Goal: Task Accomplishment & Management: Manage account settings

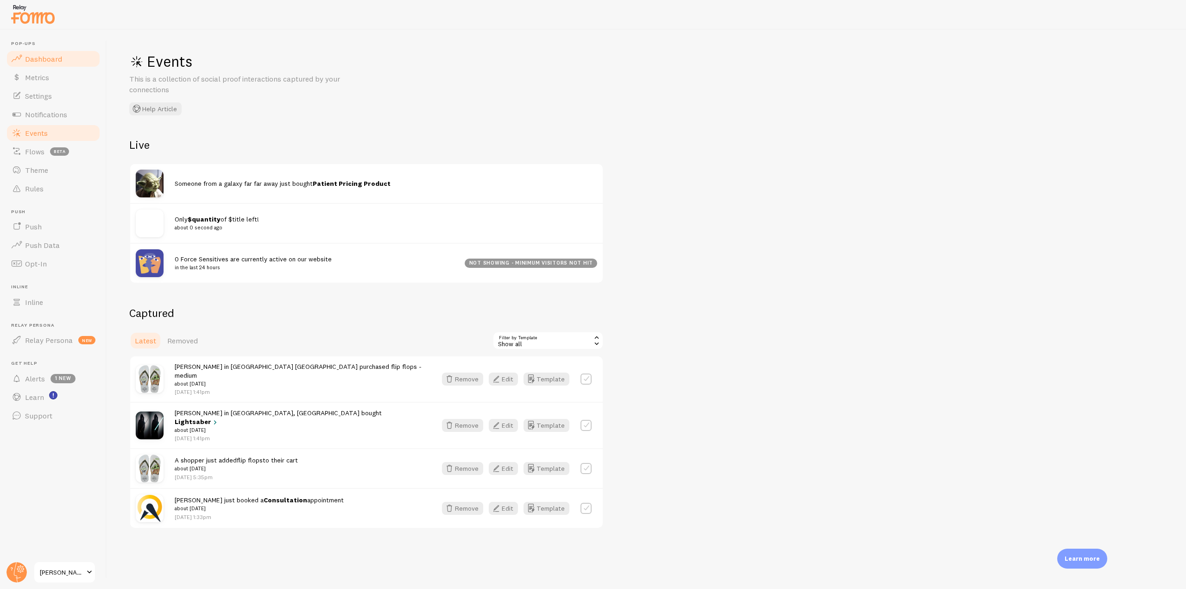
click at [79, 63] on link "Dashboard" at bounding box center [53, 59] width 95 height 19
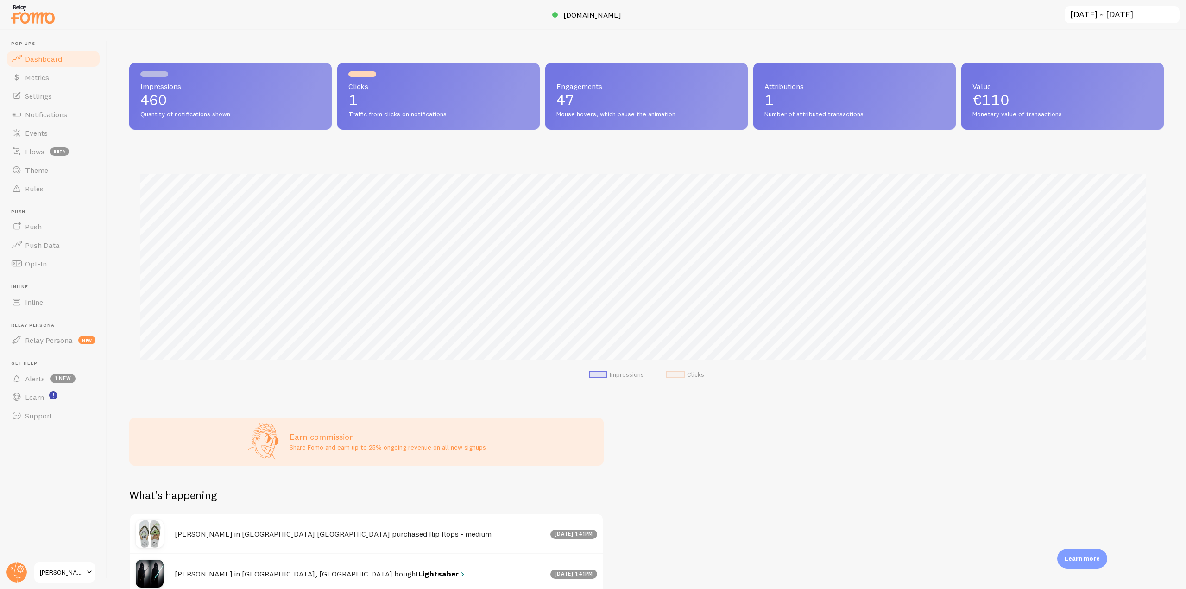
scroll to position [243, 1028]
click at [19, 569] on icon at bounding box center [20, 569] width 3 height 3
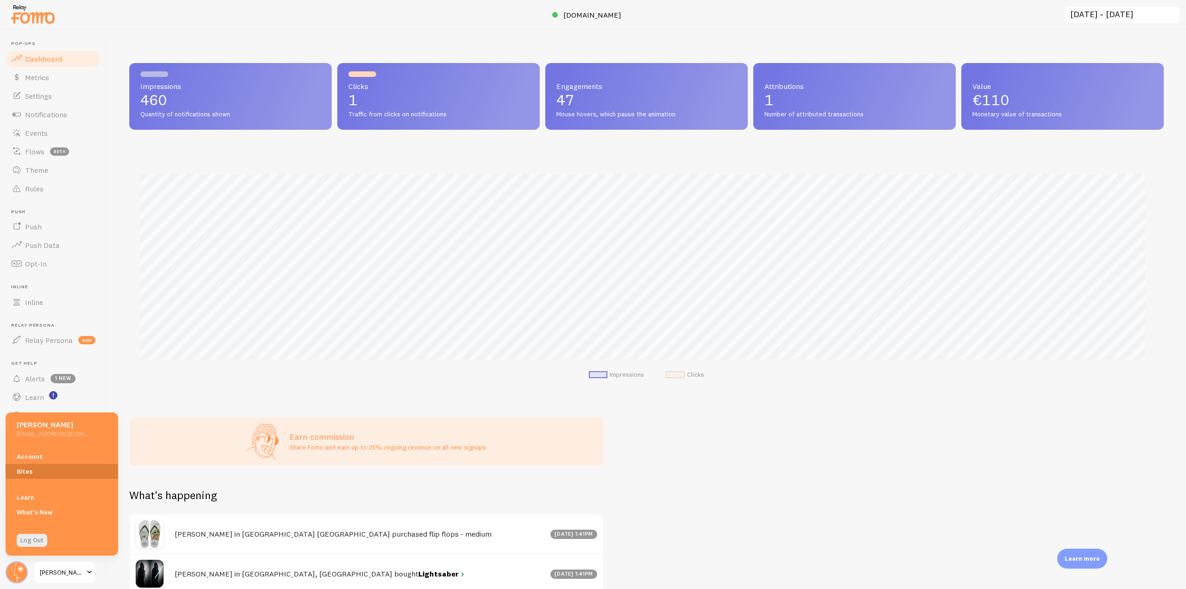
click at [71, 473] on link "Sites" at bounding box center [62, 471] width 113 height 15
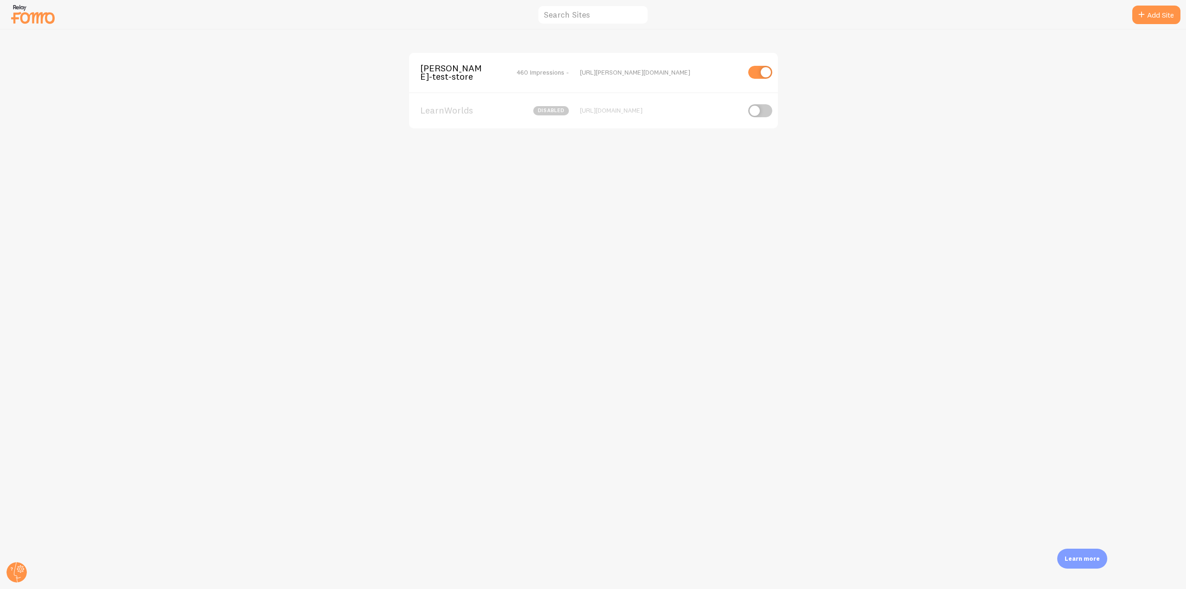
click at [442, 67] on span "elias-fomo-test-store" at bounding box center [457, 72] width 75 height 17
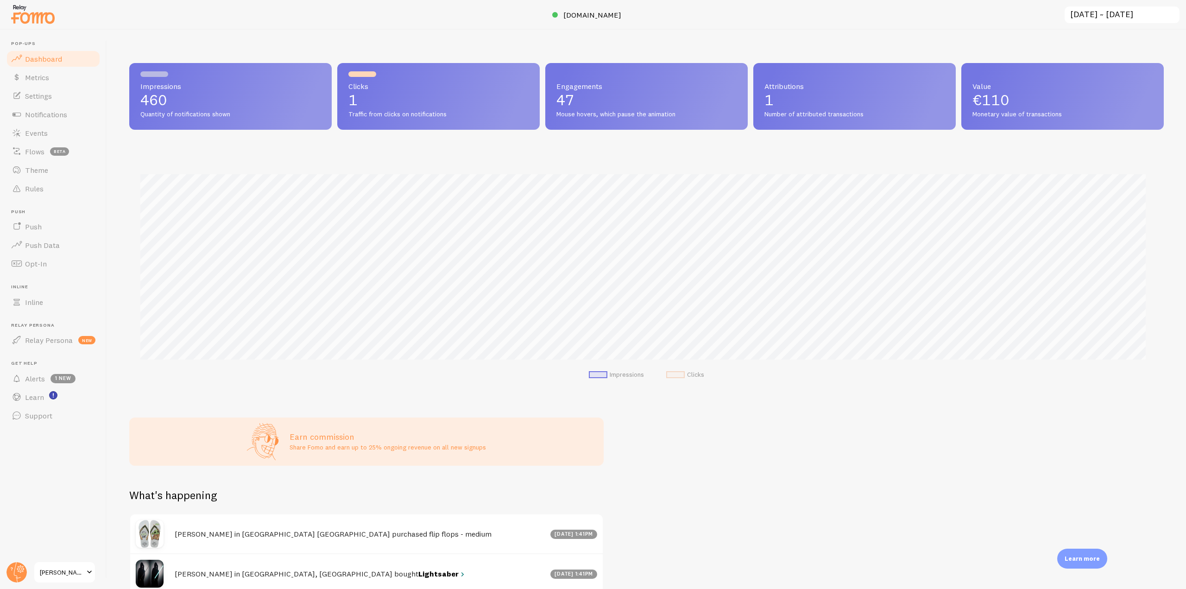
scroll to position [243, 1028]
drag, startPoint x: 139, startPoint y: 99, endPoint x: 171, endPoint y: 99, distance: 32.4
click at [171, 99] on div "Impressions 460 Quantity of notifications shown" at bounding box center [230, 96] width 203 height 67
click at [189, 101] on p "460" at bounding box center [230, 100] width 180 height 15
click at [354, 89] on span "Clicks" at bounding box center [439, 85] width 180 height 7
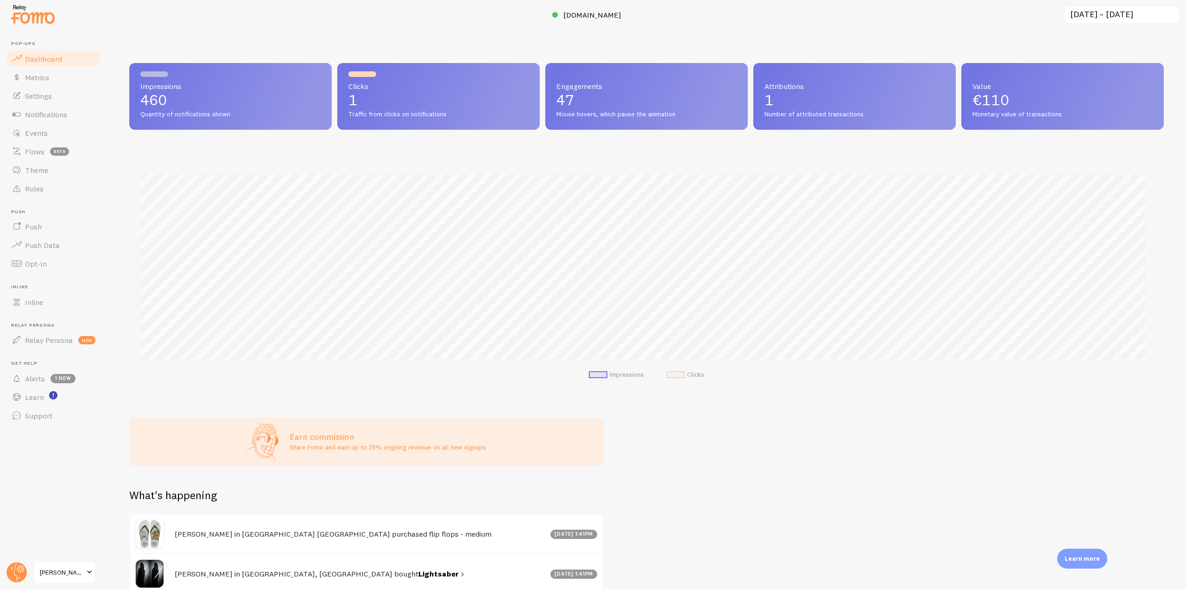
drag, startPoint x: 358, startPoint y: 97, endPoint x: 343, endPoint y: 96, distance: 14.8
click at [343, 97] on div "Clicks 1 Traffic from clicks on notifications" at bounding box center [438, 96] width 203 height 67
drag, startPoint x: 566, startPoint y: 101, endPoint x: 553, endPoint y: 100, distance: 13.1
click at [553, 100] on div "Engagements 47 Mouse hovers, which pause the animation" at bounding box center [646, 96] width 203 height 67
drag, startPoint x: 785, startPoint y: 96, endPoint x: 760, endPoint y: 92, distance: 25.3
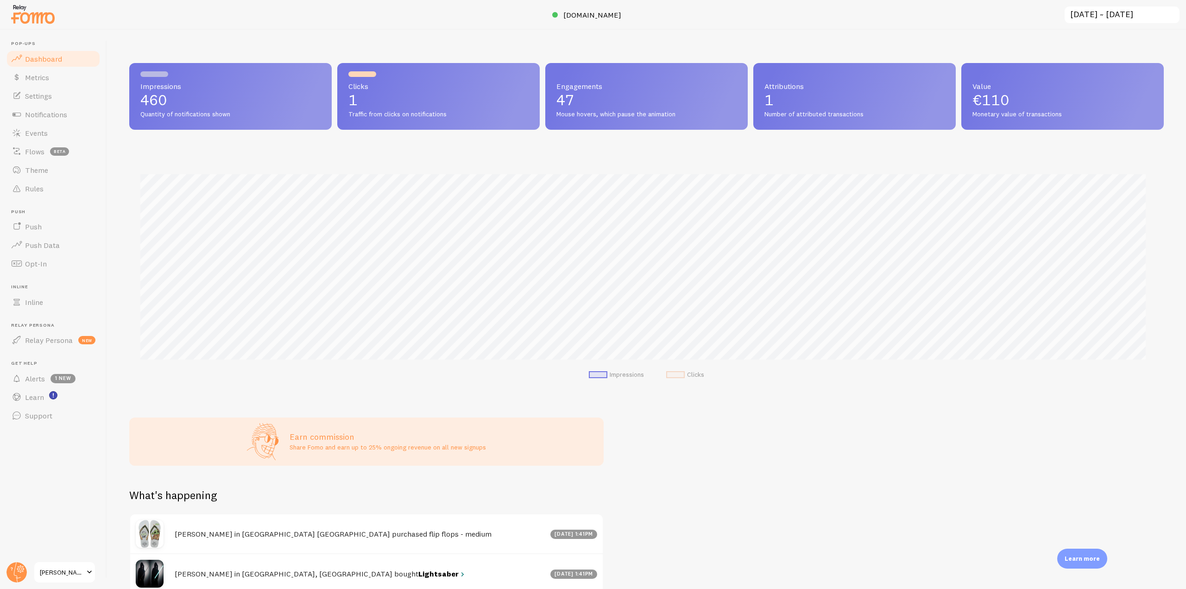
click at [592, 92] on div "Attributions 1 Number of attributed transactions" at bounding box center [855, 96] width 203 height 67
drag, startPoint x: 1041, startPoint y: 99, endPoint x: 962, endPoint y: 95, distance: 79.3
click at [592, 95] on div "Value €110 Monetary value of transactions" at bounding box center [1063, 96] width 203 height 67
click at [69, 118] on link "Notifications" at bounding box center [53, 114] width 95 height 19
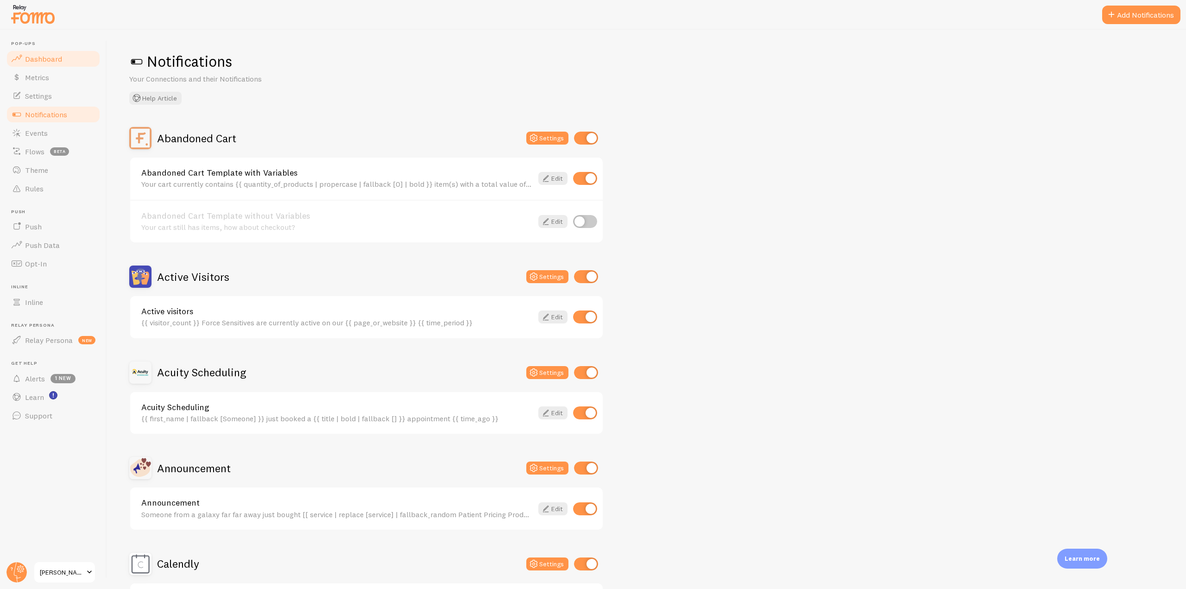
click at [44, 54] on span "Dashboard" at bounding box center [43, 58] width 37 height 9
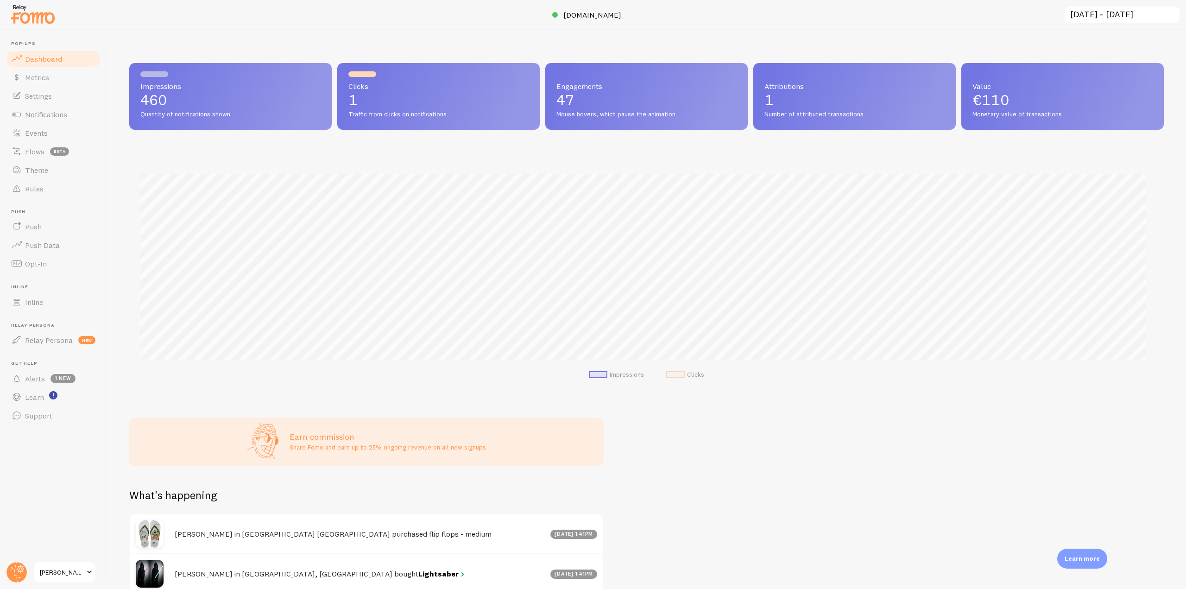
scroll to position [243, 1028]
click at [592, 14] on span "elias-fomo-test-store.myshopify.com" at bounding box center [593, 14] width 58 height 9
click at [57, 122] on link "Notifications" at bounding box center [53, 114] width 95 height 19
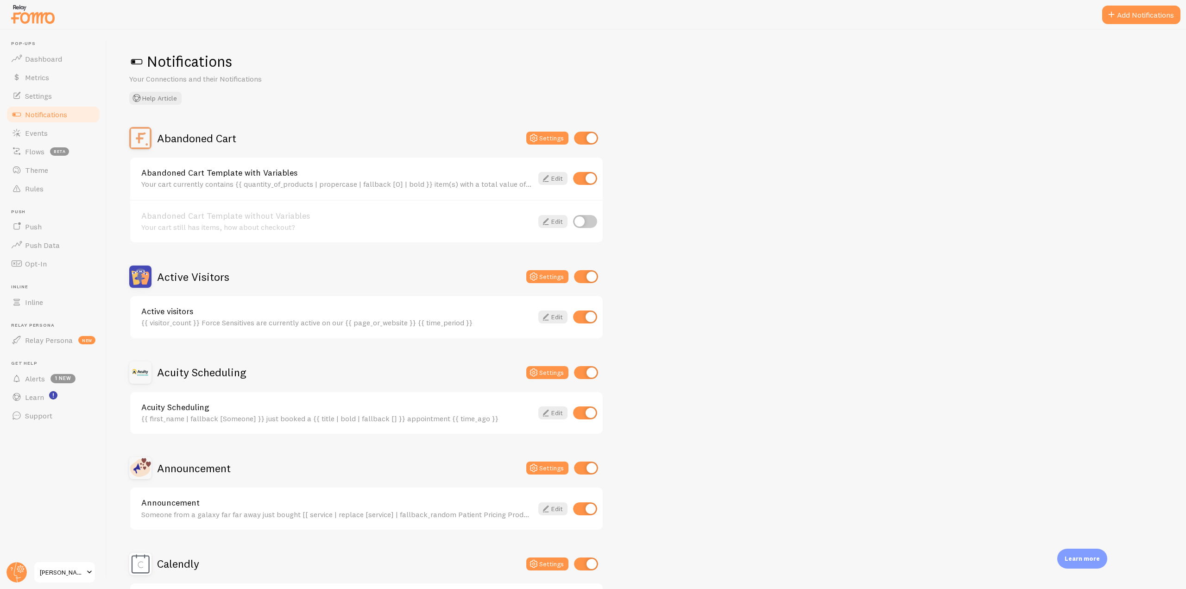
drag, startPoint x: 232, startPoint y: 282, endPoint x: 160, endPoint y: 277, distance: 72.0
click at [160, 277] on div "Active Visitors Settings" at bounding box center [366, 277] width 475 height 22
drag, startPoint x: 256, startPoint y: 138, endPoint x: 157, endPoint y: 137, distance: 98.7
click at [157, 137] on div "Abandoned Cart Settings" at bounding box center [366, 138] width 475 height 22
click at [553, 146] on div "Abandoned Cart Settings" at bounding box center [366, 138] width 475 height 22
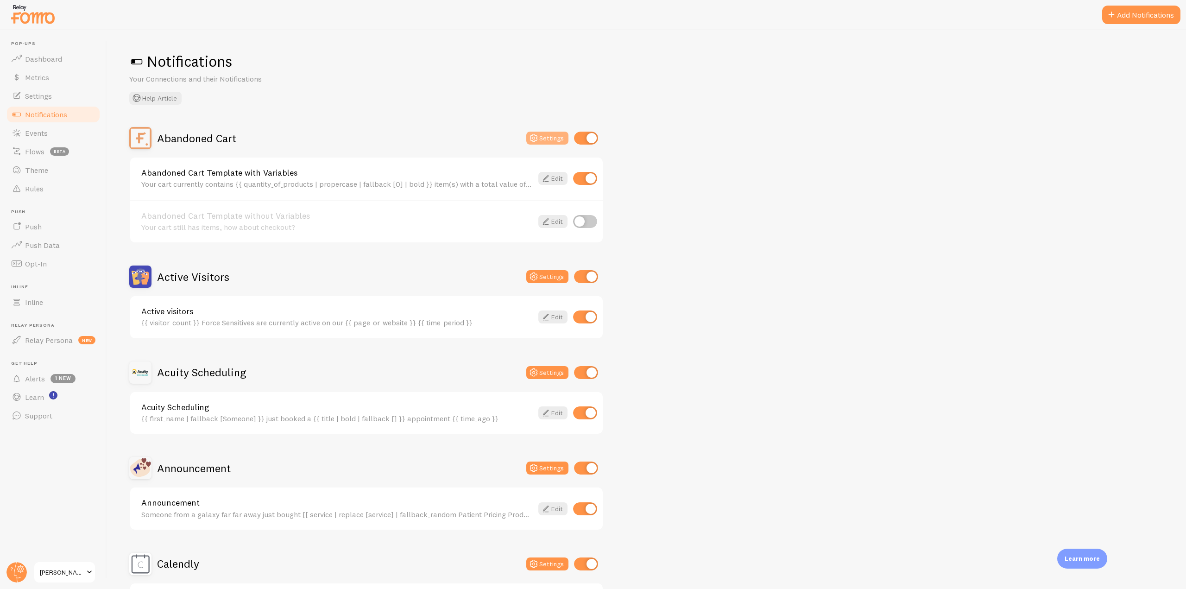
click at [553, 139] on button "Settings" at bounding box center [547, 138] width 42 height 13
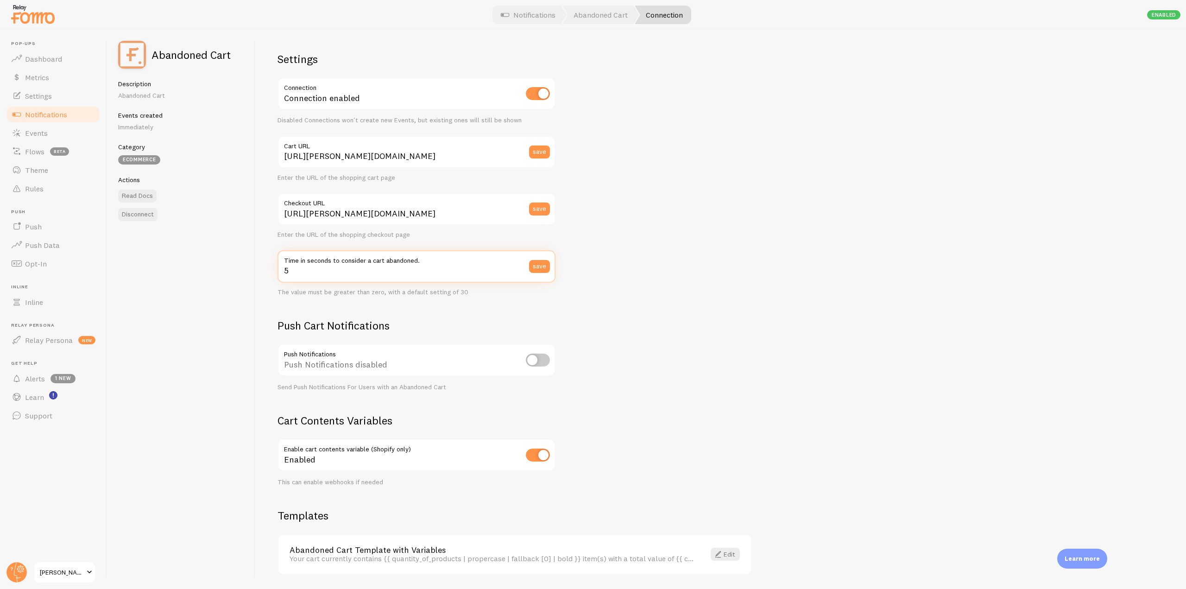
drag, startPoint x: 293, startPoint y: 276, endPoint x: 280, endPoint y: 274, distance: 13.6
click at [280, 274] on input "5" at bounding box center [417, 266] width 278 height 32
drag, startPoint x: 429, startPoint y: 258, endPoint x: 371, endPoint y: 258, distance: 57.5
click at [371, 258] on label "Time in seconds to consider a cart abandoned." at bounding box center [417, 258] width 278 height 16
click at [325, 282] on input "5" at bounding box center [417, 266] width 278 height 32
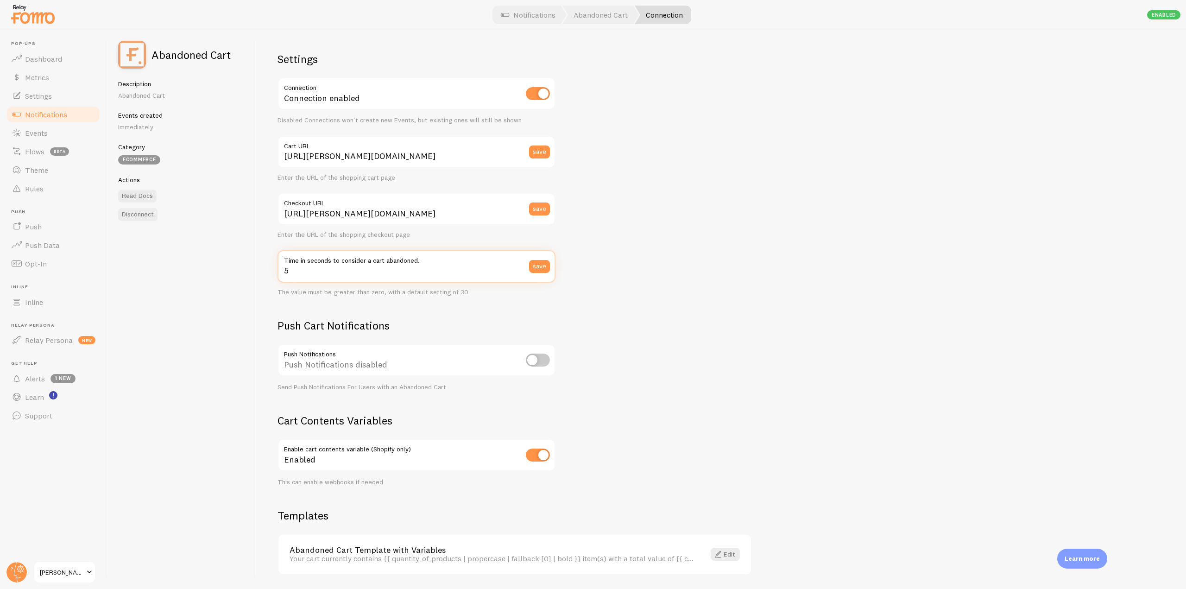
drag, startPoint x: 298, startPoint y: 275, endPoint x: 281, endPoint y: 274, distance: 17.2
click at [281, 274] on input "5" at bounding box center [417, 266] width 278 height 32
click at [532, 15] on link "Notifications" at bounding box center [528, 15] width 77 height 19
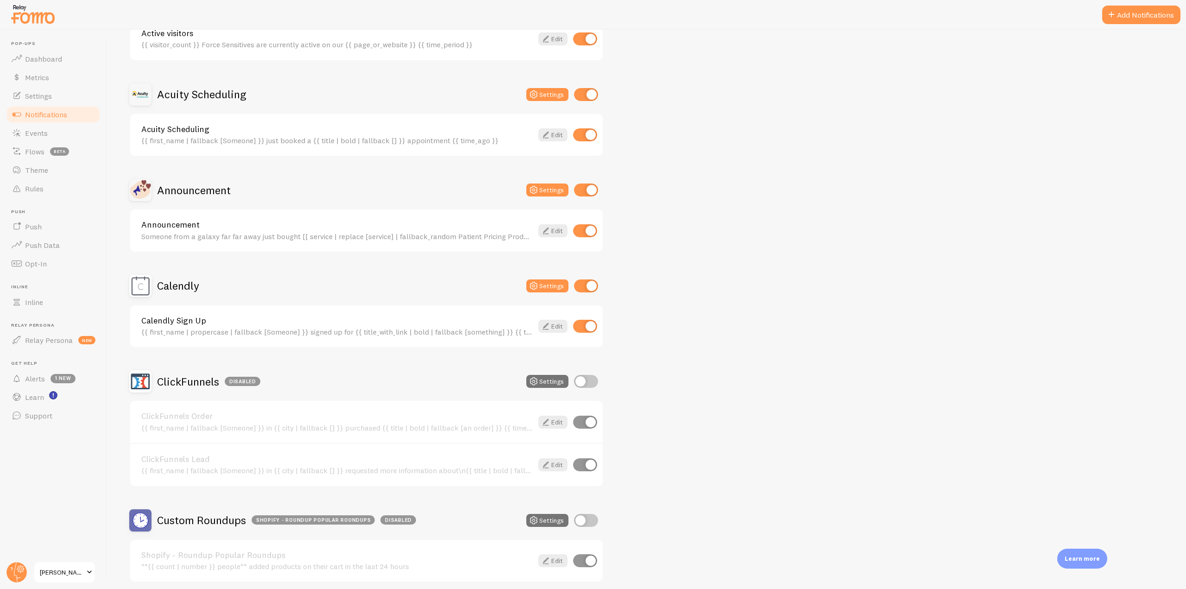
scroll to position [46, 0]
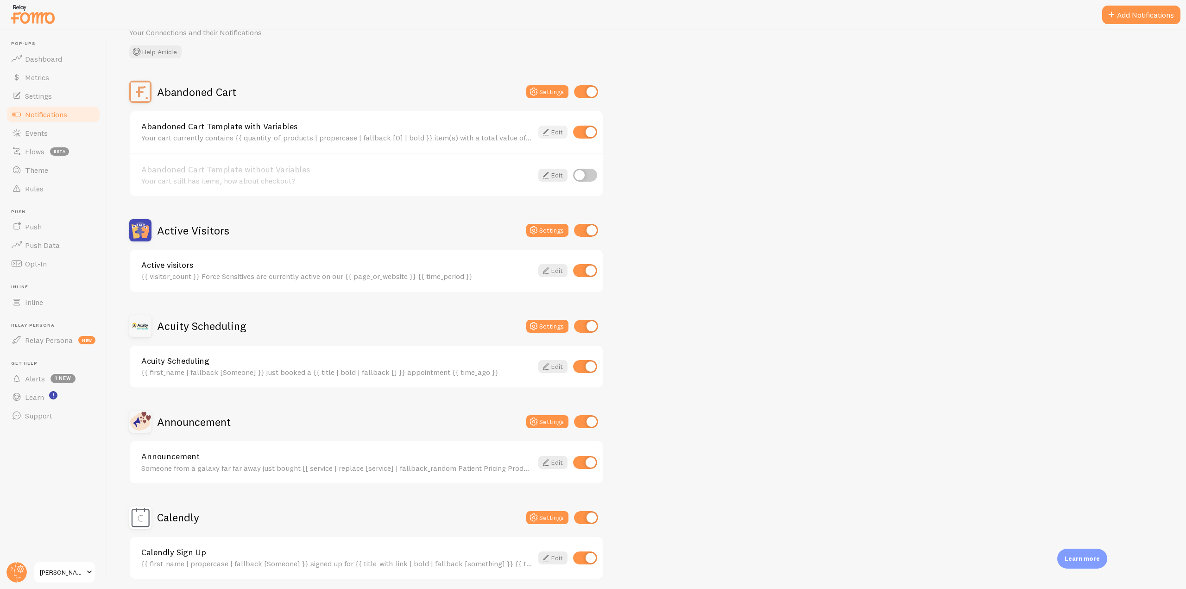
click at [549, 129] on icon at bounding box center [545, 132] width 11 height 11
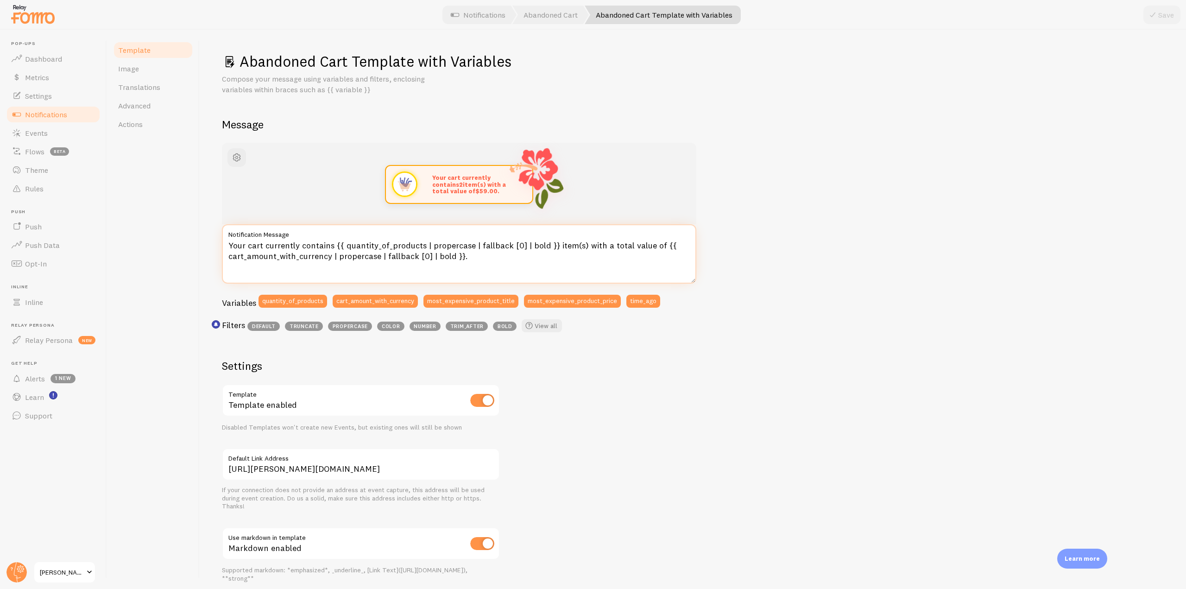
drag, startPoint x: 479, startPoint y: 259, endPoint x: 236, endPoint y: 248, distance: 242.6
click at [227, 244] on textarea "Your cart currently contains {{ quantity_of_products | propercase | fallback [0…" at bounding box center [459, 253] width 475 height 59
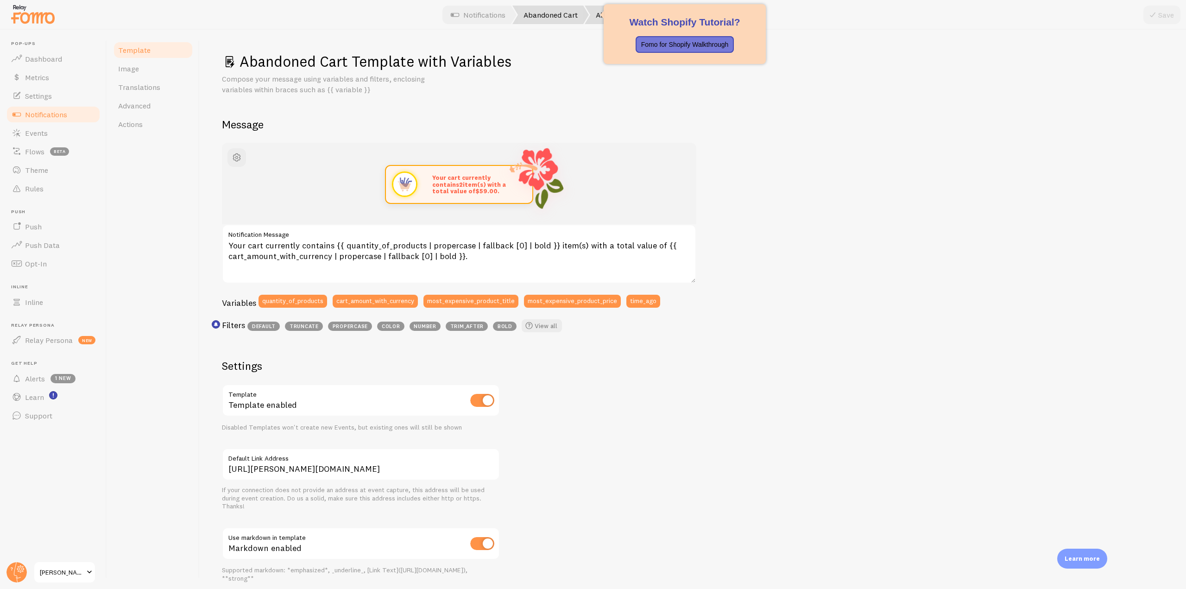
click at [542, 14] on link "Abandoned Cart" at bounding box center [551, 15] width 76 height 19
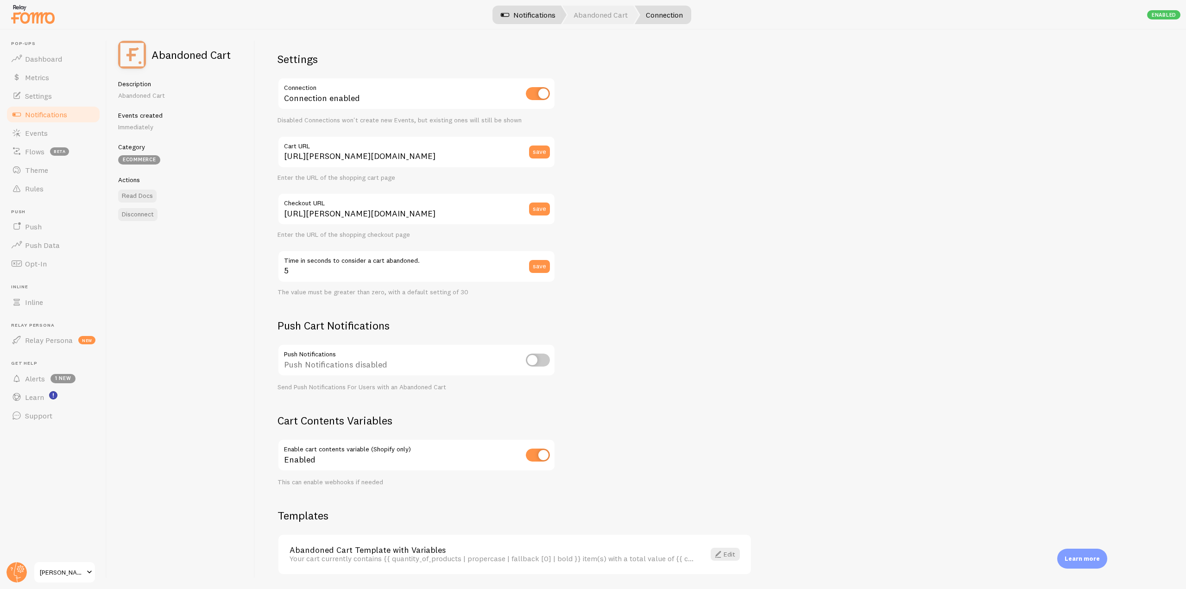
click at [534, 14] on link "Notifications" at bounding box center [528, 15] width 77 height 19
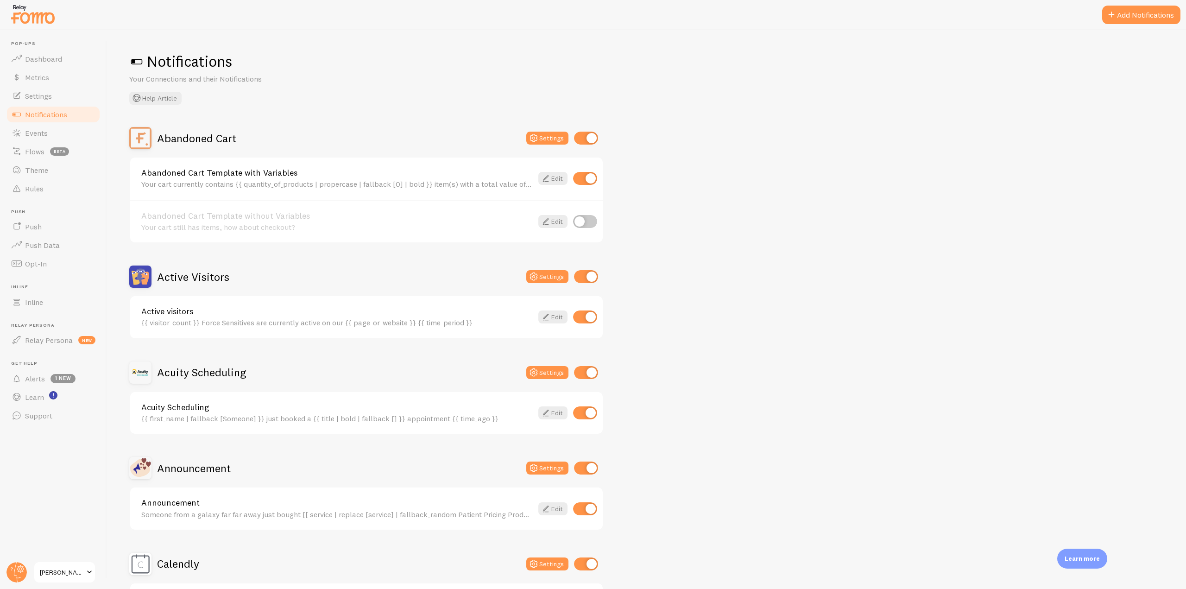
click at [333, 212] on link "Abandoned Cart Template without Variables" at bounding box center [337, 216] width 392 height 8
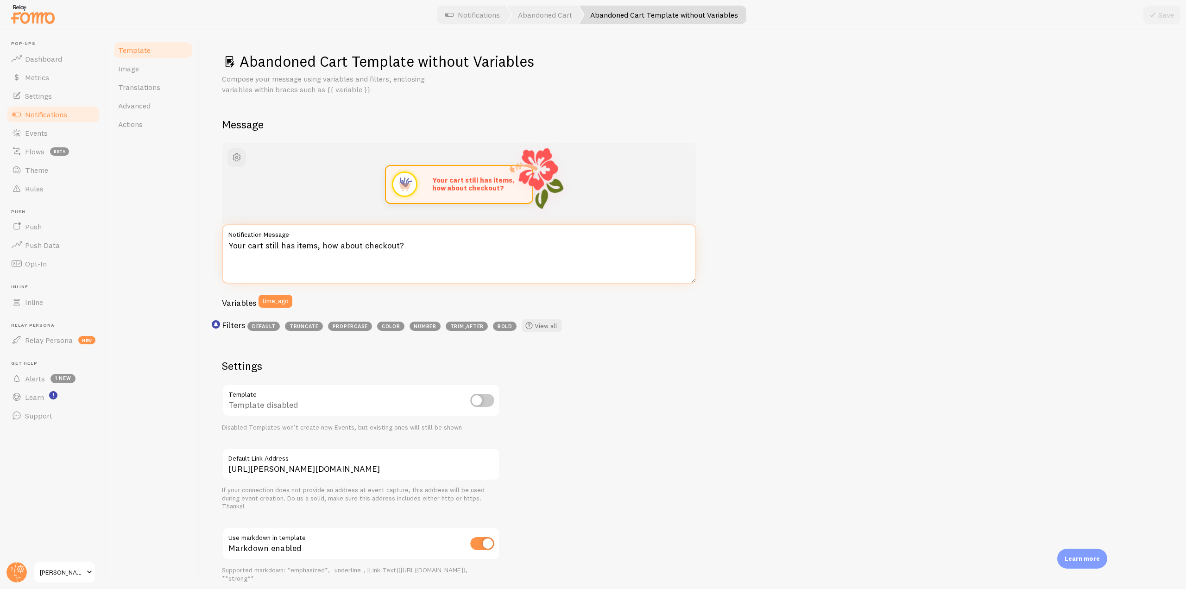
drag, startPoint x: 408, startPoint y: 244, endPoint x: 226, endPoint y: 246, distance: 182.2
click at [226, 246] on textarea "Your cart still has items, how about checkout?" at bounding box center [459, 253] width 475 height 59
click at [446, 260] on textarea "Your cart still has items, how about checkout?" at bounding box center [459, 253] width 475 height 59
drag, startPoint x: 421, startPoint y: 251, endPoint x: 427, endPoint y: 240, distance: 12.7
click at [421, 250] on textarea "Your cart still has items, how about checkout?" at bounding box center [459, 253] width 475 height 59
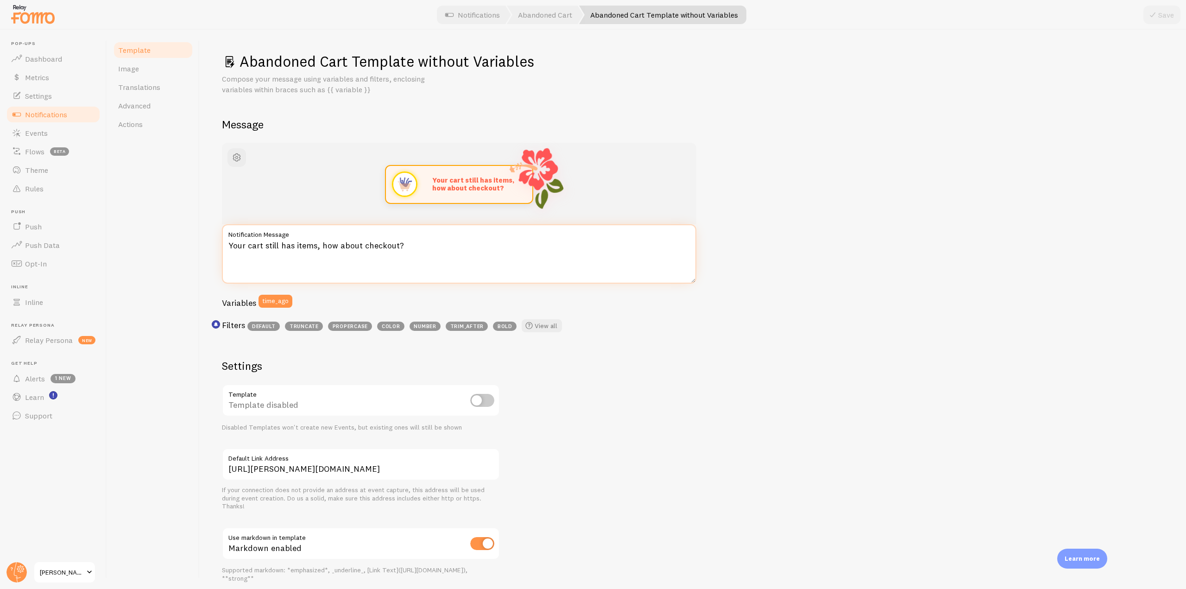
click at [425, 244] on textarea "Your cart still has items, how about checkout?" at bounding box center [459, 253] width 475 height 59
drag, startPoint x: 409, startPoint y: 244, endPoint x: 220, endPoint y: 241, distance: 189.1
click at [220, 241] on div "Abandoned Cart Template without Variables Compose your message using variables …" at bounding box center [693, 309] width 987 height 559
click at [406, 244] on textarea "Your cart still has items, how about checkout?" at bounding box center [459, 253] width 475 height 59
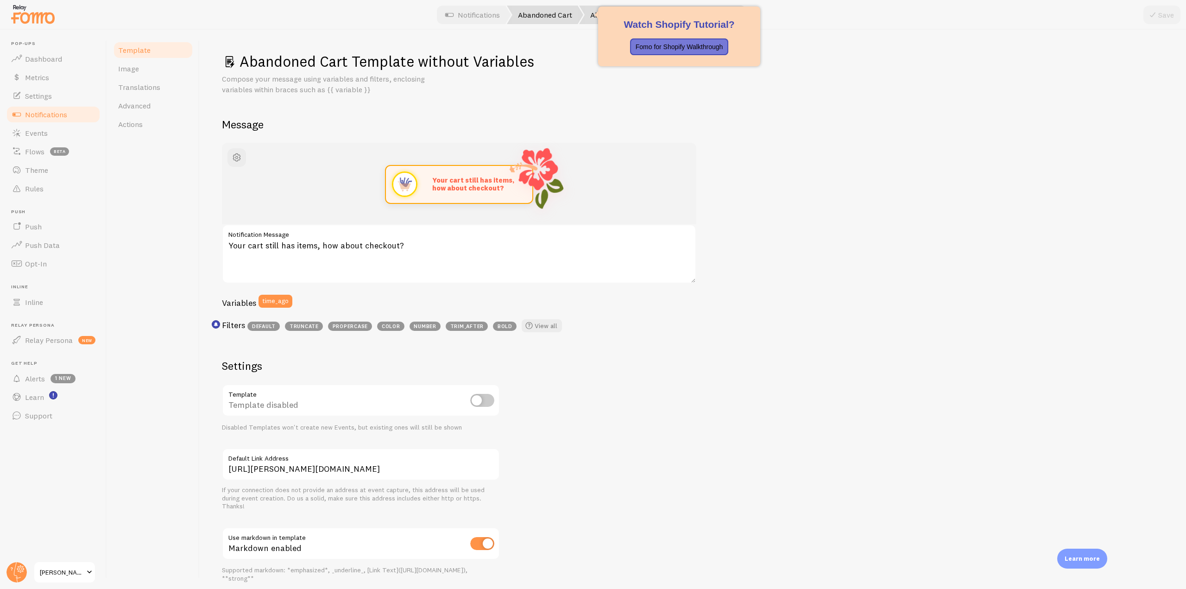
click at [554, 17] on link "Abandoned Cart" at bounding box center [545, 15] width 76 height 19
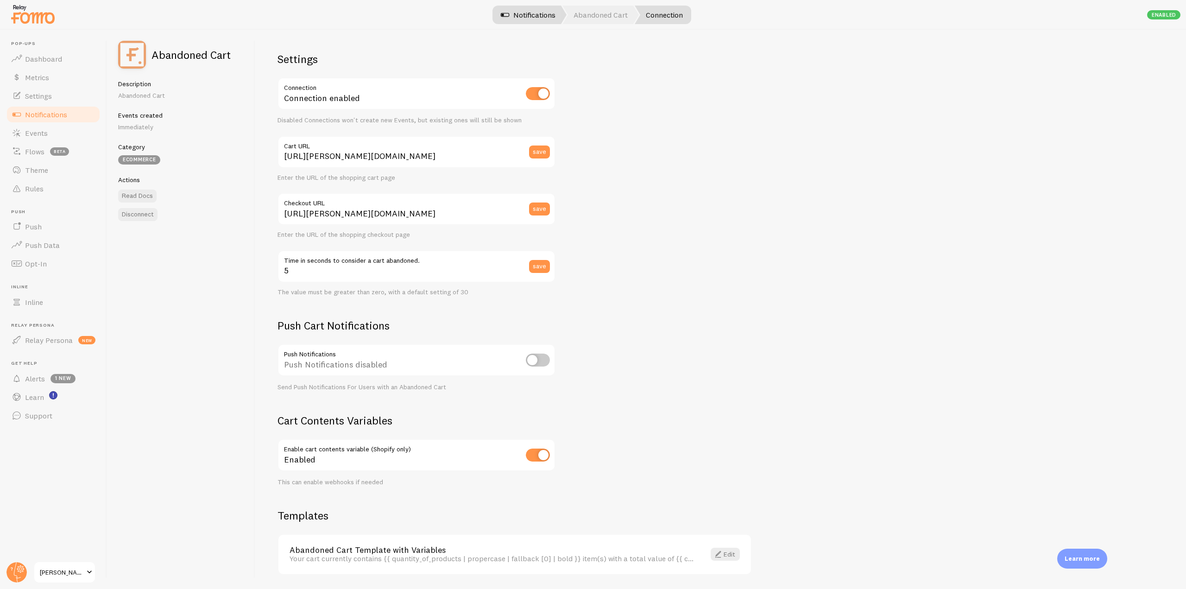
click at [527, 13] on link "Notifications" at bounding box center [528, 15] width 77 height 19
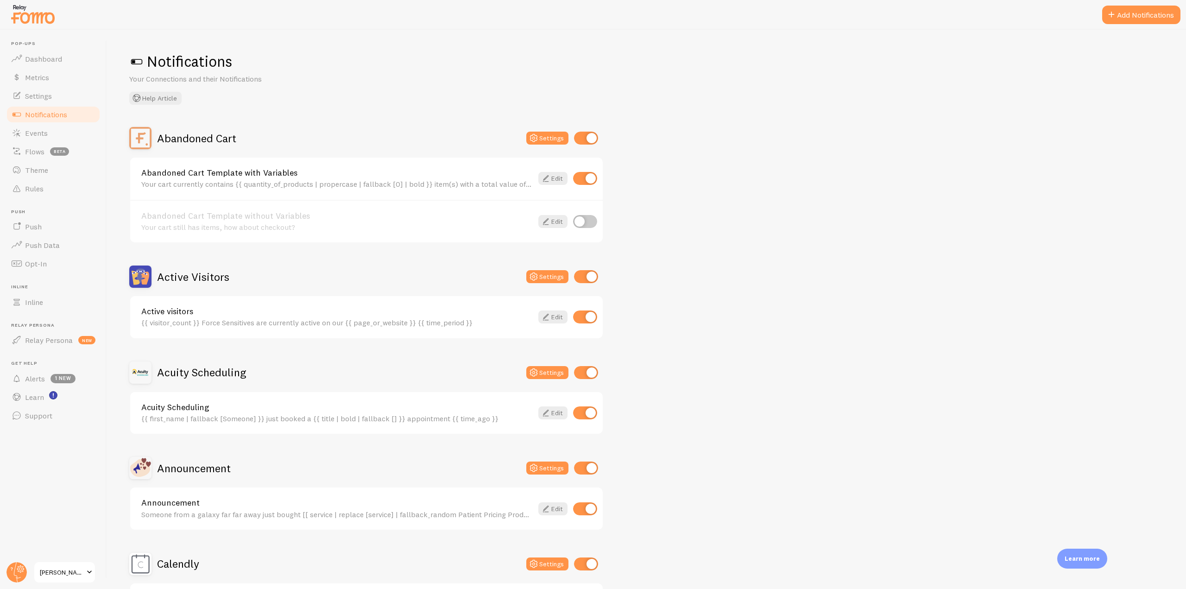
drag, startPoint x: 140, startPoint y: 171, endPoint x: 318, endPoint y: 168, distance: 178.5
click at [318, 168] on div "Abandoned Cart Template with Variables Your cart currently contains {{ quantity…" at bounding box center [366, 179] width 473 height 42
drag, startPoint x: 141, startPoint y: 216, endPoint x: 316, endPoint y: 217, distance: 175.2
click at [316, 217] on div "Abandoned Cart Template without Variables Your cart still has items, how about …" at bounding box center [366, 221] width 473 height 43
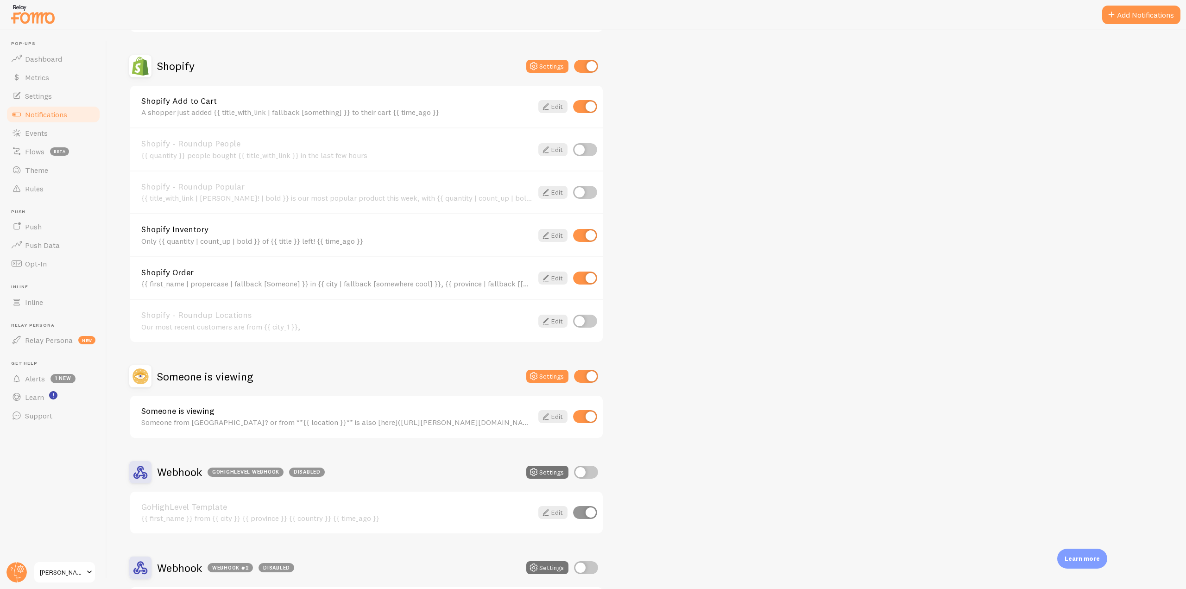
scroll to position [1993, 0]
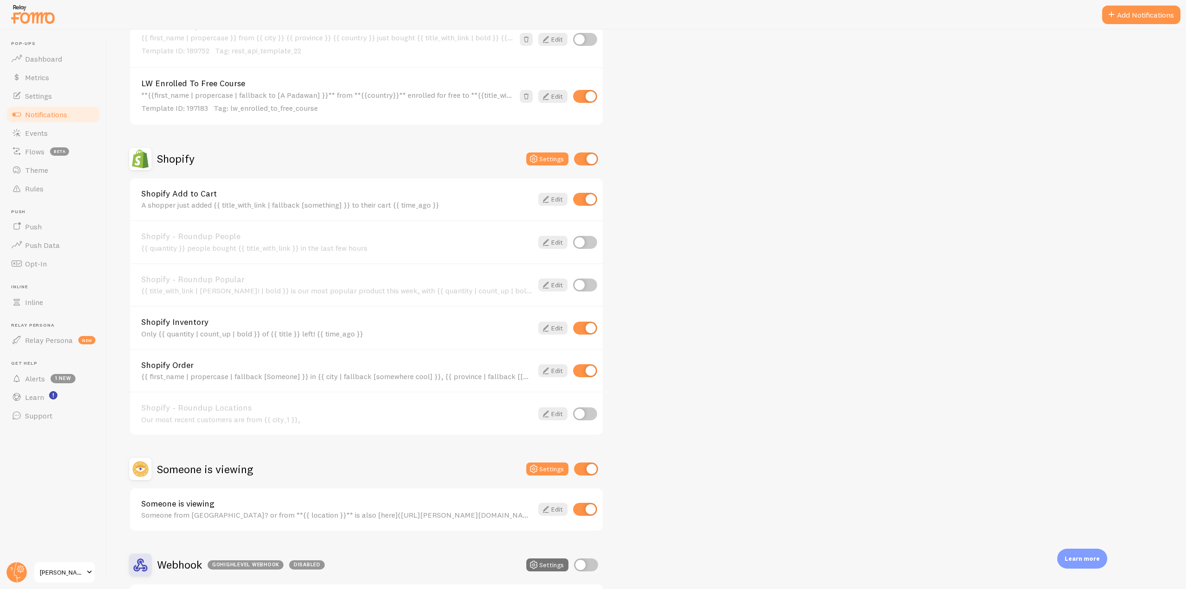
drag, startPoint x: 139, startPoint y: 196, endPoint x: 221, endPoint y: 197, distance: 82.5
click at [221, 197] on div "Shopify Add to Cart A shopper just added {{ title_with_link | fallback [somethi…" at bounding box center [366, 199] width 473 height 42
click at [305, 206] on div "A shopper just added {{ title_with_link | fallback [something] }} to their cart…" at bounding box center [337, 205] width 392 height 8
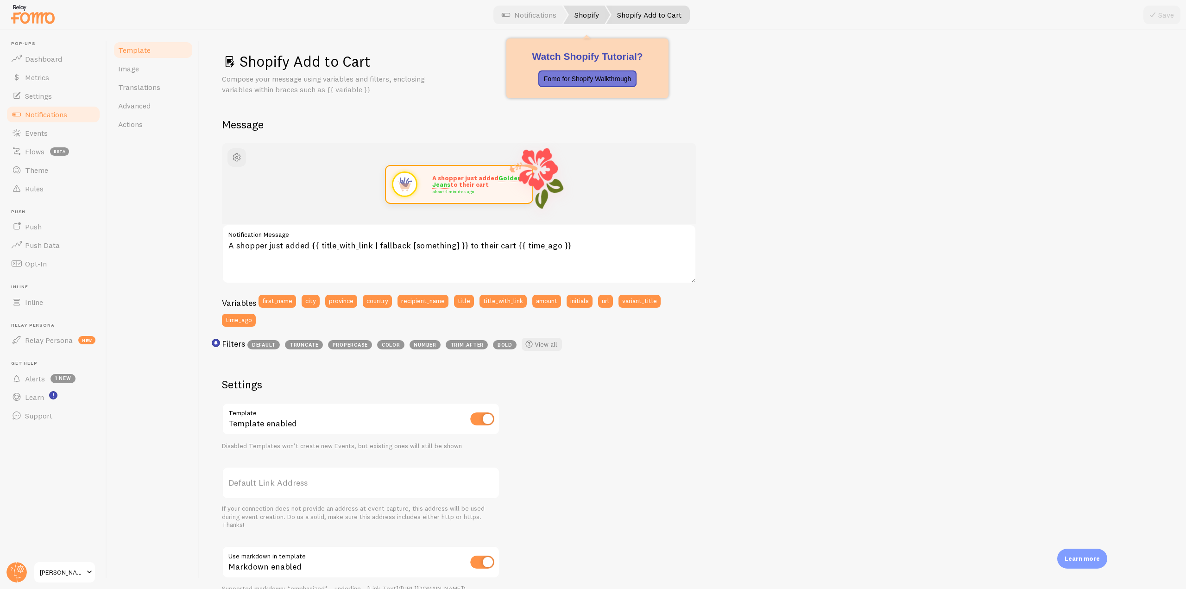
click at [572, 13] on link "Shopify" at bounding box center [587, 15] width 47 height 19
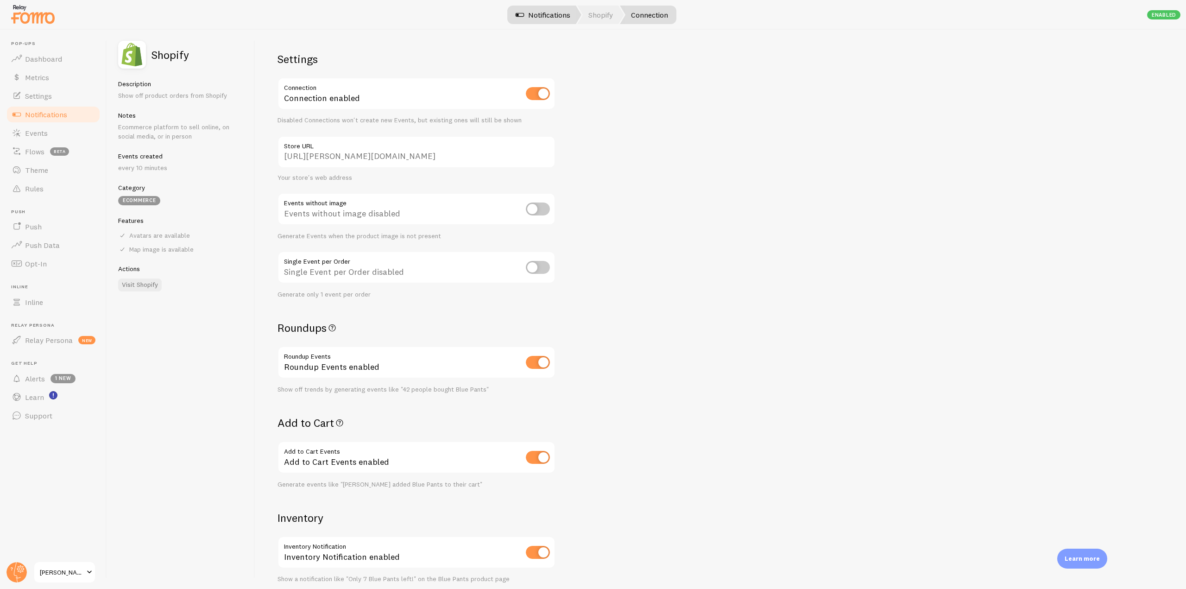
click at [562, 8] on link "Notifications" at bounding box center [543, 15] width 77 height 19
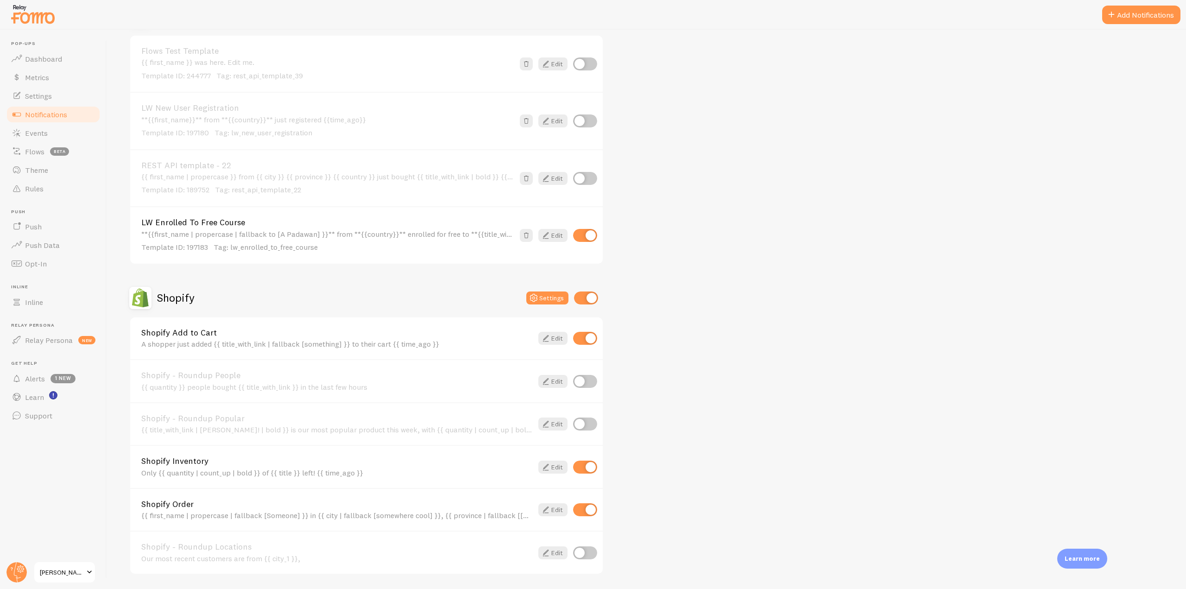
scroll to position [2039, 0]
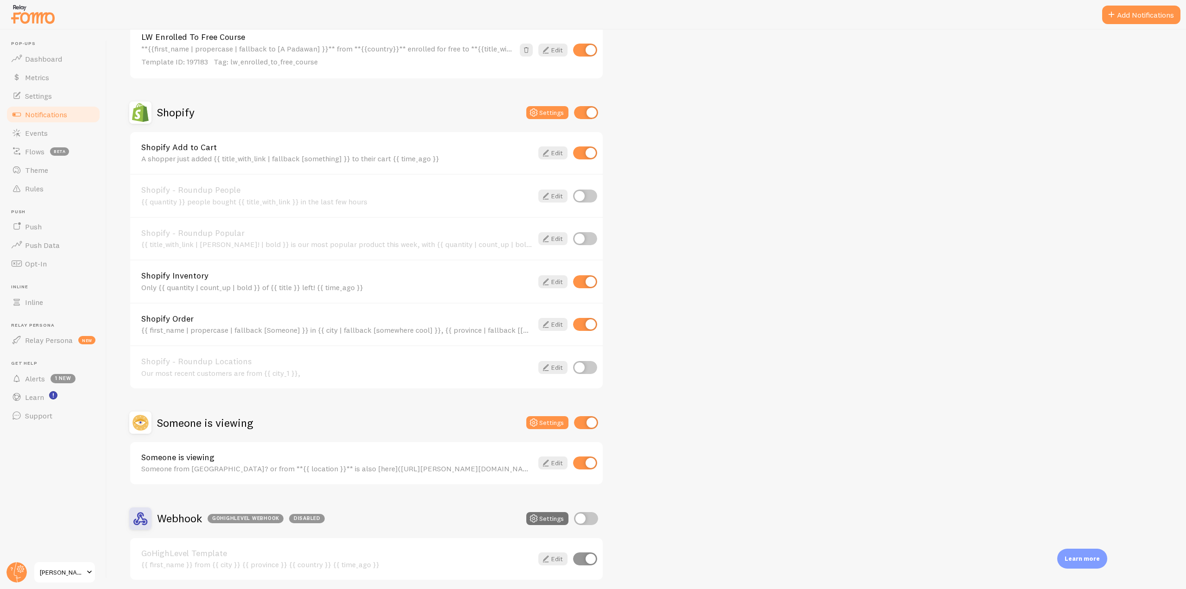
drag, startPoint x: 248, startPoint y: 193, endPoint x: 207, endPoint y: 194, distance: 40.8
click at [207, 194] on link "Shopify - Roundup People" at bounding box center [337, 190] width 392 height 8
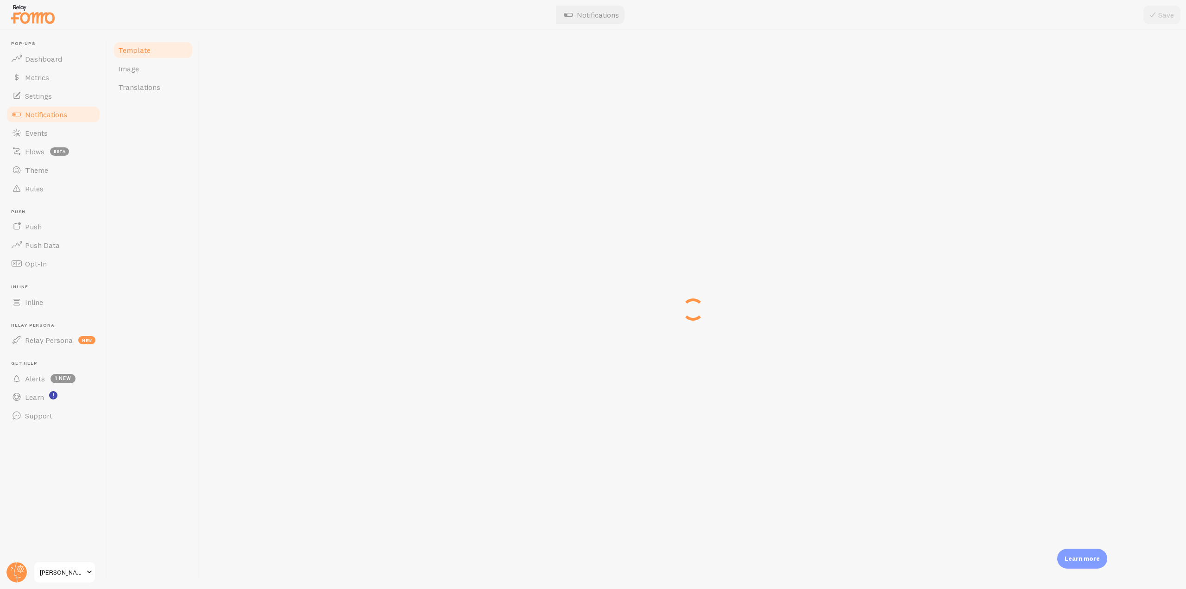
click at [255, 195] on div at bounding box center [693, 309] width 987 height 559
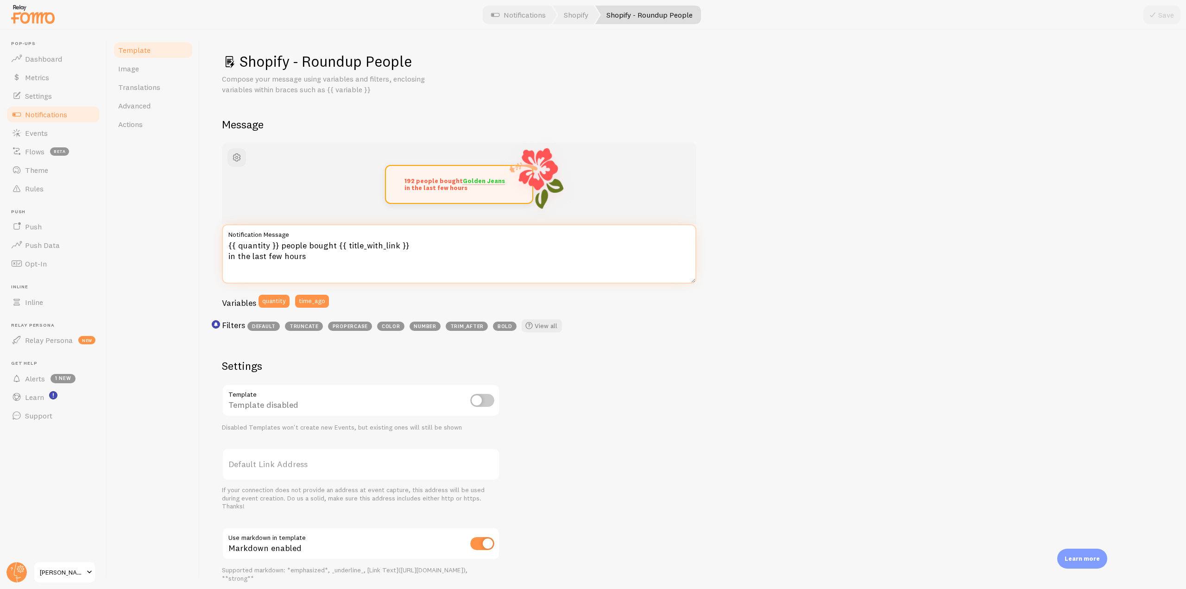
drag, startPoint x: 228, startPoint y: 247, endPoint x: 290, endPoint y: 241, distance: 62.4
click at [290, 241] on textarea "{{ quantity }} people bought {{ title_with_link }} in the last few hours" at bounding box center [459, 253] width 475 height 59
click at [274, 242] on textarea "{{ quantity }} people bought {{ title_with_link }} in the last few hours" at bounding box center [459, 253] width 475 height 59
drag, startPoint x: 279, startPoint y: 244, endPoint x: 216, endPoint y: 244, distance: 62.1
click at [216, 244] on div "Shopify - Roundup People Compose your message using variables and filters, encl…" at bounding box center [693, 309] width 987 height 559
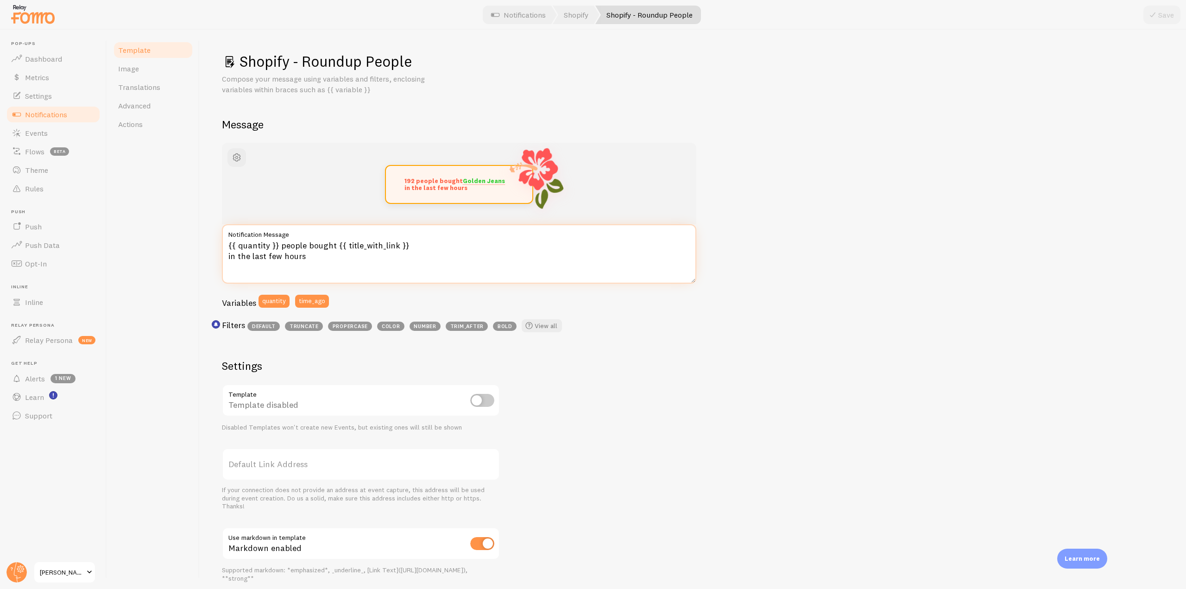
drag, startPoint x: 331, startPoint y: 260, endPoint x: 211, endPoint y: 237, distance: 122.3
click at [212, 237] on div "Shopify - Roundup People Compose your message using variables and filters, encl…" at bounding box center [693, 309] width 987 height 559
click at [374, 263] on textarea "{{ quantity }} people bought {{ title_with_link }} in the last few hours" at bounding box center [459, 253] width 475 height 59
drag, startPoint x: 403, startPoint y: 180, endPoint x: 419, endPoint y: 179, distance: 16.2
click at [419, 179] on div "192 people bought Golden Jeans in the last few hours" at bounding box center [459, 184] width 146 height 37
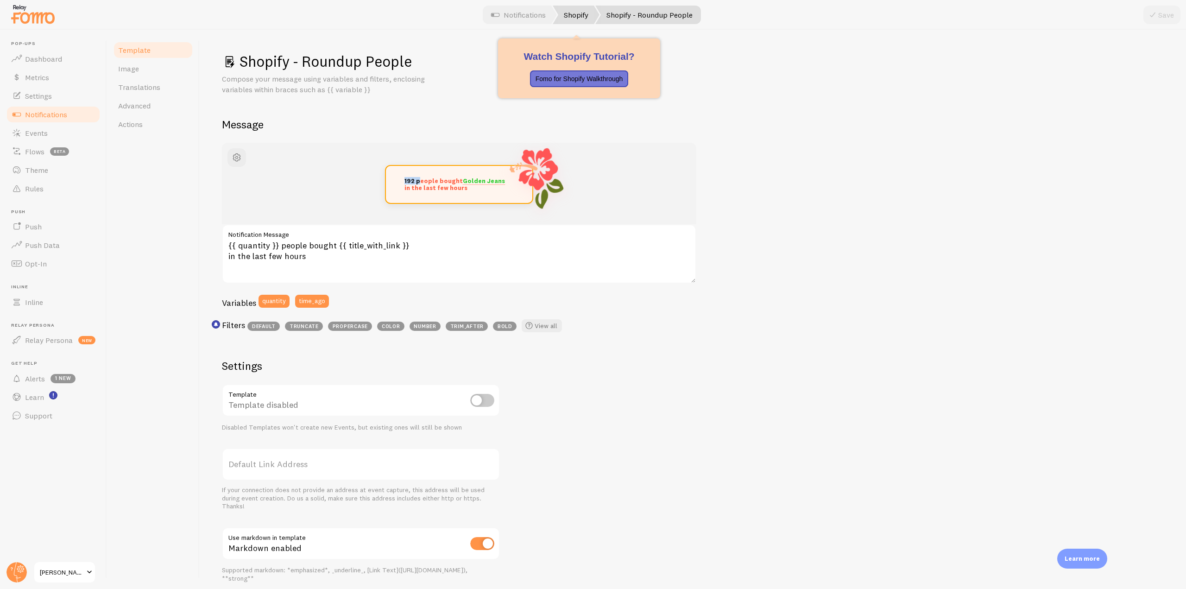
click at [581, 15] on link "Shopify" at bounding box center [576, 15] width 47 height 19
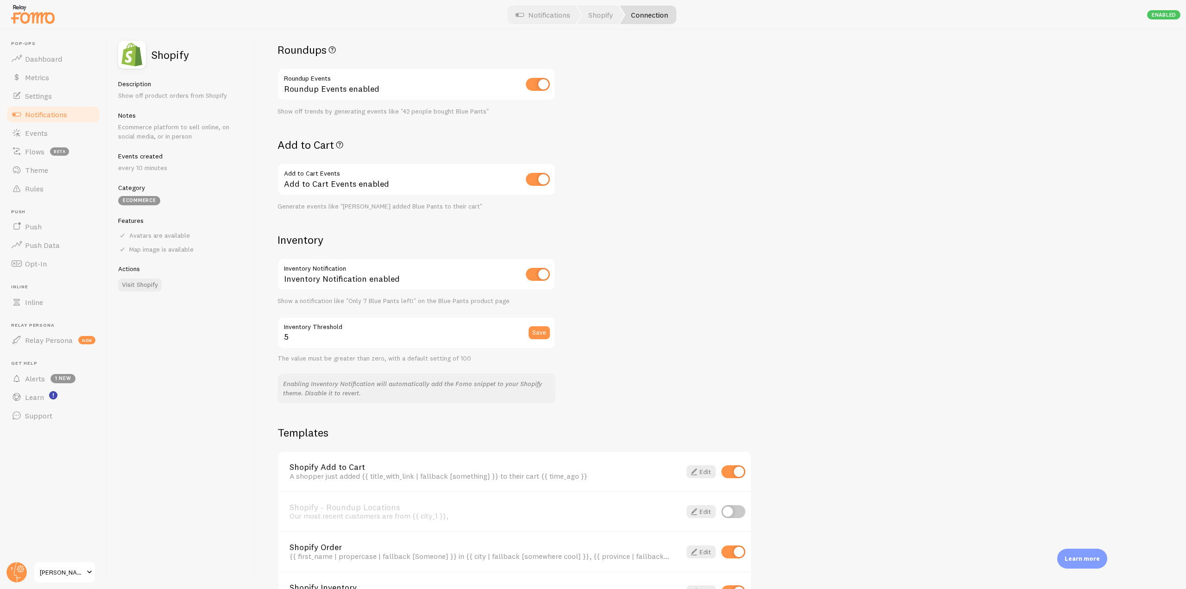
scroll to position [426, 0]
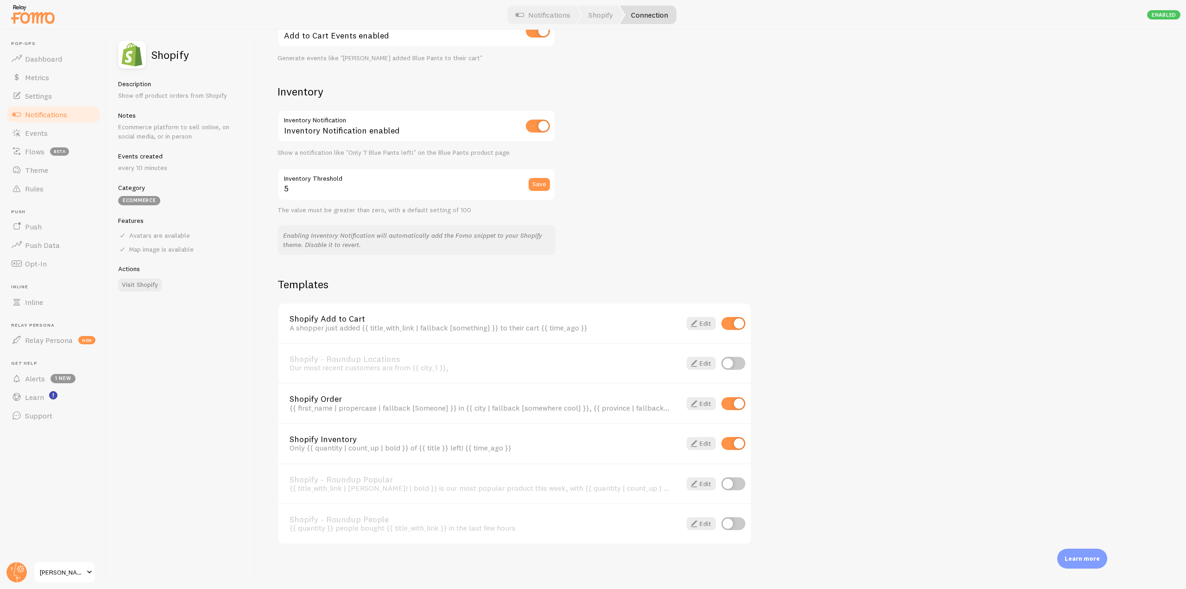
drag, startPoint x: 286, startPoint y: 357, endPoint x: 400, endPoint y: 357, distance: 114.0
click at [400, 357] on div "Shopify - Roundup Locations Our most recent customers are from {{ city_1 }}, Ed…" at bounding box center [515, 363] width 473 height 40
click at [326, 400] on link "Shopify Order" at bounding box center [480, 399] width 381 height 8
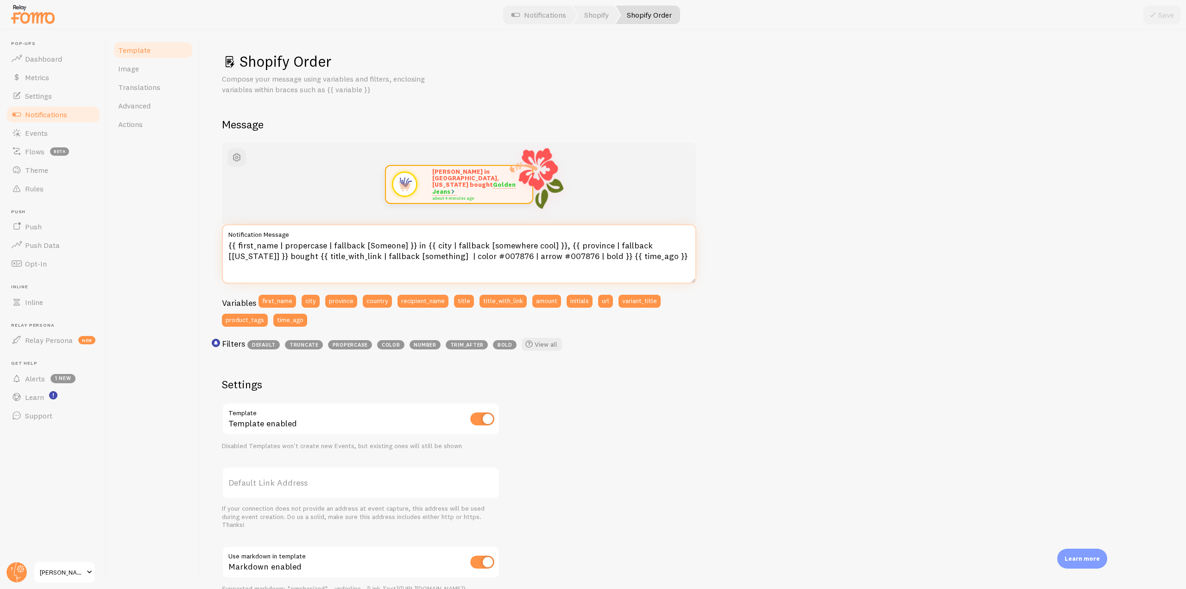
drag, startPoint x: 629, startPoint y: 260, endPoint x: 222, endPoint y: 248, distance: 407.5
click at [222, 248] on div "Shopify Order Compose your message using variables and filters, enclosing varia…" at bounding box center [693, 309] width 987 height 559
click at [295, 269] on textarea "{{ first_name | propercase | fallback [Someone] }} in {{ city | fallback [somew…" at bounding box center [459, 253] width 475 height 59
drag, startPoint x: 241, startPoint y: 245, endPoint x: 271, endPoint y: 245, distance: 29.2
click at [271, 245] on textarea "{{ first_name | propercase | fallback [Someone] }} in {{ city | fallback [somew…" at bounding box center [459, 253] width 475 height 59
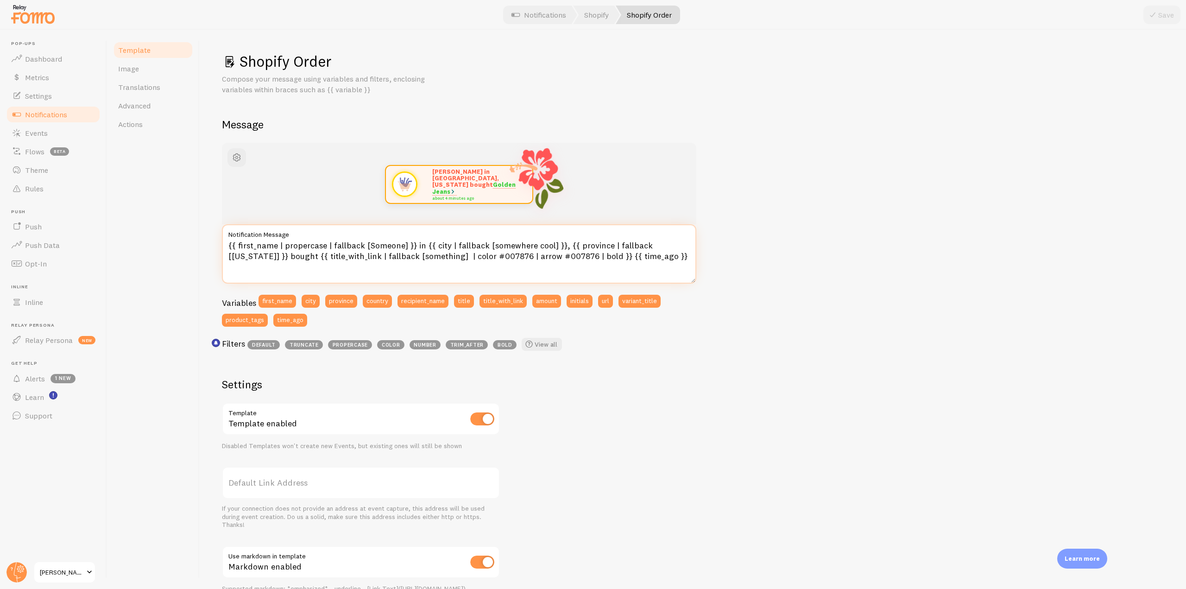
drag, startPoint x: 628, startPoint y: 261, endPoint x: 400, endPoint y: 260, distance: 228.0
click at [400, 260] on textarea "{{ first_name | propercase | fallback [Someone] }} in {{ city | fallback [somew…" at bounding box center [459, 253] width 475 height 59
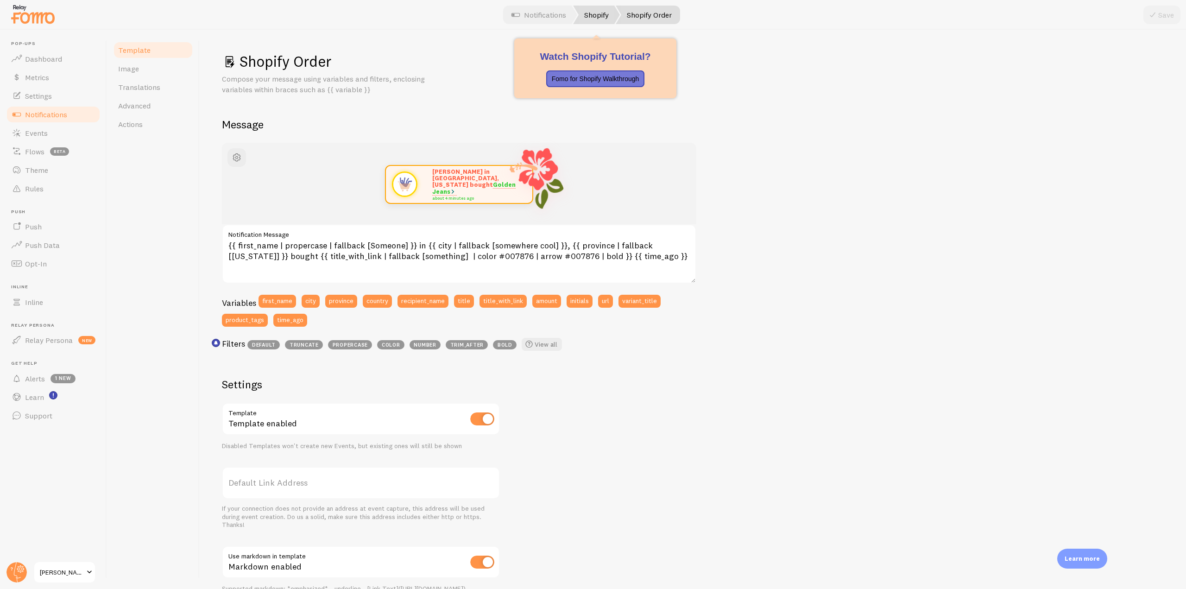
click at [592, 18] on link "Shopify" at bounding box center [596, 15] width 47 height 19
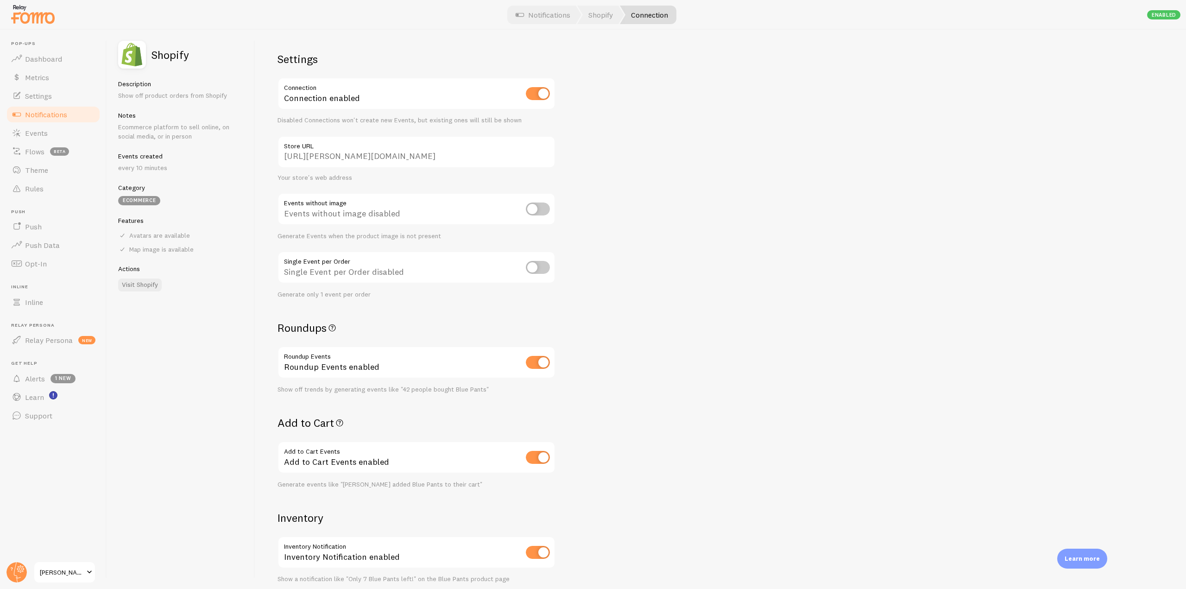
scroll to position [93, 0]
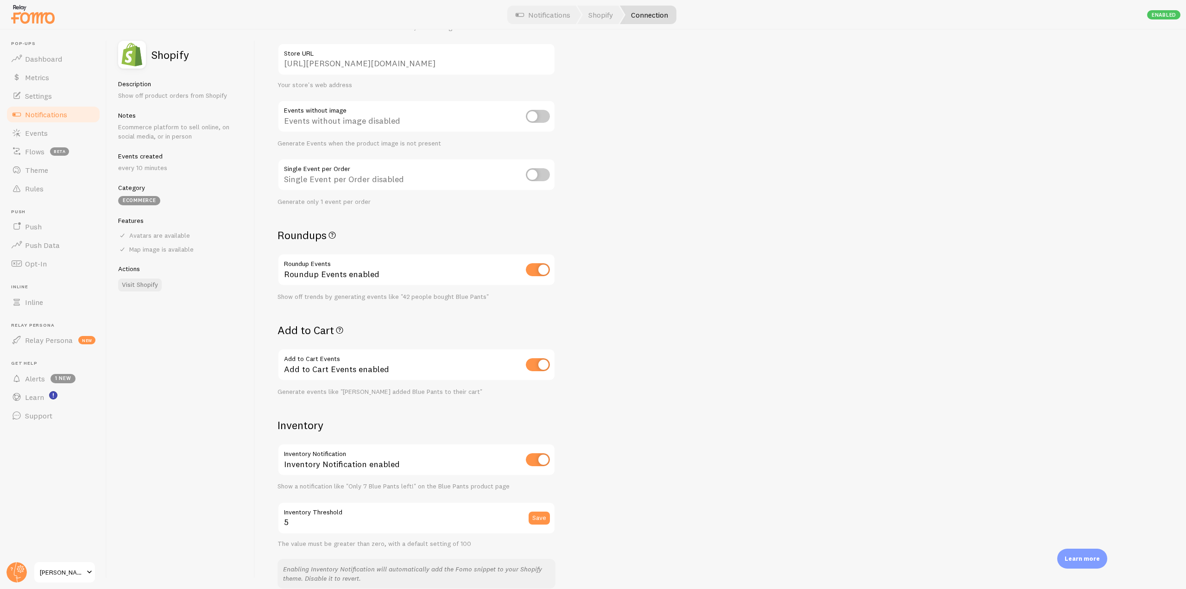
drag, startPoint x: 430, startPoint y: 445, endPoint x: 659, endPoint y: 463, distance: 230.1
click at [592, 463] on div "Settings Connection Connection enabled Disabled Connections won't create new Ev…" at bounding box center [720, 309] width 931 height 559
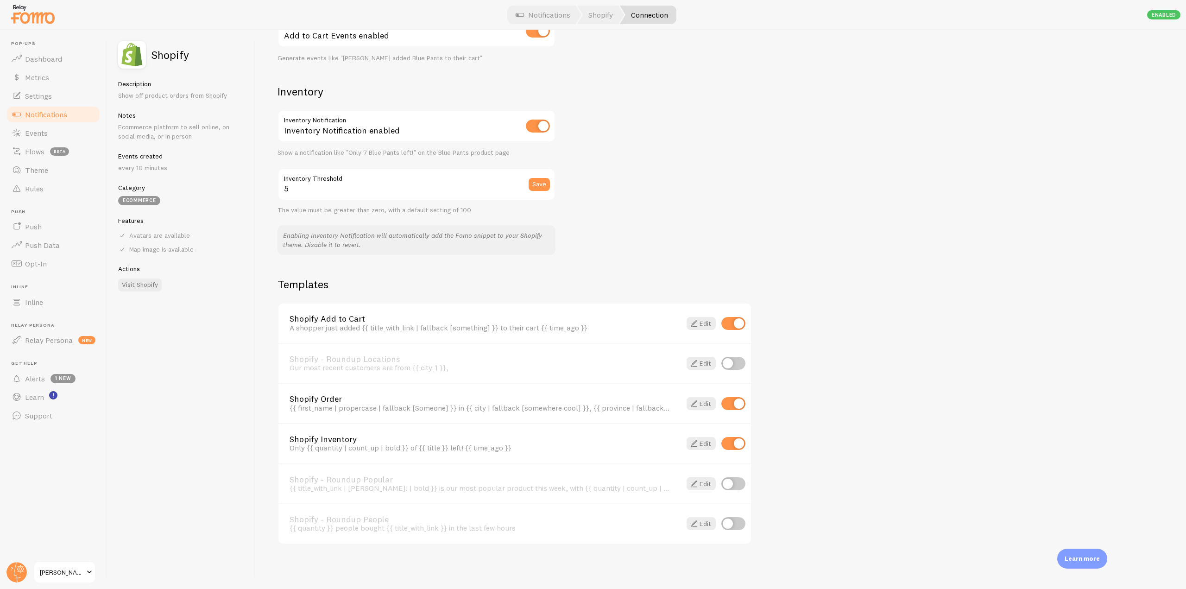
scroll to position [334, 0]
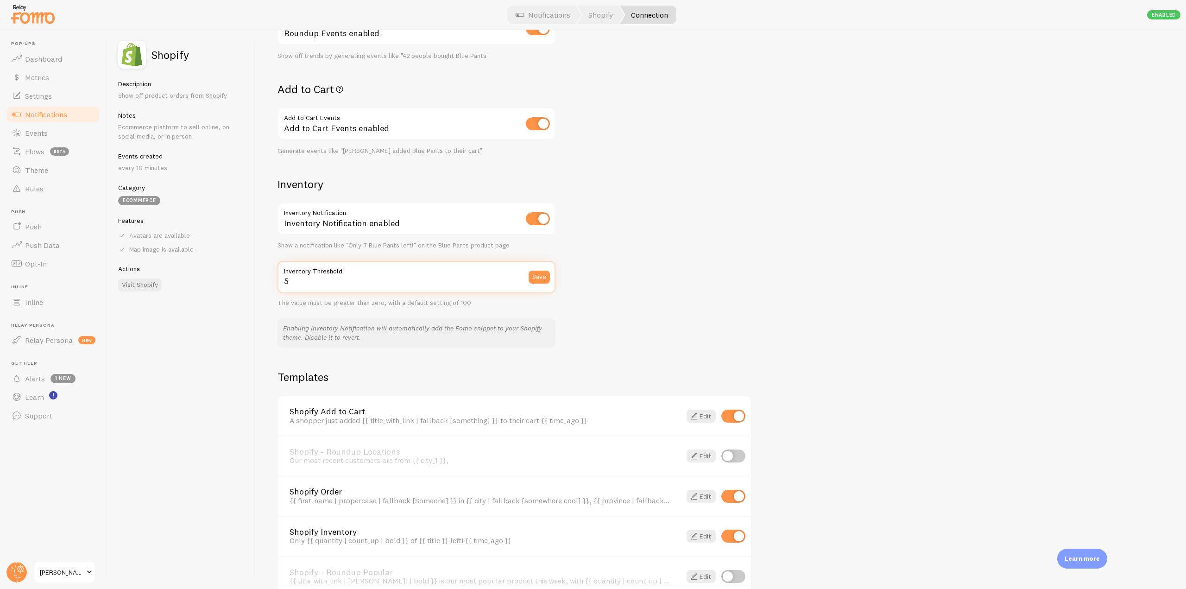
drag, startPoint x: 299, startPoint y: 284, endPoint x: 281, endPoint y: 280, distance: 17.9
click at [281, 280] on input "5" at bounding box center [417, 277] width 278 height 32
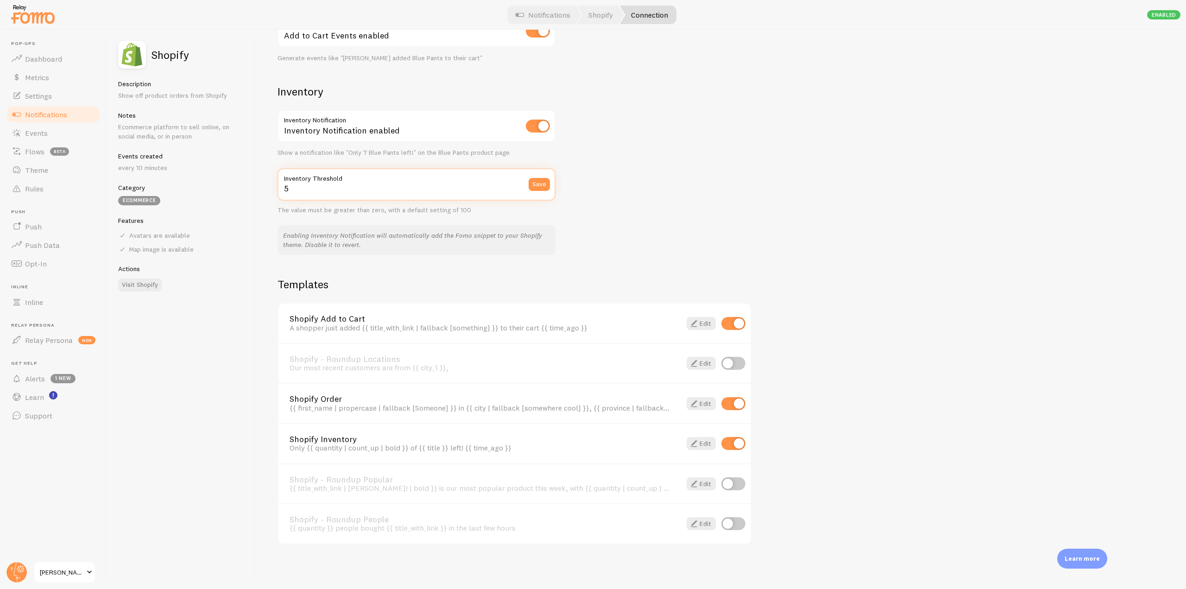
click at [338, 190] on input "5" at bounding box center [417, 184] width 278 height 32
drag, startPoint x: 353, startPoint y: 178, endPoint x: 292, endPoint y: 174, distance: 61.3
click at [292, 174] on label "Inventory Threshold" at bounding box center [417, 176] width 278 height 16
drag, startPoint x: 292, startPoint y: 192, endPoint x: 281, endPoint y: 190, distance: 11.4
click at [281, 190] on input "5" at bounding box center [417, 184] width 278 height 32
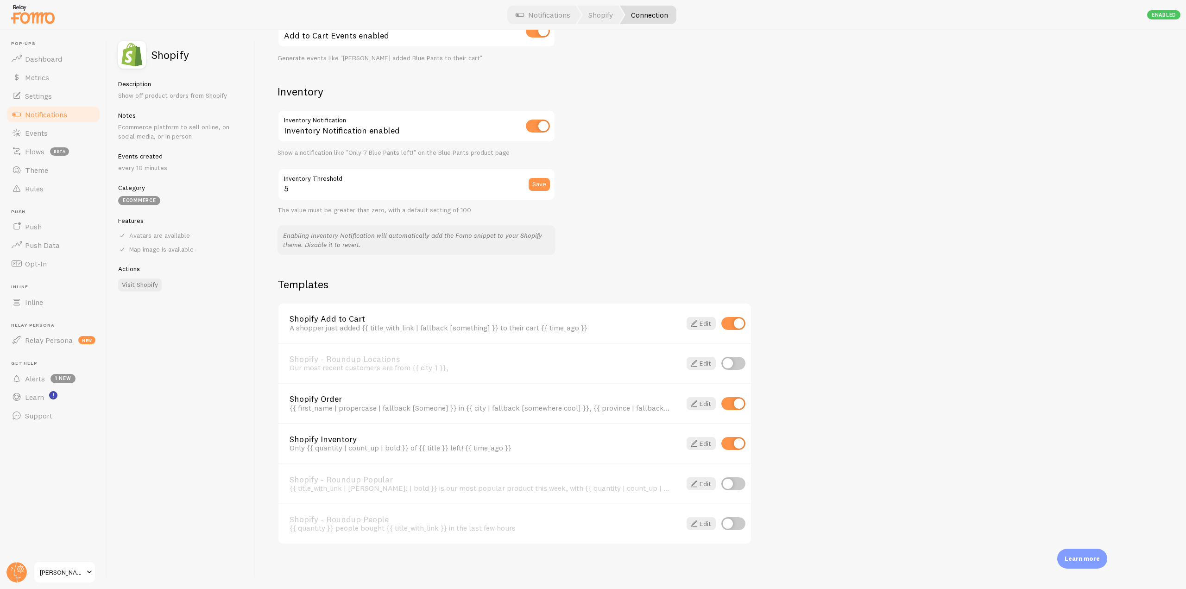
click at [350, 443] on link "Shopify Inventory" at bounding box center [480, 439] width 381 height 8
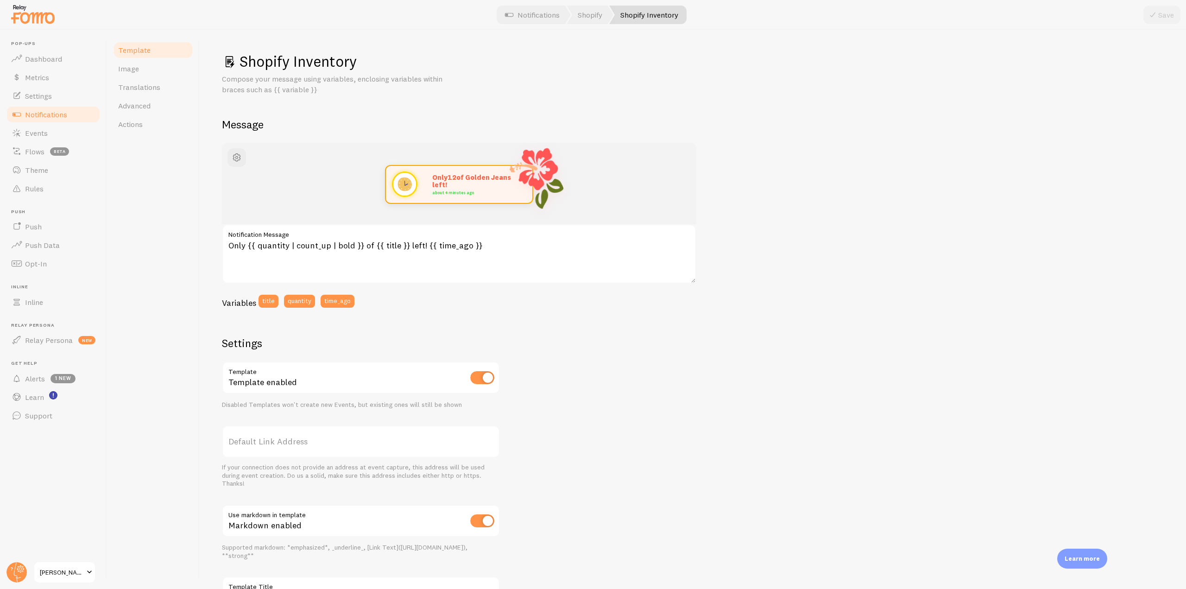
click at [77, 114] on link "Notifications" at bounding box center [53, 114] width 95 height 19
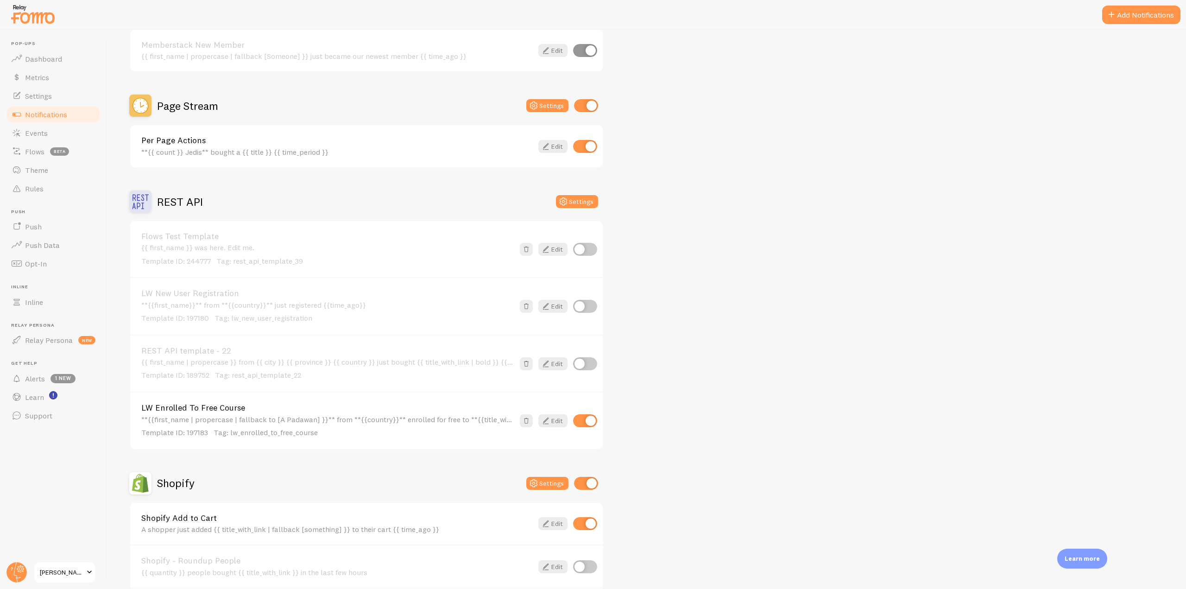
scroll to position [1715, 0]
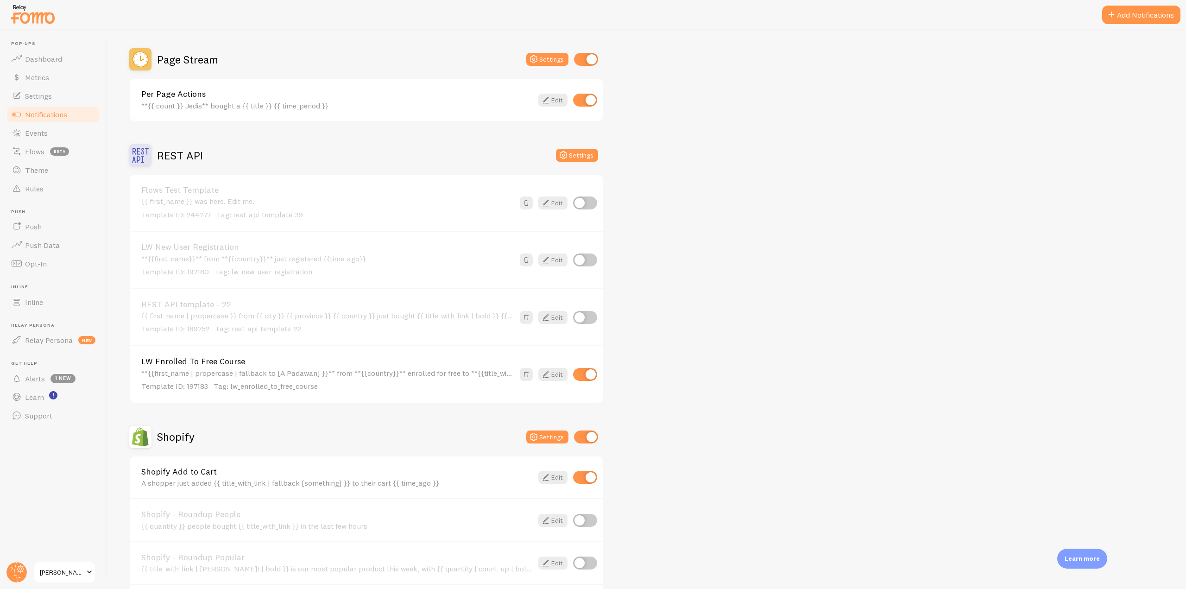
drag, startPoint x: 668, startPoint y: 395, endPoint x: 831, endPoint y: 444, distance: 169.8
click at [592, 444] on div "Abandoned Cart Settings Abandoned Cart Template with Variables Your cart curren…" at bounding box center [646, 58] width 1035 height 3292
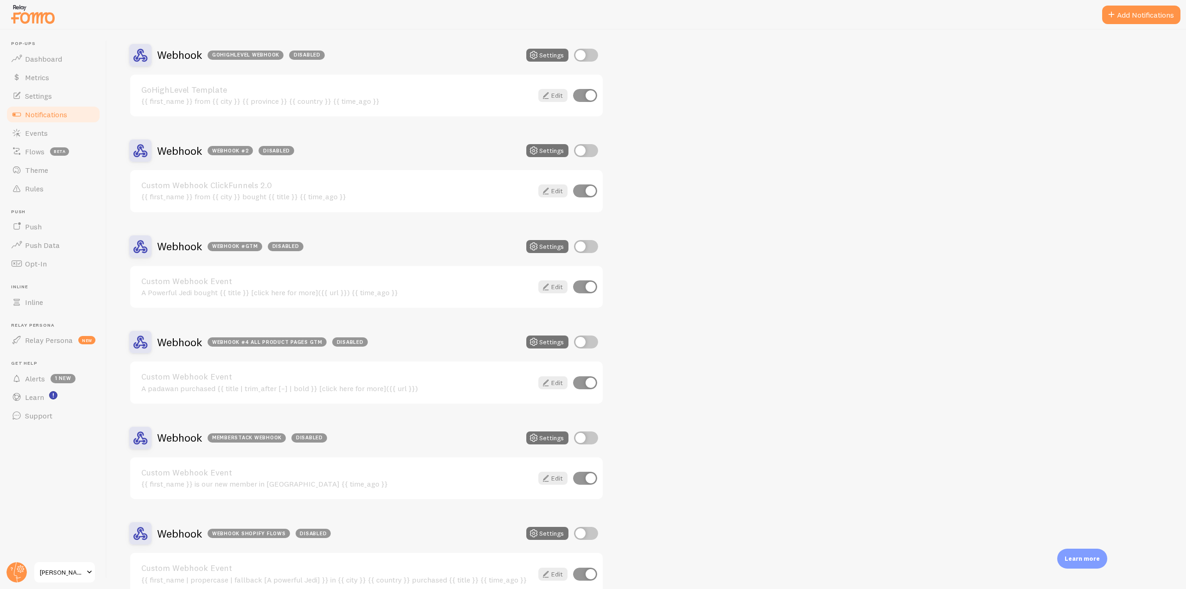
scroll to position [2734, 0]
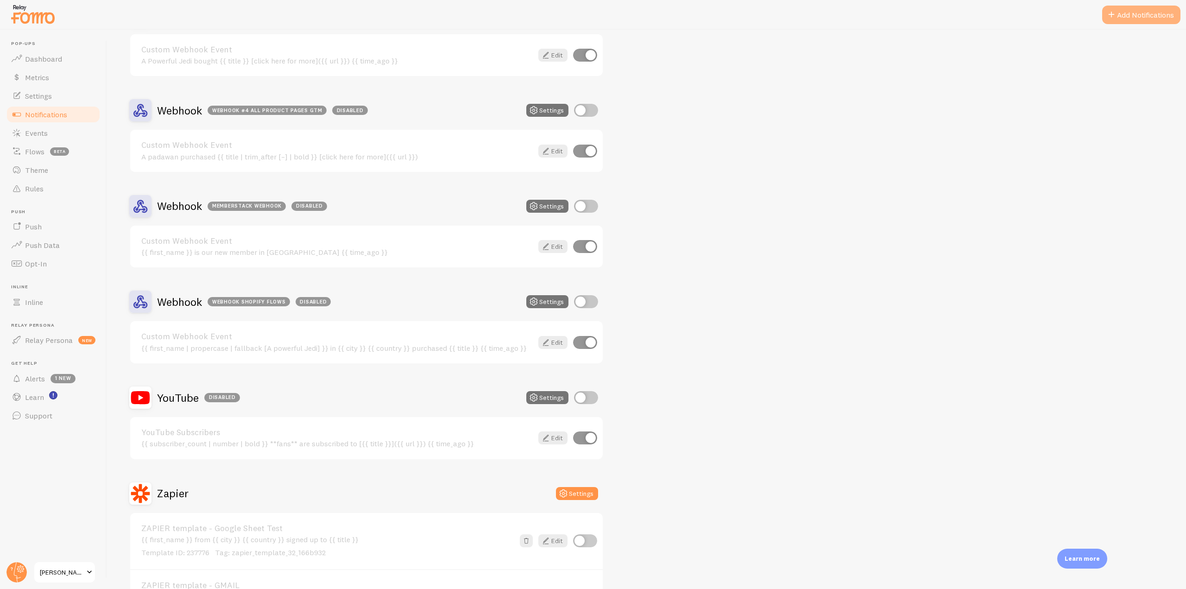
click at [592, 20] on button "Add Notifications" at bounding box center [1142, 15] width 78 height 19
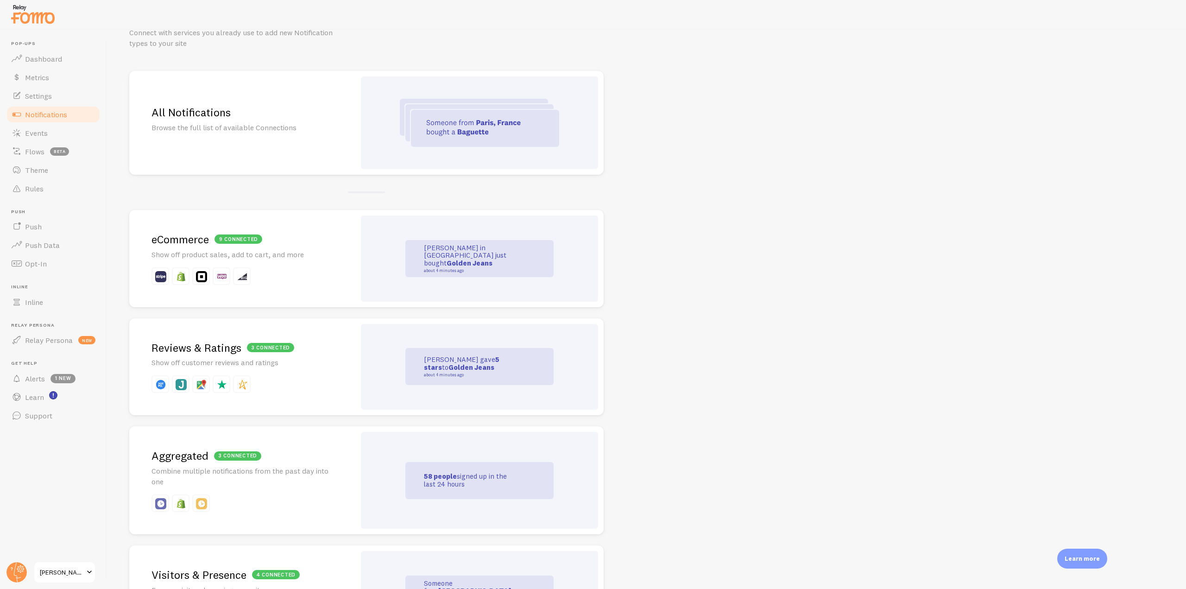
scroll to position [93, 0]
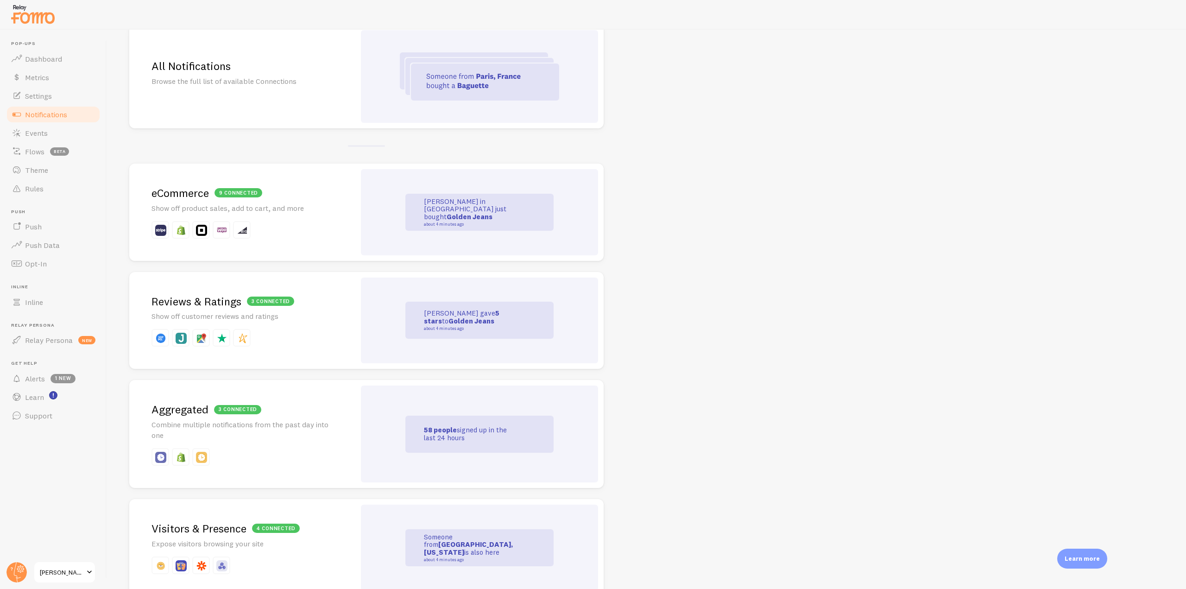
click at [190, 322] on div "3 connected Reviews & Ratings Show off customer reviews and ratings" at bounding box center [242, 320] width 226 height 97
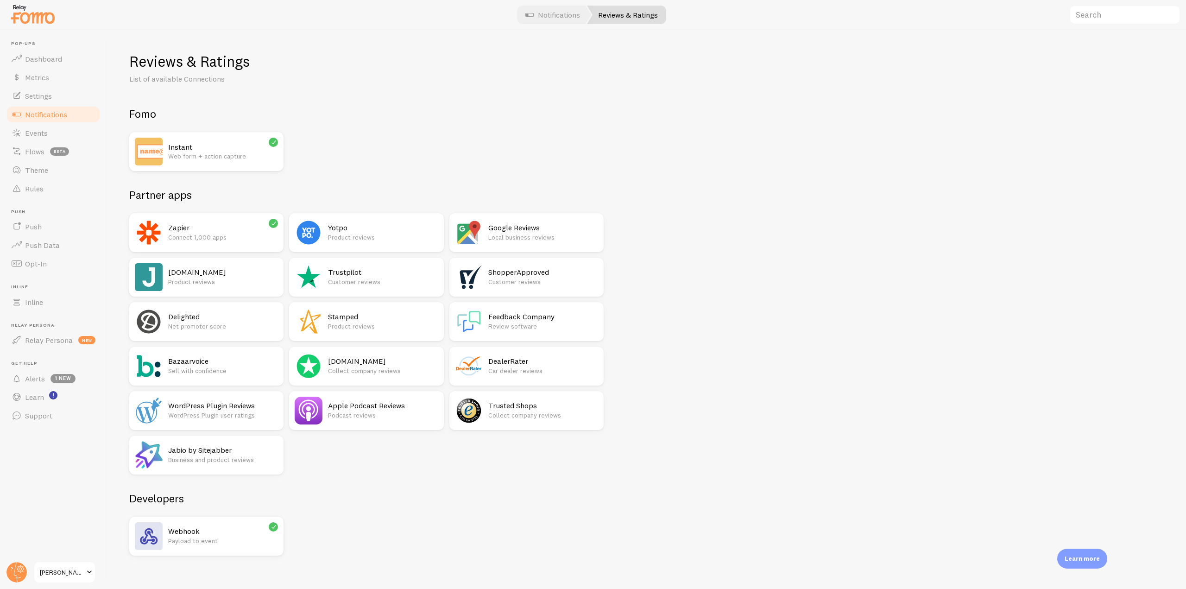
click at [76, 116] on link "Notifications" at bounding box center [53, 114] width 95 height 19
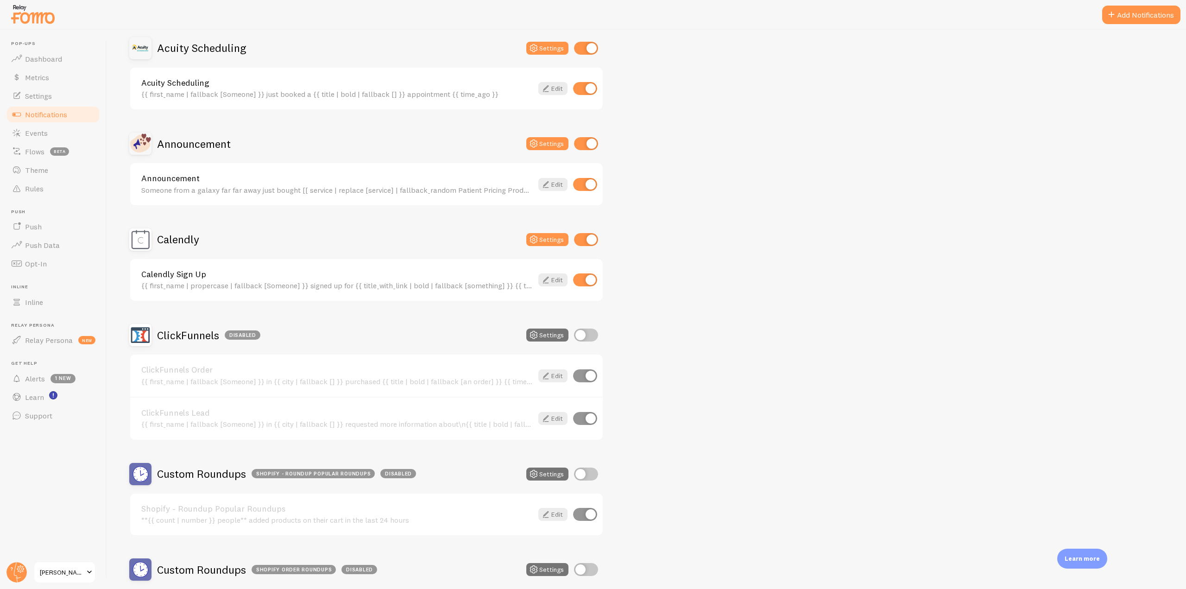
scroll to position [510, 0]
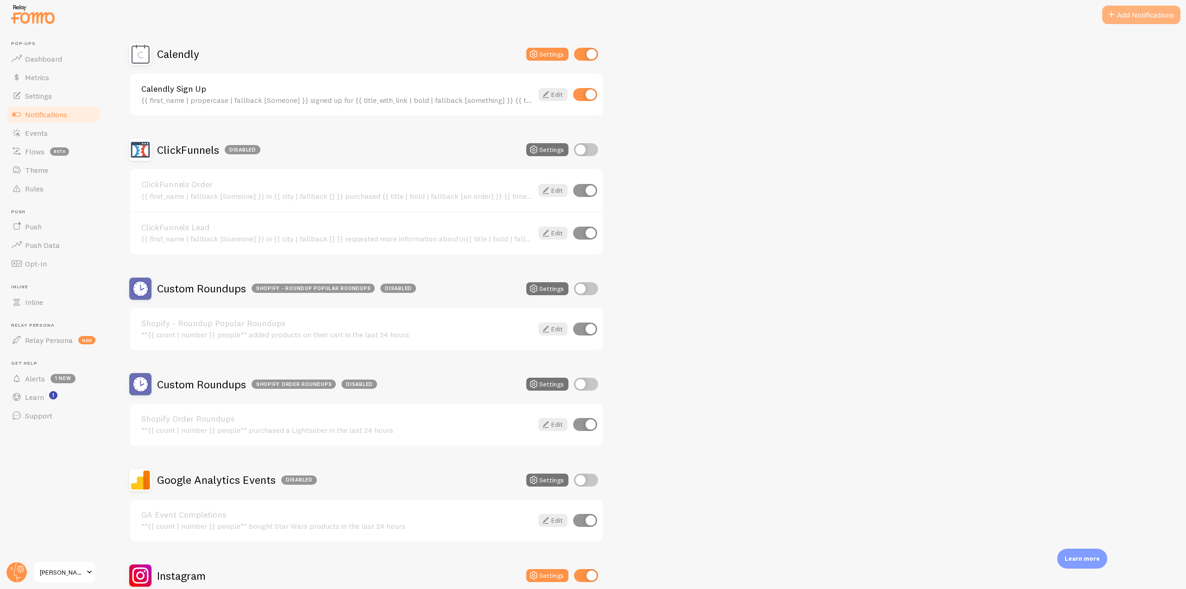
click at [592, 22] on button "Add Notifications" at bounding box center [1142, 15] width 78 height 19
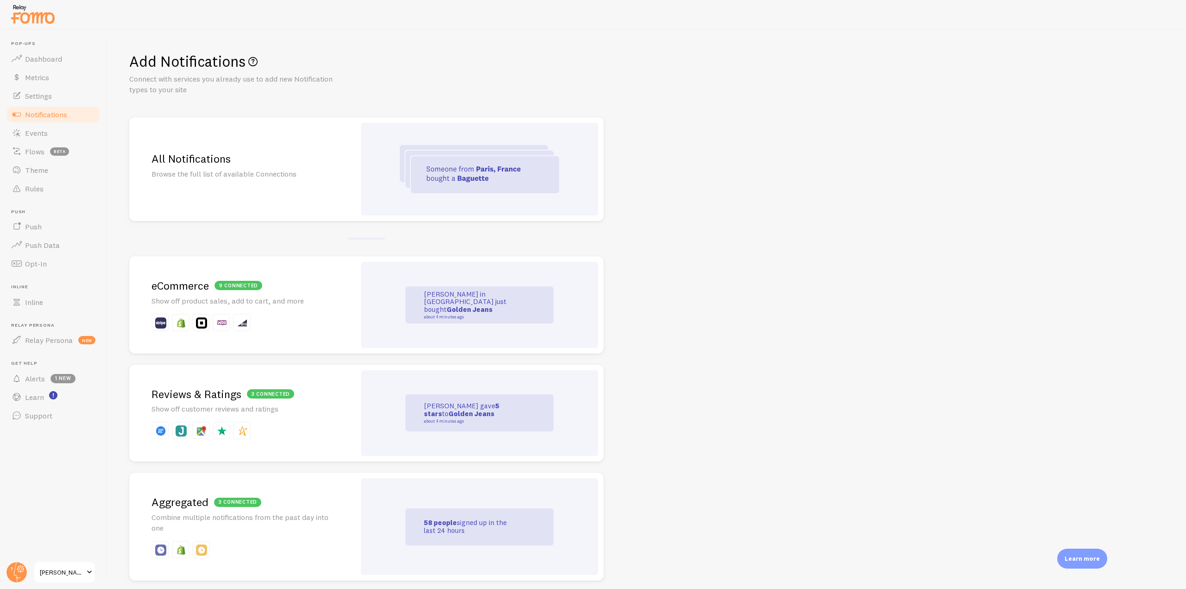
click at [285, 401] on div "3 connected" at bounding box center [270, 394] width 47 height 14
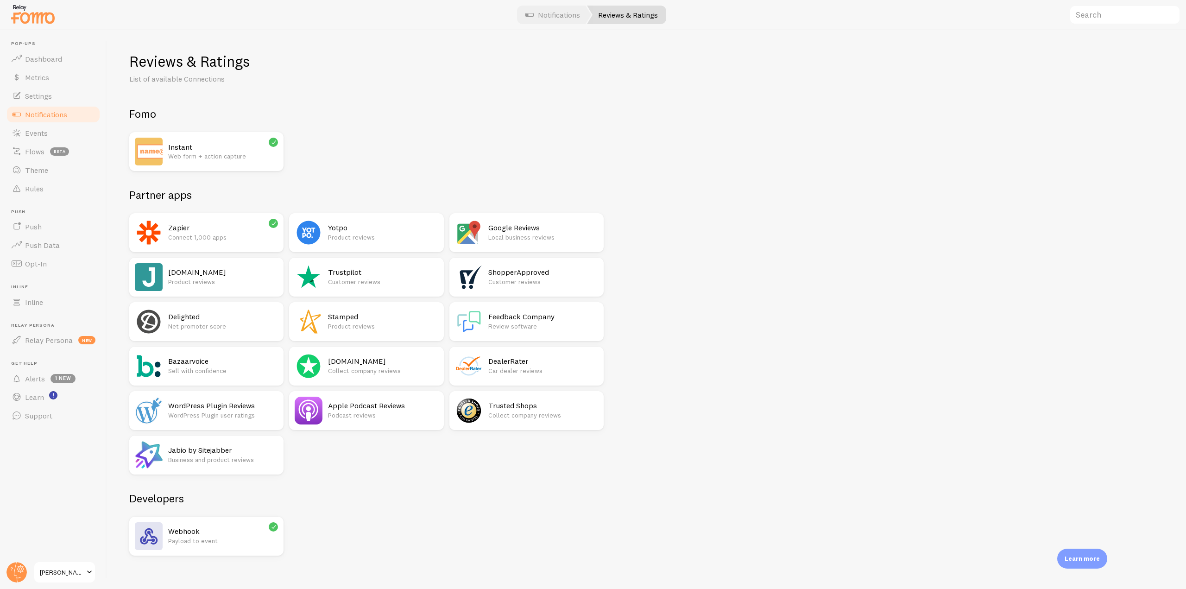
click at [346, 274] on h2 "Trustpilot" at bounding box center [383, 272] width 110 height 10
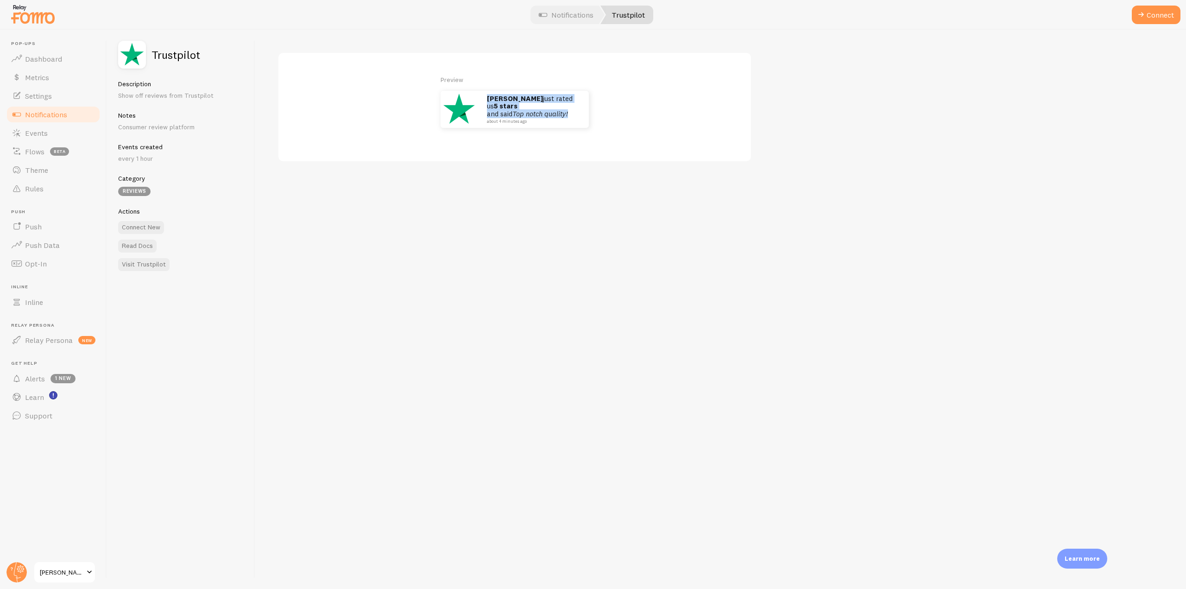
drag, startPoint x: 484, startPoint y: 101, endPoint x: 577, endPoint y: 113, distance: 94.4
click at [577, 113] on div "John just rated us 5 stars and said Top notch quality! about 4 minutes ago" at bounding box center [533, 109] width 111 height 37
click at [567, 138] on div "Preview John just rated us 5 stars and said Top notch quality! about 4 minutes …" at bounding box center [515, 107] width 475 height 110
drag, startPoint x: 491, startPoint y: 103, endPoint x: 576, endPoint y: 120, distance: 86.4
click at [576, 120] on p "John just rated us 5 stars and said Top notch quality! about 4 minutes ago" at bounding box center [533, 109] width 93 height 29
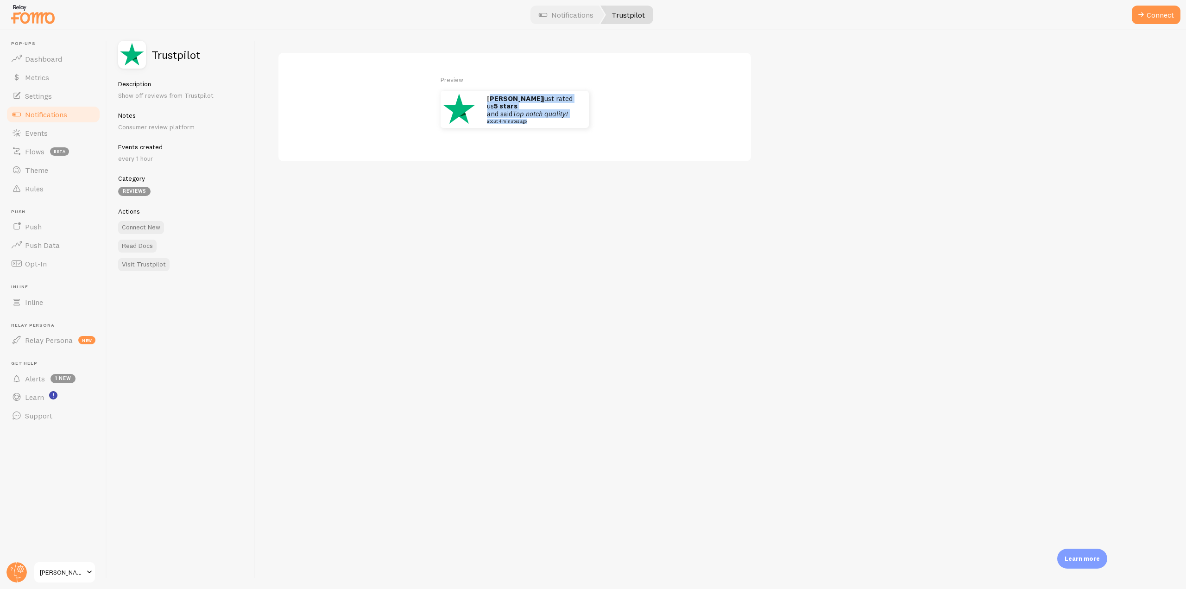
drag, startPoint x: 572, startPoint y: 21, endPoint x: 567, endPoint y: 24, distance: 5.4
click at [572, 21] on link "Notifications" at bounding box center [566, 15] width 77 height 19
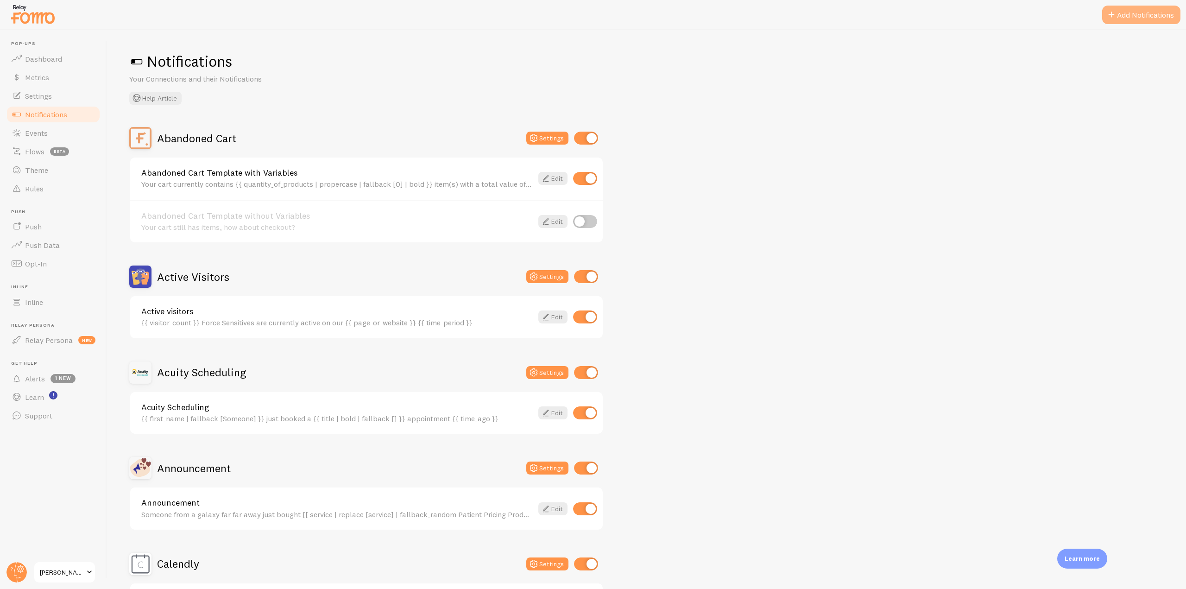
click at [592, 7] on button "Add Notifications" at bounding box center [1142, 15] width 78 height 19
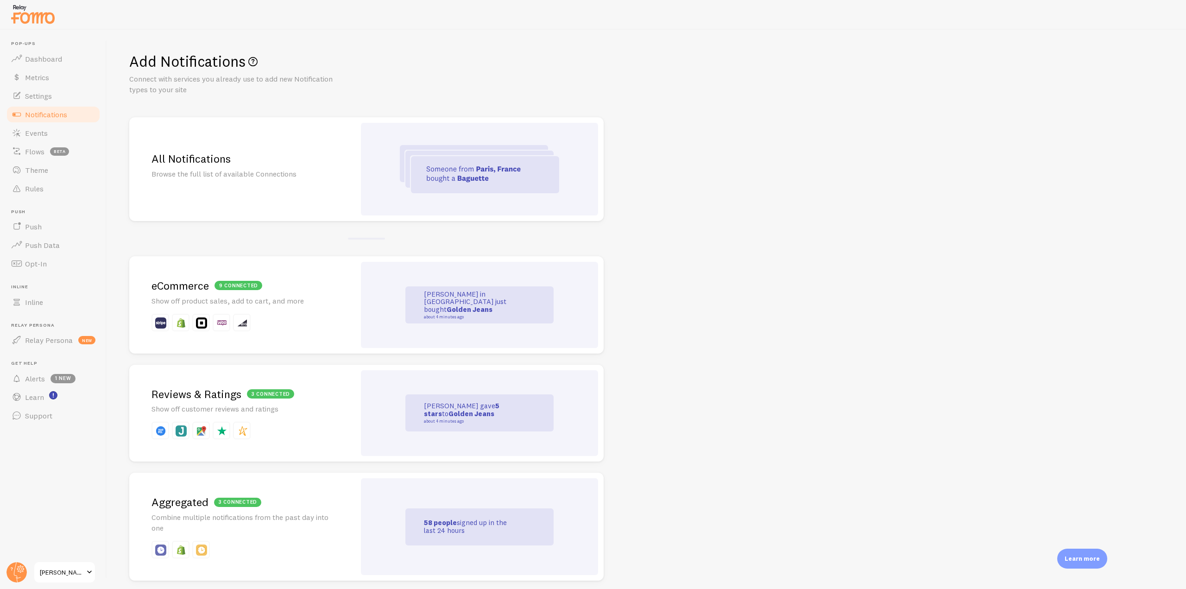
click at [282, 400] on div "3 connected" at bounding box center [270, 394] width 47 height 14
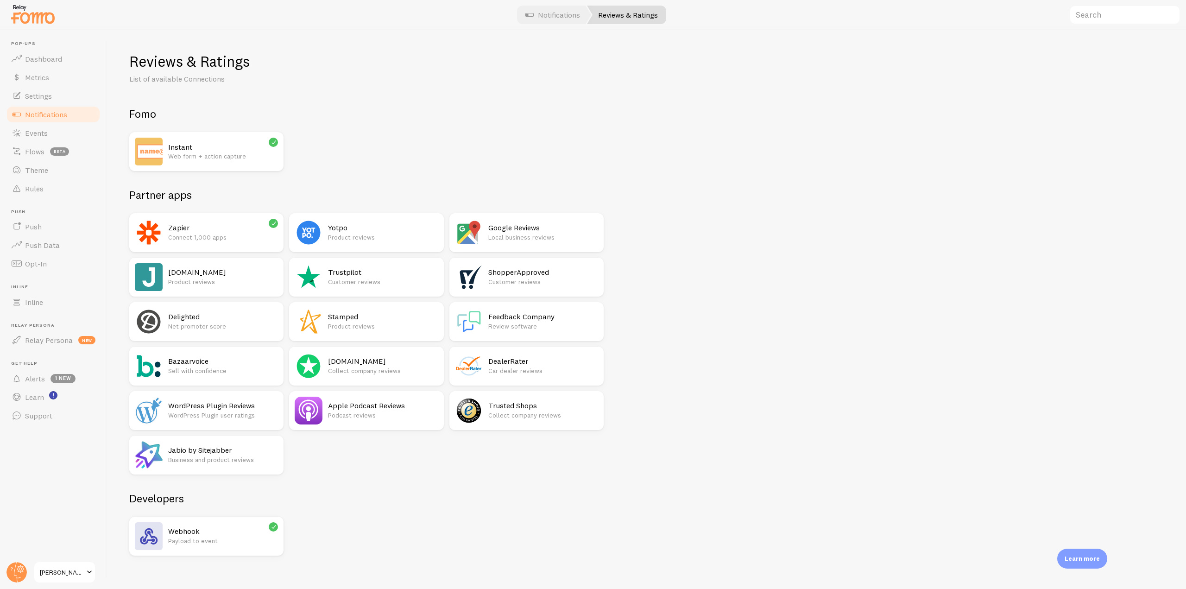
click at [195, 264] on div "Judge.me Product reviews" at bounding box center [223, 277] width 110 height 28
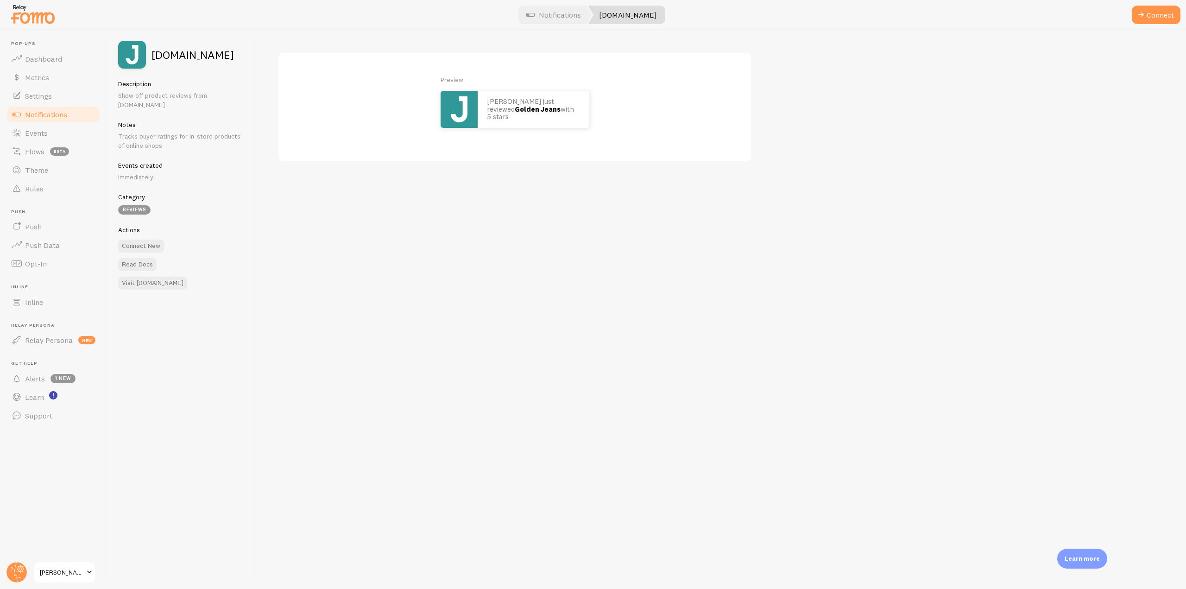
drag, startPoint x: 550, startPoint y: 115, endPoint x: 491, endPoint y: 101, distance: 60.0
click at [491, 101] on p "John just reviewed Golden Jeans with 5 stars" at bounding box center [533, 109] width 93 height 23
click at [577, 236] on div "Preview John just reviewed Golden Jeans with 5 stars" at bounding box center [720, 309] width 931 height 559
drag, startPoint x: 573, startPoint y: 117, endPoint x: 483, endPoint y: 97, distance: 92.6
click at [487, 96] on div "John just reviewed Golden Jeans with 5 stars" at bounding box center [533, 109] width 111 height 37
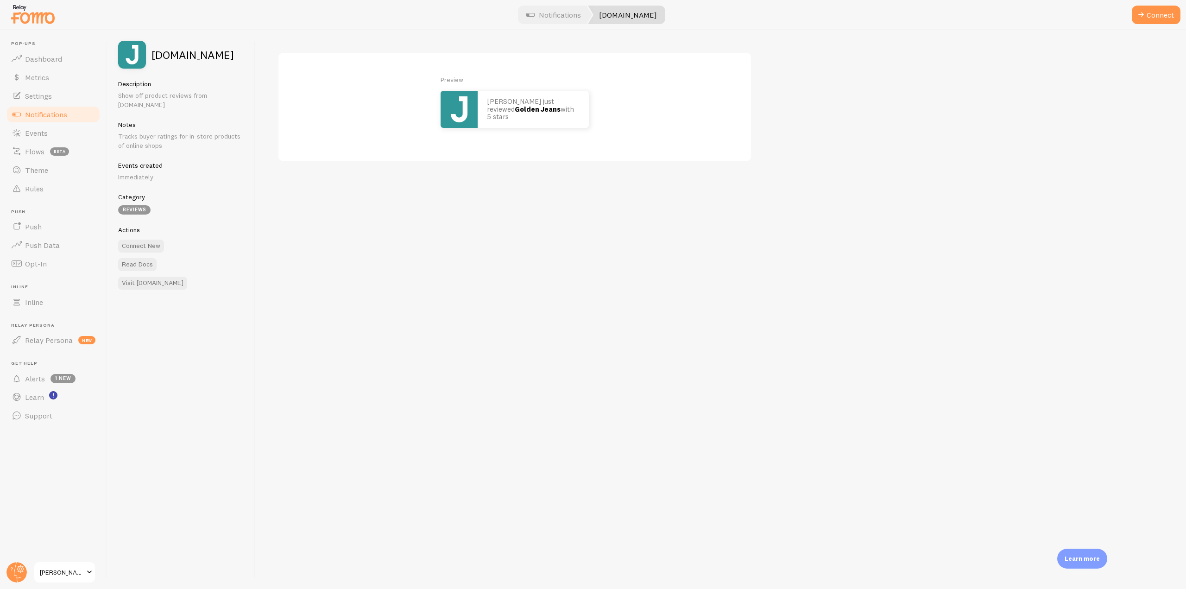
click at [48, 114] on span "Notifications" at bounding box center [46, 114] width 42 height 9
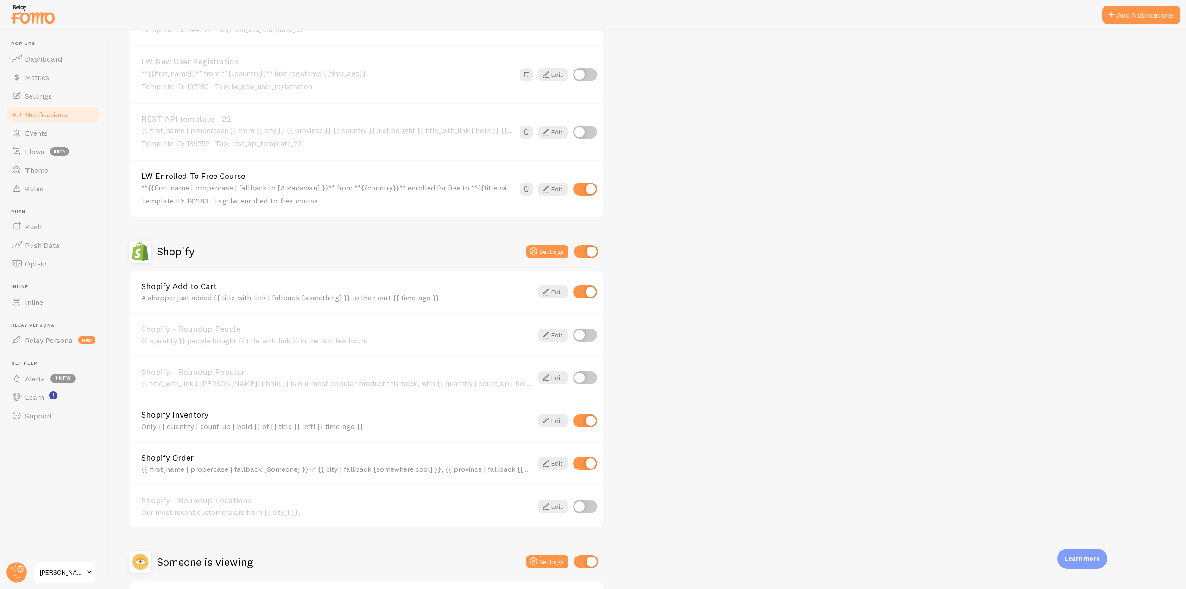
scroll to position [1947, 0]
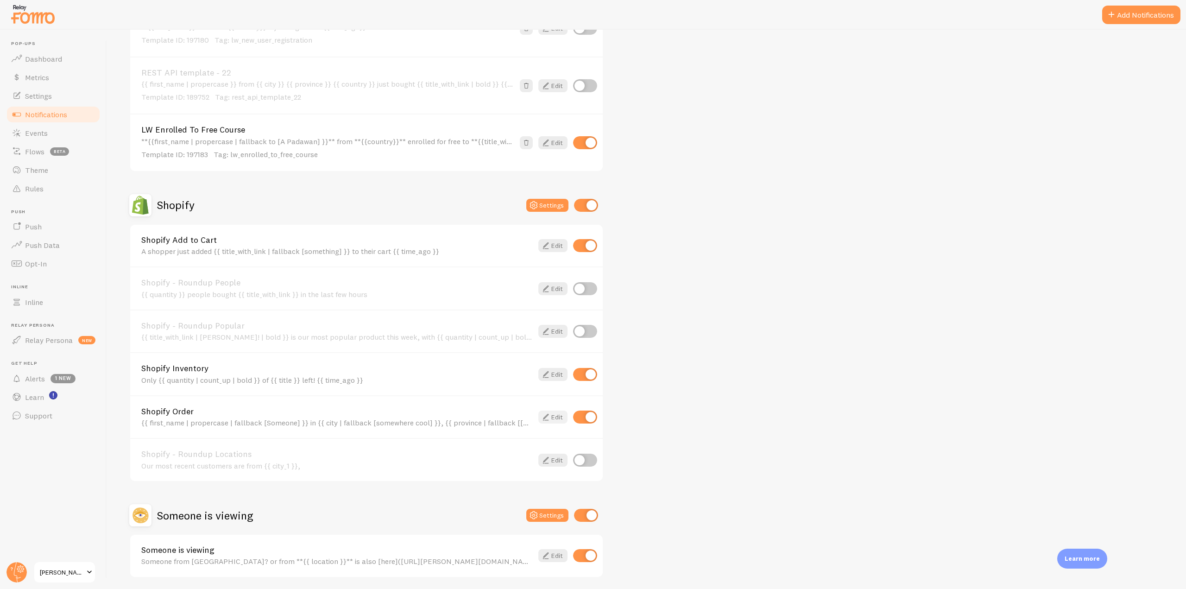
click at [557, 420] on link "Edit" at bounding box center [553, 417] width 29 height 13
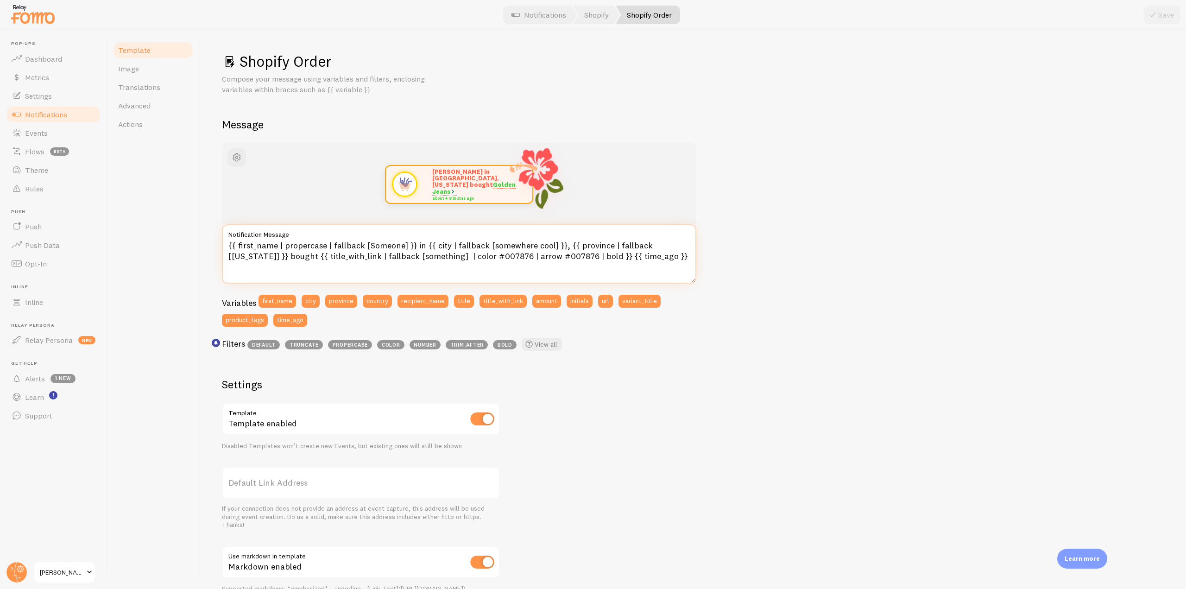
drag, startPoint x: 618, startPoint y: 261, endPoint x: 211, endPoint y: 249, distance: 406.6
click at [211, 249] on div "Shopify Order Compose your message using variables and filters, enclosing varia…" at bounding box center [693, 309] width 987 height 559
click at [592, 284] on div "John in San Francisco, California bought Golden Jeans about 4 minutes ago {{ fi…" at bounding box center [459, 249] width 475 height 213
drag, startPoint x: 655, startPoint y: 271, endPoint x: 224, endPoint y: 247, distance: 431.7
click at [224, 247] on textarea "{{ first_name | propercase | fallback [Someone] }} in {{ city | fallback [somew…" at bounding box center [459, 253] width 475 height 59
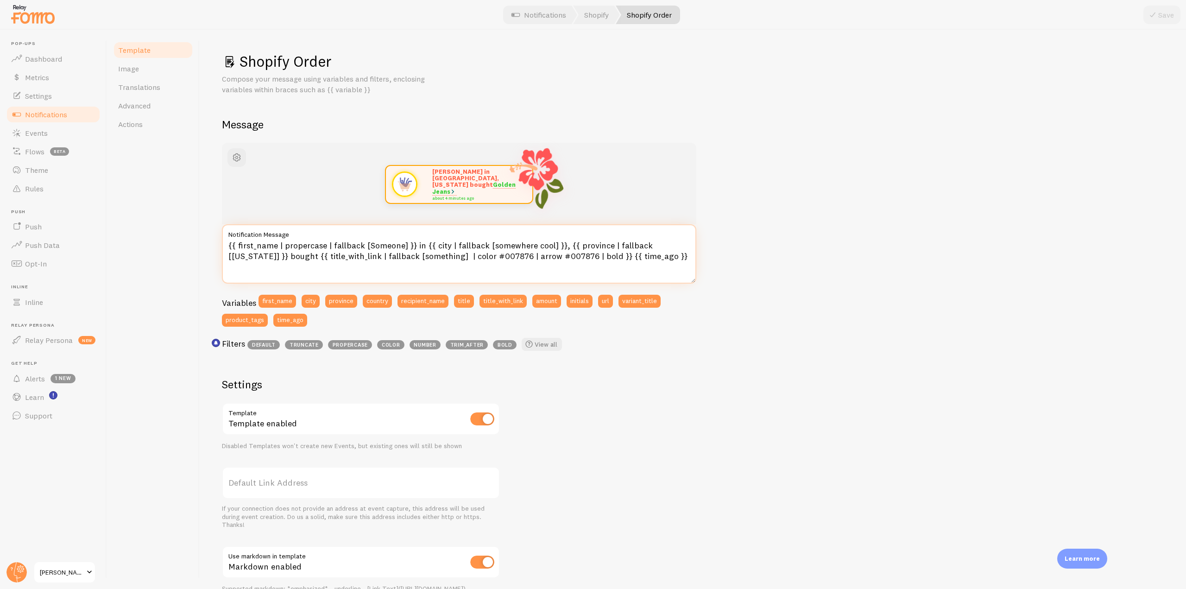
click at [414, 268] on textarea "{{ first_name | propercase | fallback [Someone] }} in {{ city | fallback [somew…" at bounding box center [459, 253] width 475 height 59
click at [59, 110] on span "Notifications" at bounding box center [46, 114] width 42 height 9
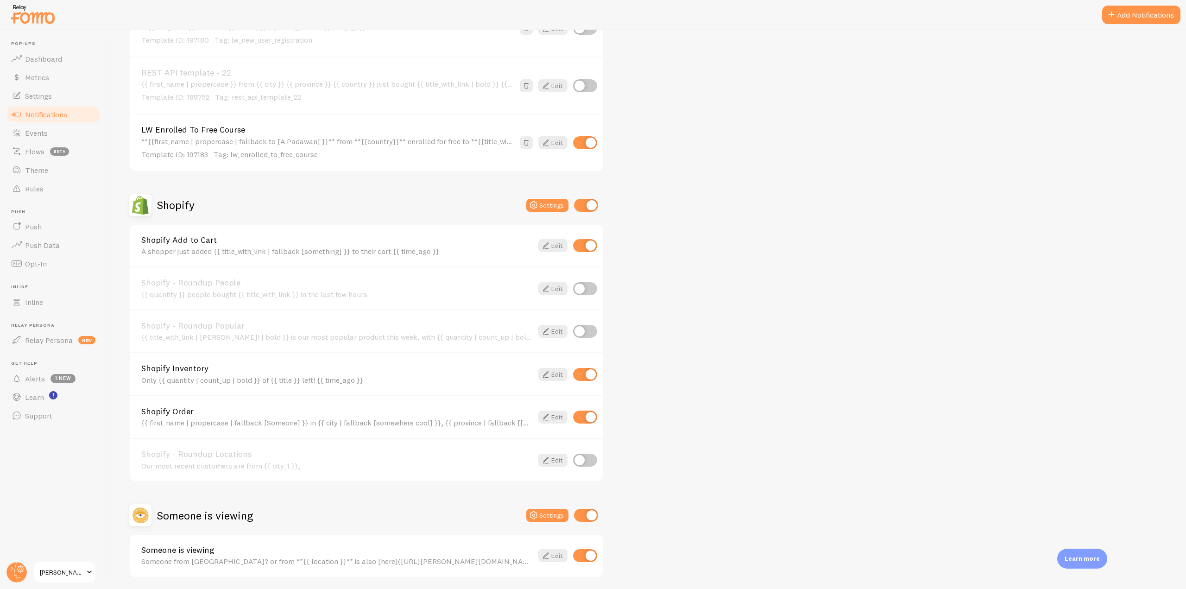
scroll to position [1993, 0]
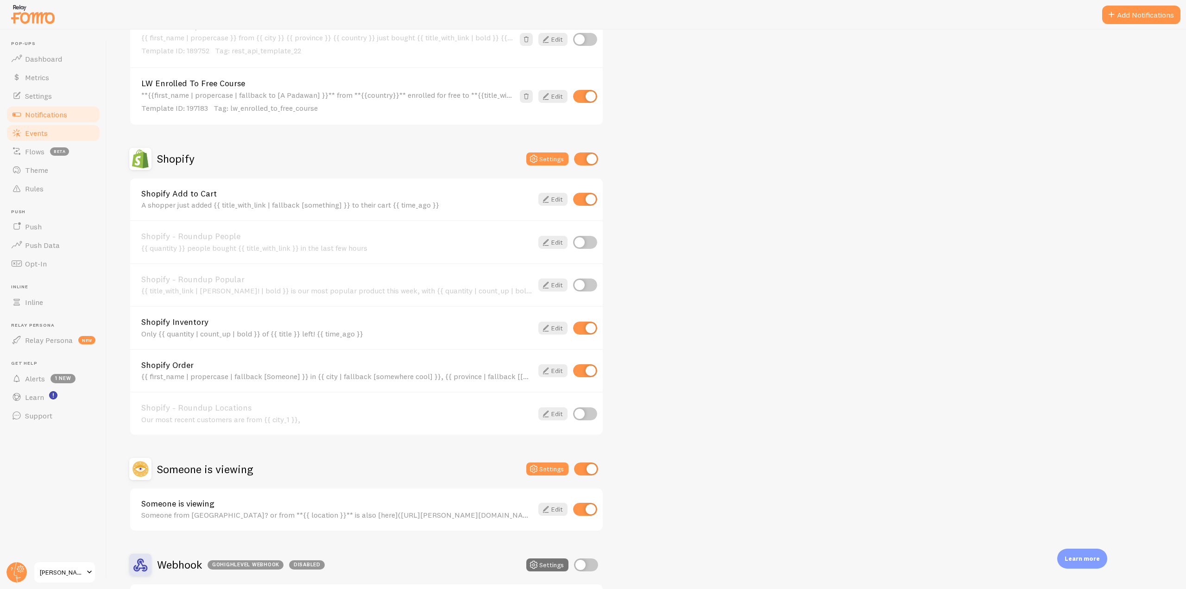
click at [63, 135] on link "Events" at bounding box center [53, 133] width 95 height 19
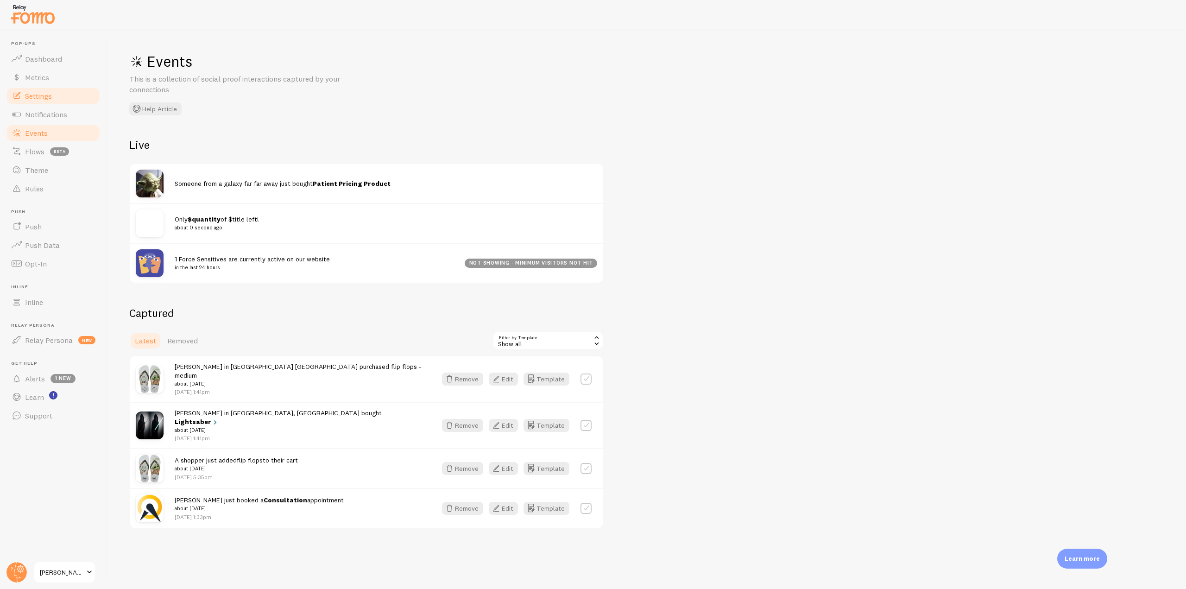
click at [62, 96] on link "Settings" at bounding box center [53, 96] width 95 height 19
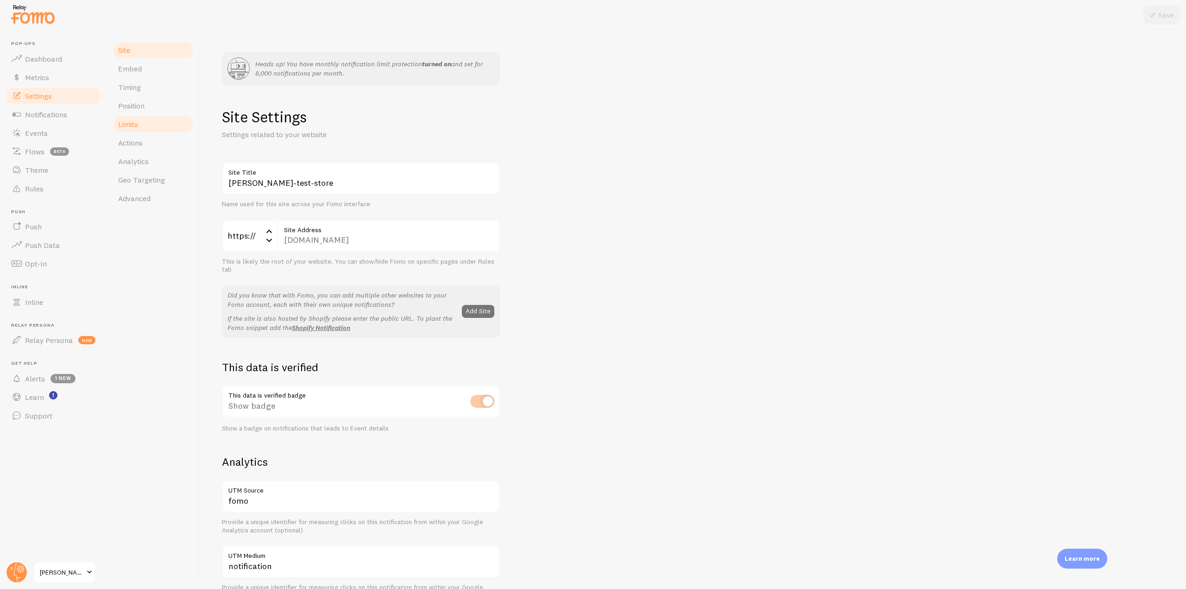
click at [144, 127] on link "Limits" at bounding box center [153, 124] width 81 height 19
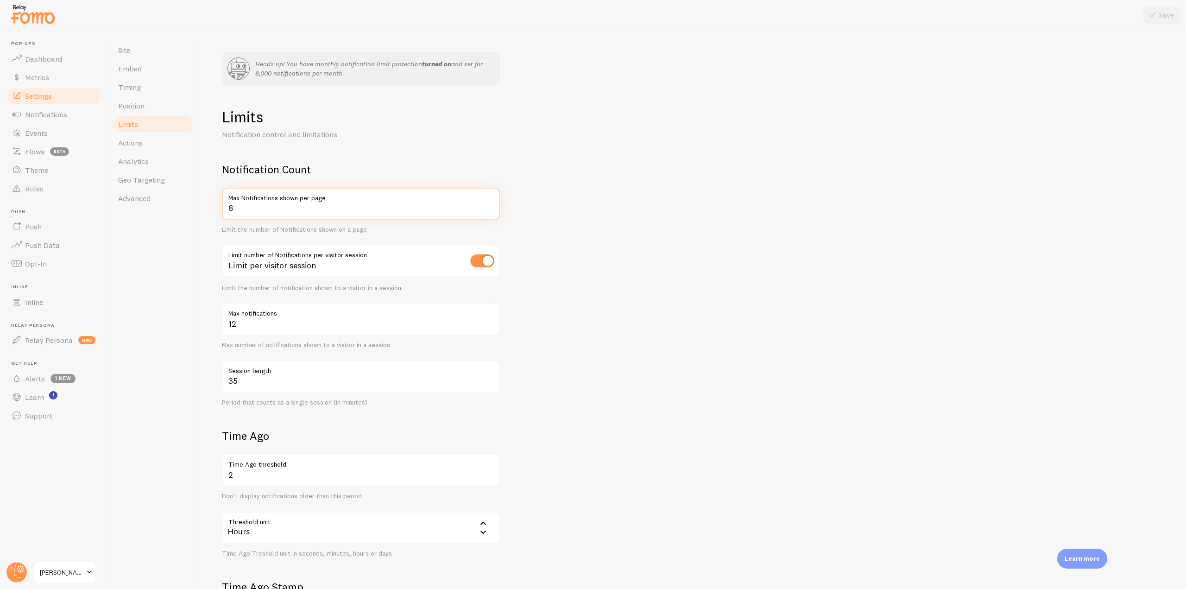
drag, startPoint x: 251, startPoint y: 208, endPoint x: 209, endPoint y: 208, distance: 42.2
click at [209, 208] on div "Heads up! You have monthly notification limit protection turned on and set for …" at bounding box center [693, 309] width 987 height 559
drag, startPoint x: 305, startPoint y: 381, endPoint x: 211, endPoint y: 374, distance: 94.3
click at [211, 374] on div "Heads up! You have monthly notification limit protection turned on and set for …" at bounding box center [693, 309] width 987 height 559
drag, startPoint x: 254, startPoint y: 208, endPoint x: 228, endPoint y: 205, distance: 26.1
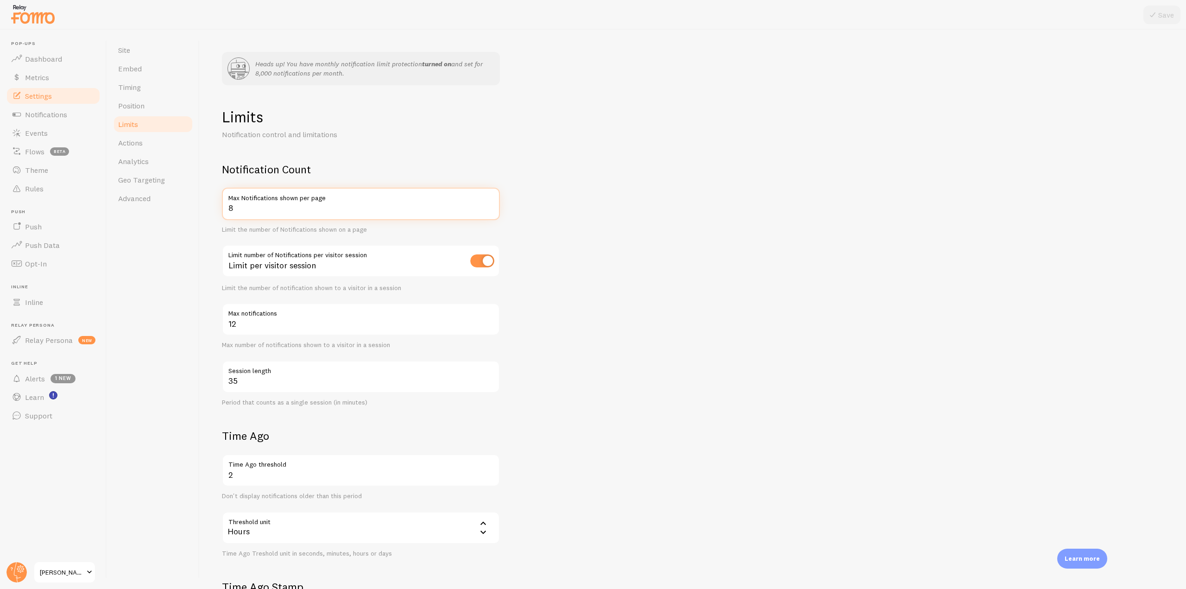
click at [228, 205] on input "8" at bounding box center [361, 204] width 278 height 32
click at [53, 117] on span "Notifications" at bounding box center [46, 114] width 42 height 9
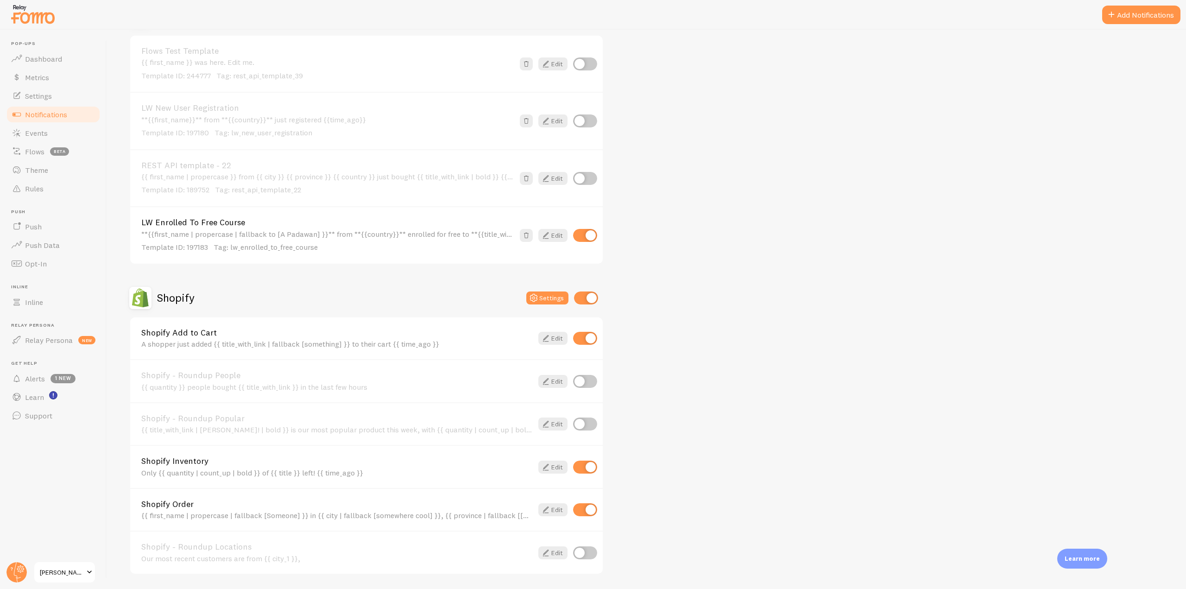
scroll to position [1947, 0]
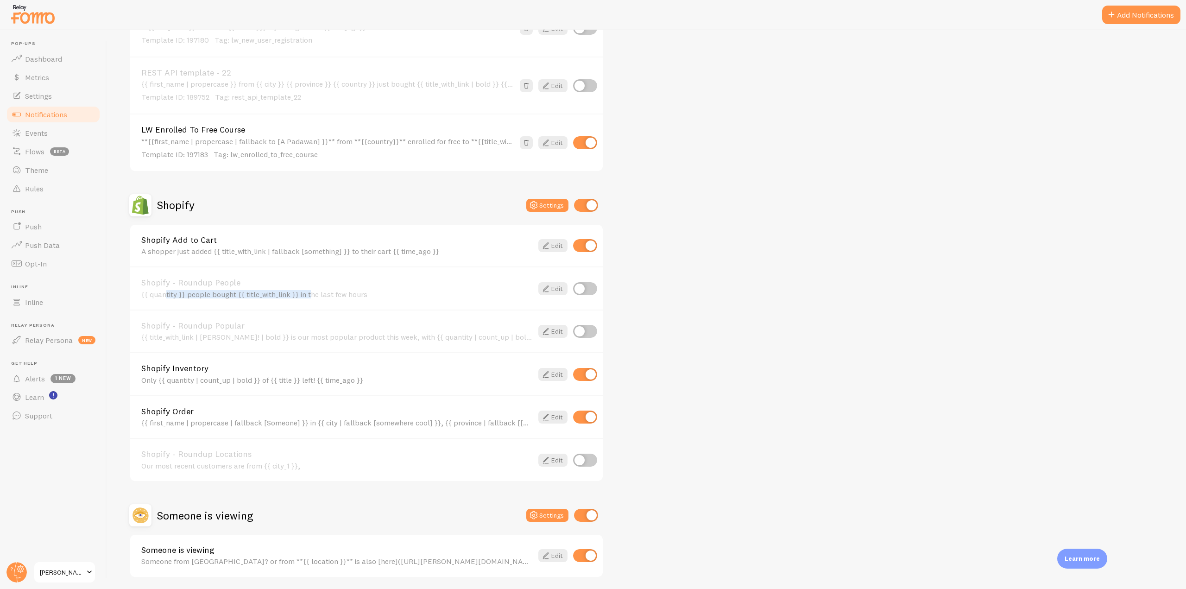
drag, startPoint x: 141, startPoint y: 294, endPoint x: 292, endPoint y: 296, distance: 150.6
click at [292, 296] on div "Shopify - Roundup People {{ quantity }} people bought {{ title_with_link }} in …" at bounding box center [366, 287] width 473 height 43
drag, startPoint x: 146, startPoint y: 336, endPoint x: 228, endPoint y: 336, distance: 81.6
click at [228, 336] on div "{{ title_with_link | tada! | bold }} is our most popular product this week, wit…" at bounding box center [337, 337] width 392 height 8
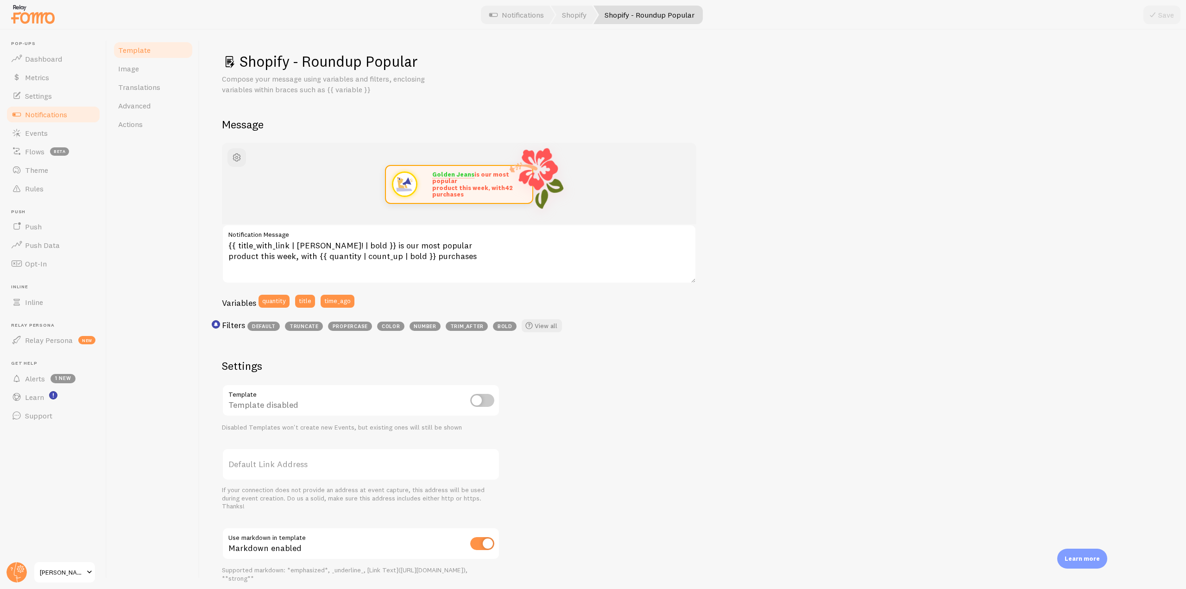
click at [69, 110] on link "Notifications" at bounding box center [53, 114] width 95 height 19
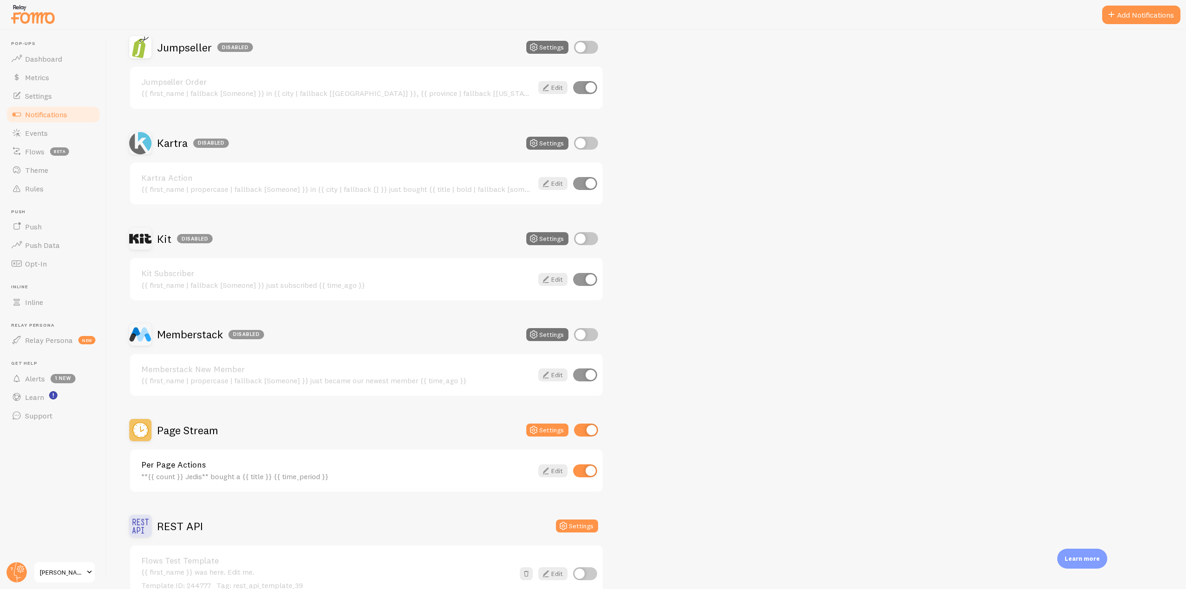
scroll to position [1483, 0]
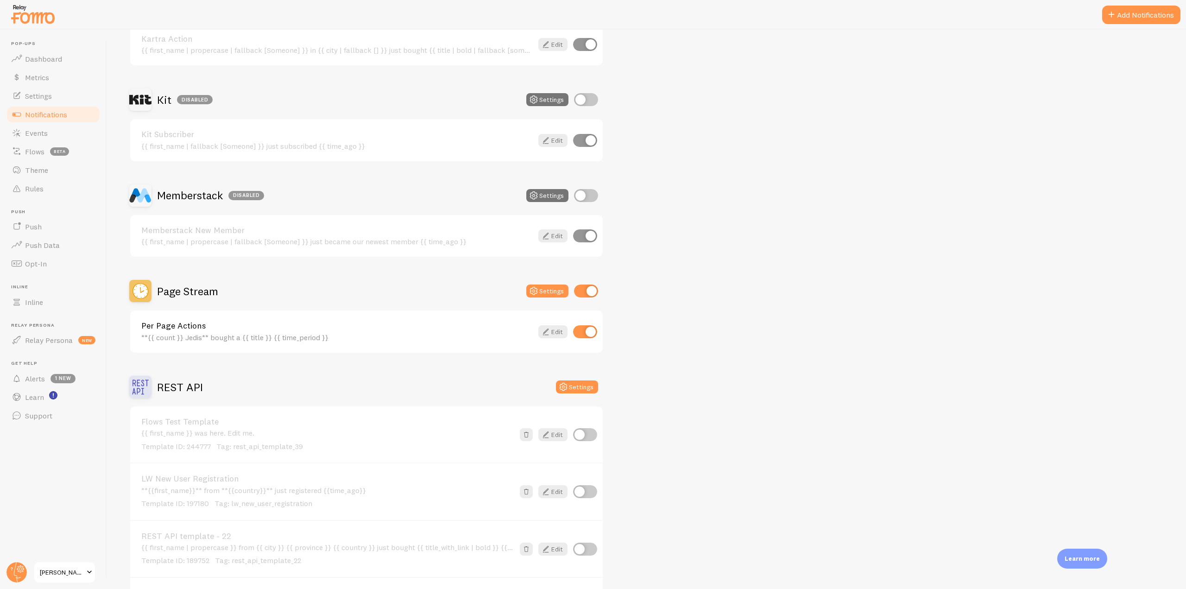
click at [184, 292] on h2 "Page Stream" at bounding box center [187, 291] width 61 height 14
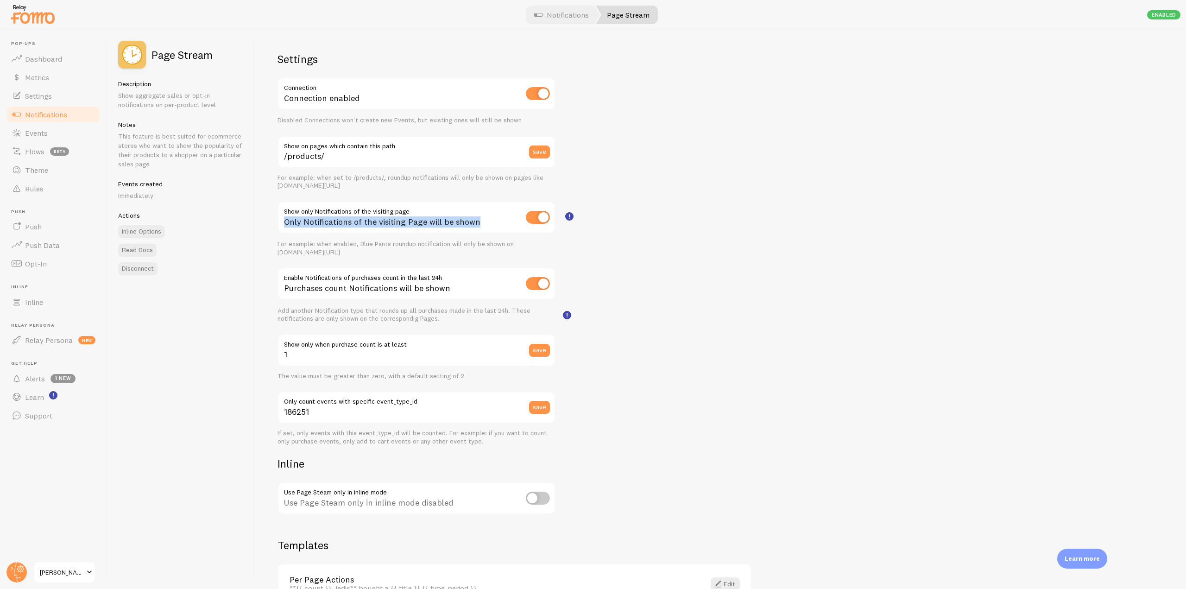
drag, startPoint x: 486, startPoint y: 223, endPoint x: 284, endPoint y: 220, distance: 202.1
click at [284, 220] on div "Only Notifications of the visiting Page will be shown" at bounding box center [417, 218] width 278 height 34
click at [470, 238] on div "Show only Notifications of the visiting page Only Notifications of the visiting…" at bounding box center [417, 229] width 278 height 56
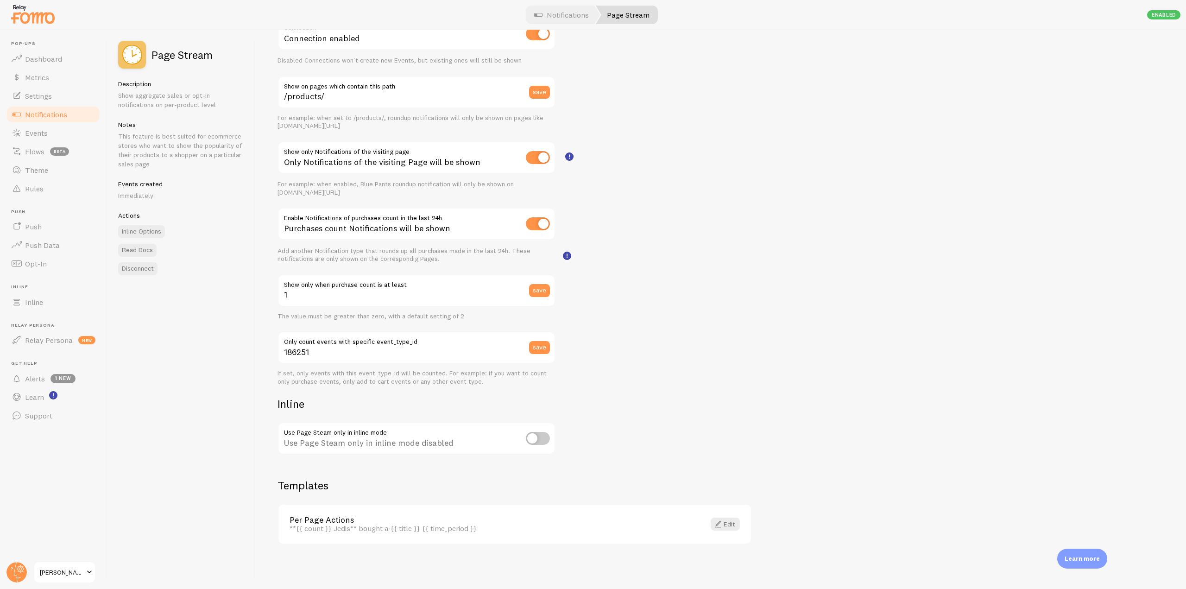
drag, startPoint x: 499, startPoint y: 532, endPoint x: 651, endPoint y: 256, distance: 314.7
click at [286, 515] on div "Per Page Actions **{{ count }} Jedis** bought a {{ title }} {{ time_period }} E…" at bounding box center [515, 524] width 473 height 39
drag, startPoint x: 146, startPoint y: 57, endPoint x: 215, endPoint y: 55, distance: 68.2
click at [215, 55] on div "Page Stream" at bounding box center [181, 55] width 126 height 28
drag, startPoint x: 314, startPoint y: 351, endPoint x: 279, endPoint y: 350, distance: 34.8
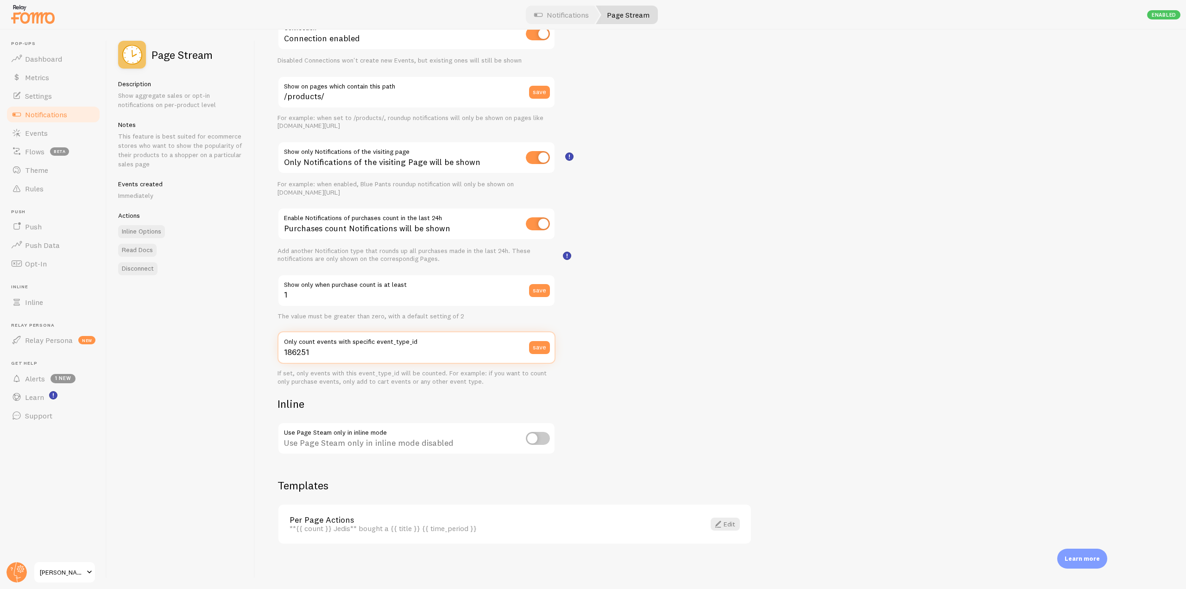
click at [279, 350] on input "186251" at bounding box center [417, 347] width 278 height 32
drag, startPoint x: 423, startPoint y: 340, endPoint x: 352, endPoint y: 344, distance: 71.5
click at [352, 344] on label "Only count events with specific event_type_id" at bounding box center [417, 339] width 278 height 16
click at [333, 361] on input "186251" at bounding box center [417, 347] width 278 height 32
drag, startPoint x: 330, startPoint y: 357, endPoint x: 280, endPoint y: 360, distance: 49.6
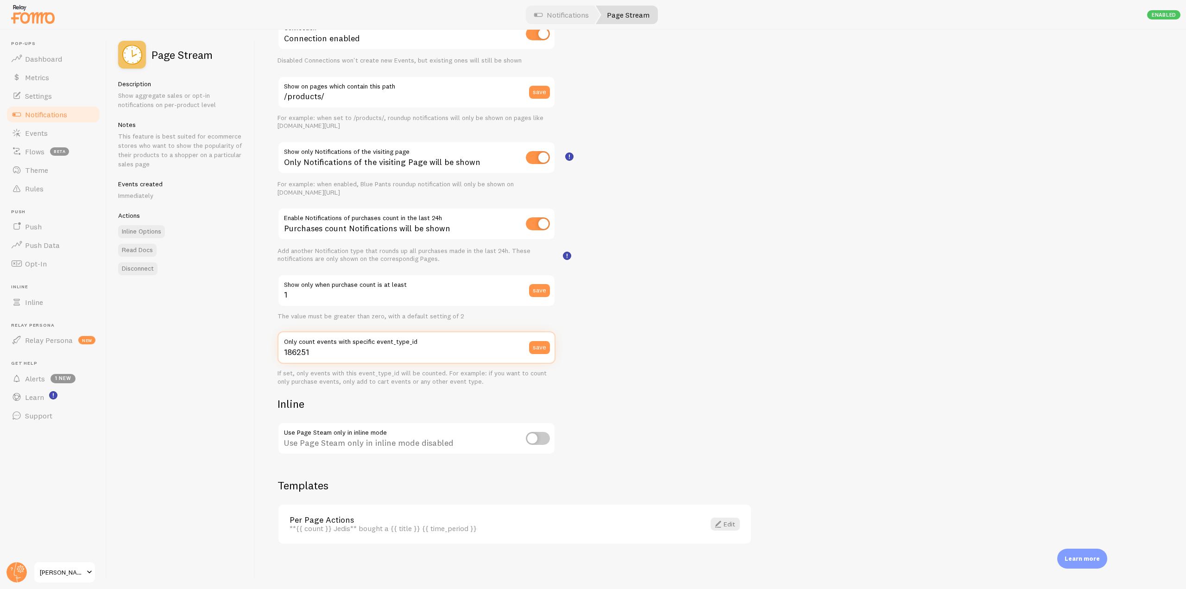
click at [280, 360] on input "186251" at bounding box center [417, 347] width 278 height 32
click at [313, 351] on input "186251" at bounding box center [417, 347] width 278 height 32
click at [69, 116] on link "Notifications" at bounding box center [53, 114] width 95 height 19
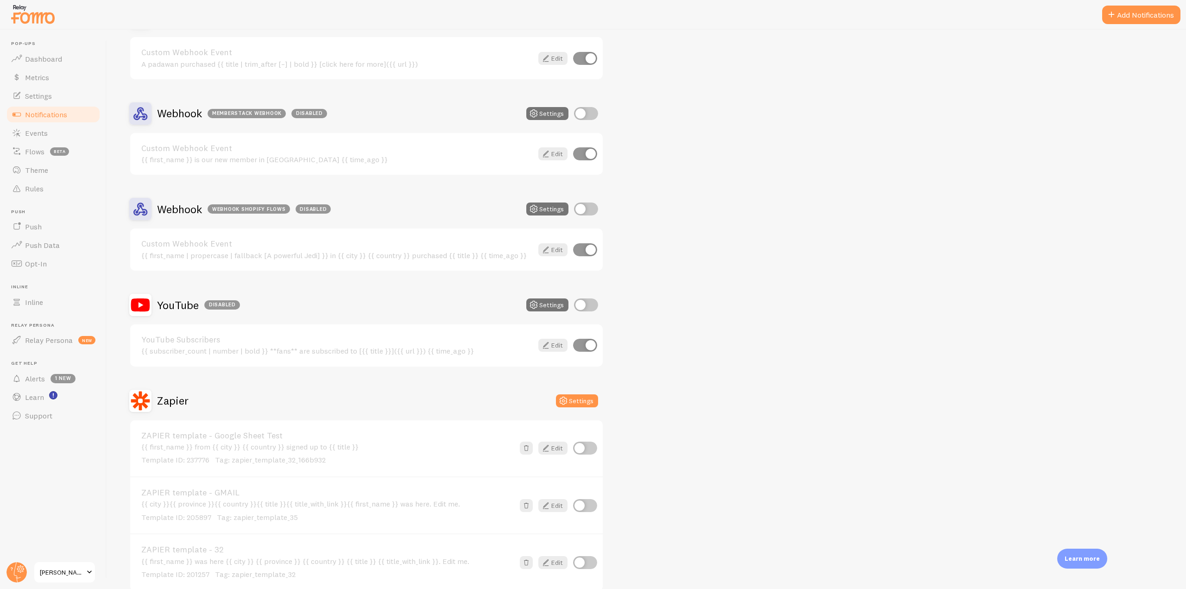
scroll to position [2874, 0]
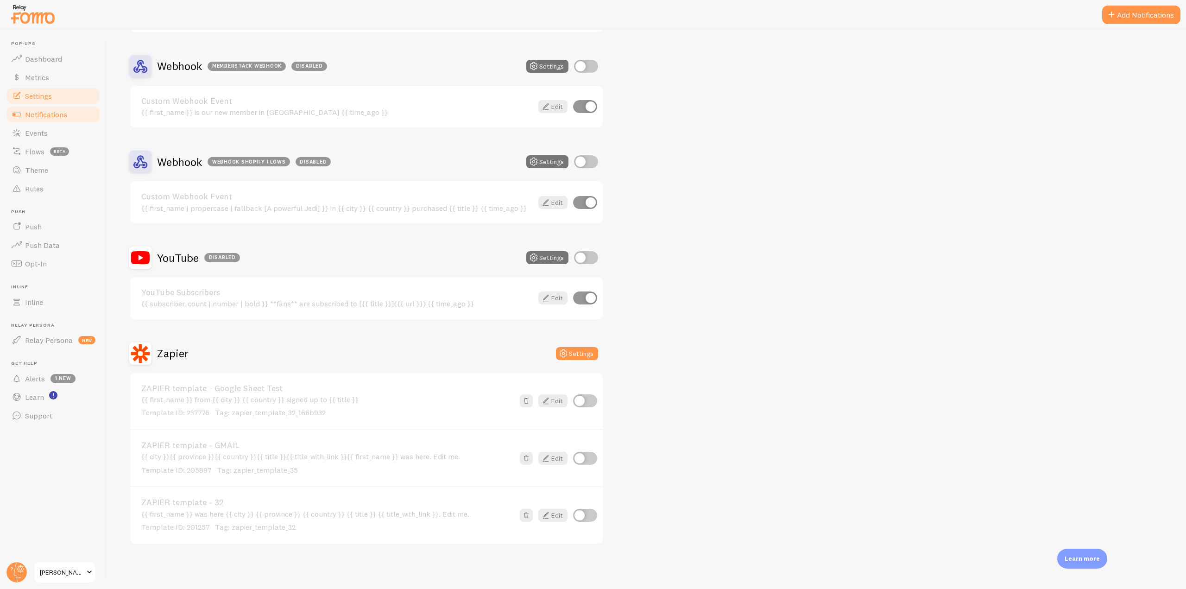
click at [52, 94] on span "Settings" at bounding box center [38, 95] width 27 height 9
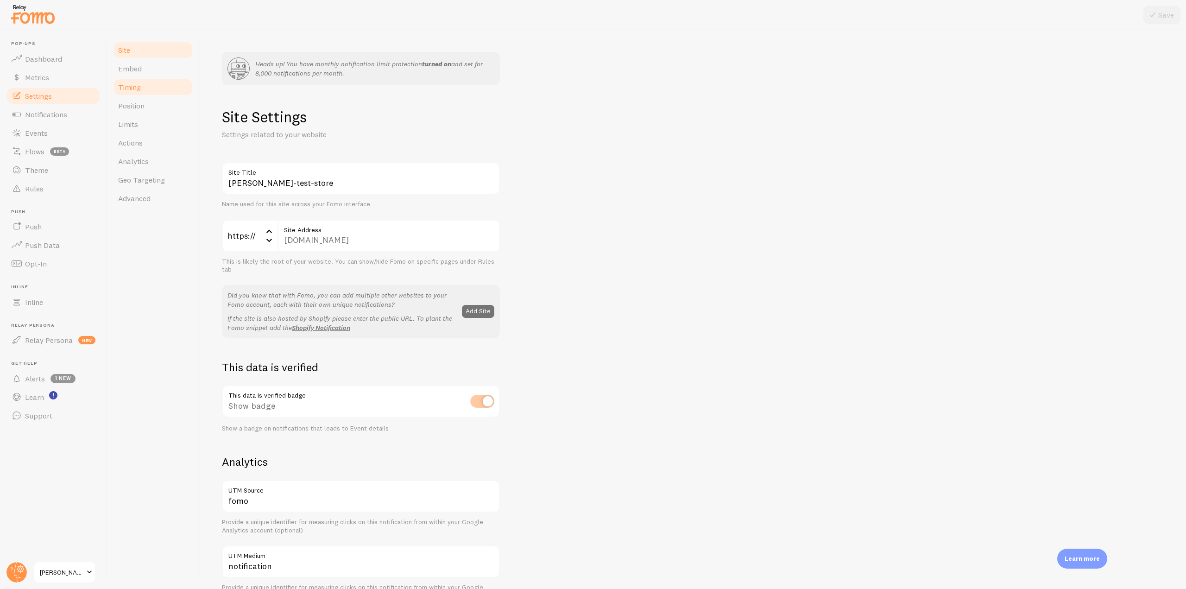
click at [167, 82] on link "Timing" at bounding box center [153, 87] width 81 height 19
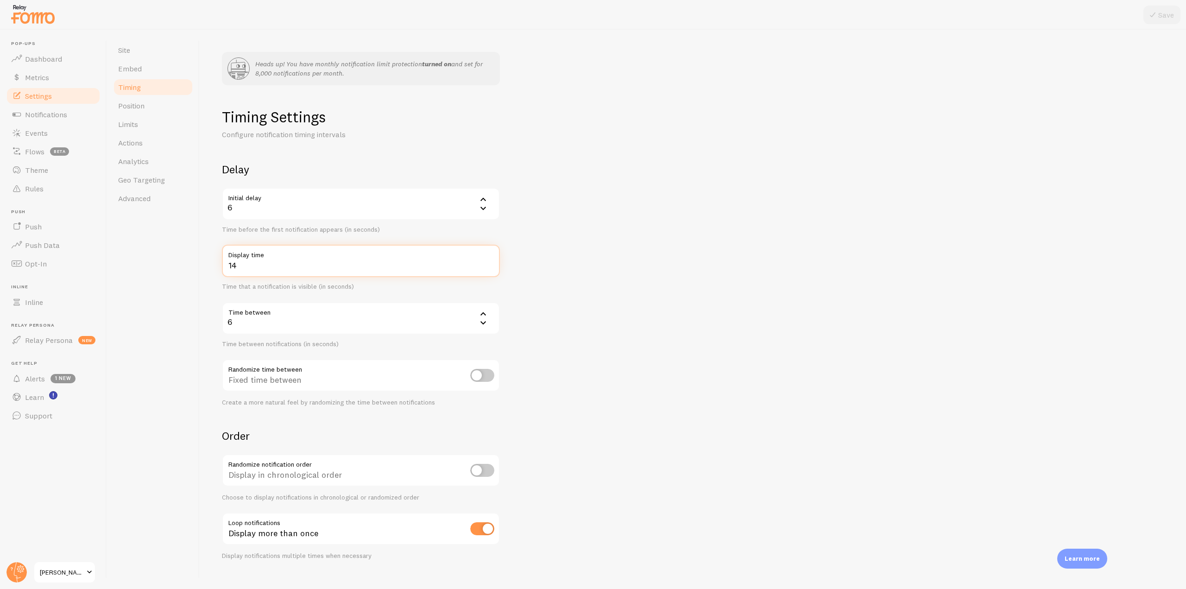
drag, startPoint x: 263, startPoint y: 269, endPoint x: 225, endPoint y: 266, distance: 38.1
click at [225, 266] on input "14" at bounding box center [361, 261] width 278 height 32
drag, startPoint x: 266, startPoint y: 323, endPoint x: 219, endPoint y: 325, distance: 47.8
click at [219, 325] on div "Heads up! You have monthly notification limit protection turned on and set for …" at bounding box center [693, 309] width 987 height 559
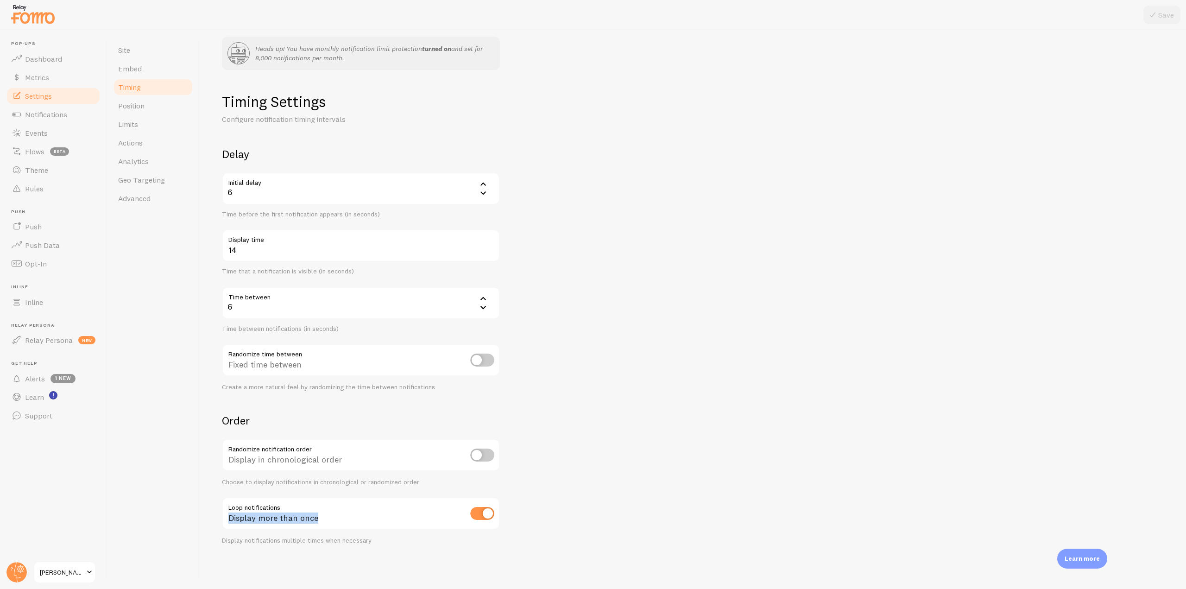
drag, startPoint x: 325, startPoint y: 520, endPoint x: 213, endPoint y: 520, distance: 112.2
click at [213, 520] on div "Heads up! You have monthly notification limit protection turned on and set for …" at bounding box center [693, 309] width 987 height 559
click at [143, 108] on span "Position" at bounding box center [131, 105] width 26 height 9
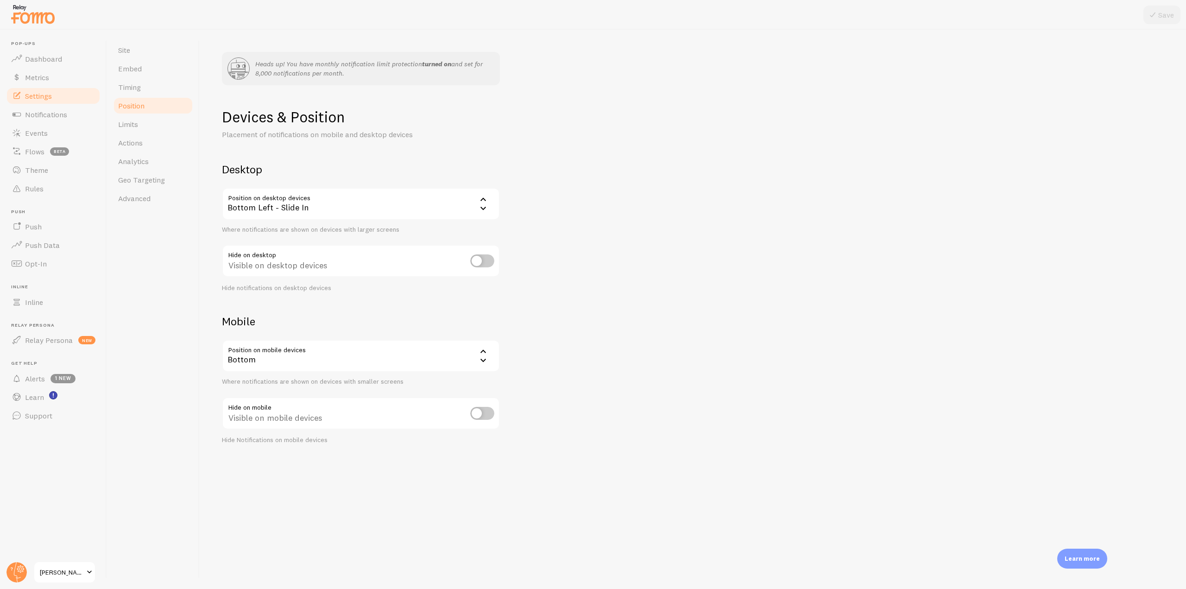
click at [421, 197] on div "Bottom Left - Slide In" at bounding box center [361, 204] width 278 height 32
click at [592, 253] on div "Devices & Position Placement of notifications on mobile and desktop devices Des…" at bounding box center [693, 276] width 942 height 337
click at [487, 414] on input "checkbox" at bounding box center [482, 413] width 24 height 13
click at [487, 409] on input "checkbox" at bounding box center [482, 413] width 24 height 13
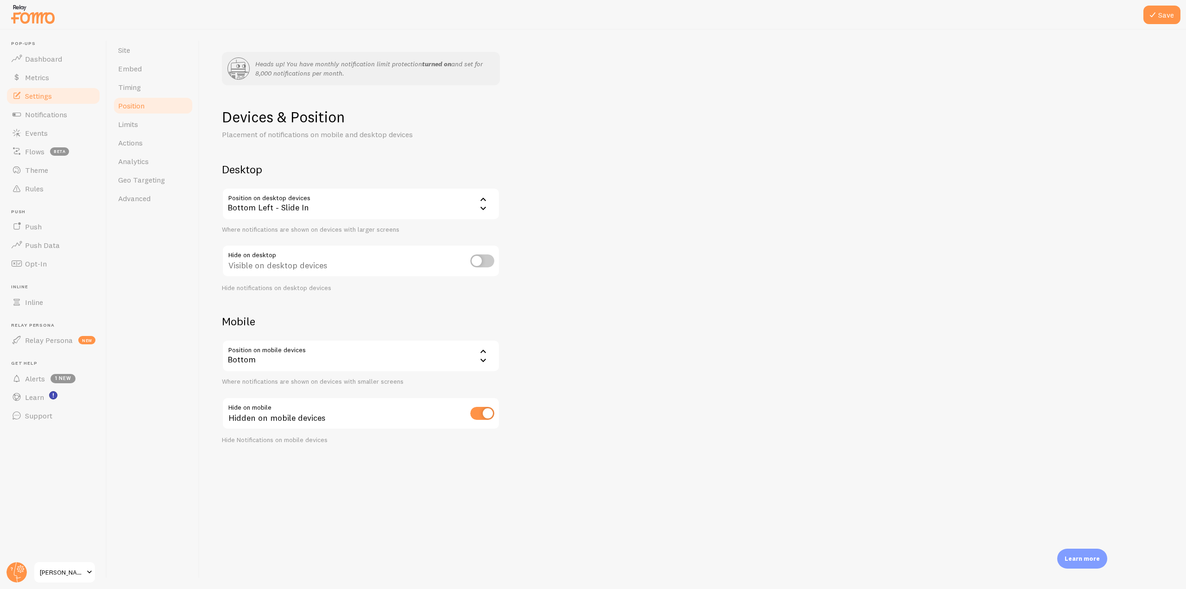
checkbox input "false"
click at [135, 122] on span "Limits" at bounding box center [128, 124] width 20 height 9
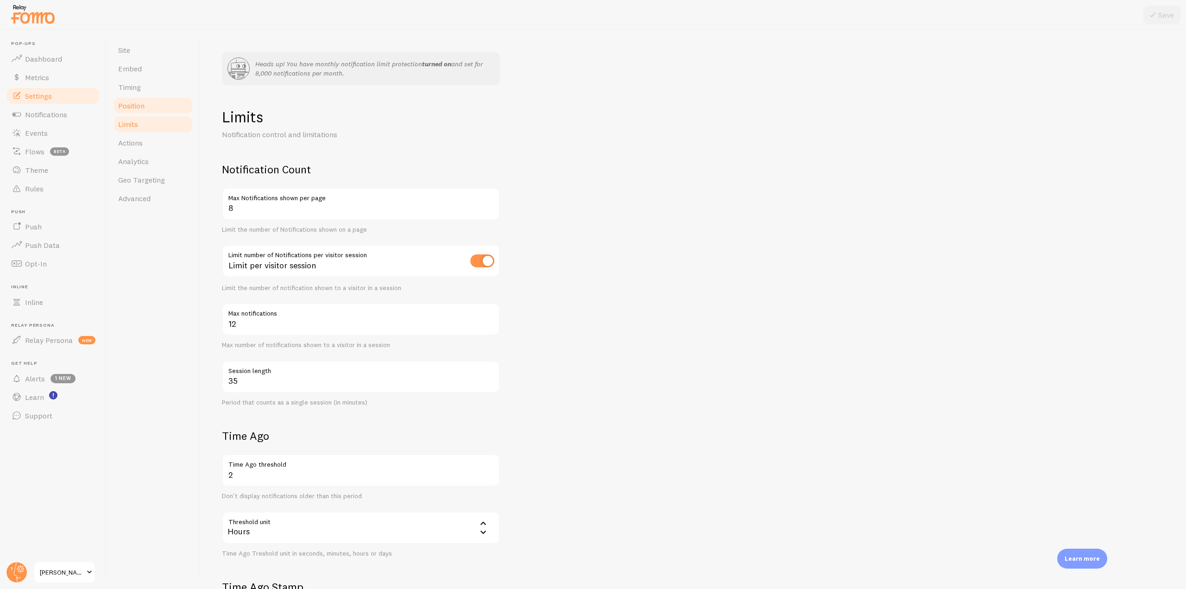
click at [140, 106] on span "Position" at bounding box center [131, 105] width 26 height 9
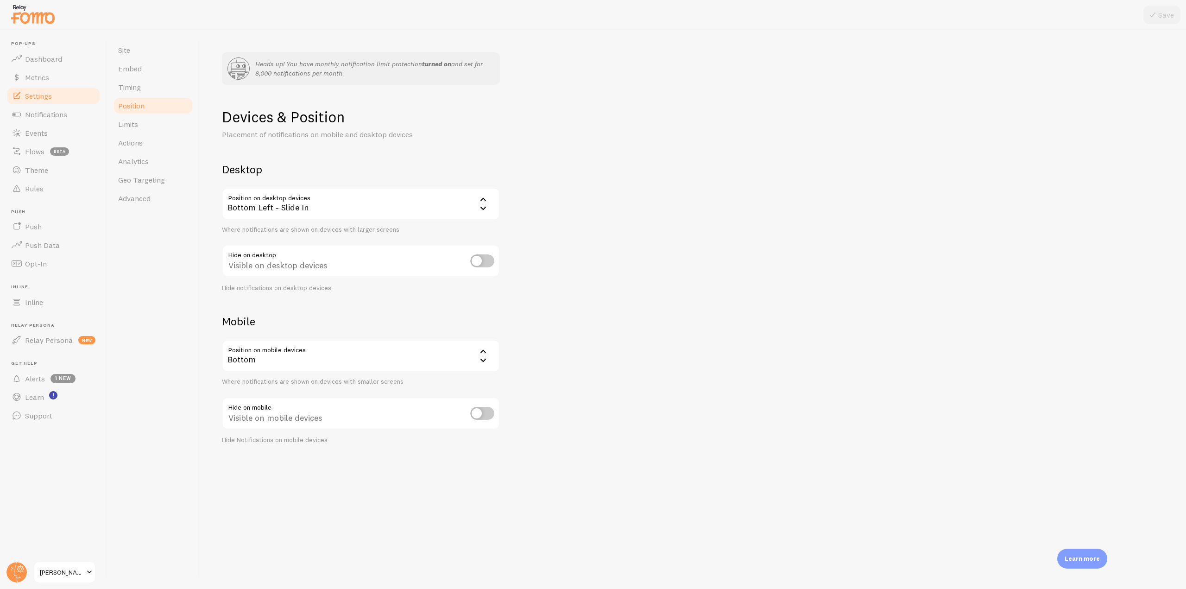
drag, startPoint x: 221, startPoint y: 168, endPoint x: 261, endPoint y: 165, distance: 40.5
click at [261, 165] on div "Heads up! You have monthly notification limit protection turned on and set for …" at bounding box center [693, 309] width 987 height 559
click at [289, 199] on div "Bottom Left - Slide In" at bounding box center [361, 204] width 278 height 32
click at [558, 209] on div "Devices & Position Placement of notifications on mobile and desktop devices Des…" at bounding box center [693, 276] width 942 height 337
click at [266, 372] on div "Bottom" at bounding box center [361, 356] width 278 height 32
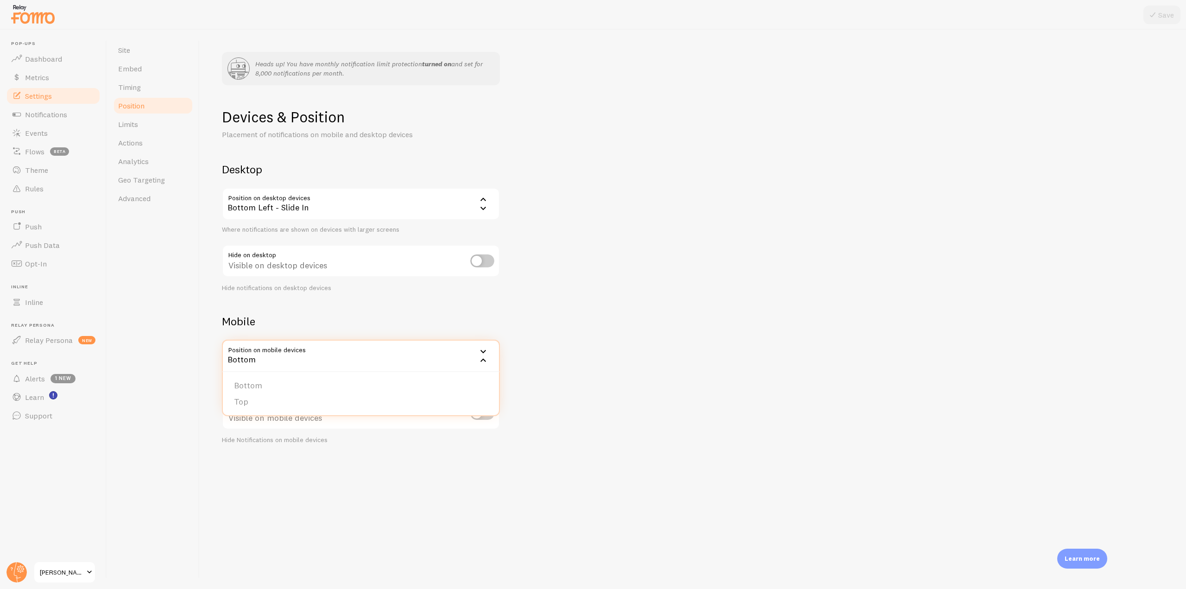
click at [592, 356] on div "Devices & Position Placement of notifications on mobile and desktop devices Des…" at bounding box center [693, 276] width 942 height 337
click at [140, 129] on link "Limits" at bounding box center [153, 124] width 81 height 19
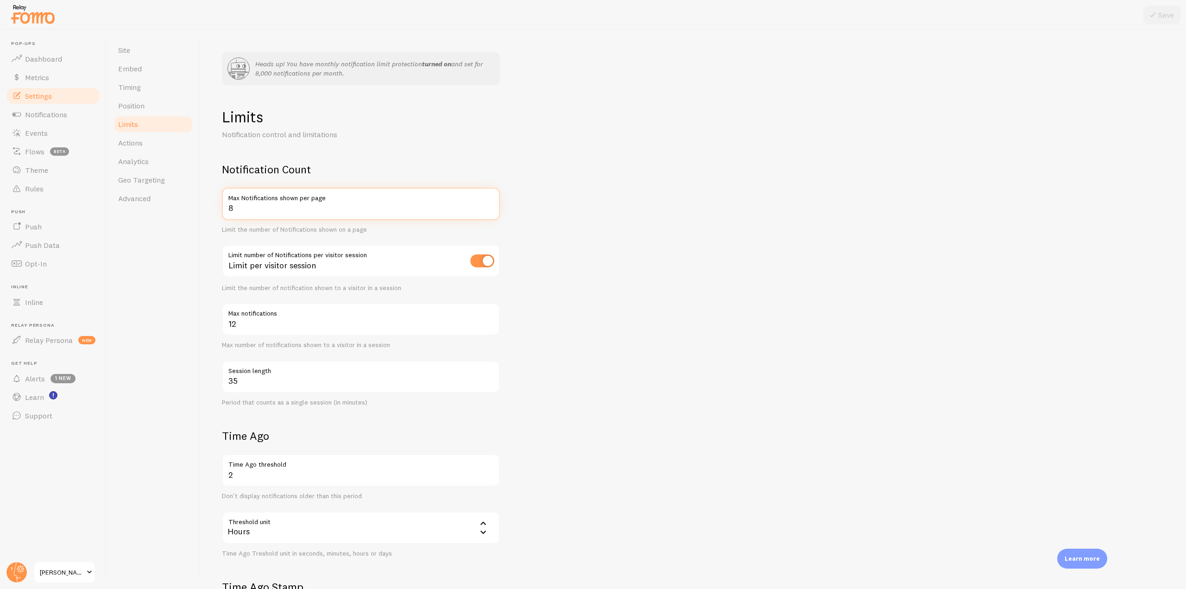
drag, startPoint x: 250, startPoint y: 214, endPoint x: 228, endPoint y: 212, distance: 21.4
click at [228, 212] on input "8" at bounding box center [361, 204] width 278 height 32
drag, startPoint x: 224, startPoint y: 169, endPoint x: 333, endPoint y: 166, distance: 108.5
click at [333, 166] on h2 "Notification Count" at bounding box center [361, 169] width 278 height 14
drag, startPoint x: 310, startPoint y: 209, endPoint x: 301, endPoint y: 207, distance: 8.5
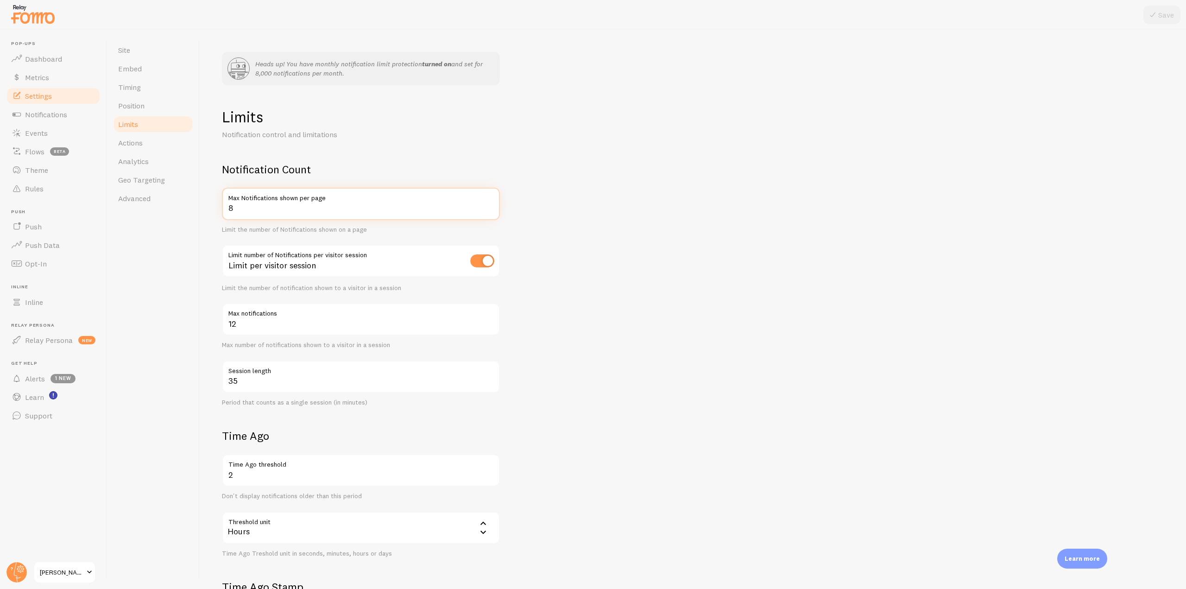
click at [301, 207] on input "8" at bounding box center [361, 204] width 278 height 32
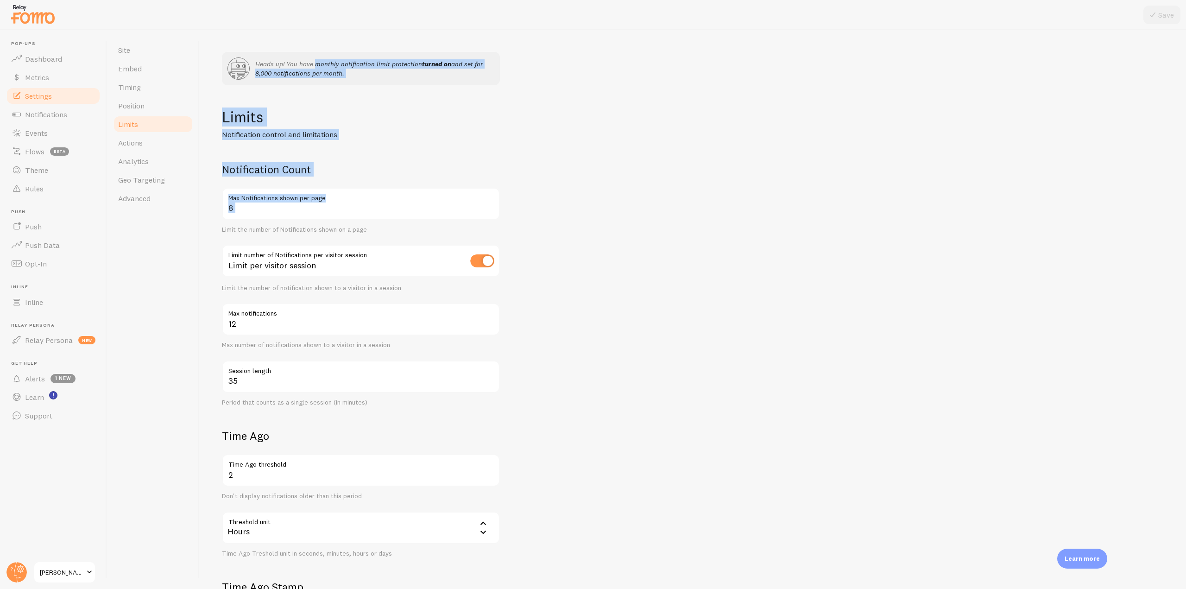
drag, startPoint x: 342, startPoint y: 202, endPoint x: 199, endPoint y: 208, distance: 142.9
click at [199, 208] on div "Site Embed Timing Position Limits Actions Analytics Geo Targeting Advanced Head…" at bounding box center [646, 309] width 1079 height 559
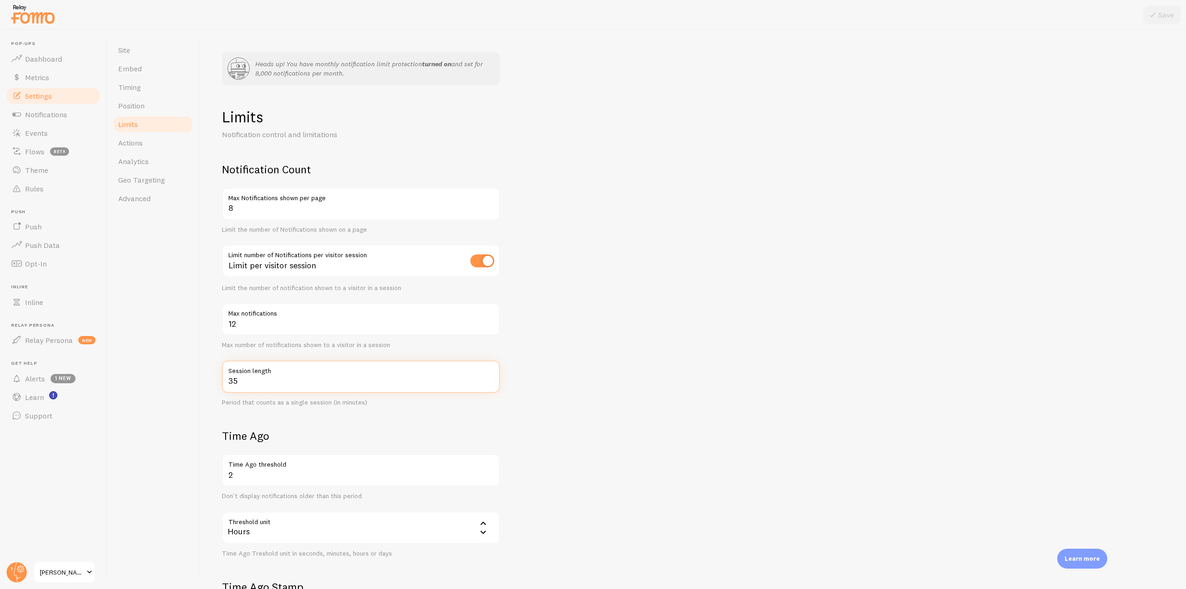
drag, startPoint x: 237, startPoint y: 383, endPoint x: 224, endPoint y: 379, distance: 13.2
click at [224, 379] on input "35" at bounding box center [361, 377] width 278 height 32
click at [279, 368] on label "Session length" at bounding box center [361, 369] width 278 height 16
click at [279, 368] on input "35" at bounding box center [361, 377] width 278 height 32
click at [255, 381] on input "35" at bounding box center [361, 377] width 278 height 32
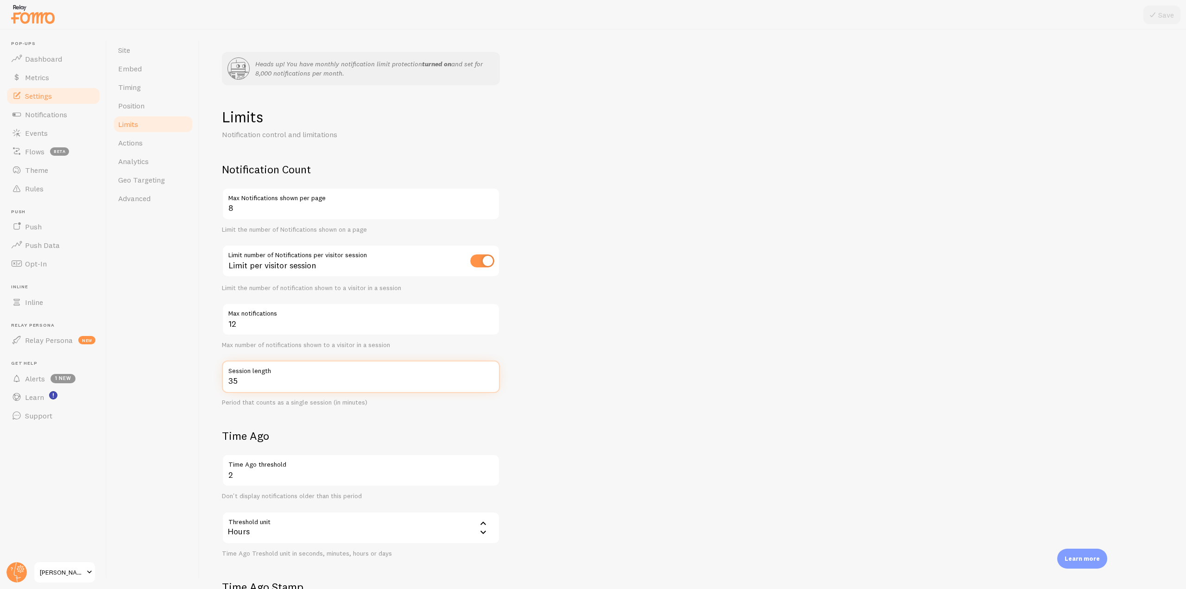
drag, startPoint x: 250, startPoint y: 383, endPoint x: 230, endPoint y: 381, distance: 19.6
click at [230, 381] on input "35" at bounding box center [361, 377] width 278 height 32
click at [238, 381] on input "35" at bounding box center [361, 377] width 278 height 32
drag, startPoint x: 229, startPoint y: 381, endPoint x: 224, endPoint y: 381, distance: 5.6
click at [224, 381] on input "35" at bounding box center [361, 377] width 278 height 32
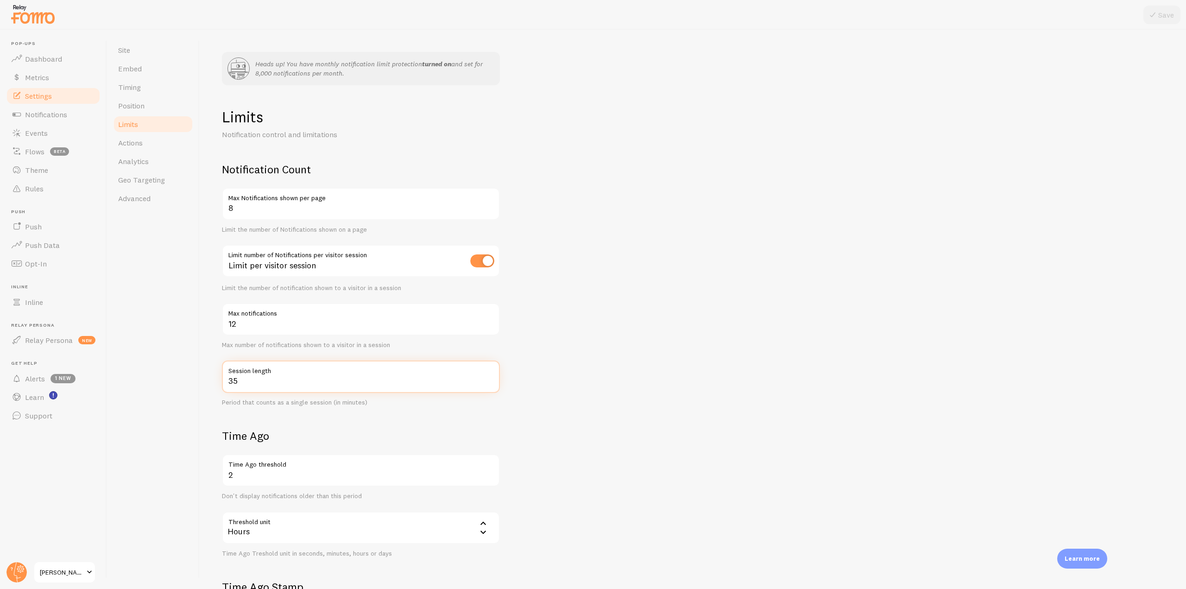
click at [246, 379] on input "35" at bounding box center [361, 377] width 278 height 32
drag, startPoint x: 246, startPoint y: 379, endPoint x: 221, endPoint y: 379, distance: 25.5
click at [221, 379] on div "Heads up! You have monthly notification limit protection turned on and set for …" at bounding box center [693, 309] width 987 height 559
drag, startPoint x: 254, startPoint y: 326, endPoint x: 216, endPoint y: 324, distance: 38.0
click at [216, 324] on div "Heads up! You have monthly notification limit protection turned on and set for …" at bounding box center [693, 309] width 987 height 559
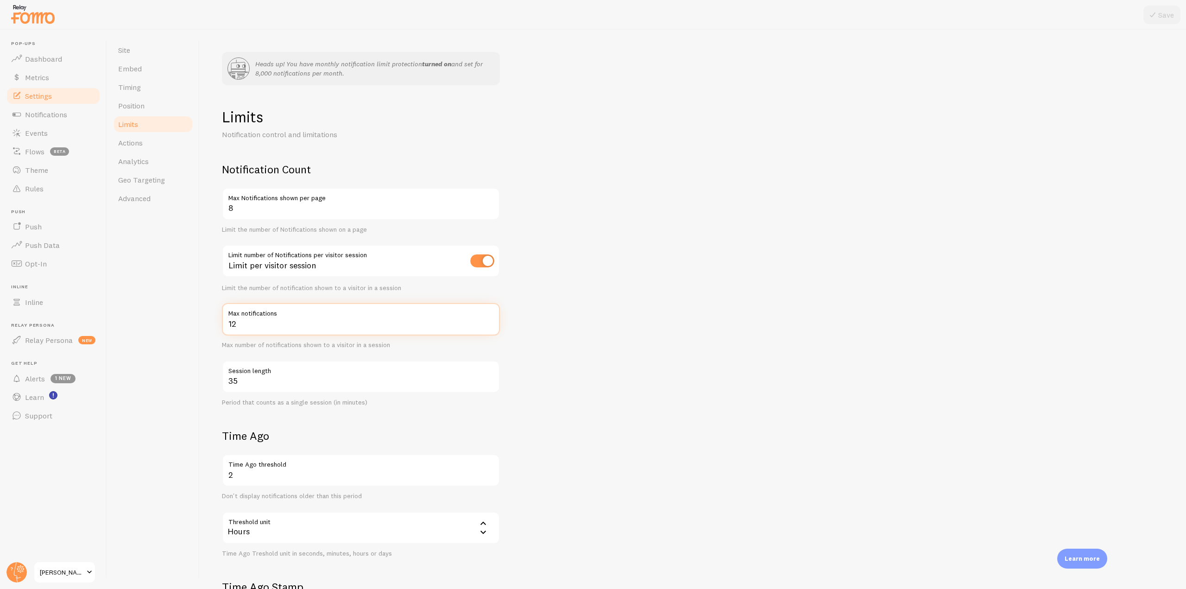
click at [233, 325] on input "12" at bounding box center [361, 319] width 278 height 32
drag, startPoint x: 244, startPoint y: 321, endPoint x: 198, endPoint y: 321, distance: 45.4
click at [198, 321] on div "Site Embed Timing Position Limits Actions Analytics Geo Targeting Advanced Head…" at bounding box center [646, 309] width 1079 height 559
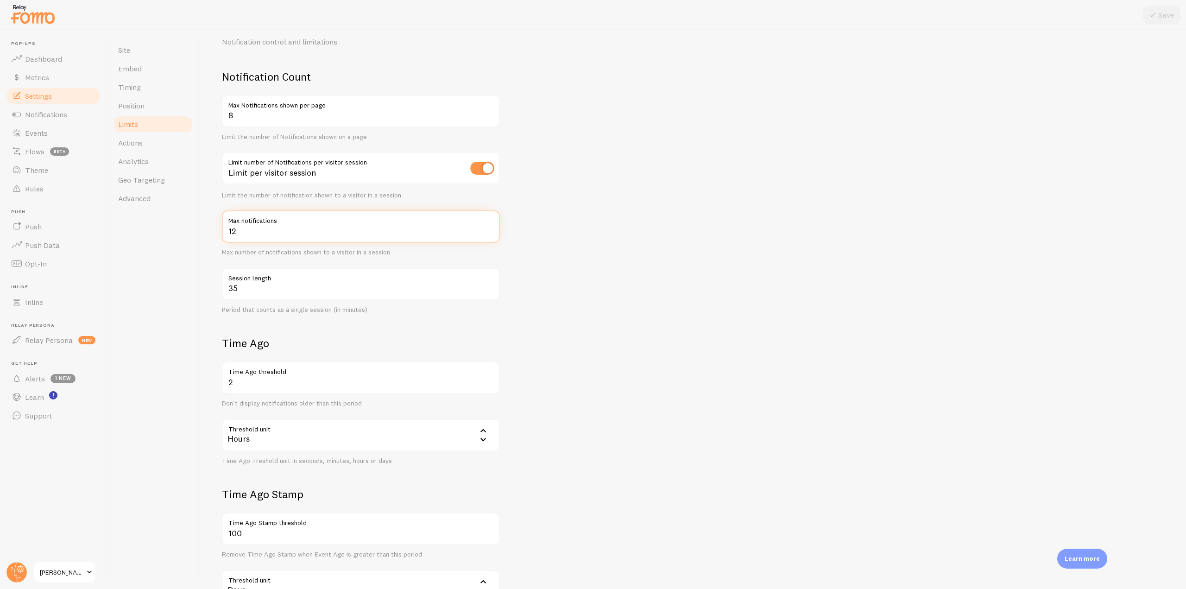
scroll to position [182, 0]
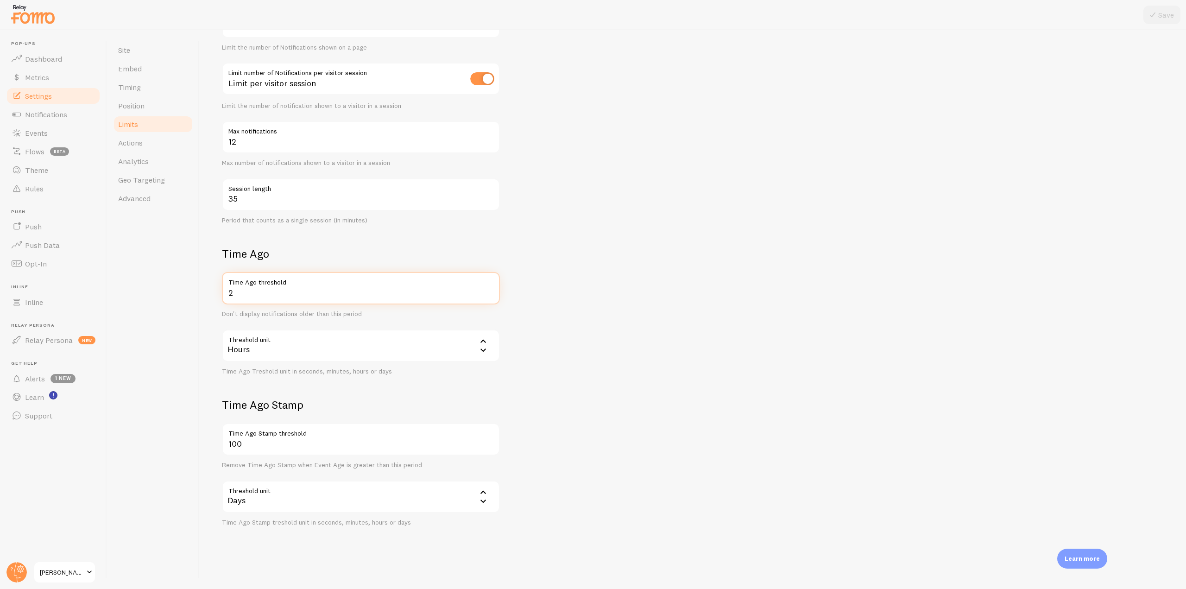
drag, startPoint x: 238, startPoint y: 296, endPoint x: 228, endPoint y: 296, distance: 10.7
click at [228, 296] on input "2" at bounding box center [361, 288] width 278 height 32
click at [252, 296] on input "2" at bounding box center [361, 288] width 278 height 32
drag, startPoint x: 277, startPoint y: 254, endPoint x: 226, endPoint y: 254, distance: 50.5
click at [226, 254] on h2 "Time Ago" at bounding box center [361, 254] width 278 height 14
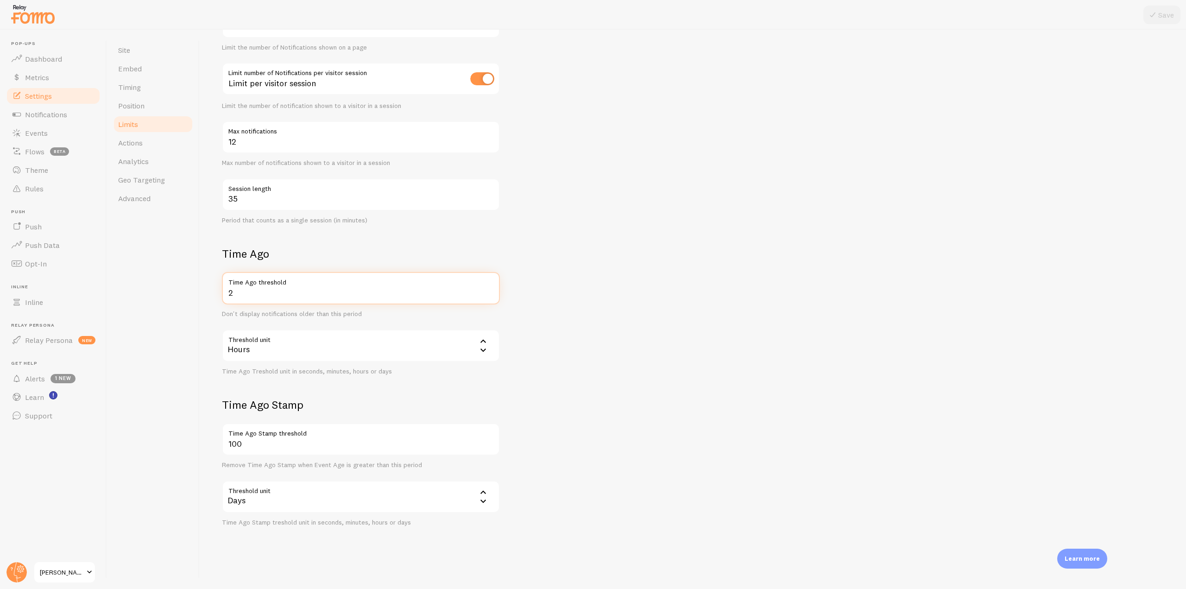
drag, startPoint x: 239, startPoint y: 298, endPoint x: 221, endPoint y: 293, distance: 18.2
click at [221, 293] on div "Heads up! You have monthly notification limit protection turned on and set for …" at bounding box center [693, 309] width 987 height 559
click at [283, 359] on div "Hours" at bounding box center [361, 346] width 278 height 32
click at [253, 424] on li "Days" at bounding box center [361, 423] width 276 height 16
drag, startPoint x: 252, startPoint y: 298, endPoint x: 207, endPoint y: 296, distance: 45.5
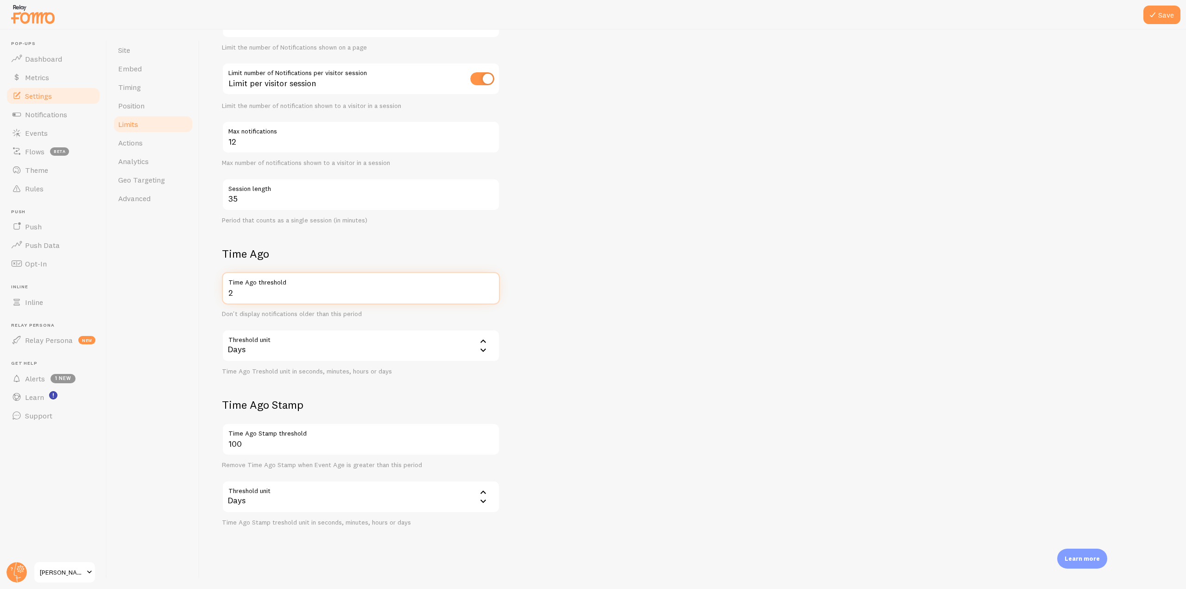
click at [207, 296] on div "Heads up! You have monthly notification limit protection turned on and set for …" at bounding box center [693, 309] width 987 height 559
type input "15"
click at [573, 316] on form "Notification Count 8 Max Notifications shown per page Limit the number of Notif…" at bounding box center [693, 253] width 942 height 546
drag, startPoint x: 254, startPoint y: 297, endPoint x: 199, endPoint y: 289, distance: 54.7
click at [199, 289] on div "Site Embed Timing Position Limits Actions Analytics Geo Targeting Advanced Head…" at bounding box center [646, 309] width 1079 height 559
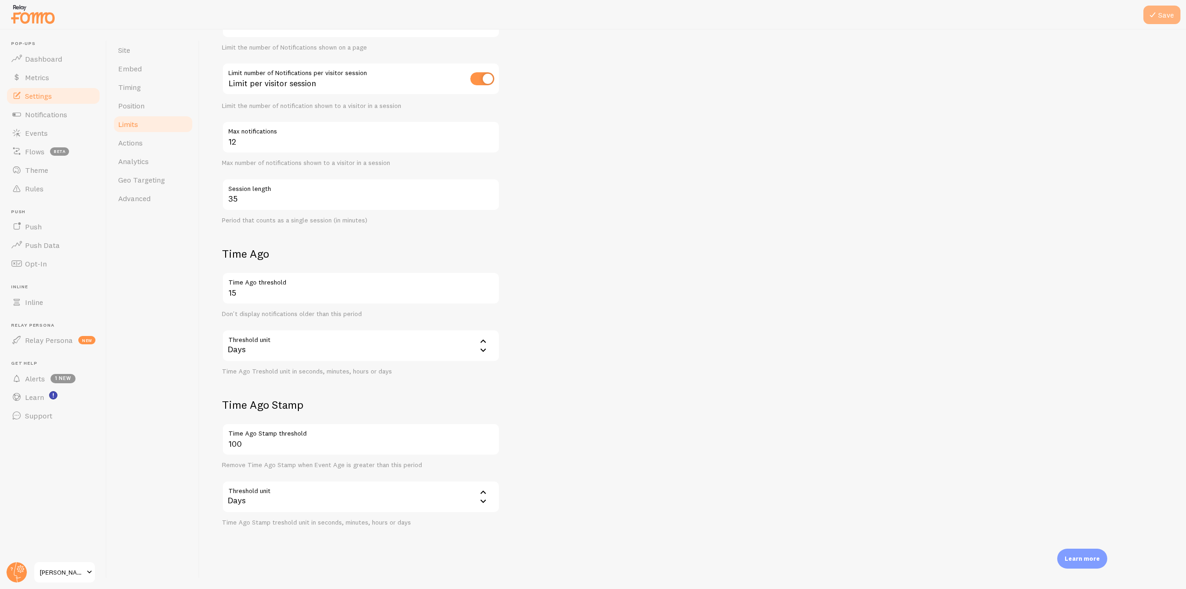
click at [592, 15] on icon at bounding box center [1153, 14] width 11 height 11
click at [141, 87] on link "Timing" at bounding box center [153, 87] width 81 height 19
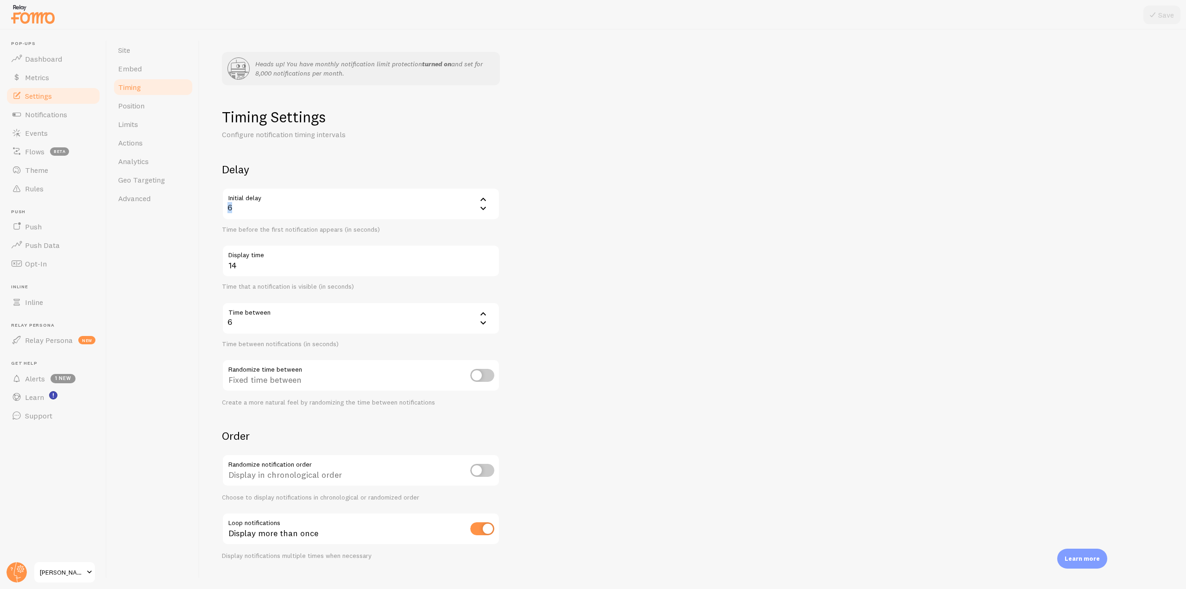
drag, startPoint x: 242, startPoint y: 209, endPoint x: 223, endPoint y: 209, distance: 19.0
click at [223, 209] on div "6" at bounding box center [361, 204] width 278 height 32
click at [133, 188] on link "Geo Targeting" at bounding box center [153, 180] width 81 height 19
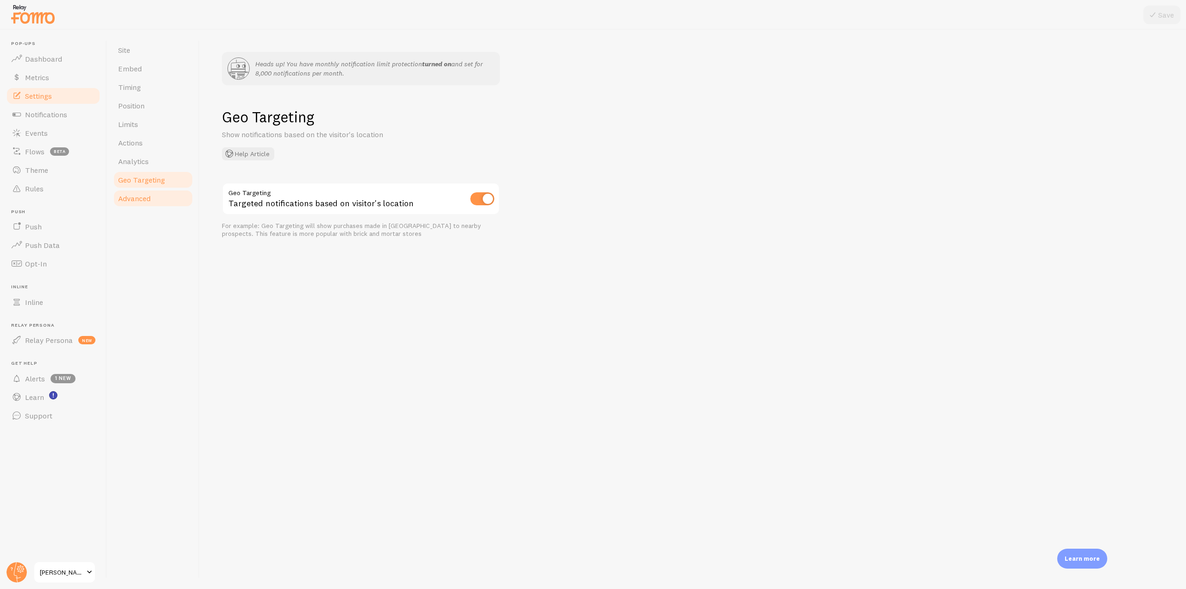
click at [136, 198] on span "Advanced" at bounding box center [134, 198] width 32 height 9
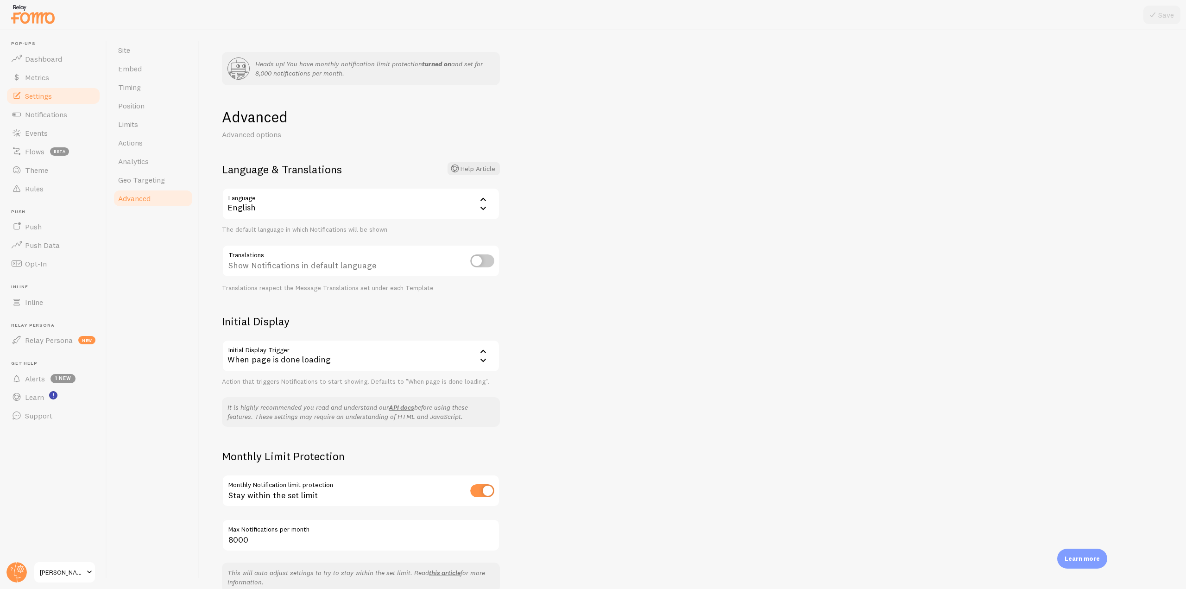
scroll to position [48, 0]
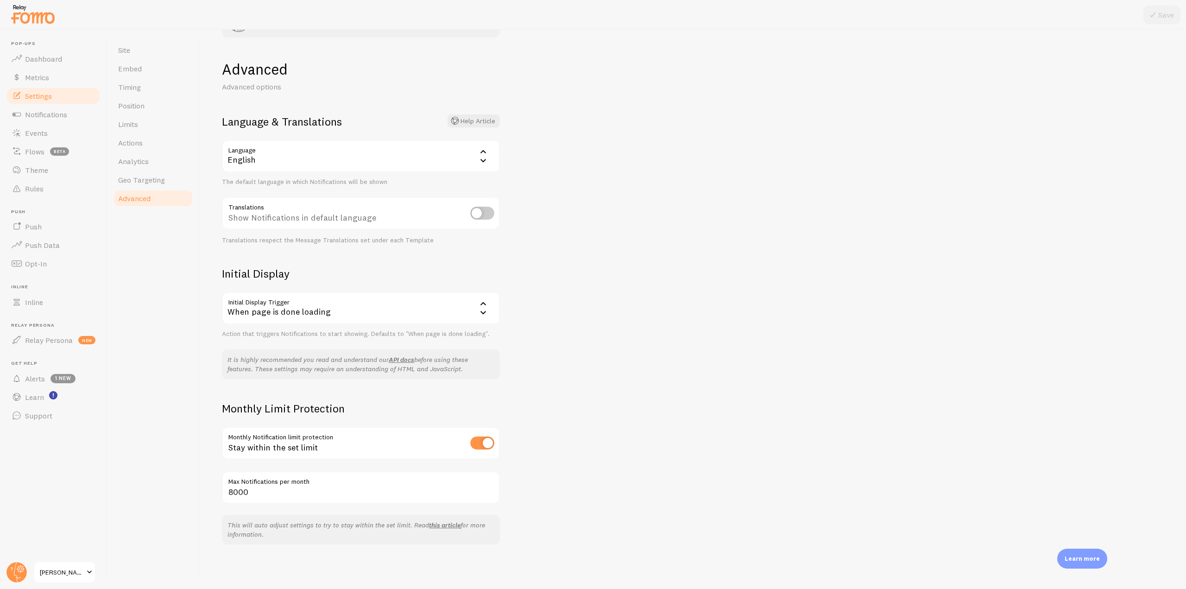
click at [405, 306] on div "When page is done loading" at bounding box center [361, 308] width 278 height 32
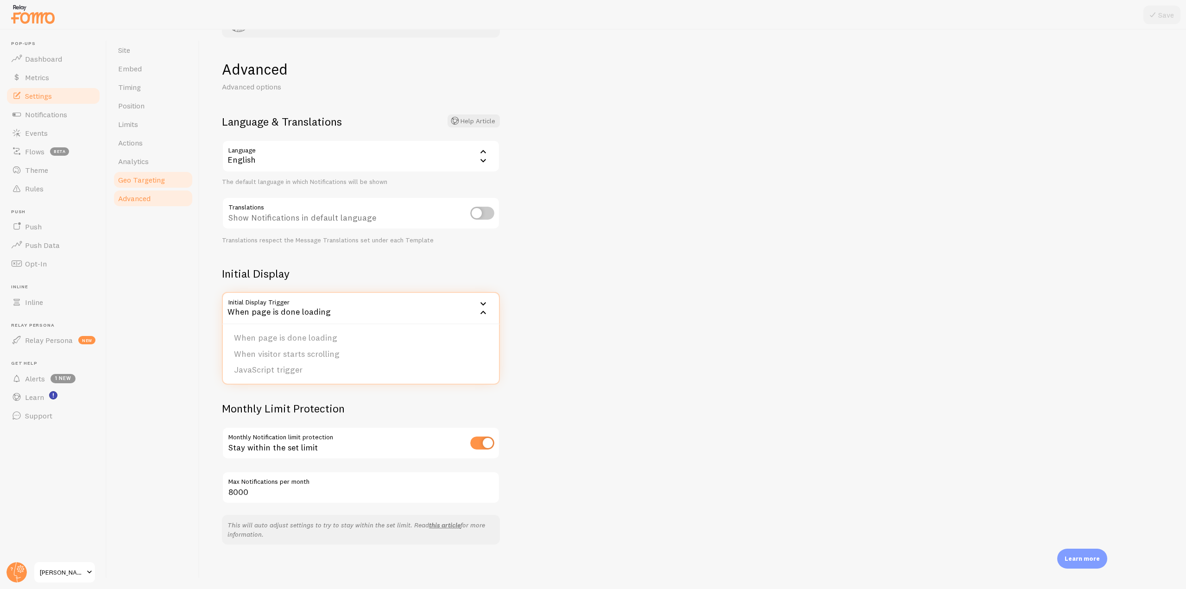
click at [150, 174] on link "Geo Targeting" at bounding box center [153, 180] width 81 height 19
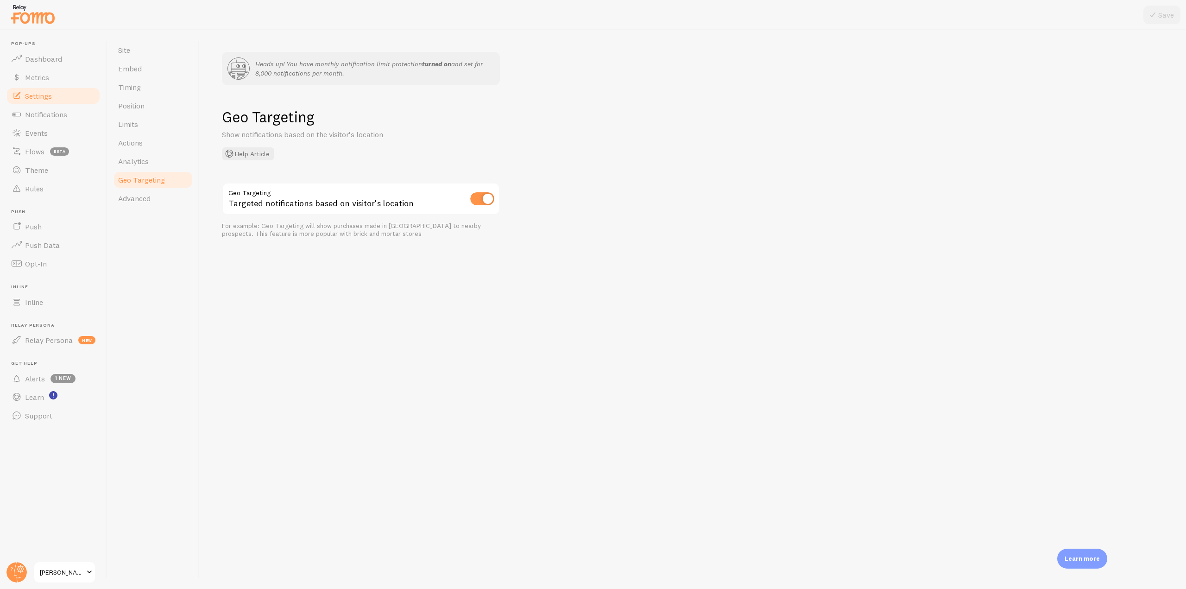
drag, startPoint x: 220, startPoint y: 121, endPoint x: 318, endPoint y: 119, distance: 98.7
click at [318, 119] on div "Heads up! You have monthly notification limit protection turned on and set for …" at bounding box center [693, 309] width 987 height 559
drag, startPoint x: 423, startPoint y: 202, endPoint x: 219, endPoint y: 198, distance: 204.4
click at [219, 198] on div "Heads up! You have monthly notification limit protection turned on and set for …" at bounding box center [693, 309] width 987 height 559
click at [64, 126] on link "Events" at bounding box center [53, 133] width 95 height 19
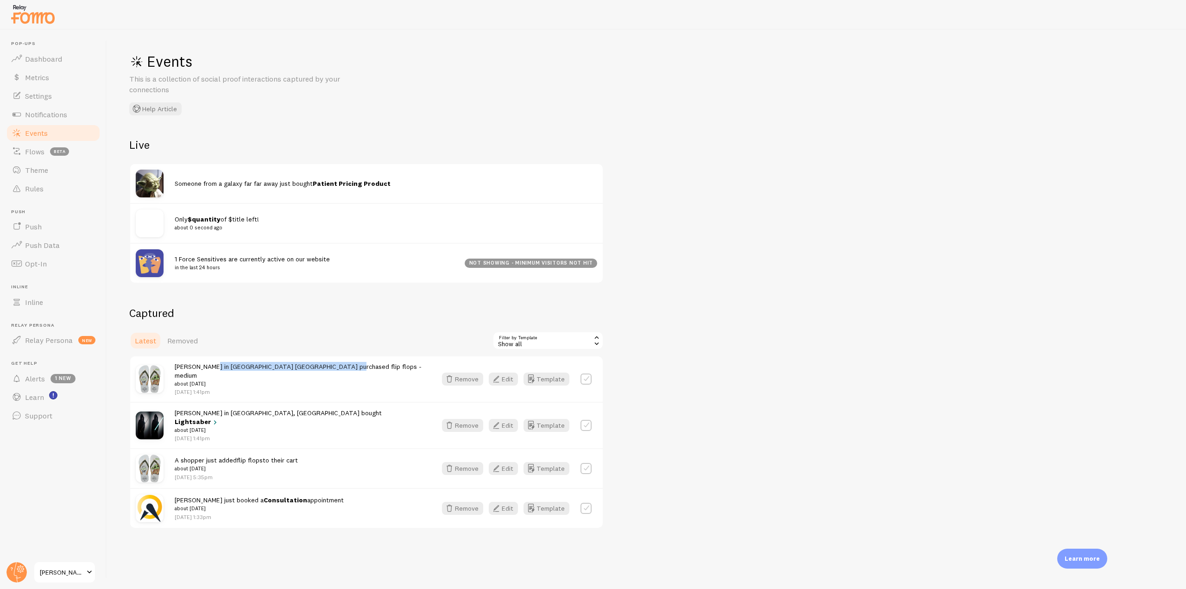
drag, startPoint x: 207, startPoint y: 367, endPoint x: 338, endPoint y: 367, distance: 131.6
click at [338, 367] on div "Elias in Lisboa Portugal purchased flip flops - medium about 4 days ago Aug 27t…" at bounding box center [300, 379] width 251 height 34
click at [44, 306] on link "Inline" at bounding box center [53, 302] width 95 height 19
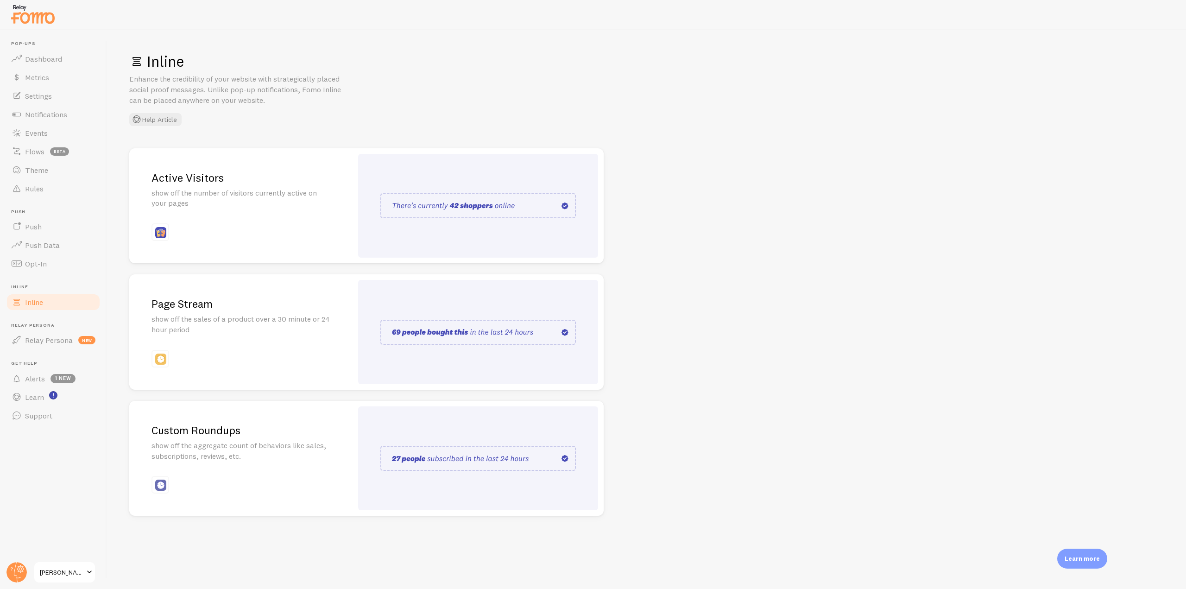
click at [263, 190] on p "show off the number of visitors currently active on your pages" at bounding box center [241, 198] width 179 height 21
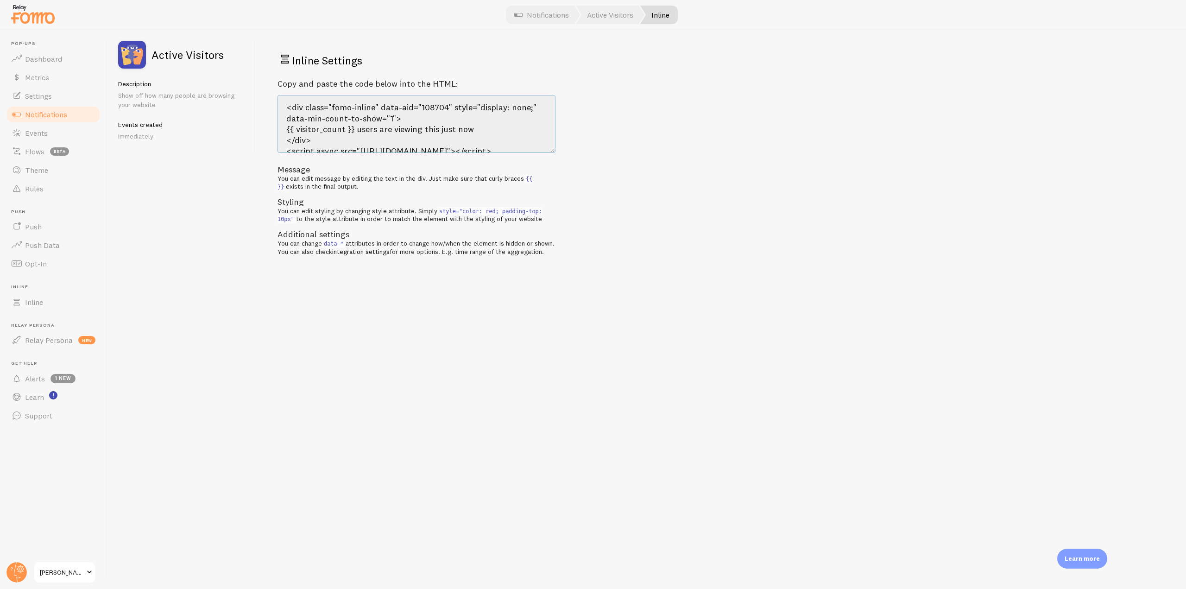
drag, startPoint x: 533, startPoint y: 147, endPoint x: 273, endPoint y: 76, distance: 269.9
click at [273, 76] on div "Inline Settings Copy and paste the code below into the HTML: <div class="fomo-i…" at bounding box center [720, 309] width 931 height 559
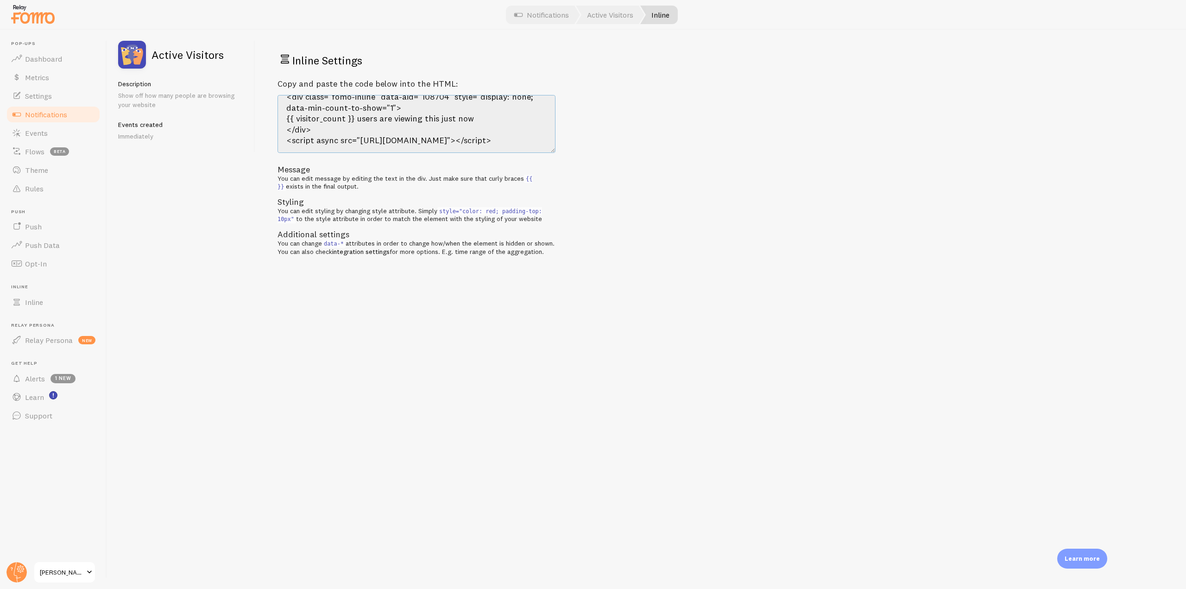
click at [486, 140] on textarea "<div class="fomo-inline" data-aid="108704" style="display: none;" data-min-coun…" at bounding box center [417, 124] width 278 height 58
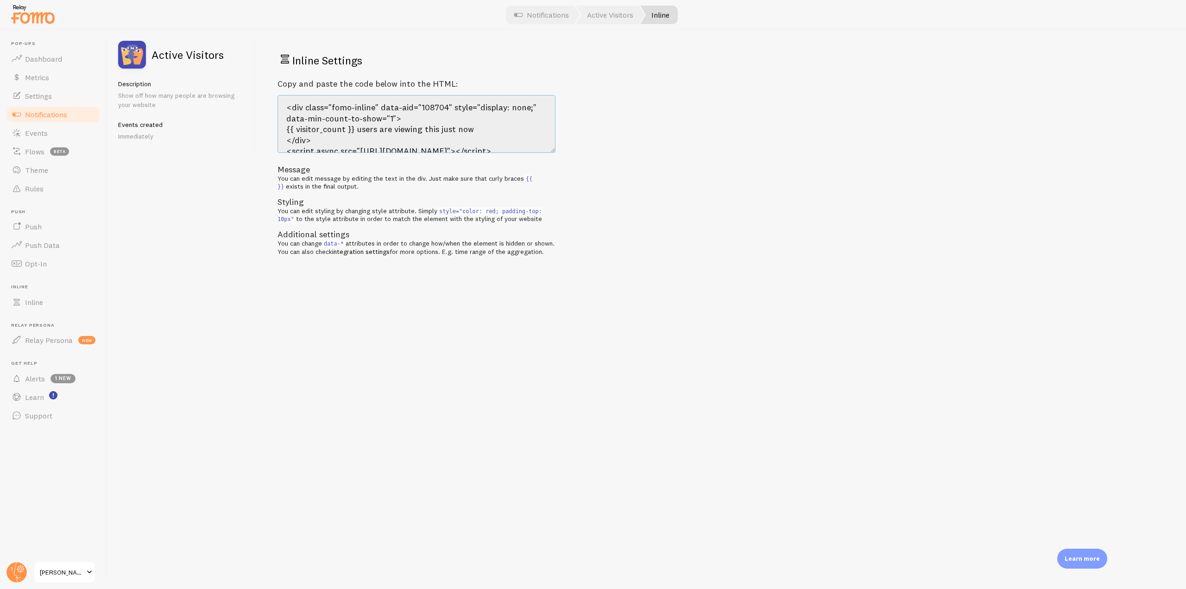
drag, startPoint x: 543, startPoint y: 145, endPoint x: 272, endPoint y: 90, distance: 276.7
click at [272, 90] on div "Inline Settings Copy and paste the code below into the HTML: <div class="fomo-i…" at bounding box center [720, 309] width 931 height 559
click at [67, 305] on link "Inline" at bounding box center [53, 302] width 95 height 19
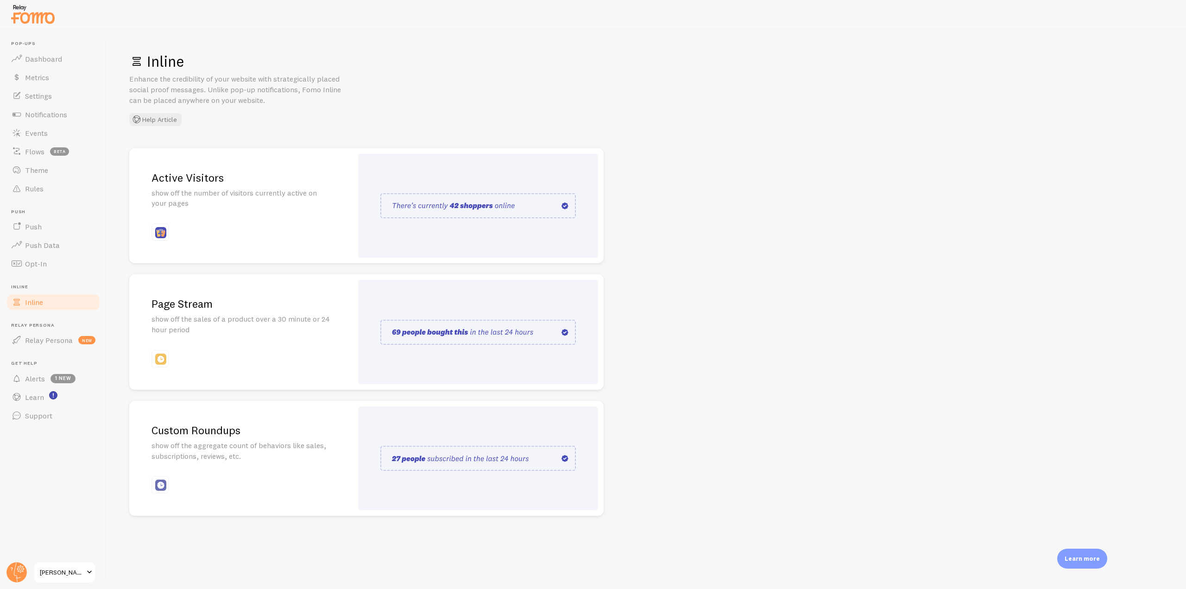
click at [234, 319] on p "show off the sales of a product over a 30 minute or 24 hour period" at bounding box center [241, 324] width 179 height 21
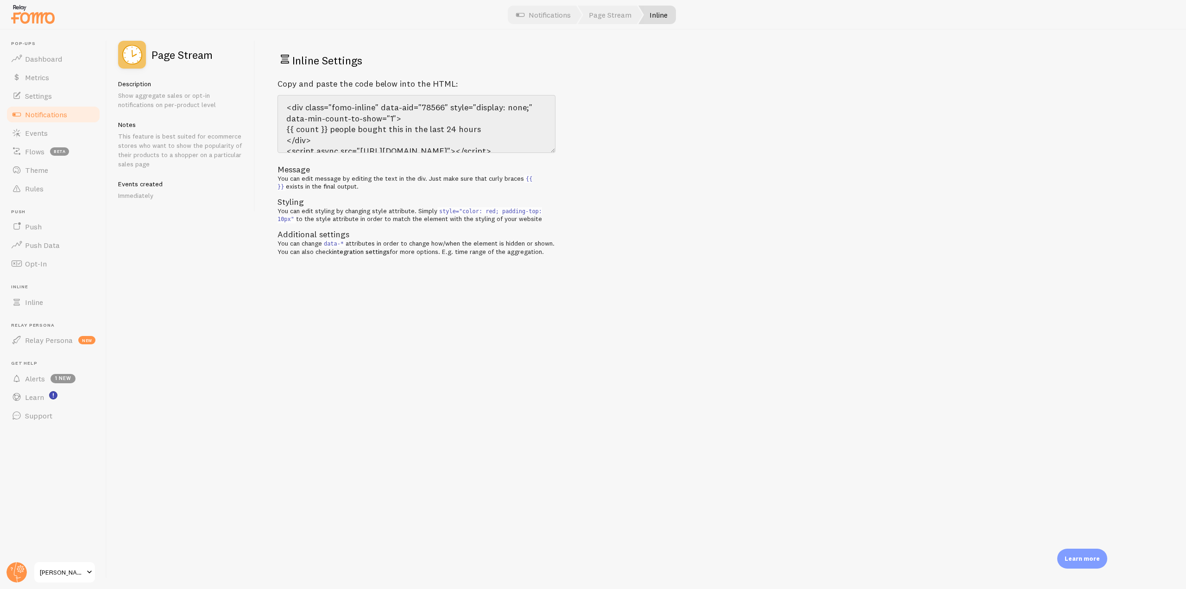
click at [57, 112] on span "Notifications" at bounding box center [46, 114] width 42 height 9
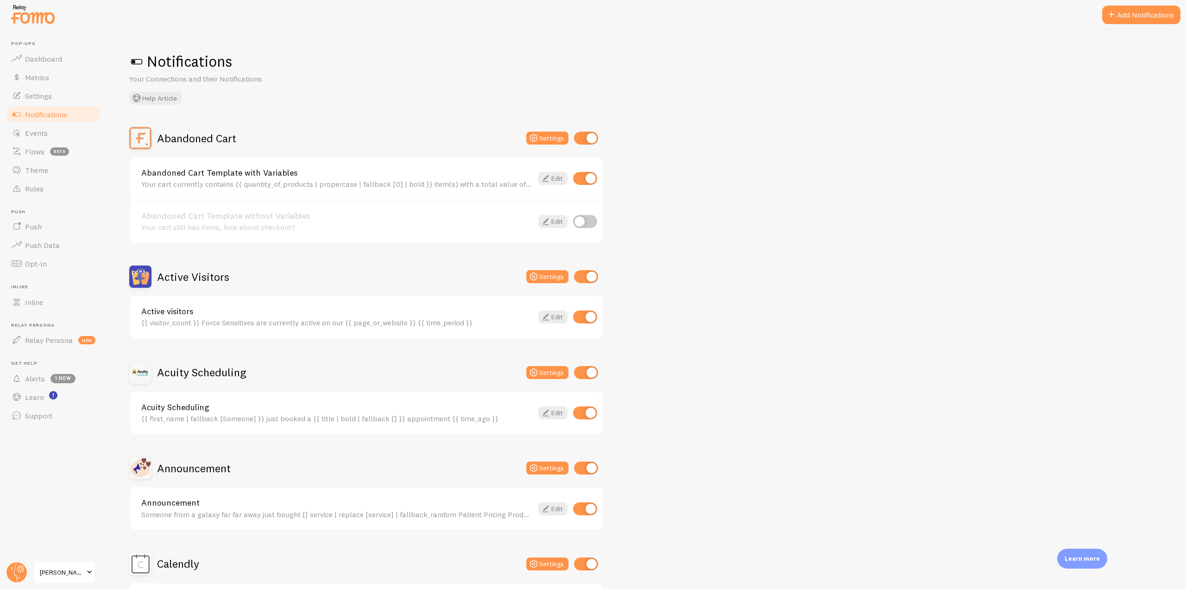
click at [39, 13] on img at bounding box center [33, 14] width 46 height 24
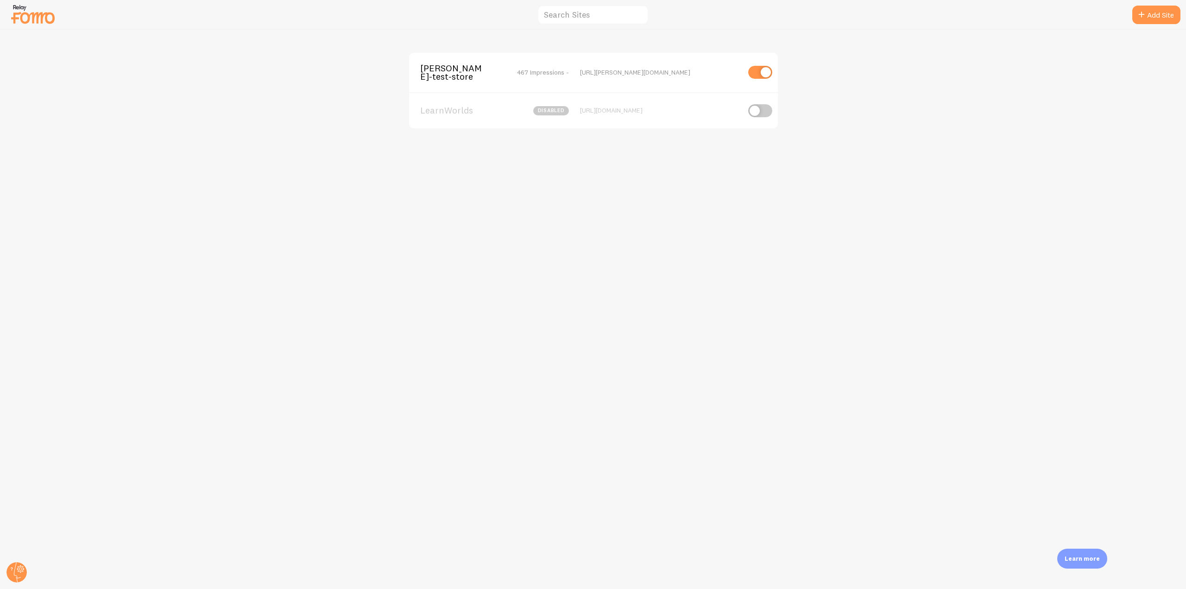
click at [592, 70] on input "checkbox" at bounding box center [760, 72] width 24 height 13
checkbox input "false"
click at [507, 60] on div "elias-fomo-test-store disabled https://elias-fomo-test-store.myshopify.com" at bounding box center [593, 72] width 369 height 39
click at [422, 83] on div "elias-fomo-test-store disabled https://elias-fomo-test-store.myshopify.com" at bounding box center [593, 72] width 369 height 39
click at [429, 78] on span "elias-fomo-test-store" at bounding box center [457, 72] width 75 height 17
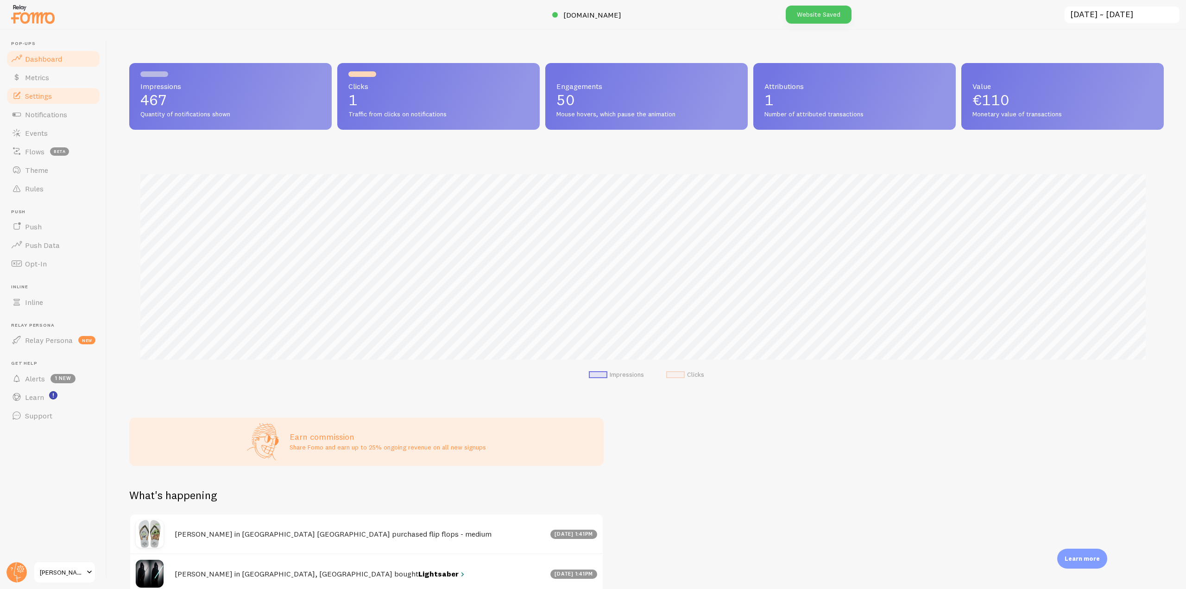
scroll to position [243, 1028]
click at [46, 88] on link "Settings" at bounding box center [53, 96] width 95 height 19
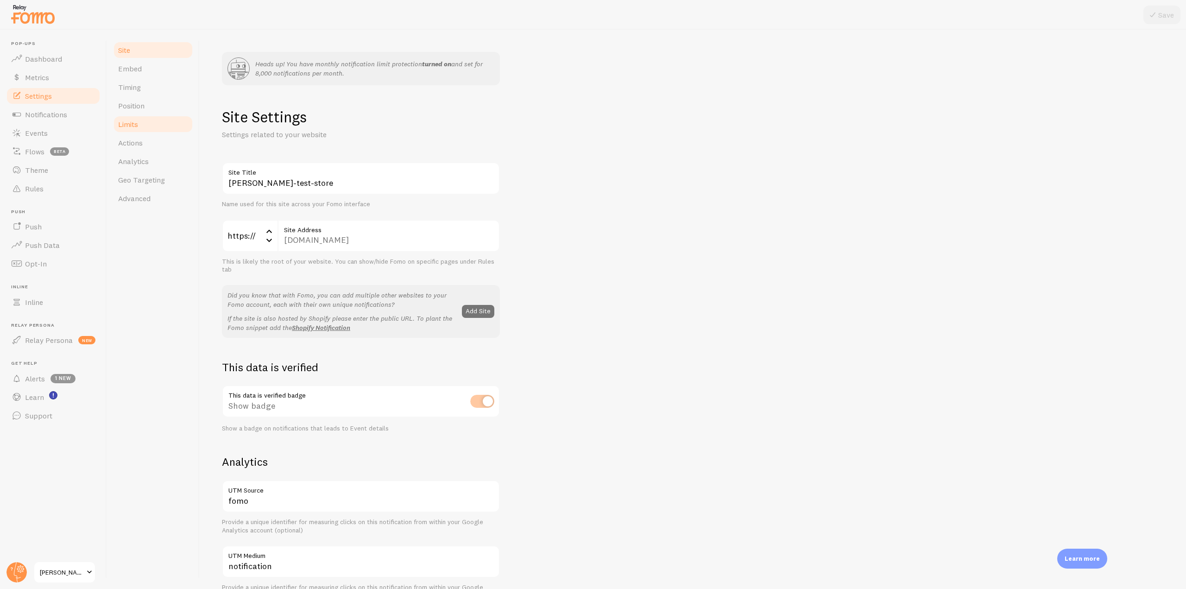
click at [165, 121] on link "Limits" at bounding box center [153, 124] width 81 height 19
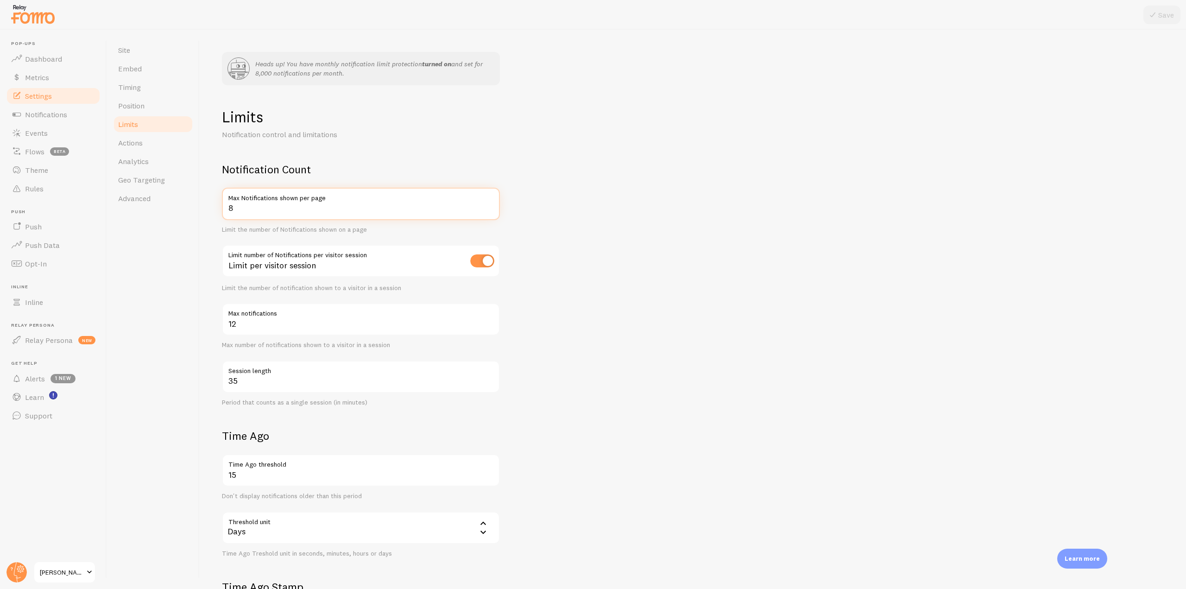
drag, startPoint x: 274, startPoint y: 215, endPoint x: 202, endPoint y: 207, distance: 72.8
click at [202, 207] on div "Heads up! You have monthly notification limit protection turned on and set for …" at bounding box center [693, 309] width 987 height 559
type input "2"
click at [592, 11] on button "Save" at bounding box center [1162, 15] width 37 height 19
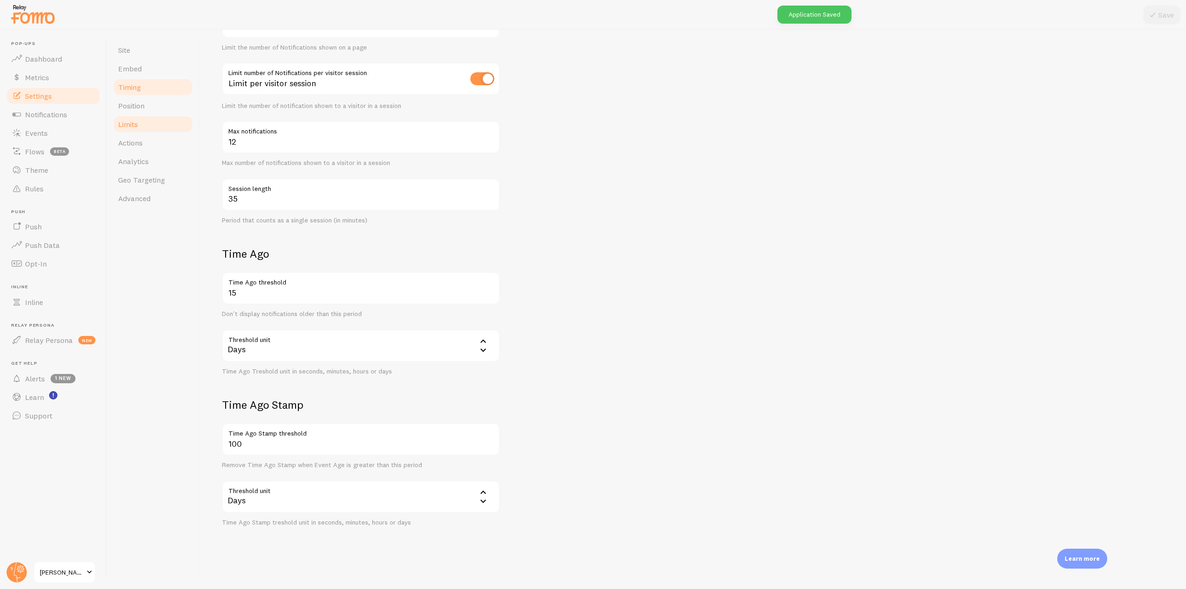
click at [142, 93] on link "Timing" at bounding box center [153, 87] width 81 height 19
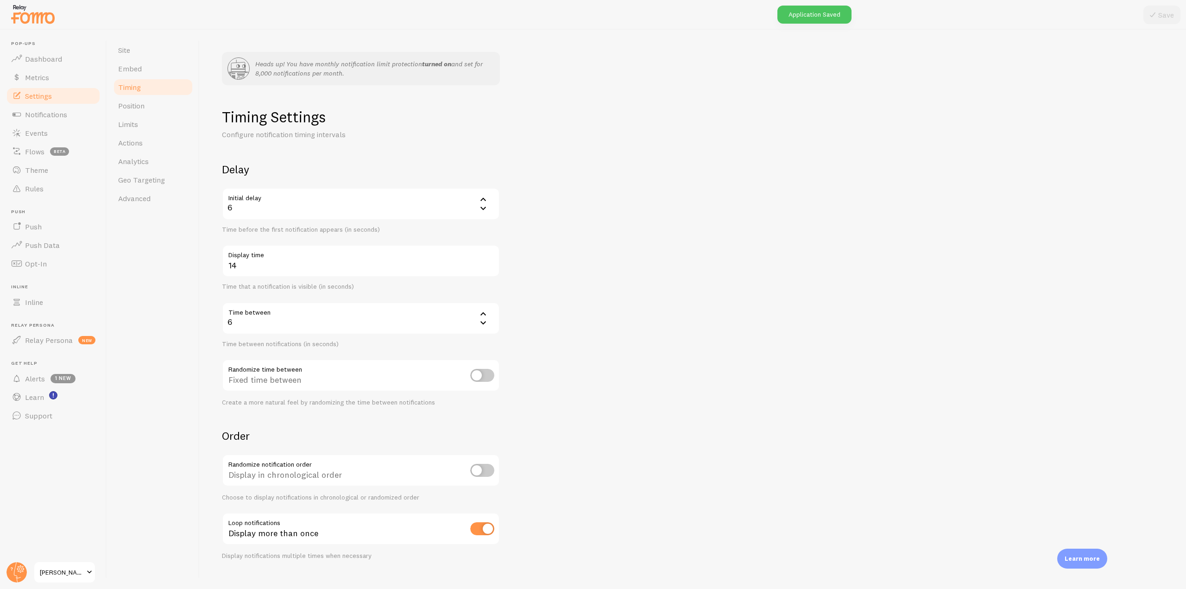
scroll to position [15, 0]
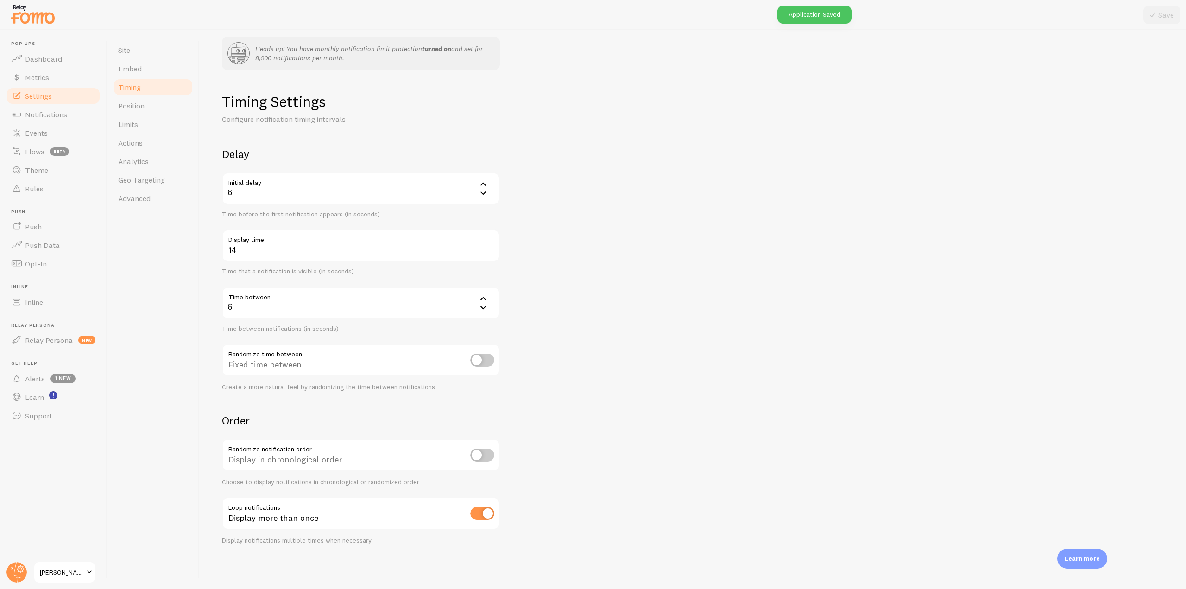
click at [482, 519] on input "checkbox" at bounding box center [482, 513] width 24 height 13
checkbox input "false"
click at [592, 5] on div at bounding box center [593, 15] width 1186 height 30
click at [592, 8] on button "Save" at bounding box center [1162, 15] width 37 height 19
click at [146, 124] on link "Limits" at bounding box center [153, 124] width 81 height 19
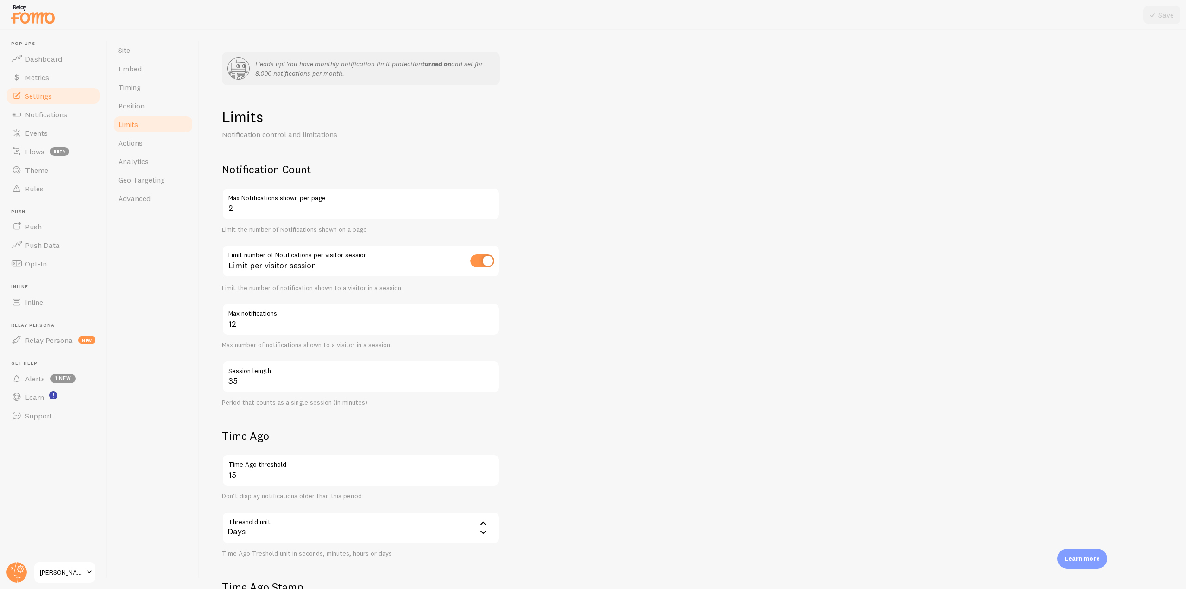
scroll to position [139, 0]
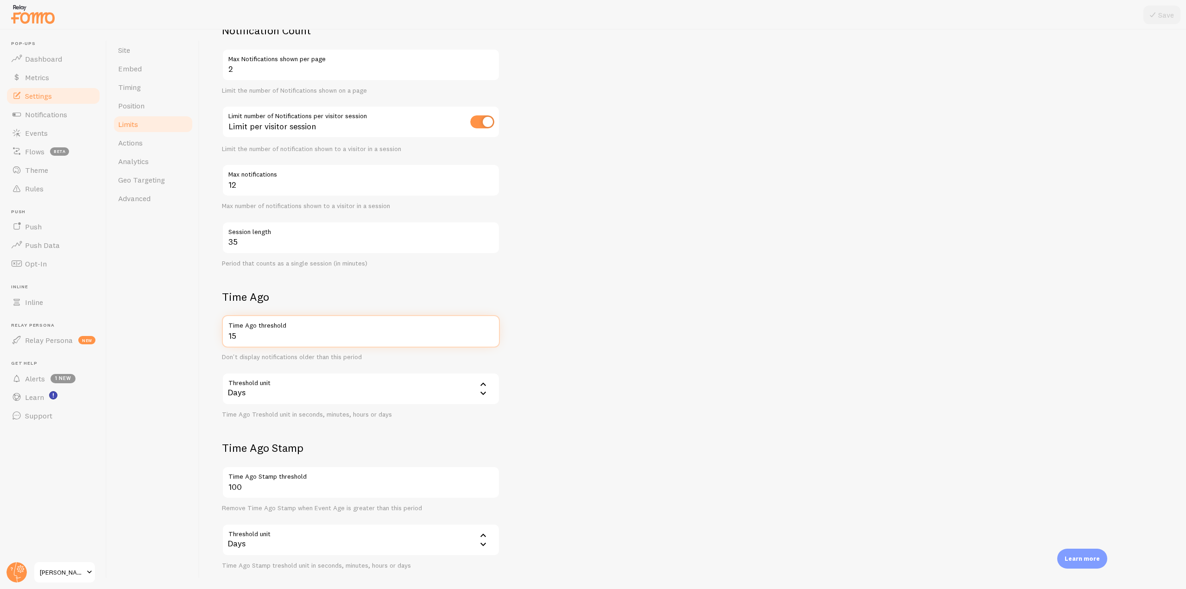
drag, startPoint x: 265, startPoint y: 332, endPoint x: 224, endPoint y: 332, distance: 40.3
click at [225, 332] on input "15" at bounding box center [361, 331] width 278 height 32
type input "1"
click at [592, 6] on button "Save" at bounding box center [1162, 15] width 37 height 19
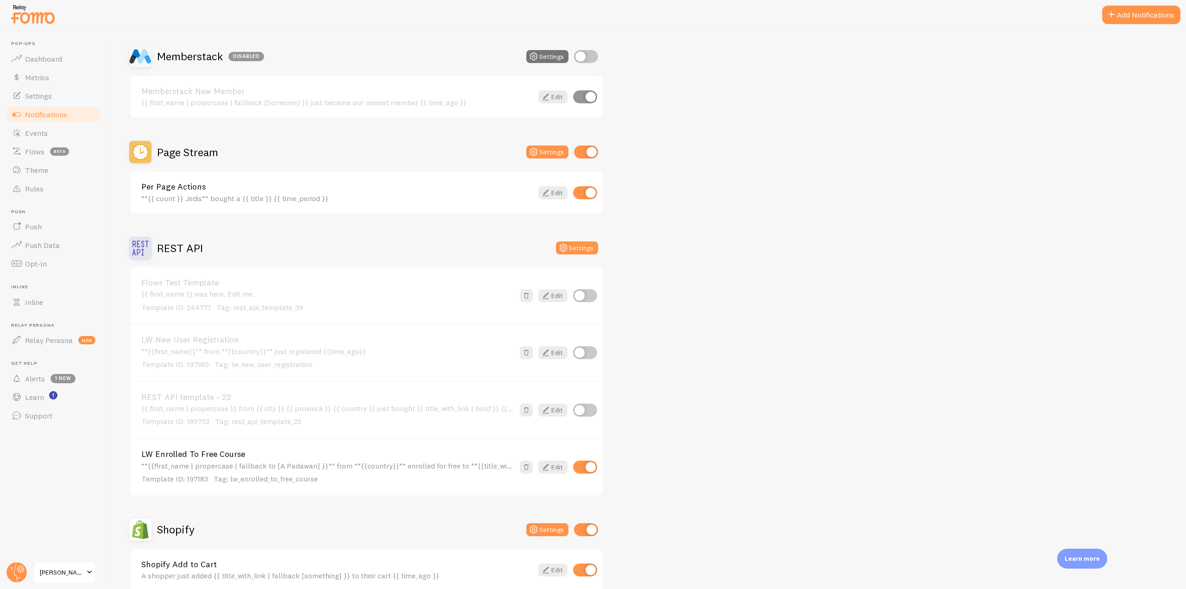
scroll to position [1947, 0]
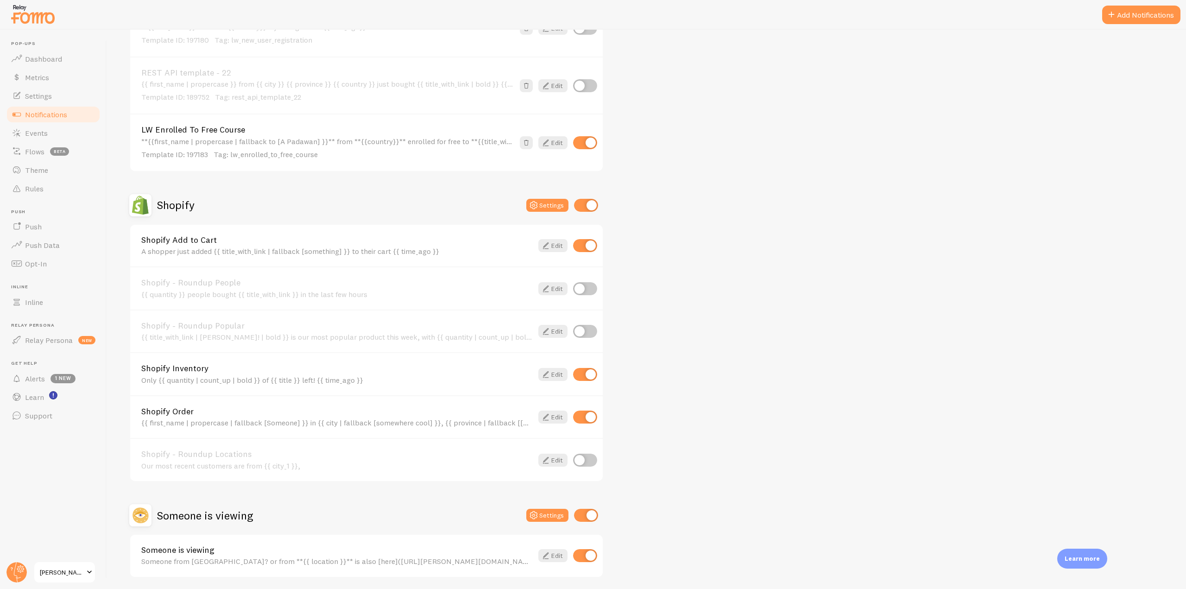
click at [515, 248] on div "A shopper just added {{ title_with_link | fallback [something] }} to their cart…" at bounding box center [337, 251] width 392 height 8
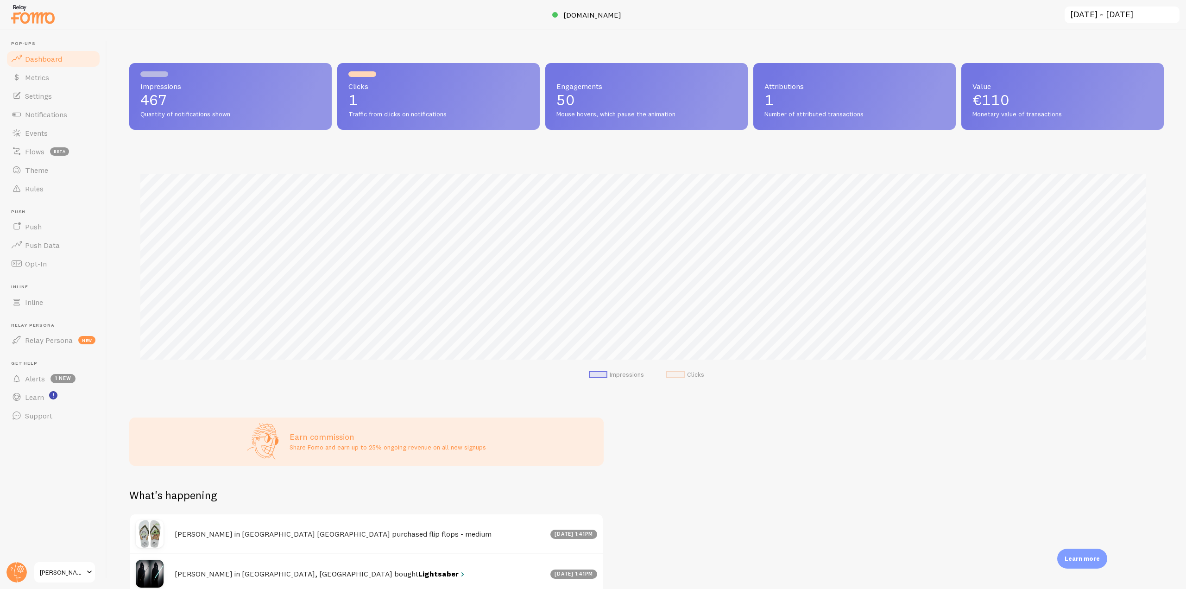
scroll to position [243, 1028]
click at [65, 112] on span "Notifications" at bounding box center [46, 114] width 42 height 9
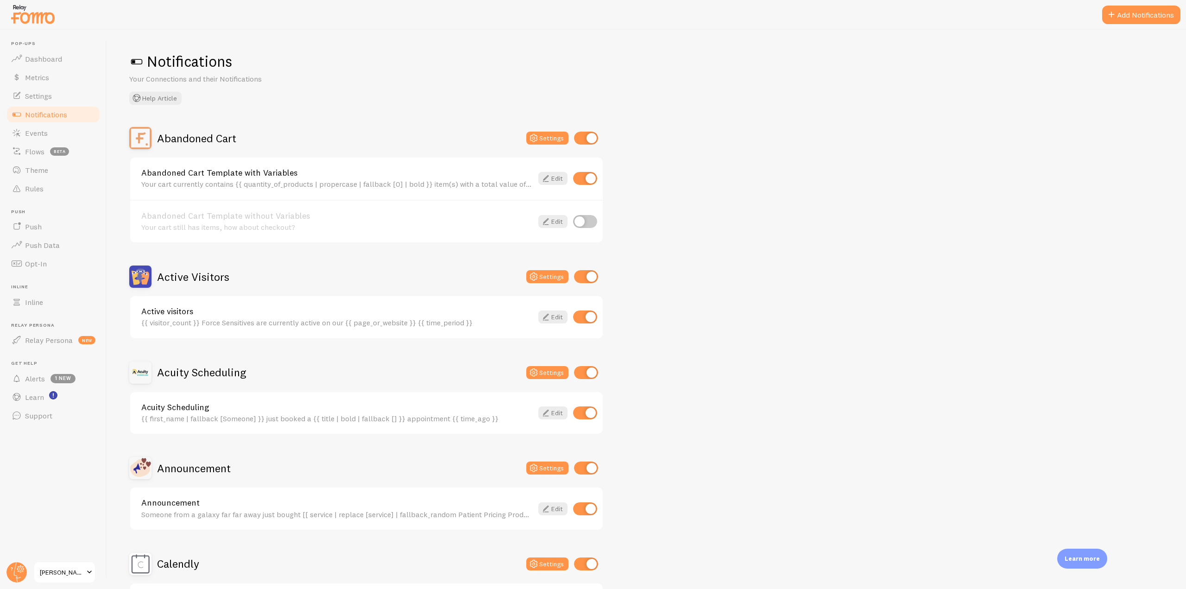
click at [203, 273] on h2 "Active Visitors" at bounding box center [193, 277] width 72 height 14
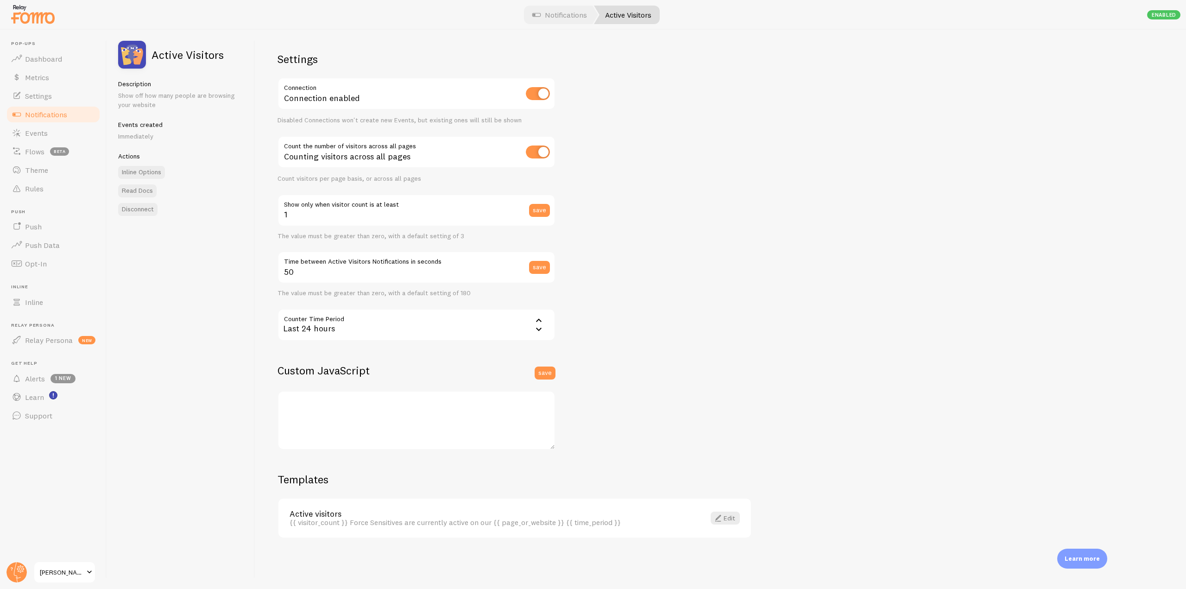
click at [526, 154] on input "checkbox" at bounding box center [538, 152] width 24 height 13
checkbox input "false"
drag, startPoint x: 287, startPoint y: 154, endPoint x: 406, endPoint y: 153, distance: 119.1
click at [406, 153] on div "Counting visitors per page basis" at bounding box center [417, 153] width 278 height 34
click at [340, 218] on input "1" at bounding box center [417, 210] width 278 height 32
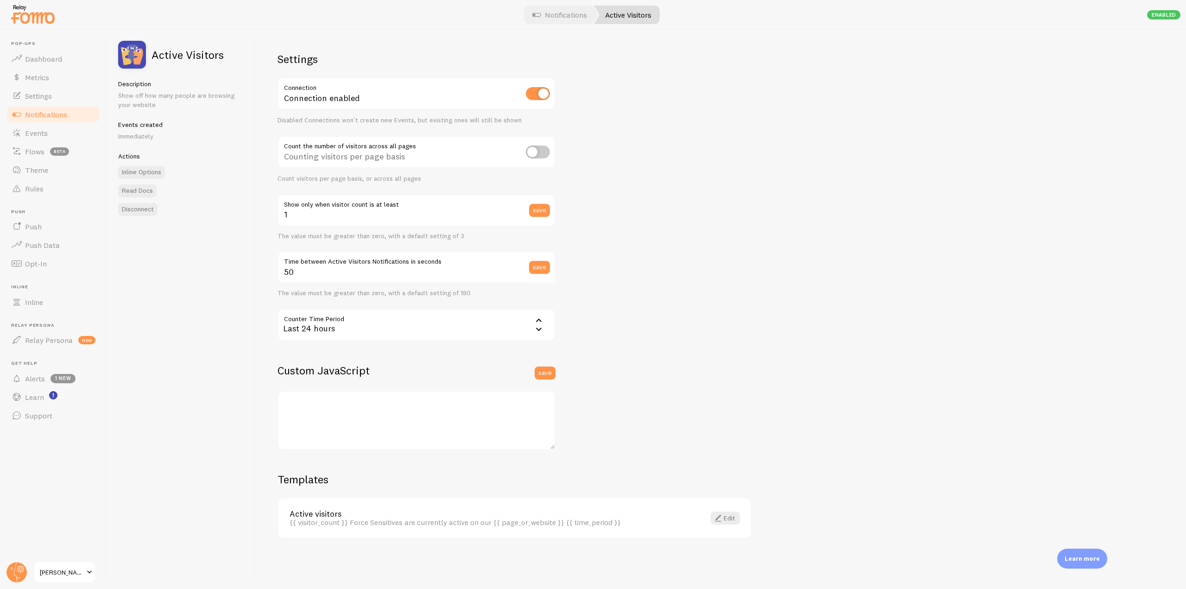
click at [404, 199] on label "Show only when visitor count is at least" at bounding box center [417, 202] width 278 height 16
click at [404, 199] on input "1" at bounding box center [417, 210] width 278 height 32
drag, startPoint x: 407, startPoint y: 204, endPoint x: 280, endPoint y: 205, distance: 127.0
click at [280, 205] on label "Show only when visitor count is at least" at bounding box center [417, 202] width 278 height 16
drag, startPoint x: 301, startPoint y: 220, endPoint x: 283, endPoint y: 214, distance: 19.1
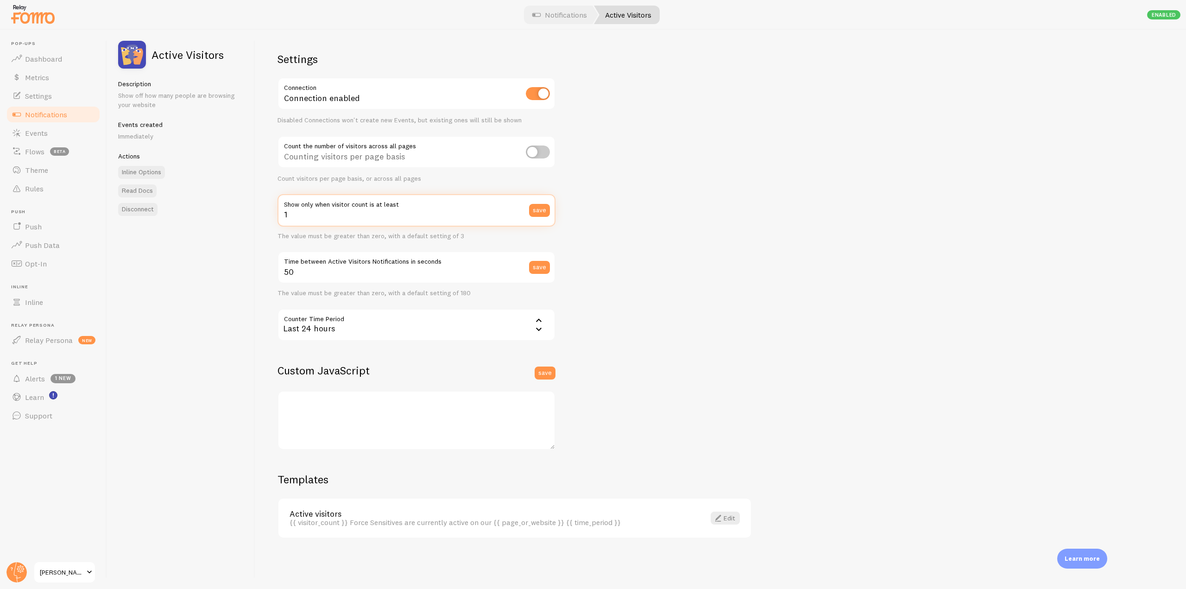
click at [276, 216] on div "Settings Connection Connection enabled Disabled Connections won't create new Ev…" at bounding box center [720, 309] width 931 height 559
click at [76, 124] on link "Events" at bounding box center [53, 133] width 95 height 19
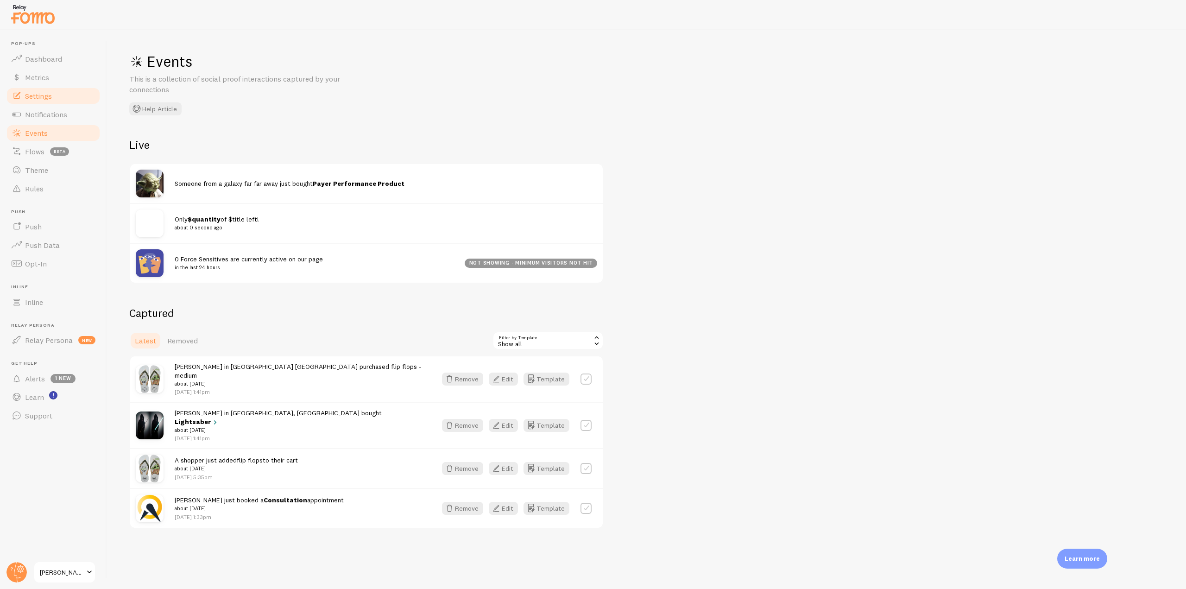
click at [58, 100] on link "Settings" at bounding box center [53, 96] width 95 height 19
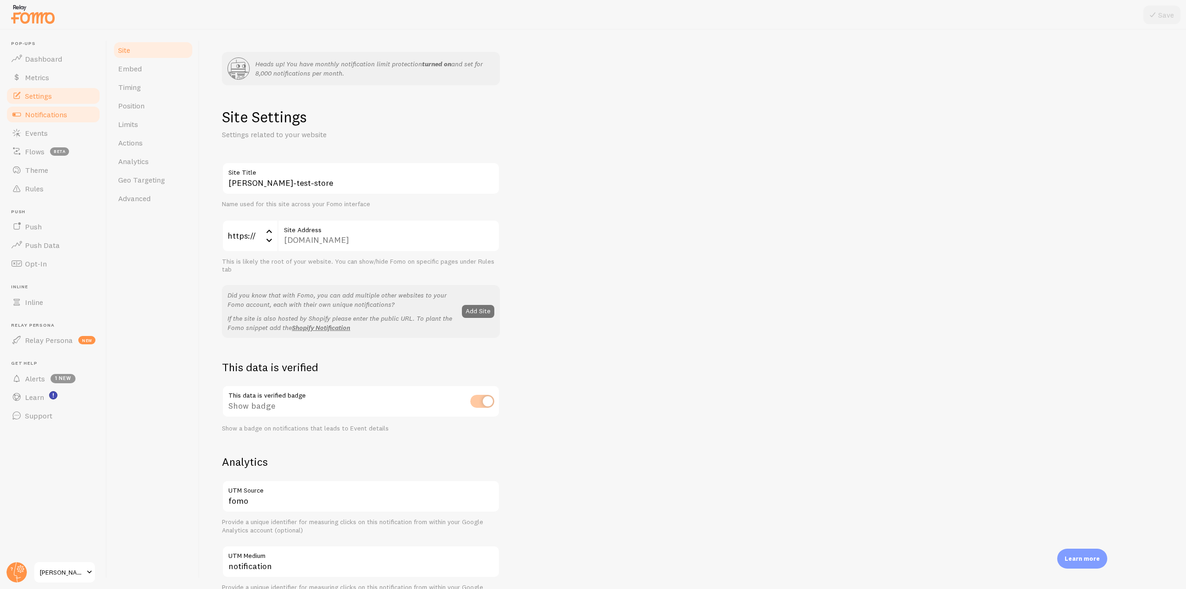
click at [60, 118] on span "Notifications" at bounding box center [46, 114] width 42 height 9
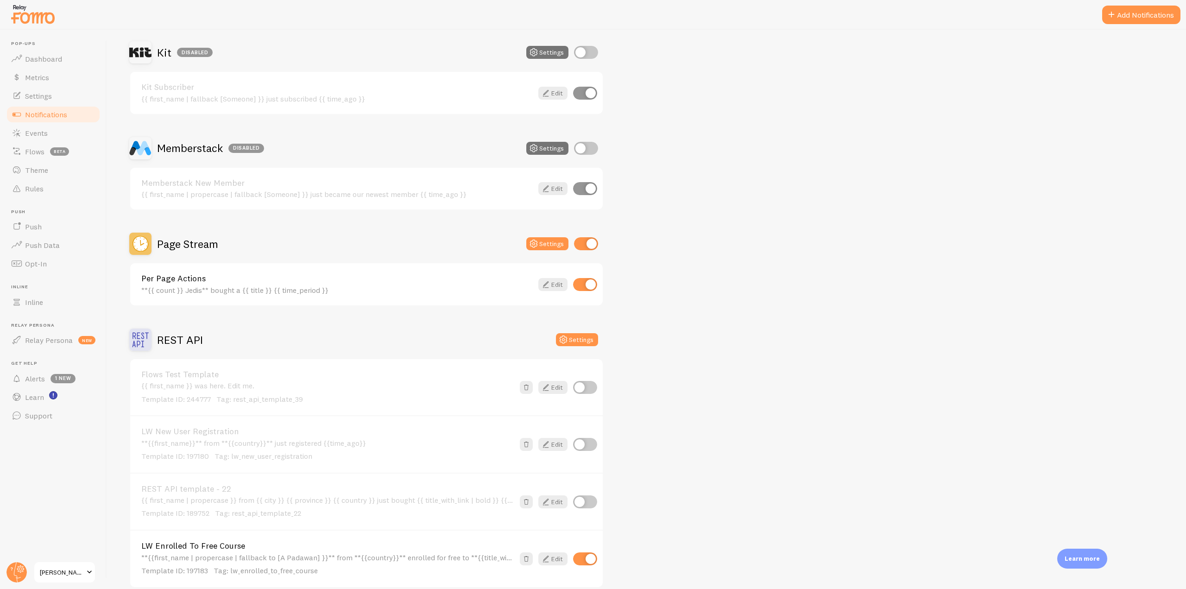
scroll to position [1484, 0]
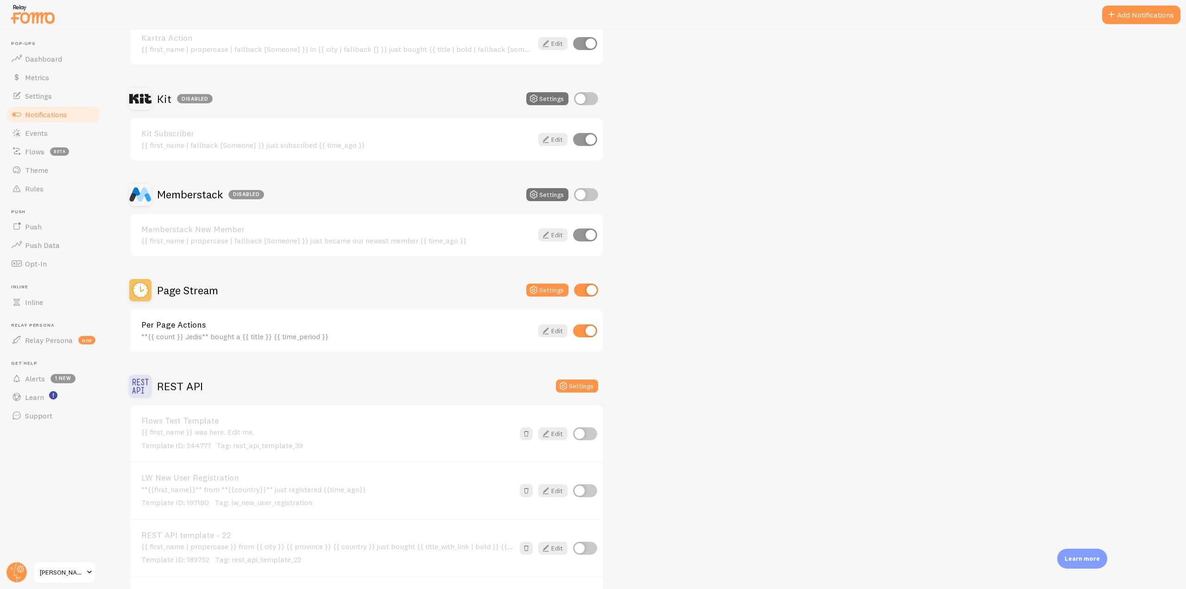
click at [178, 294] on h2 "Page Stream" at bounding box center [187, 290] width 61 height 14
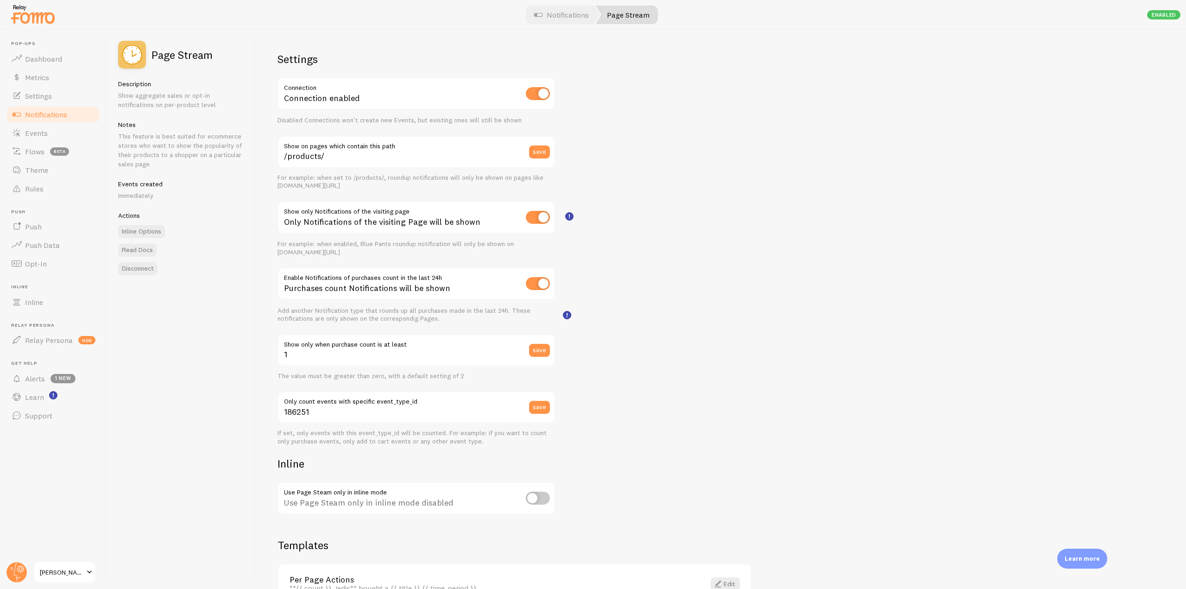
scroll to position [60, 0]
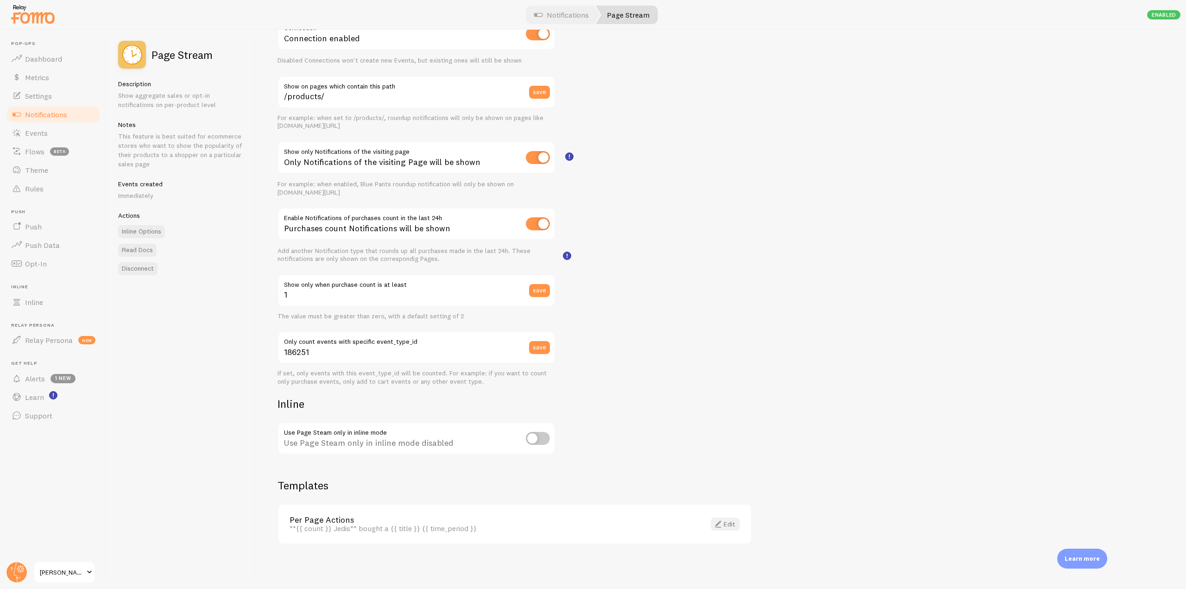
click at [730, 523] on link "Edit" at bounding box center [725, 524] width 29 height 13
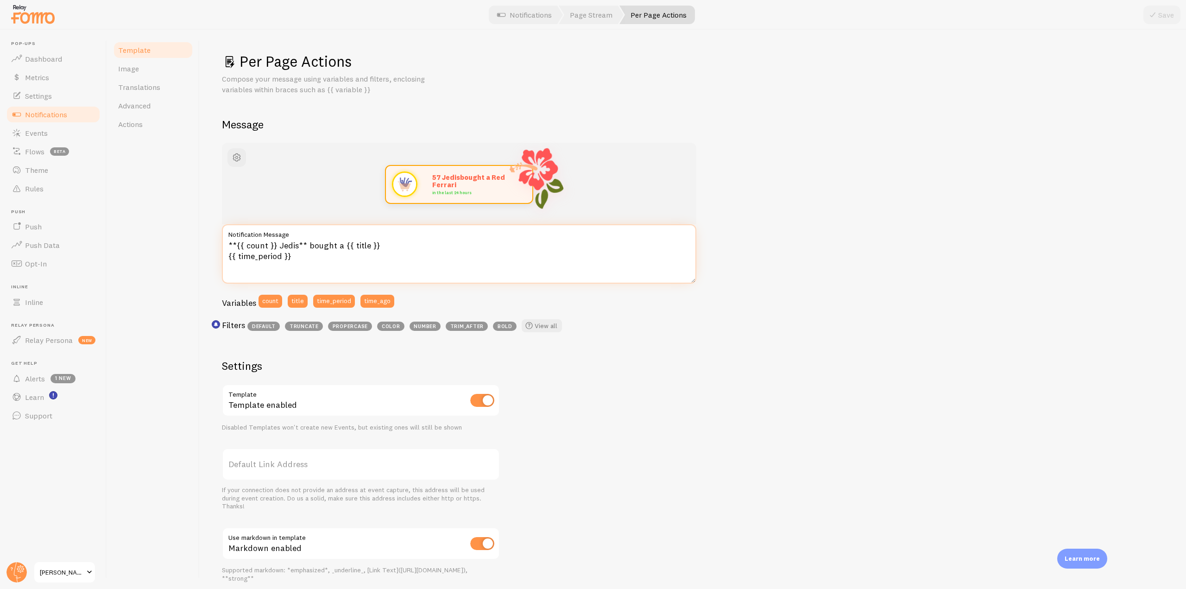
drag, startPoint x: 337, startPoint y: 259, endPoint x: 228, endPoint y: 222, distance: 116.1
click at [228, 222] on div "57 Jedis bought a Red Ferrari in the last 24 hours **{{ count }} Jedis** bought…" at bounding box center [459, 240] width 475 height 194
drag, startPoint x: 430, startPoint y: 176, endPoint x: 494, endPoint y: 184, distance: 65.0
click at [494, 184] on div "57 Jedis bought a Red Ferrari in the last 24 hours" at bounding box center [477, 184] width 109 height 37
click at [264, 251] on textarea "**{{ count }} Jedis** bought a {{ title }} {{ time_period }}" at bounding box center [459, 253] width 475 height 59
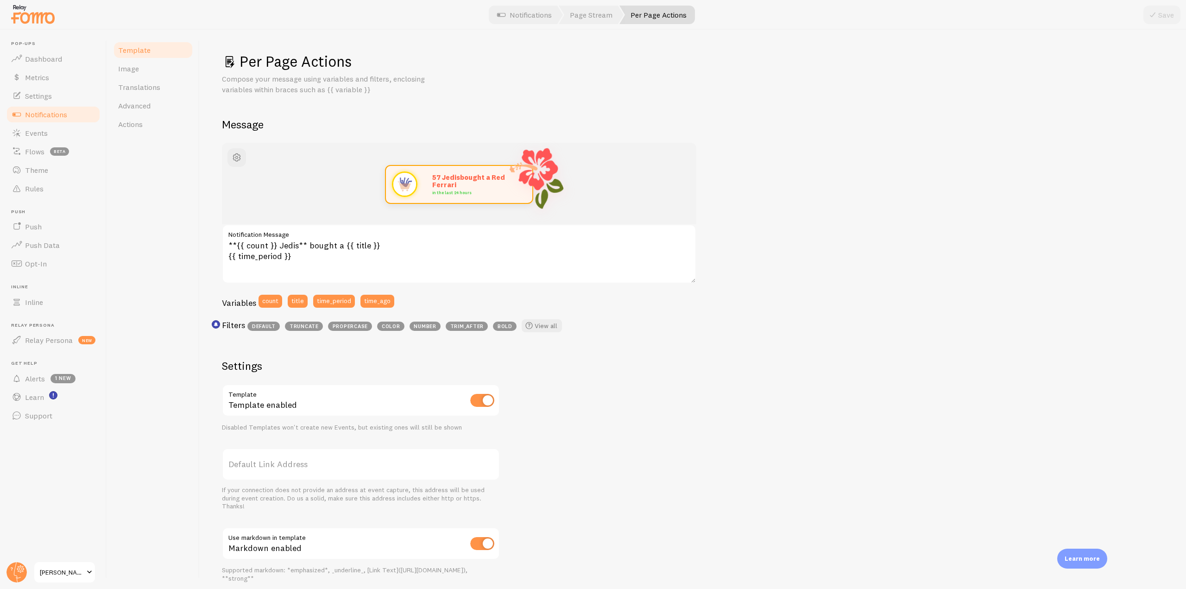
click at [49, 109] on link "Notifications" at bounding box center [53, 114] width 95 height 19
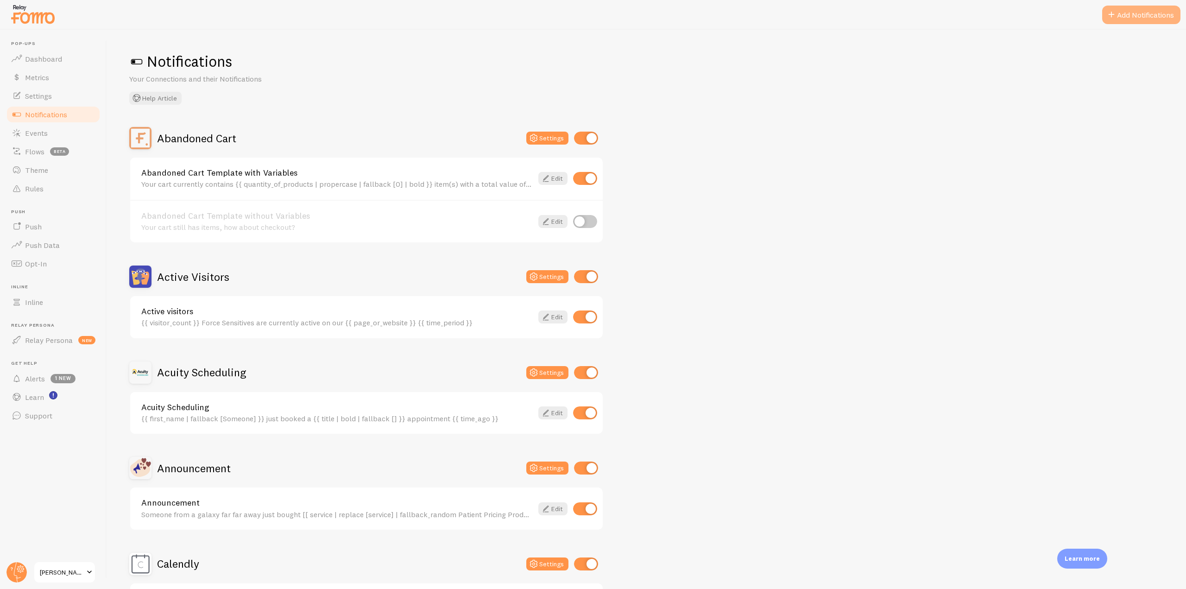
click at [1141, 19] on button "Add Notifications" at bounding box center [1142, 15] width 78 height 19
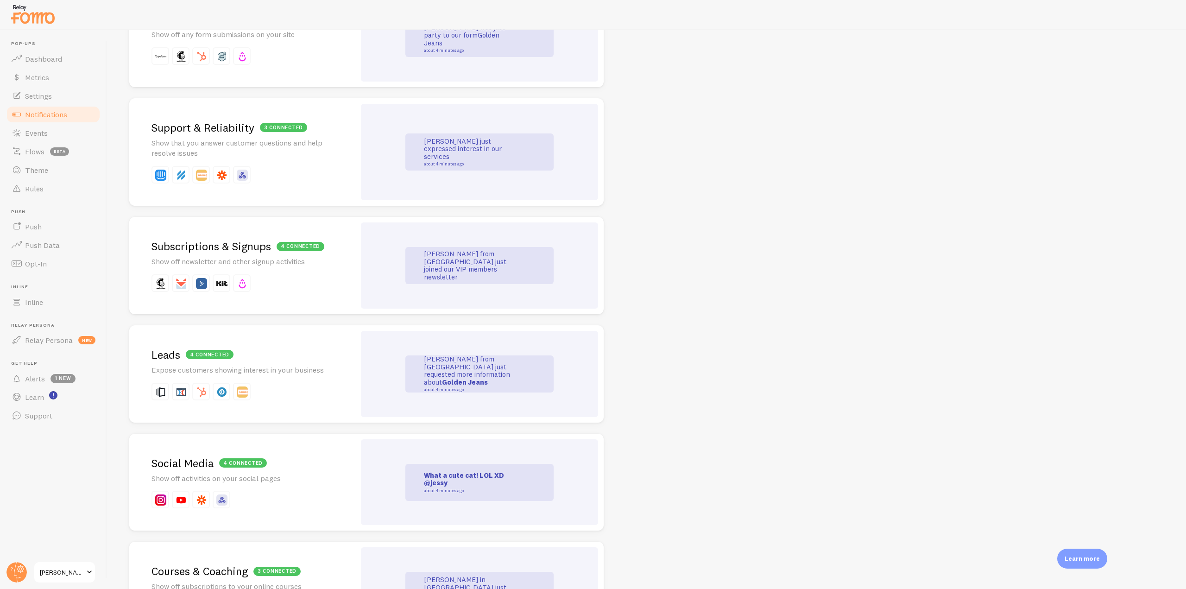
scroll to position [973, 0]
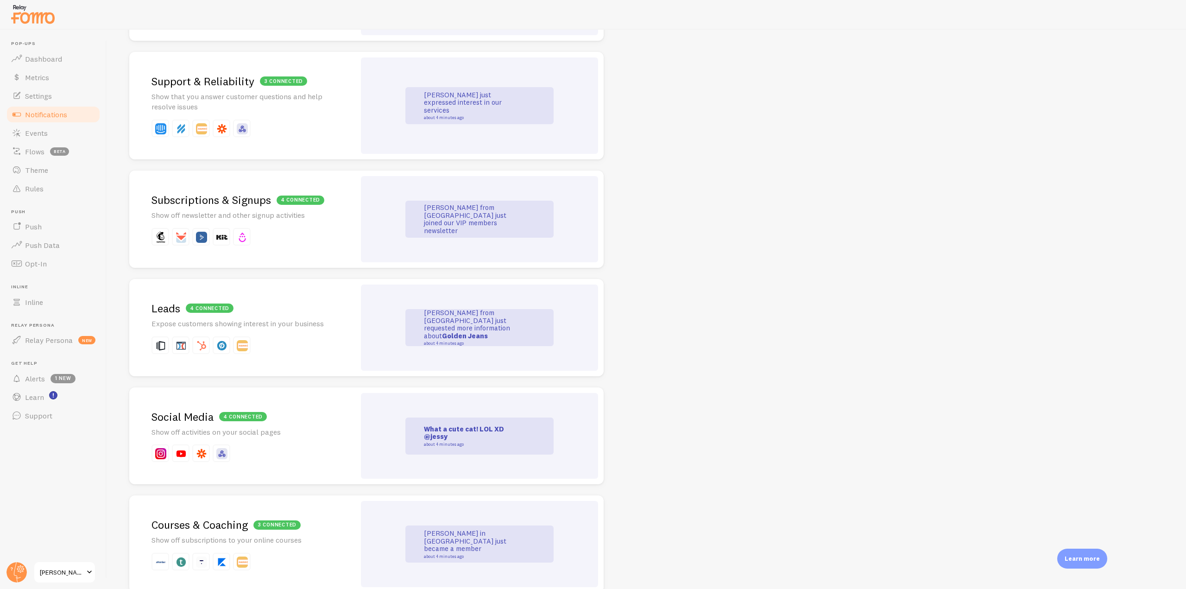
click at [211, 216] on p "Show off newsletter and other signup activities" at bounding box center [243, 215] width 182 height 11
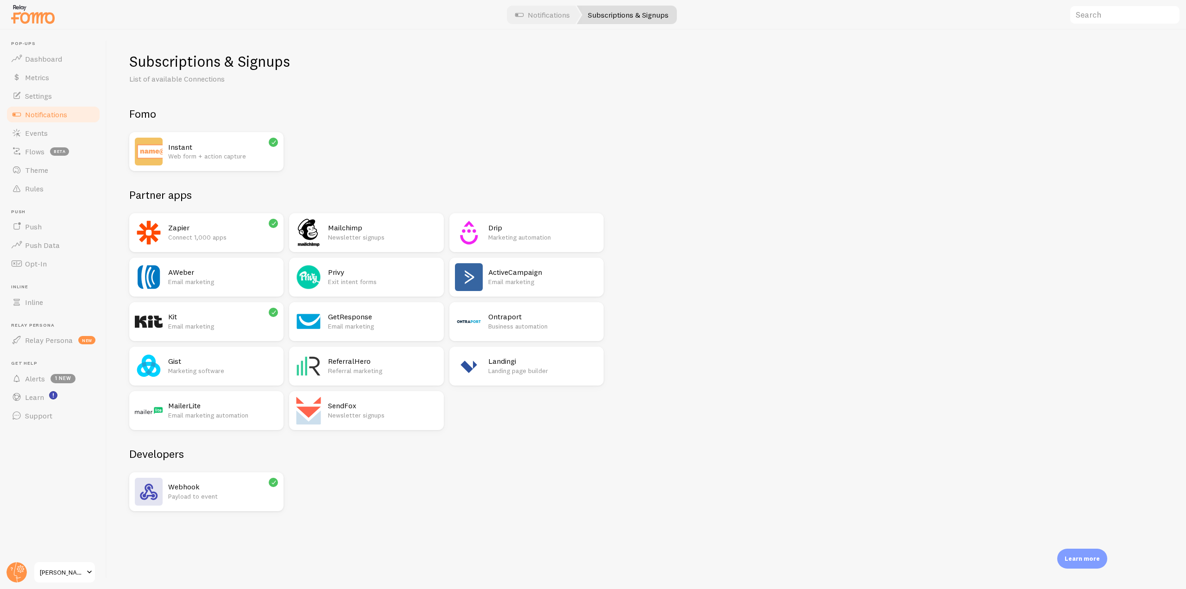
click at [72, 114] on link "Notifications" at bounding box center [53, 114] width 95 height 19
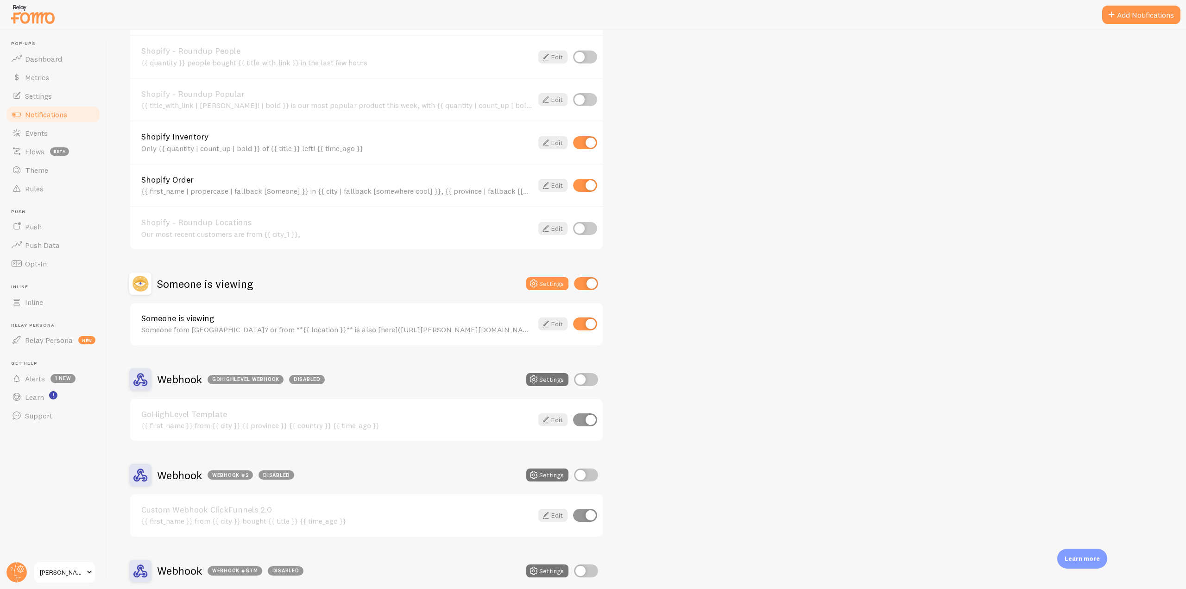
scroll to position [2364, 0]
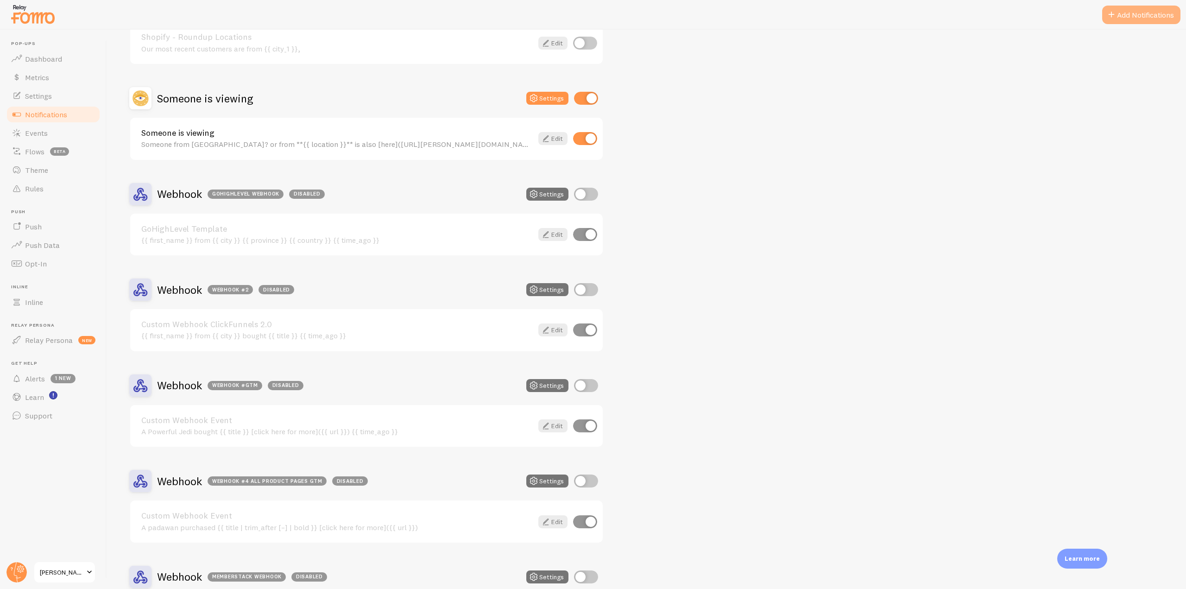
click at [1147, 20] on button "Add Notifications" at bounding box center [1142, 15] width 78 height 19
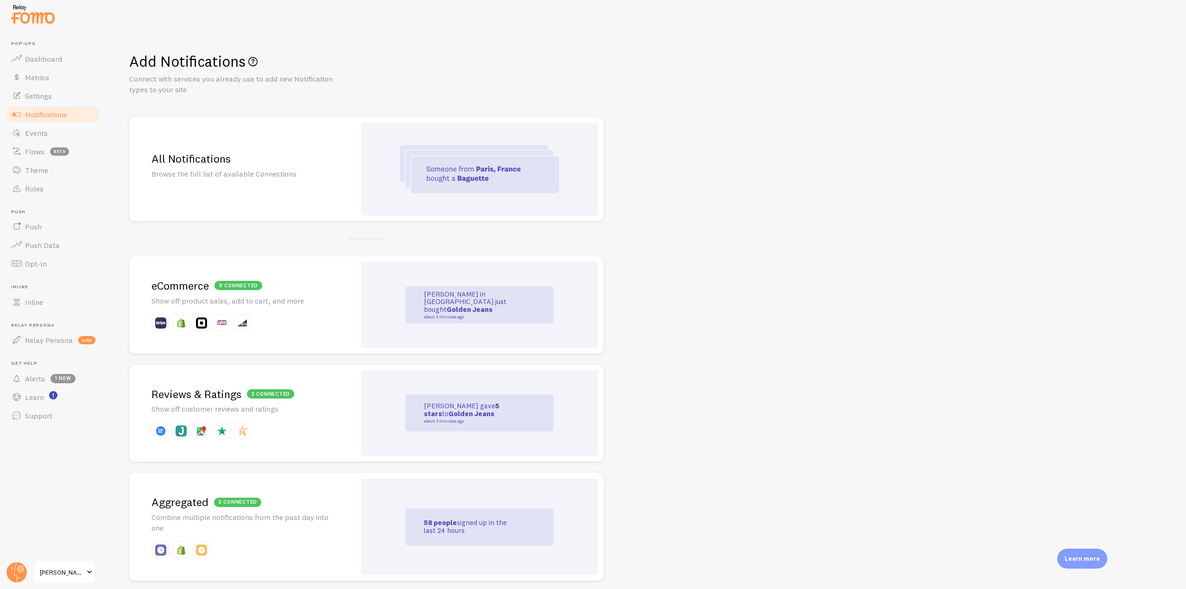
click at [476, 159] on img at bounding box center [479, 169] width 159 height 48
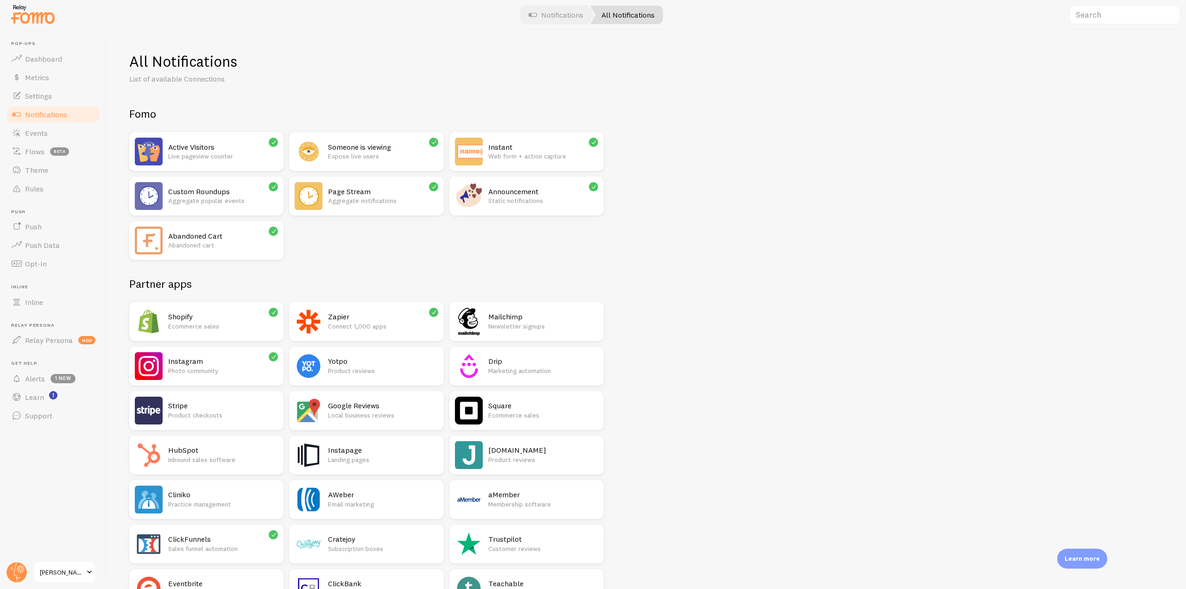
click at [227, 187] on h2 "Custom Roundups" at bounding box center [223, 192] width 110 height 10
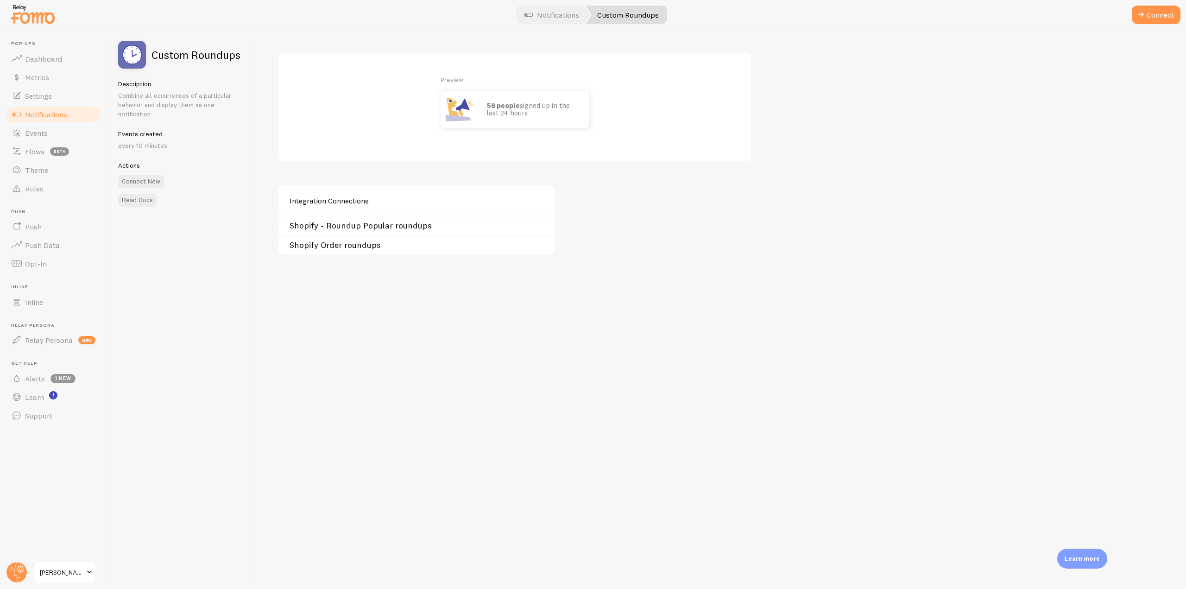
drag, startPoint x: 483, startPoint y: 103, endPoint x: 548, endPoint y: 112, distance: 65.5
click at [548, 112] on div "58 people signed up in the last 24 hours" at bounding box center [533, 109] width 111 height 37
click at [547, 115] on p "58 people signed up in the last 24 hours" at bounding box center [533, 109] width 93 height 15
drag, startPoint x: 547, startPoint y: 115, endPoint x: 473, endPoint y: 93, distance: 77.1
click at [482, 91] on div "58 people signed up in the last 24 hours" at bounding box center [533, 109] width 111 height 37
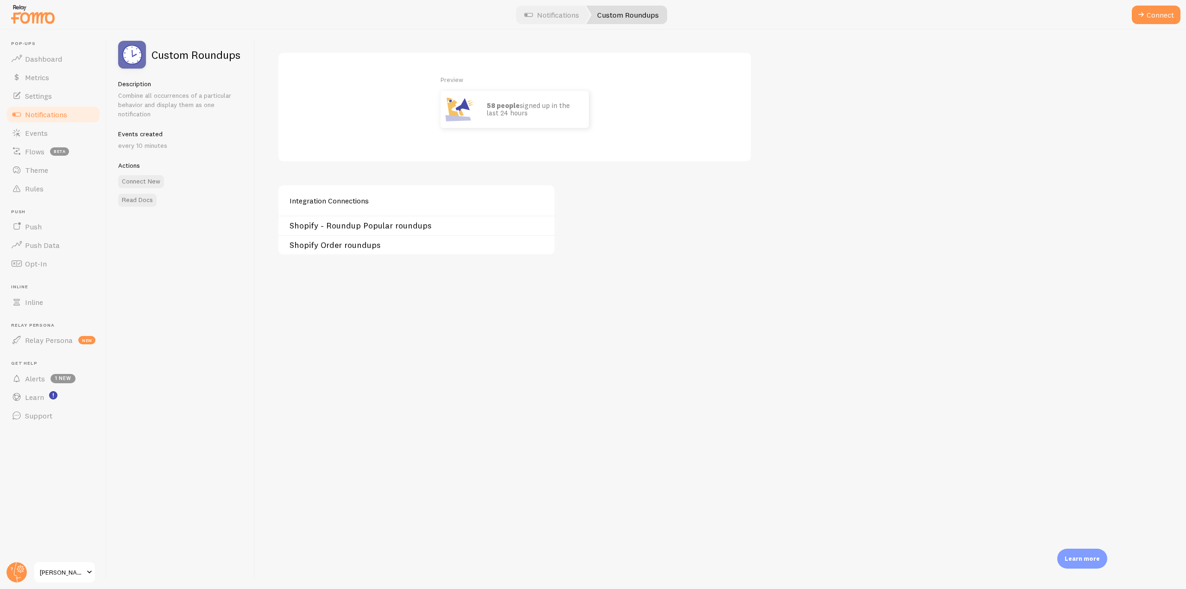
drag, startPoint x: 148, startPoint y: 52, endPoint x: 247, endPoint y: 52, distance: 98.3
click at [247, 52] on div "Custom Roundups Description Combine all occurrences of a particular behavior an…" at bounding box center [181, 309] width 148 height 559
click at [552, 107] on p "58 people signed up in the last 24 hours" at bounding box center [533, 109] width 93 height 15
drag, startPoint x: 622, startPoint y: 137, endPoint x: 420, endPoint y: 75, distance: 211.8
click at [420, 75] on div "Preview 58 people signed up in the last 24 hours" at bounding box center [515, 107] width 475 height 110
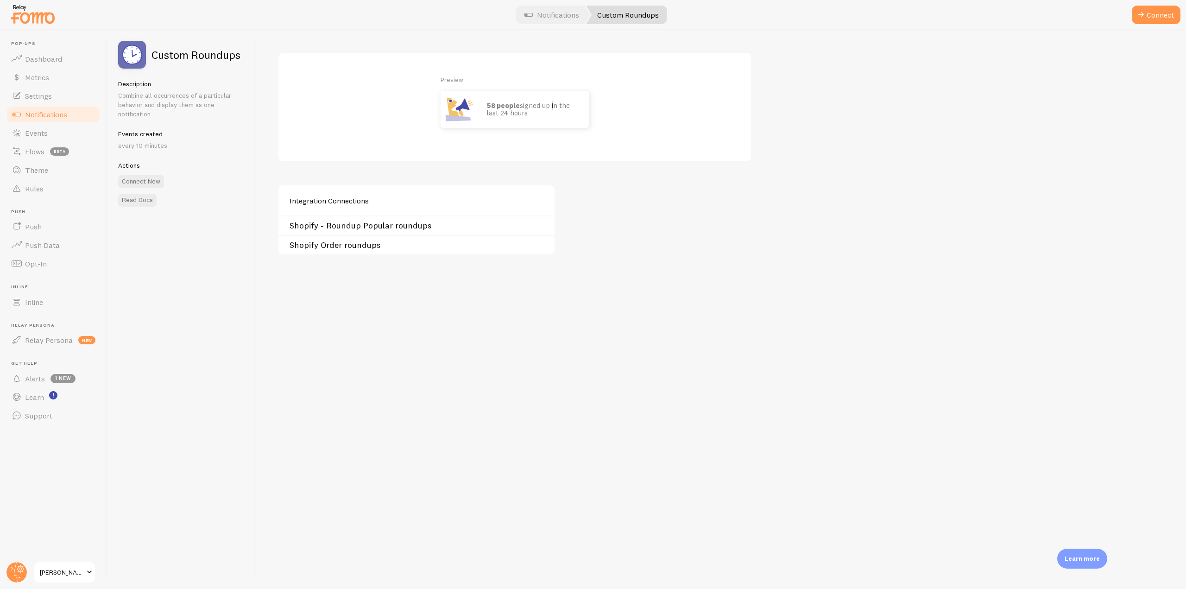
click at [595, 155] on div "Preview 58 people signed up in the last 24 hours" at bounding box center [515, 107] width 475 height 110
click at [48, 306] on link "Inline" at bounding box center [53, 302] width 95 height 19
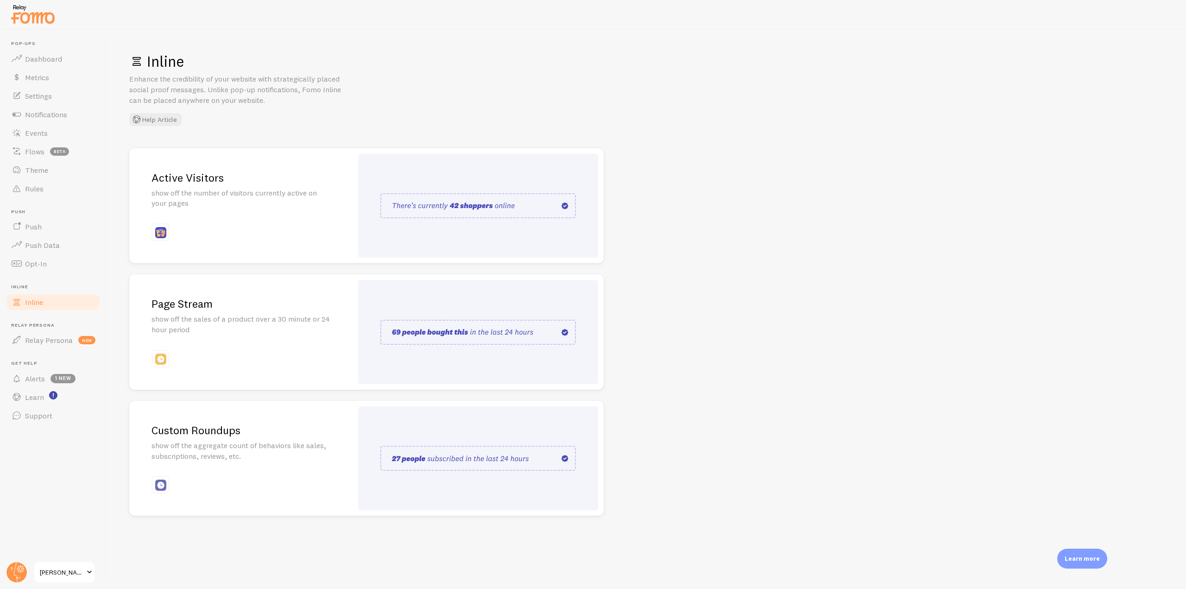
click at [240, 453] on p "show off the aggregate count of behaviors like sales, subscriptions, reviews, e…" at bounding box center [241, 450] width 179 height 21
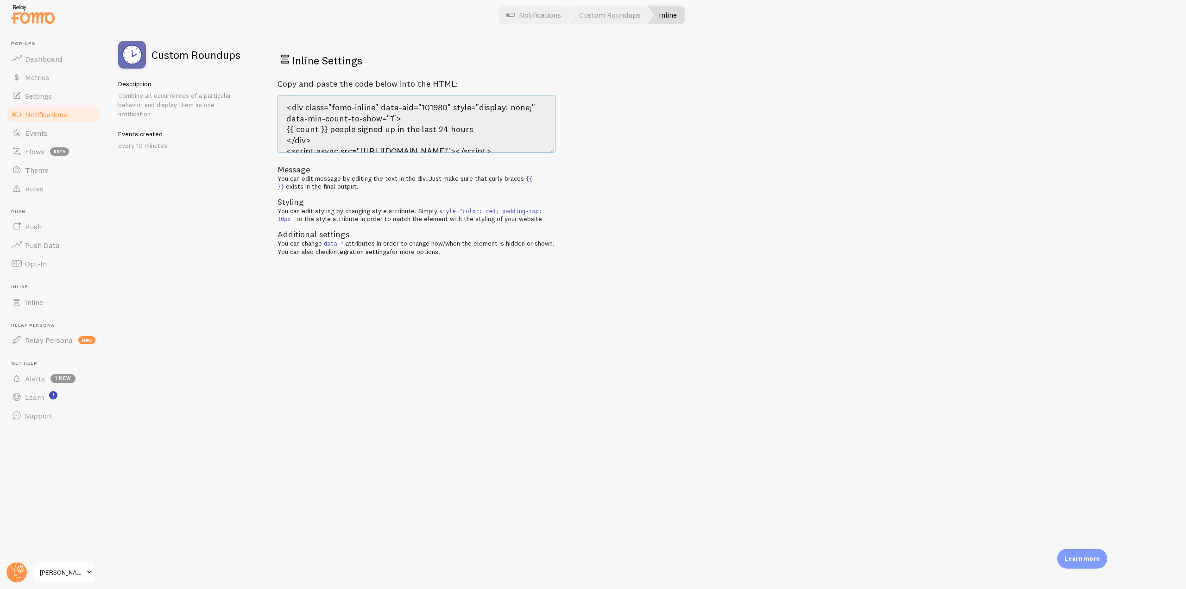
drag, startPoint x: 530, startPoint y: 139, endPoint x: 275, endPoint y: 96, distance: 258.0
click at [275, 96] on div "Inline Settings Copy and paste the code below into the HTML: <div class="fomo-i…" at bounding box center [720, 309] width 931 height 559
click at [334, 127] on textarea "<div class="fomo-inline" data-aid="101980" style="display: none;" data-min-coun…" at bounding box center [417, 124] width 278 height 58
drag, startPoint x: 380, startPoint y: 106, endPoint x: 453, endPoint y: 112, distance: 73.1
click at [453, 112] on textarea "<div class="fomo-inline" data-aid="101980" style="display: none;" data-min-coun…" at bounding box center [417, 124] width 278 height 58
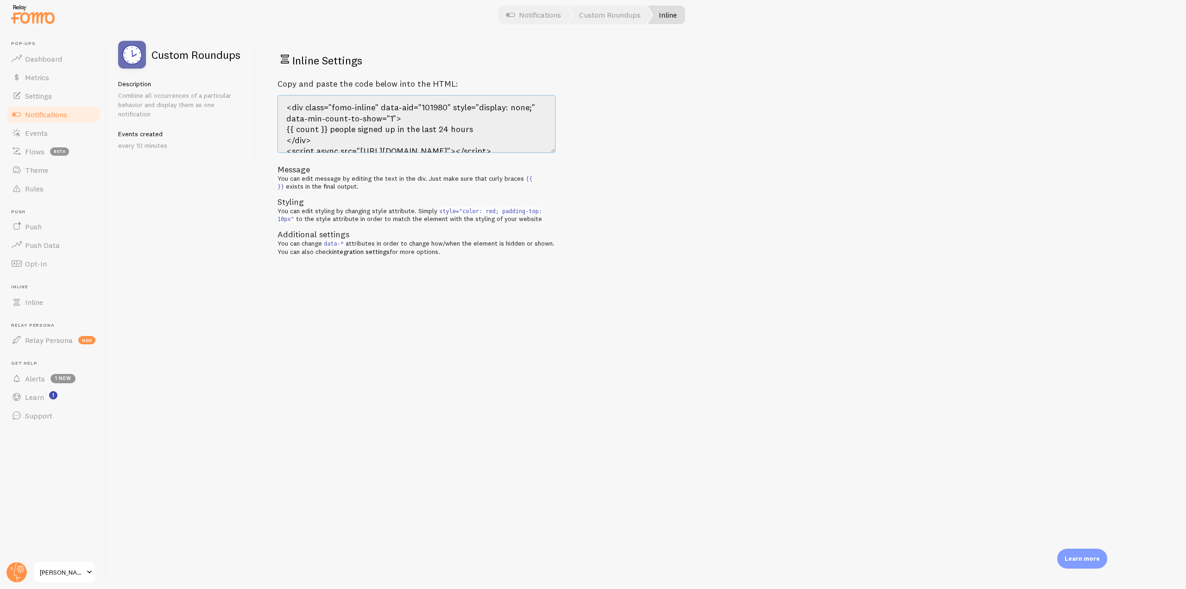
scroll to position [22, 0]
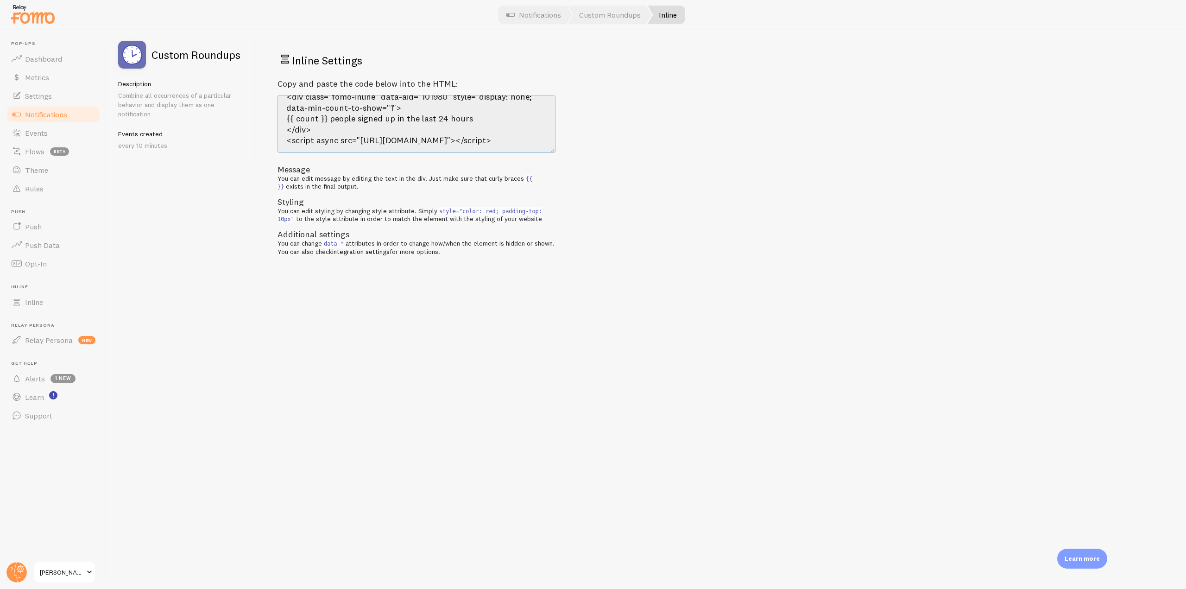
drag, startPoint x: 282, startPoint y: 111, endPoint x: 531, endPoint y: 152, distance: 251.8
click at [531, 152] on textarea "<div class="fomo-inline" data-aid="101980" style="display: none;" data-min-coun…" at bounding box center [417, 124] width 278 height 58
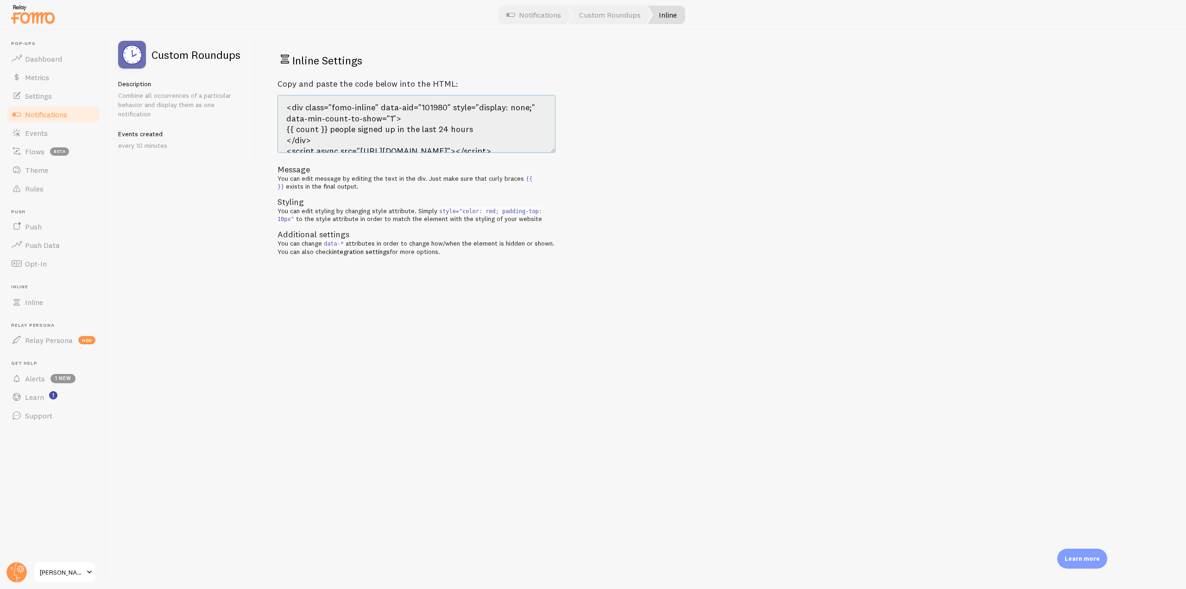
click at [313, 113] on textarea "<div class="fomo-inline" data-aid="101980" style="display: none;" data-min-coun…" at bounding box center [417, 124] width 278 height 58
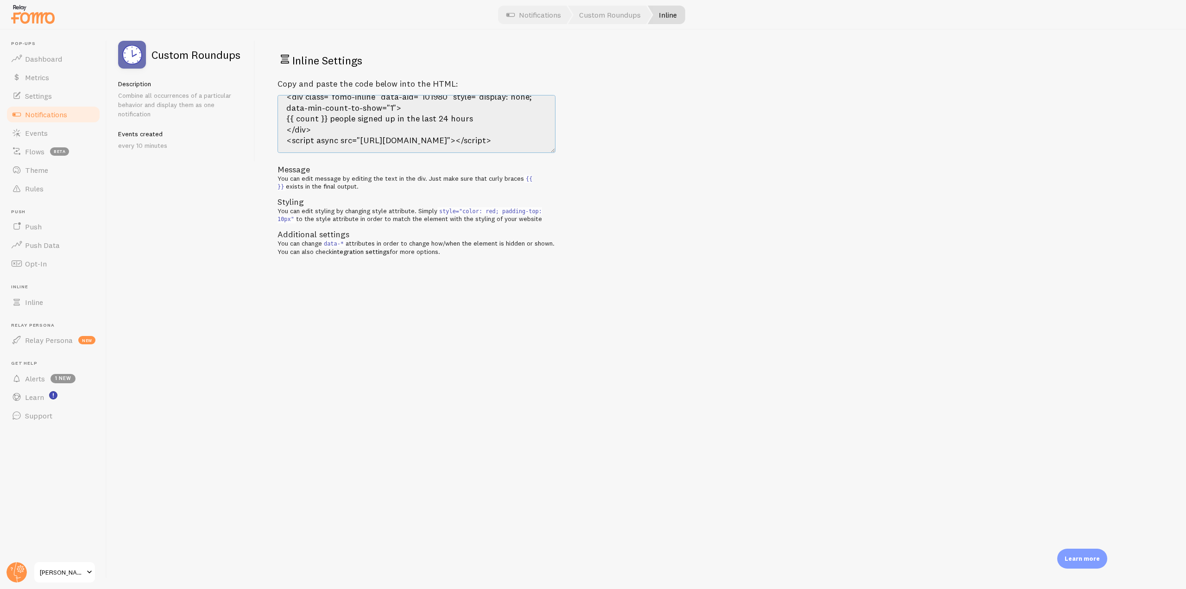
drag, startPoint x: 287, startPoint y: 107, endPoint x: 545, endPoint y: 151, distance: 261.4
click at [545, 151] on textarea "<div class="fomo-inline" data-aid="101980" style="display: none;" data-min-coun…" at bounding box center [417, 124] width 278 height 58
drag, startPoint x: 59, startPoint y: 113, endPoint x: 75, endPoint y: 112, distance: 15.8
click at [59, 112] on span "Notifications" at bounding box center [46, 114] width 42 height 9
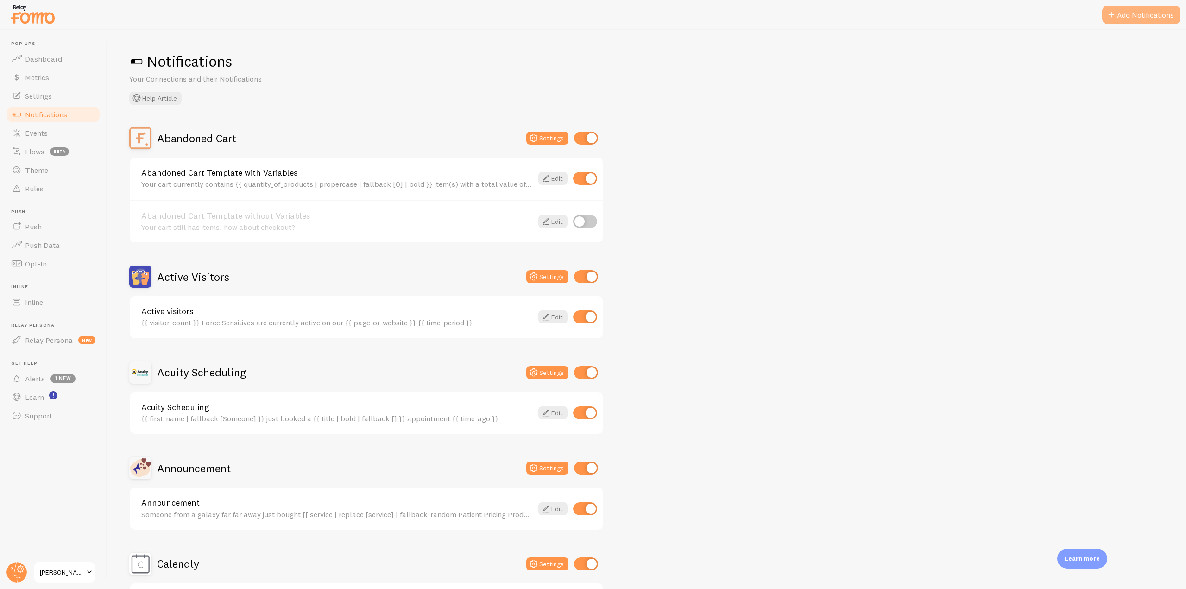
click at [1116, 13] on span at bounding box center [1111, 14] width 11 height 11
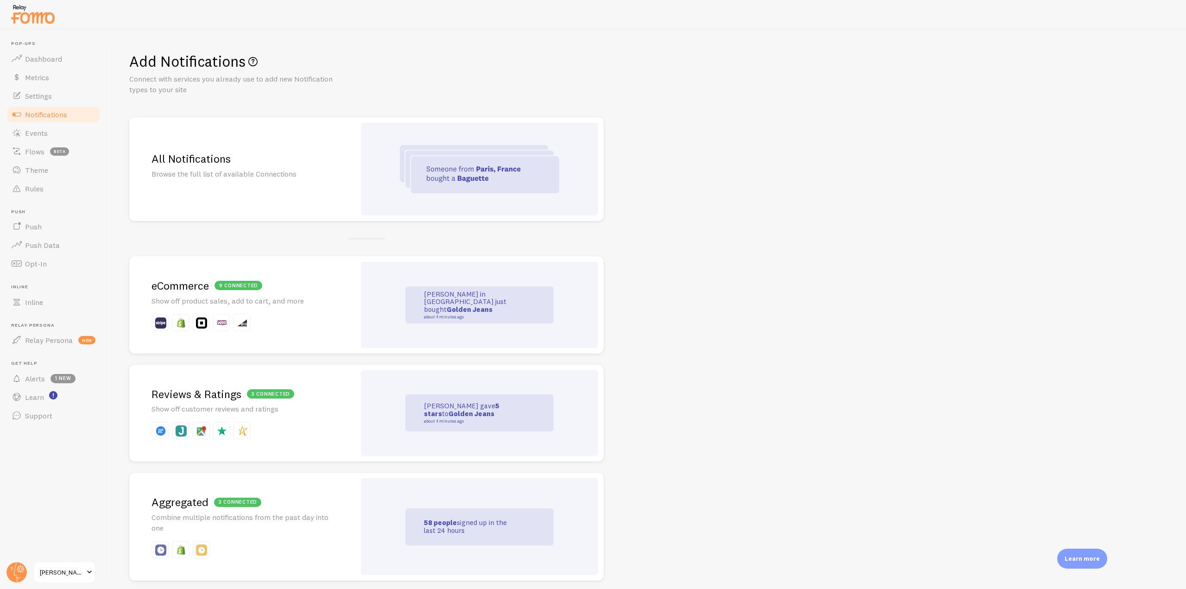
click at [348, 166] on div "All Notifications Browse the full list of available Connections" at bounding box center [242, 169] width 226 height 104
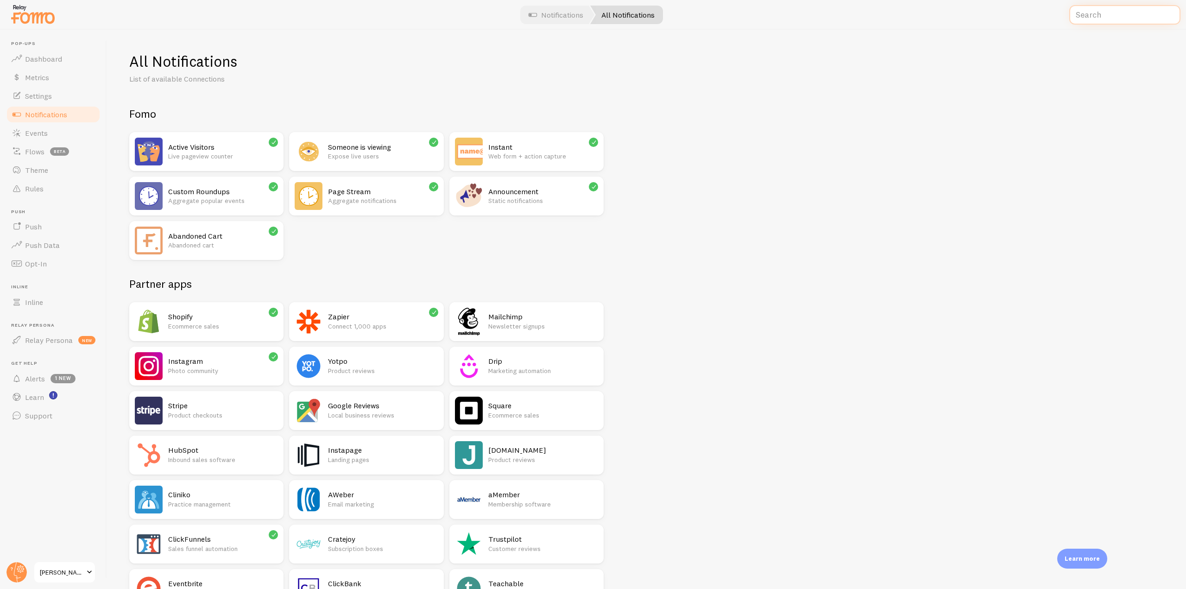
click at [1104, 13] on input "text" at bounding box center [1125, 15] width 111 height 20
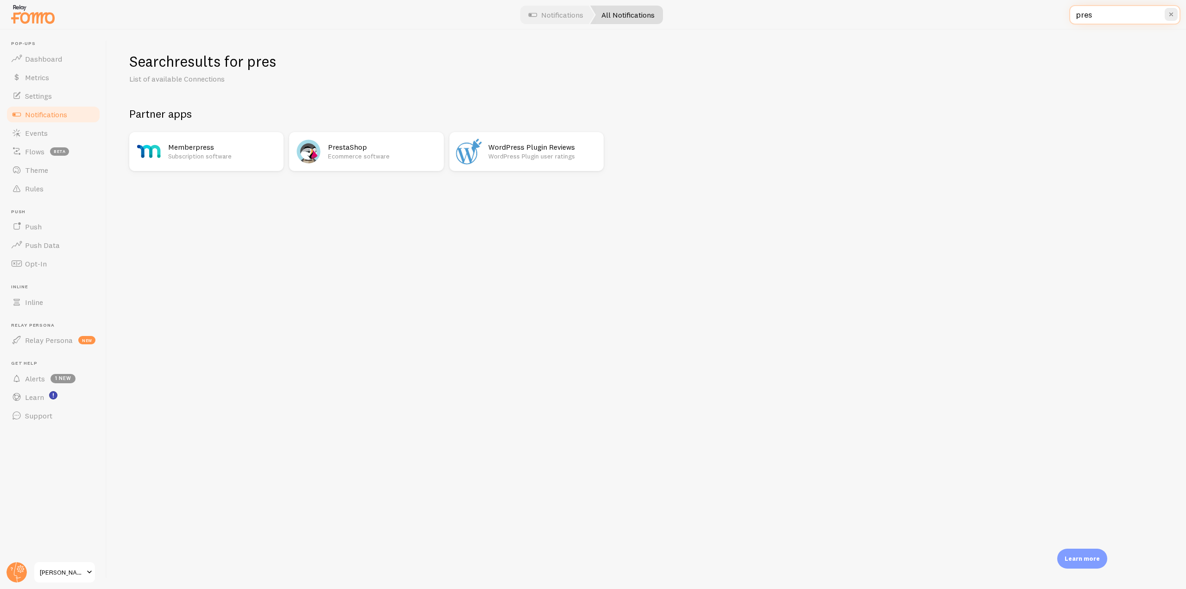
type input "pres"
click at [386, 147] on h2 "PrestaShop" at bounding box center [383, 147] width 110 height 10
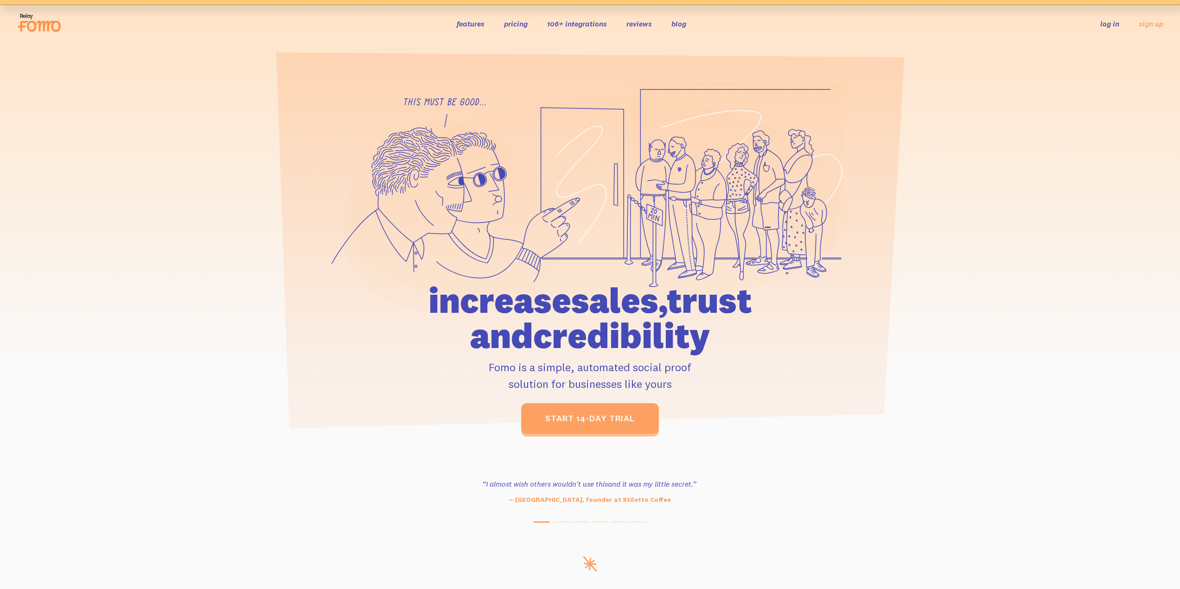
click at [510, 24] on link "pricing" at bounding box center [516, 23] width 24 height 9
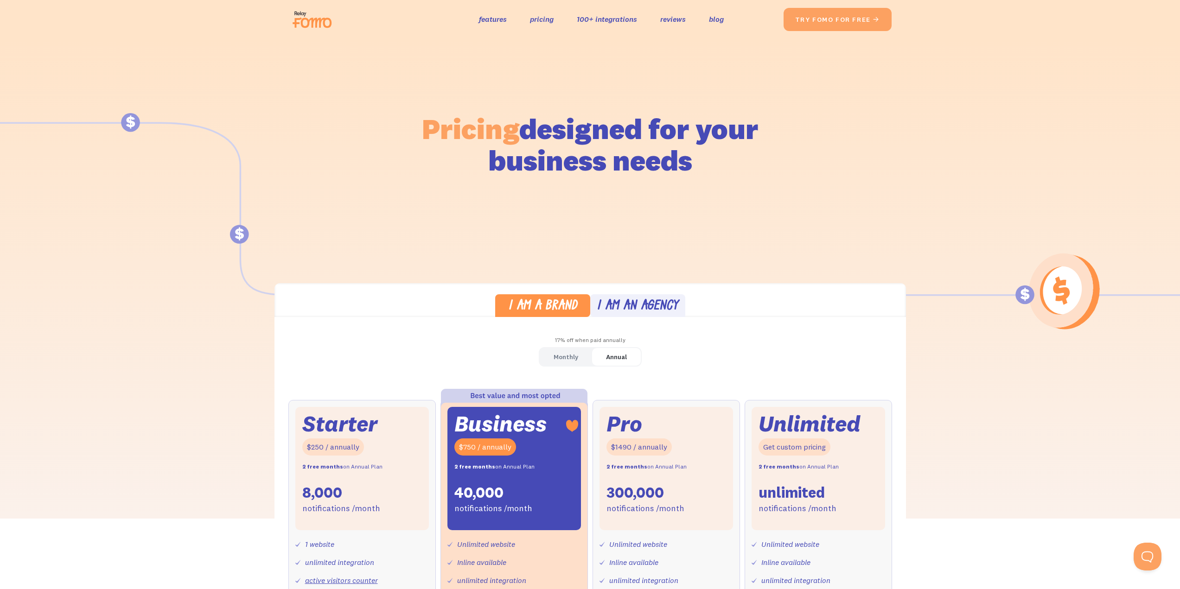
click at [568, 356] on div "Monthly" at bounding box center [565, 356] width 25 height 13
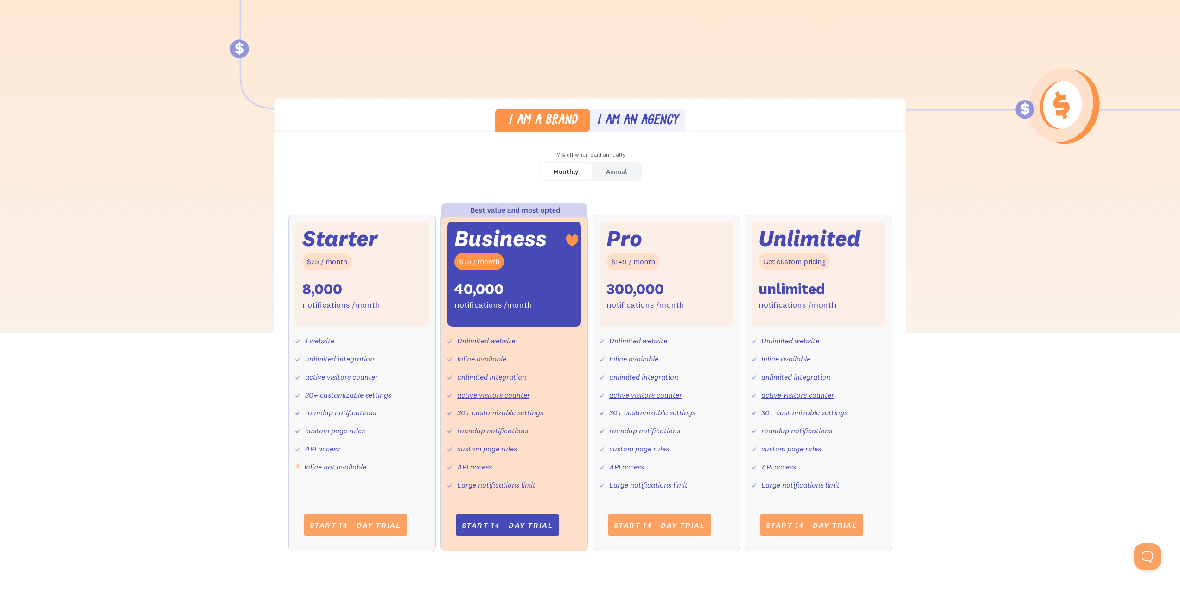
scroll to position [278, 0]
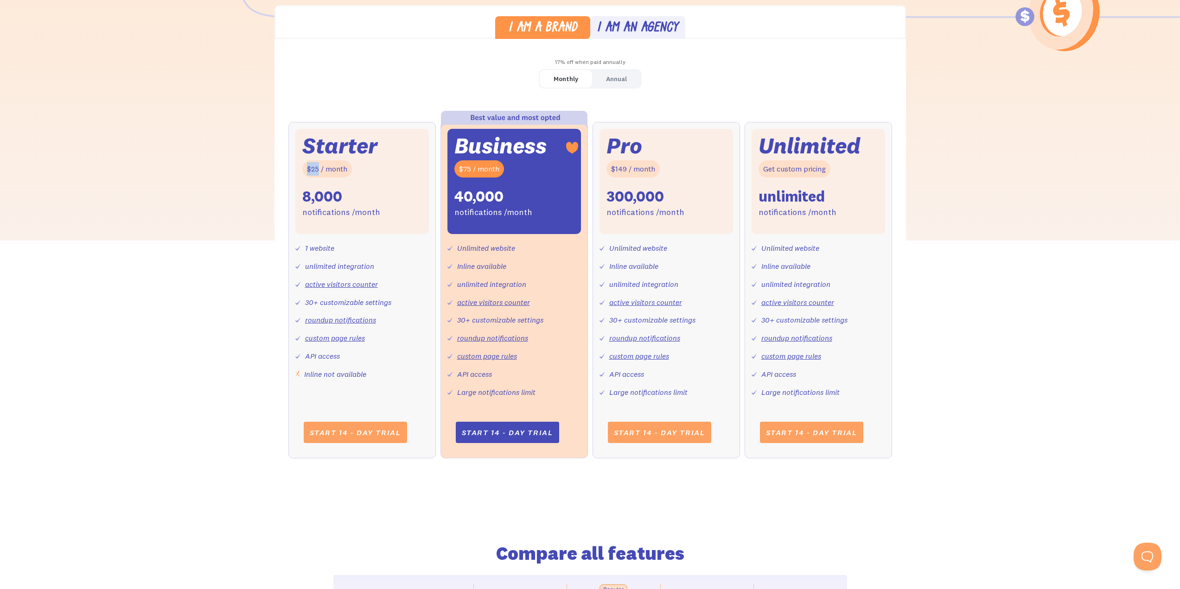
drag, startPoint x: 304, startPoint y: 173, endPoint x: 318, endPoint y: 171, distance: 13.6
click at [318, 171] on div "$25 / month" at bounding box center [327, 168] width 50 height 17
drag, startPoint x: 300, startPoint y: 197, endPoint x: 347, endPoint y: 197, distance: 46.8
click at [347, 197] on div "Starter $25 / month 8,000 notifications /month" at bounding box center [361, 181] width 133 height 105
drag, startPoint x: 347, startPoint y: 255, endPoint x: 287, endPoint y: 251, distance: 59.9
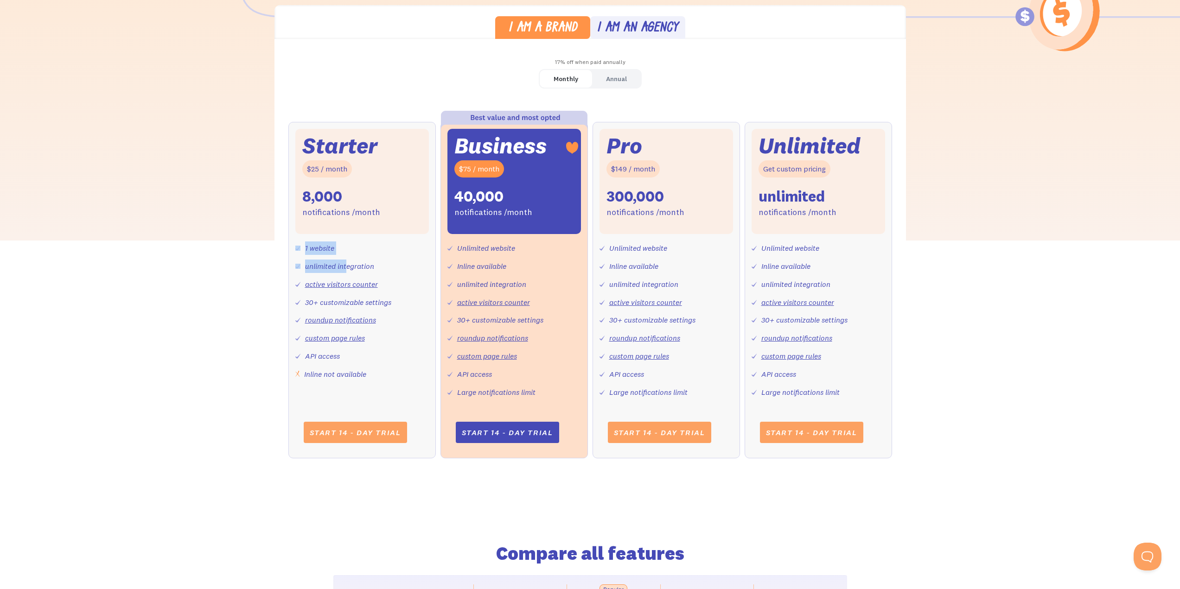
click at [287, 251] on div "Monthly Annual Starter $25 / month 8,000 notifications /month 1 website unlimit…" at bounding box center [589, 273] width 631 height 408
click at [349, 250] on div "1 website unlimited integration active visitors counter 30+ customizable settin…" at bounding box center [361, 307] width 133 height 146
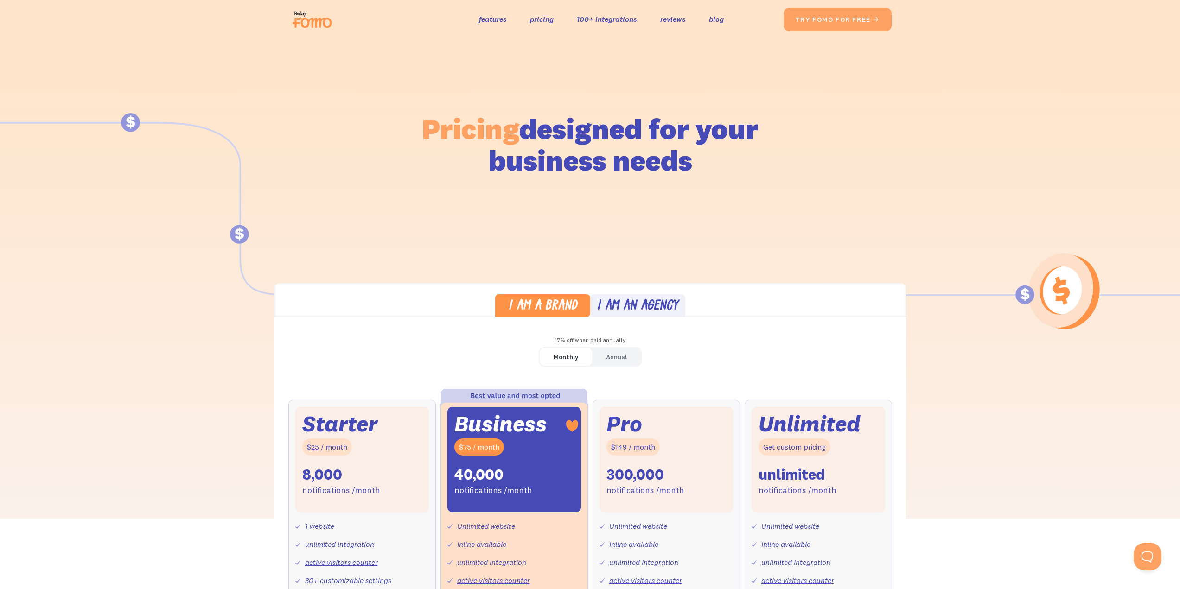
scroll to position [93, 0]
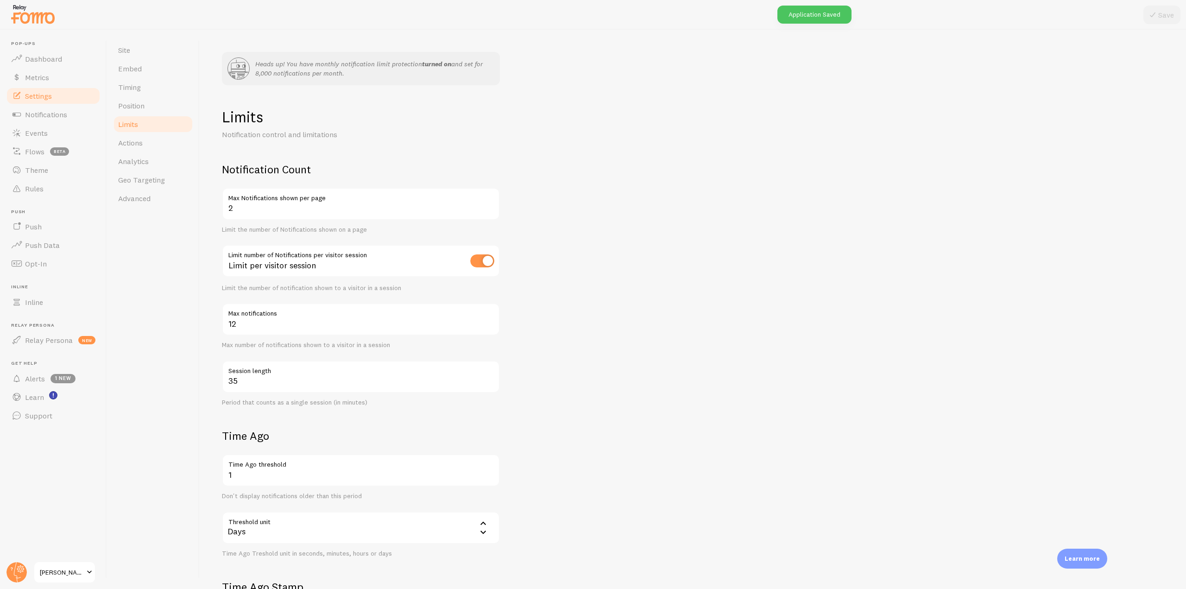
scroll to position [139, 0]
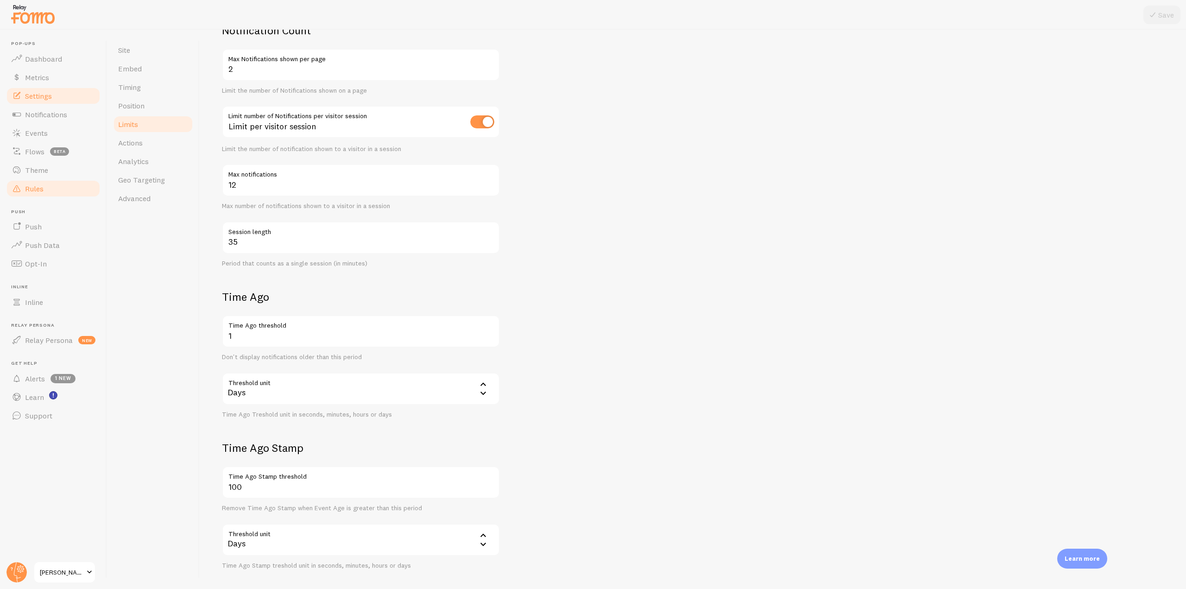
click at [40, 192] on span "Rules" at bounding box center [34, 188] width 19 height 9
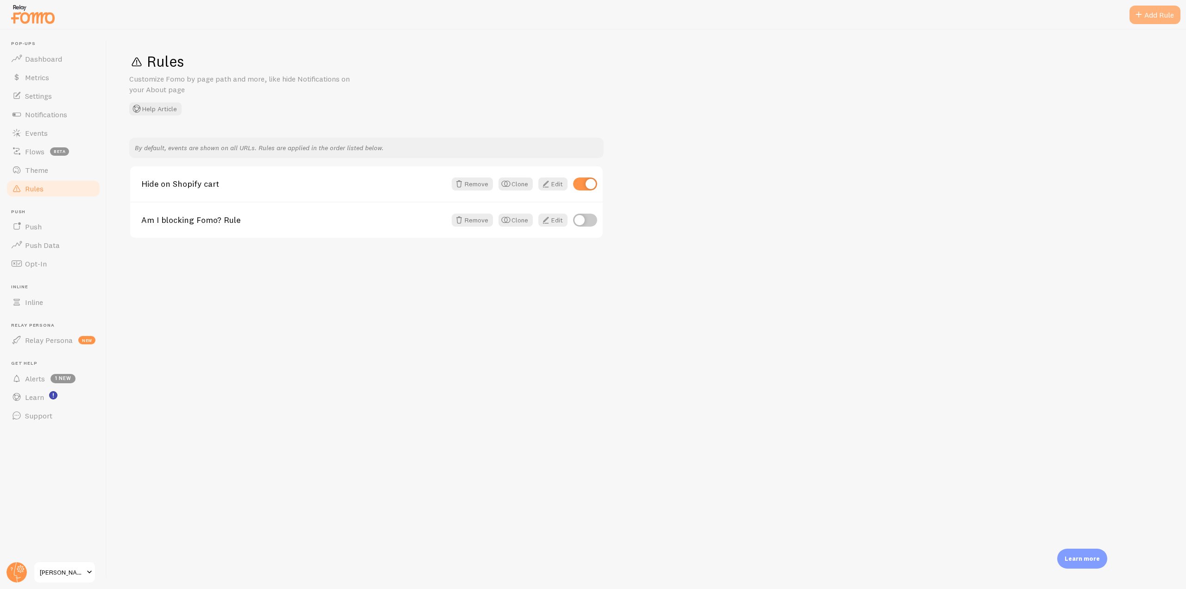
click at [1167, 11] on div "Add Rule" at bounding box center [1155, 15] width 51 height 19
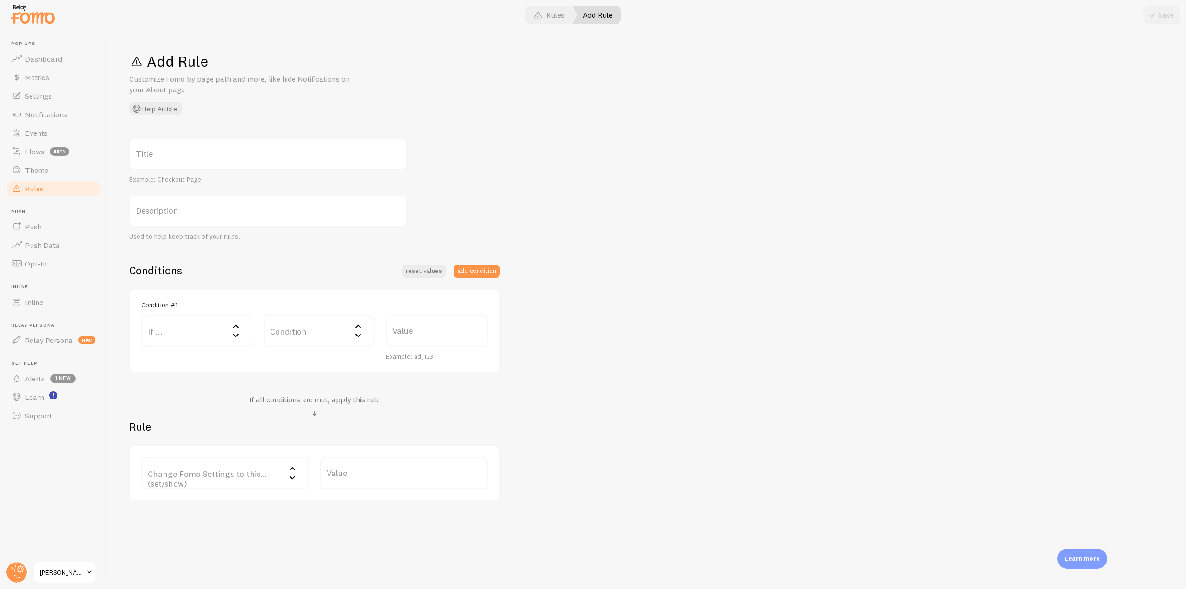
click at [217, 339] on label "If ..." at bounding box center [196, 331] width 111 height 32
click at [194, 365] on li "URL Path" at bounding box center [196, 361] width 109 height 16
click at [323, 365] on div "Equals" at bounding box center [319, 362] width 111 height 32
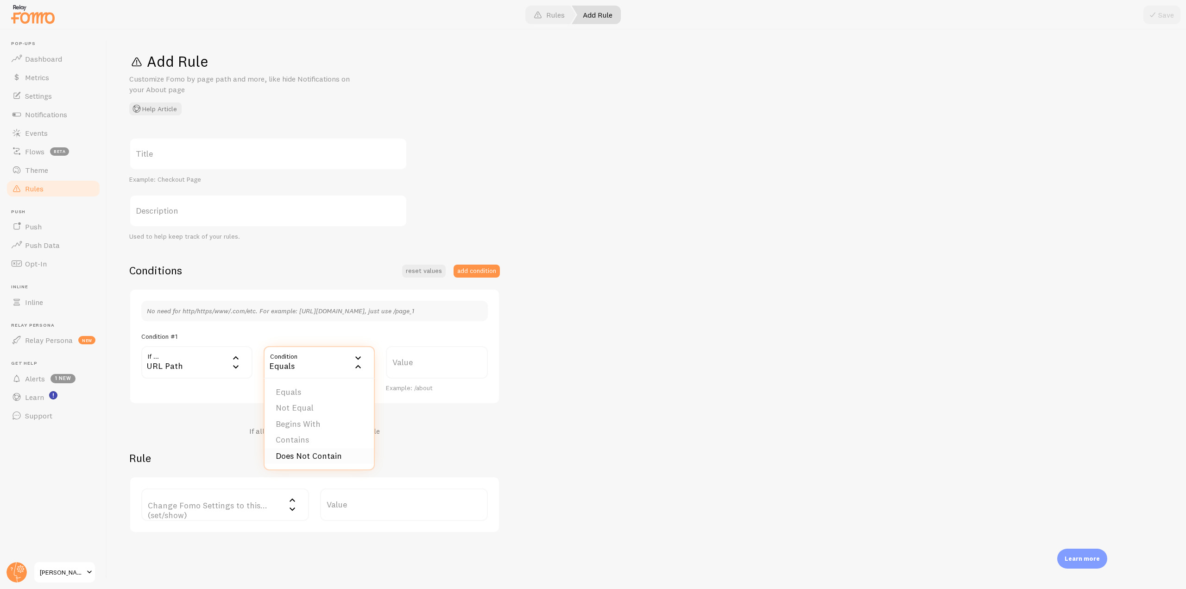
click at [317, 456] on li "Does Not Contain" at bounding box center [319, 456] width 109 height 16
click at [418, 378] on label "Value" at bounding box center [437, 362] width 102 height 32
click at [418, 378] on input "Value" at bounding box center [437, 362] width 102 height 32
drag, startPoint x: 422, startPoint y: 370, endPoint x: 397, endPoint y: 368, distance: 24.6
click at [397, 368] on input "/blog" at bounding box center [437, 362] width 102 height 32
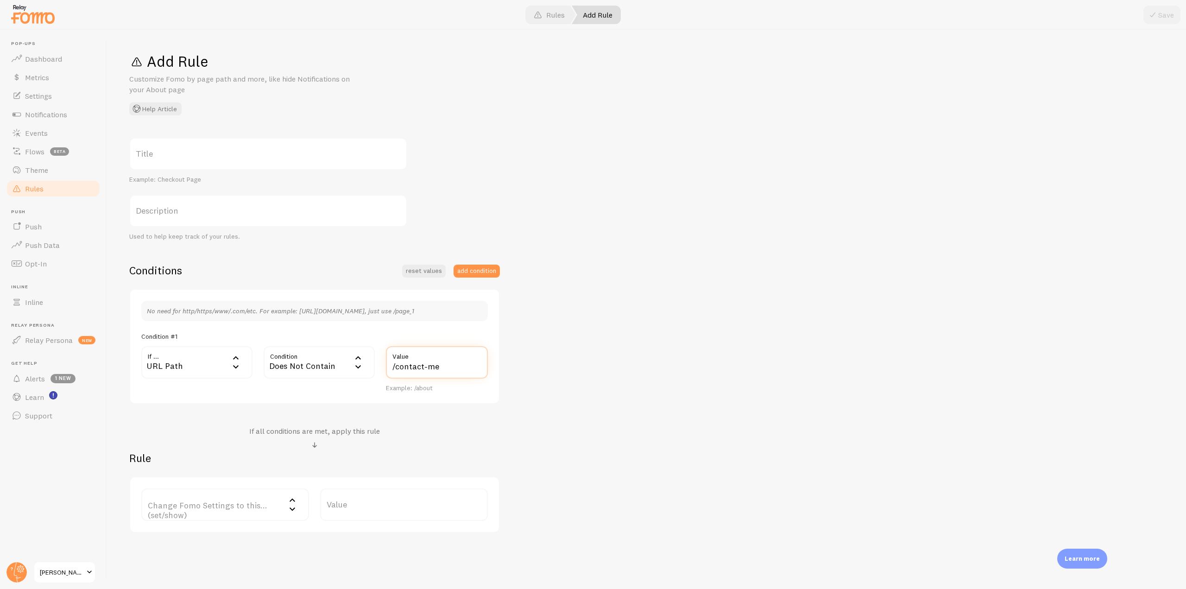
type input "/contact-me"
click at [510, 421] on div "Title Example: Checkout Page Description Used to help keep track of your rules.…" at bounding box center [646, 335] width 1035 height 395
click at [217, 508] on label "Change Fomo Settings to this... (set/show)" at bounding box center [225, 504] width 168 height 32
click at [200, 534] on li "Notifications" at bounding box center [225, 534] width 166 height 16
click at [392, 510] on label "Options" at bounding box center [404, 504] width 168 height 32
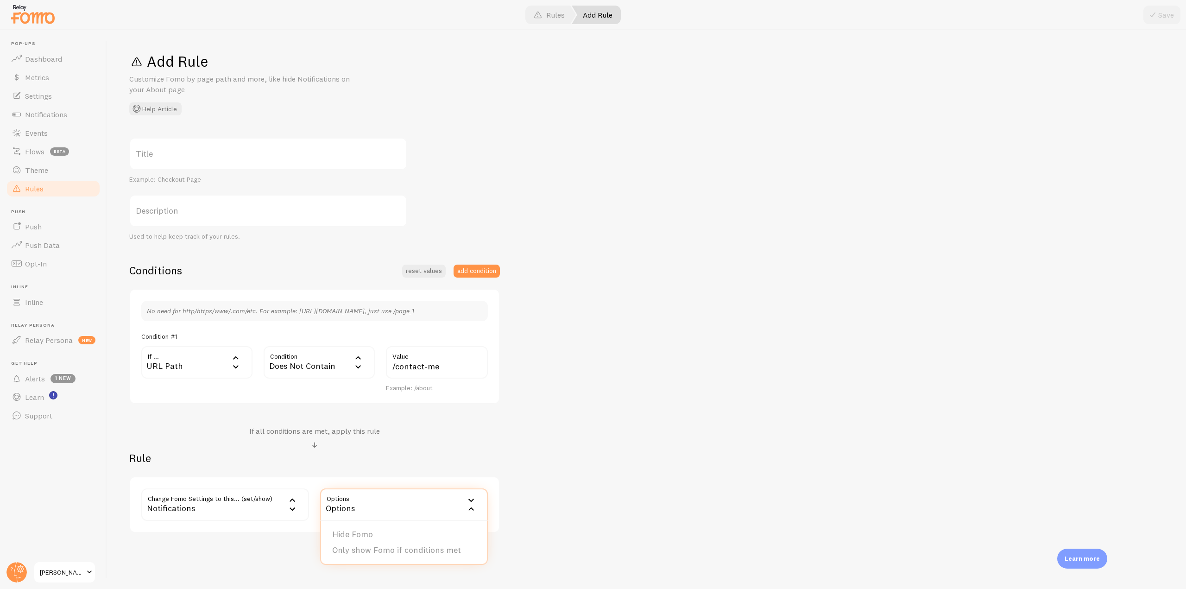
click at [374, 540] on li "Hide Fomo" at bounding box center [404, 534] width 166 height 16
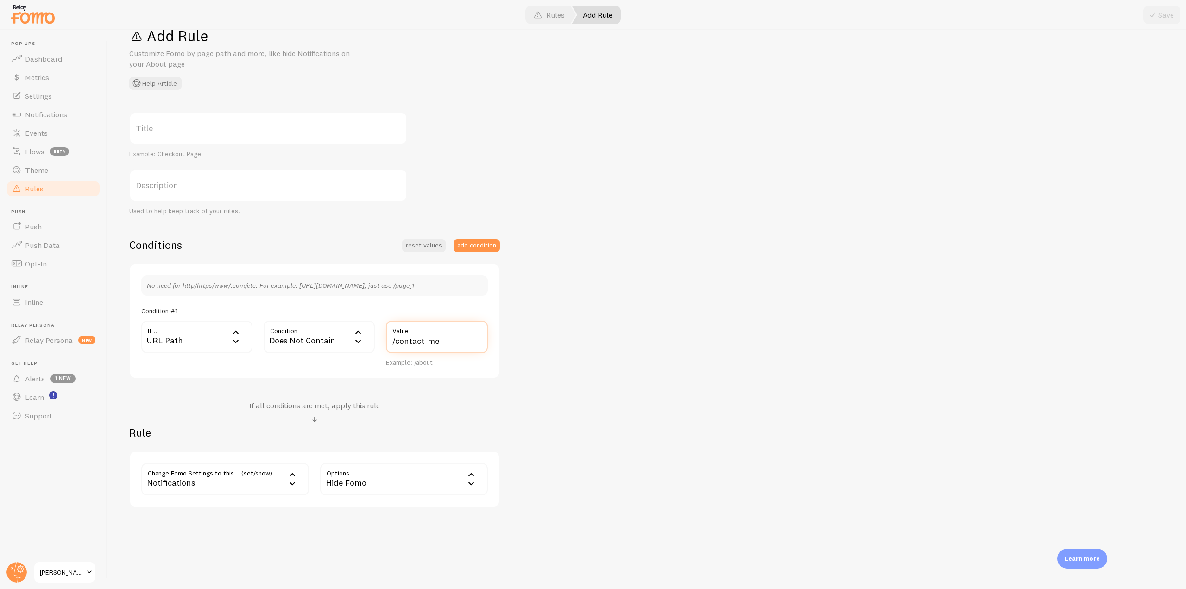
drag, startPoint x: 447, startPoint y: 344, endPoint x: 380, endPoint y: 342, distance: 67.2
click at [380, 342] on div "If ... url URL Path URL Path URL Parameter Home page Mobile Browser URL Host CS…" at bounding box center [315, 344] width 358 height 46
click at [172, 130] on label "Title" at bounding box center [268, 128] width 278 height 32
click at [172, 130] on input "Title" at bounding box center [268, 128] width 278 height 32
type input "Hide Fomo"
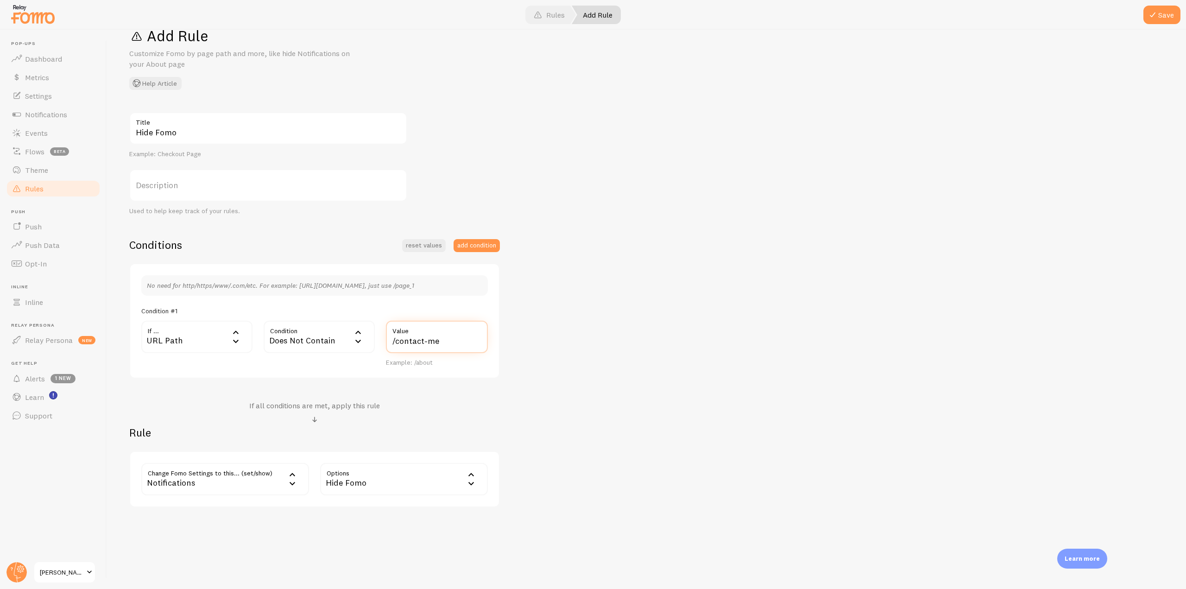
drag, startPoint x: 447, startPoint y: 338, endPoint x: 380, endPoint y: 340, distance: 67.2
click at [380, 340] on div "If ... url URL Path URL Path URL Parameter Home page Mobile Browser URL Host CS…" at bounding box center [315, 344] width 358 height 46
click at [1159, 15] on button "Save" at bounding box center [1162, 15] width 37 height 19
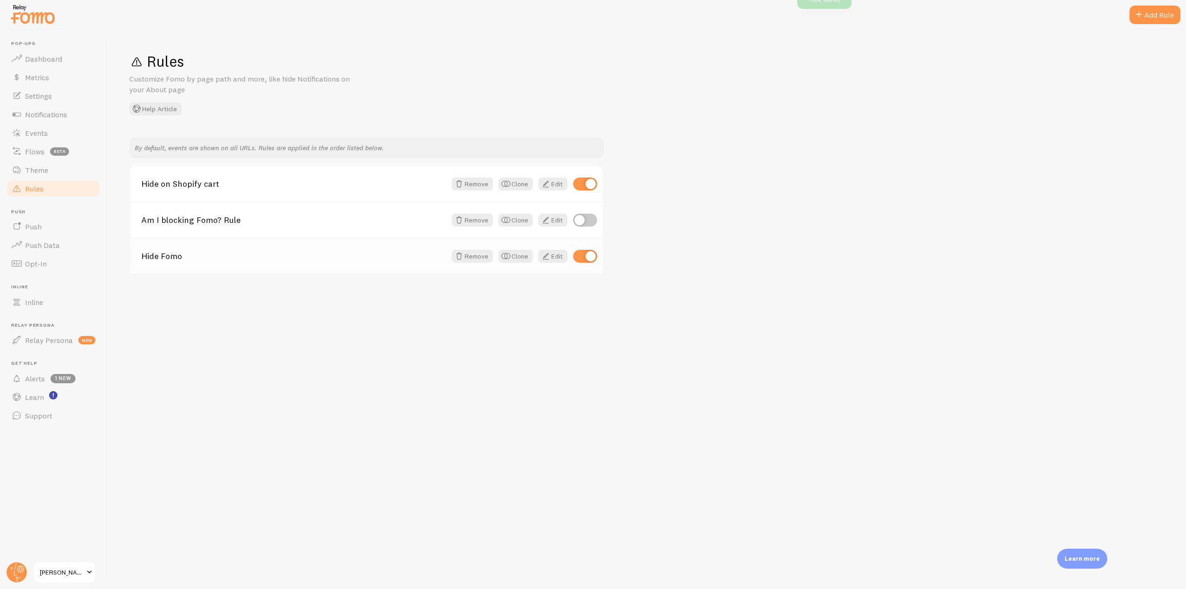
click at [593, 260] on input "checkbox" at bounding box center [585, 256] width 24 height 13
click at [591, 251] on input "checkbox" at bounding box center [585, 256] width 24 height 13
checkbox input "true"
click at [471, 259] on button "Remove" at bounding box center [472, 256] width 41 height 13
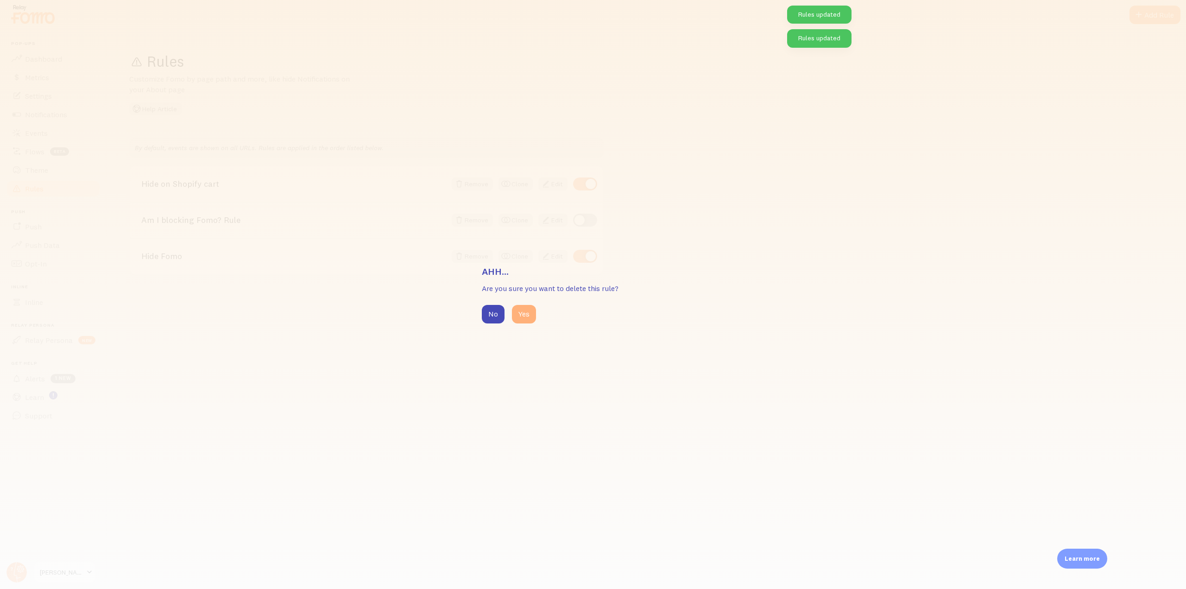
click at [517, 312] on button "Yes" at bounding box center [524, 314] width 24 height 19
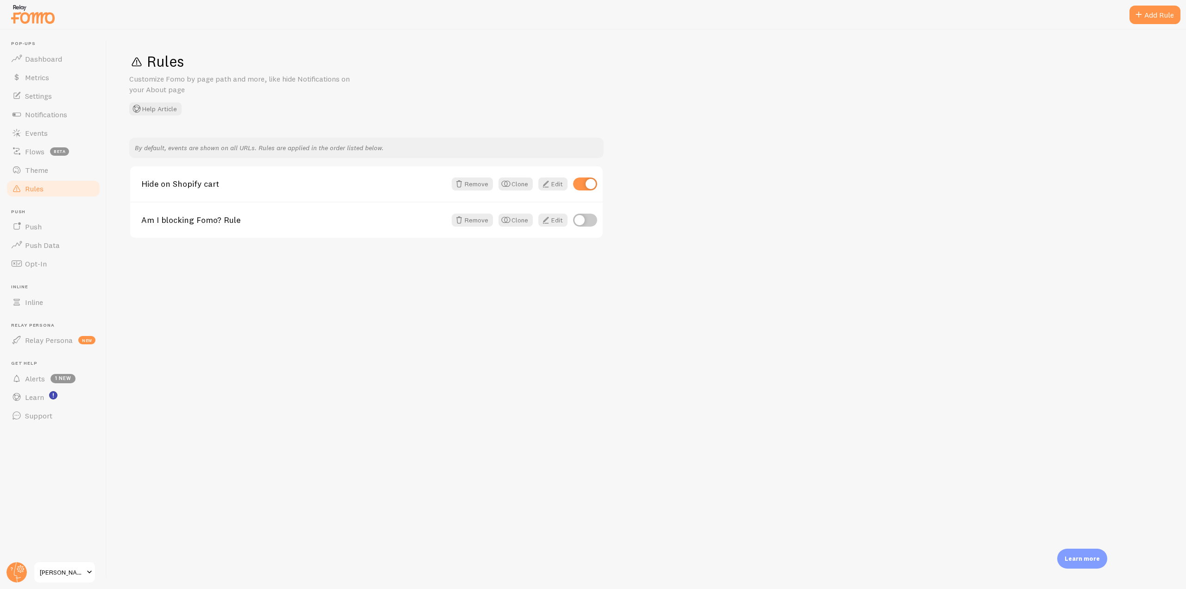
click at [25, 17] on img at bounding box center [33, 14] width 46 height 24
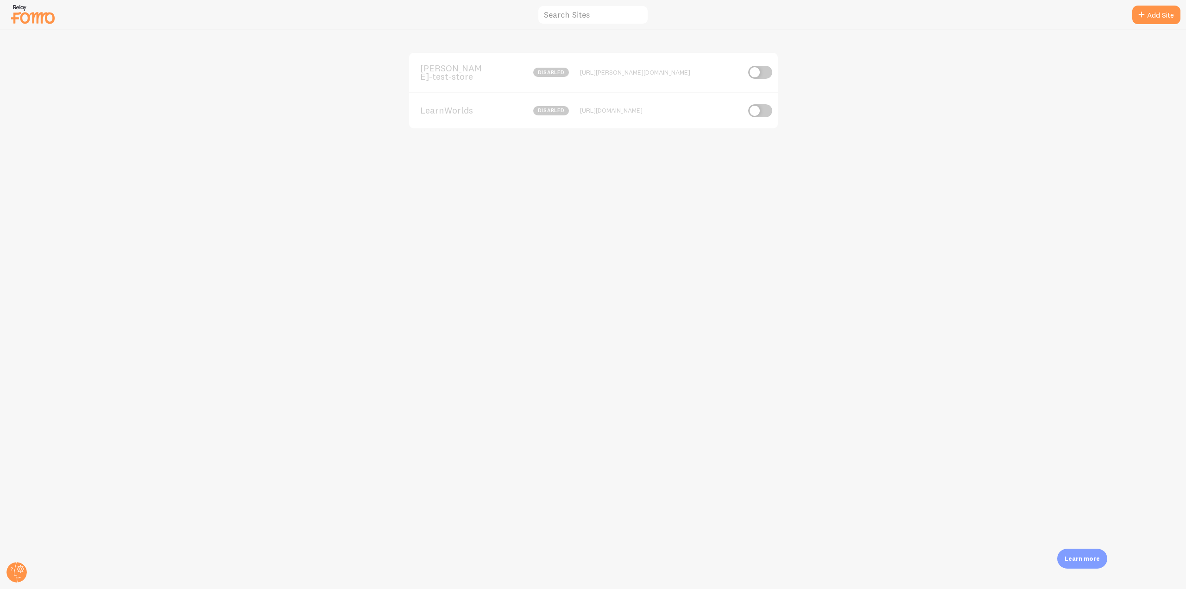
click at [761, 70] on input "checkbox" at bounding box center [760, 72] width 24 height 13
drag, startPoint x: 418, startPoint y: 66, endPoint x: 766, endPoint y: 76, distance: 348.2
click at [766, 76] on div "elias-fomo-test-store 467 Impressions - https://elias-fomo-test-store.myshopify…" at bounding box center [593, 72] width 369 height 39
click at [30, 572] on div "elias-fomo-test-store 467 Impressions - https://elias-fomo-test-store.myshopify…" at bounding box center [593, 309] width 1186 height 559
click at [19, 570] on circle at bounding box center [16, 572] width 20 height 20
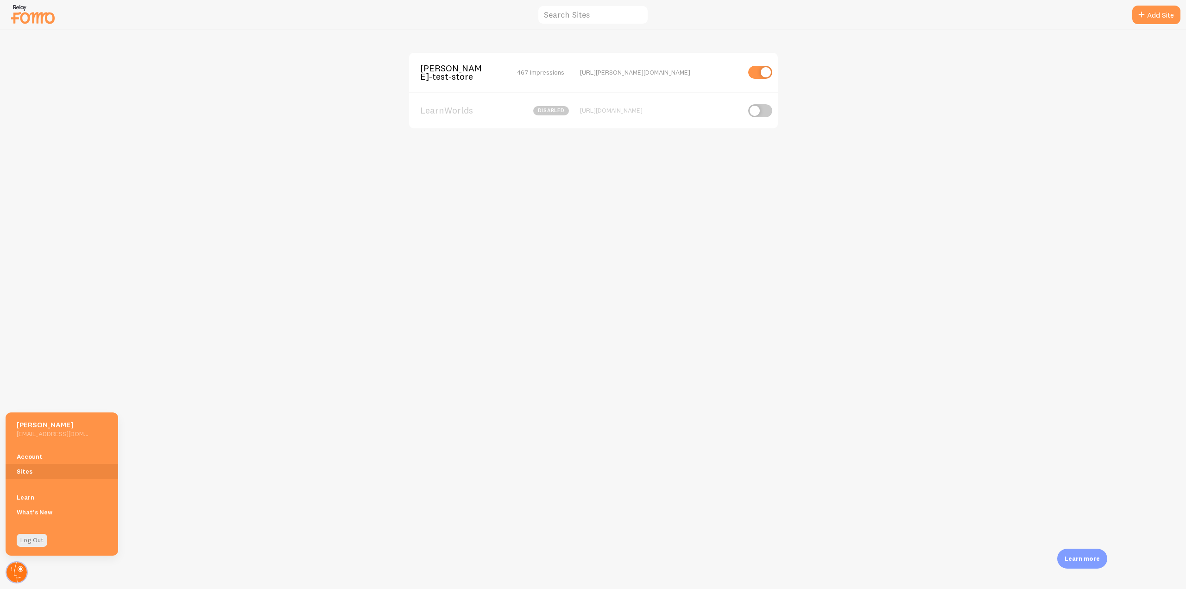
click at [12, 575] on circle at bounding box center [16, 572] width 20 height 20
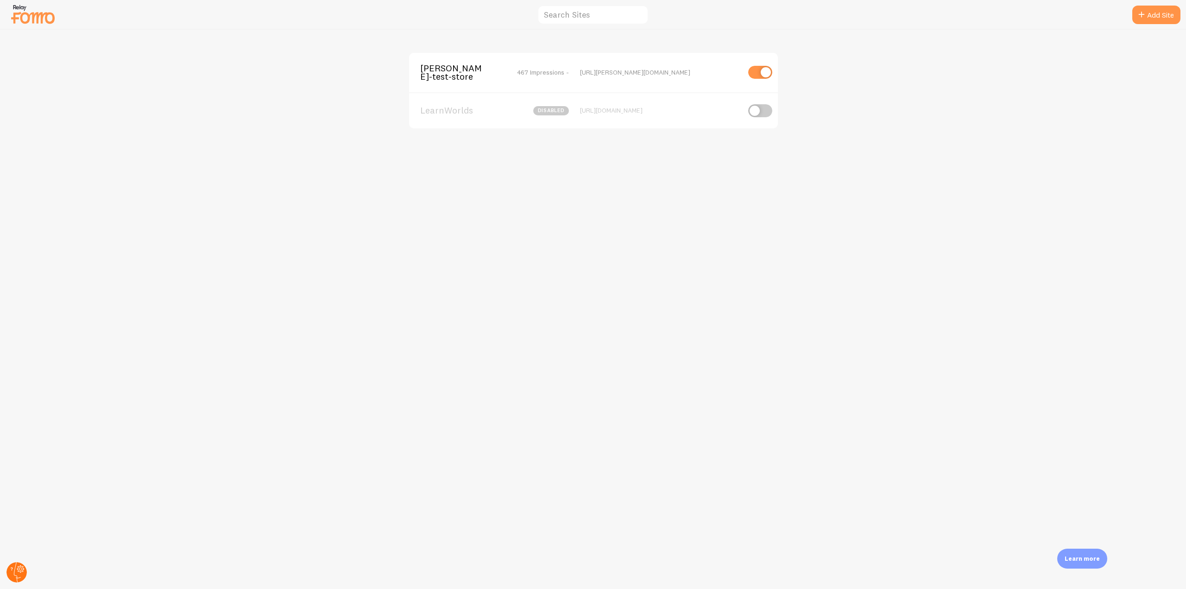
click at [14, 569] on circle at bounding box center [16, 572] width 20 height 20
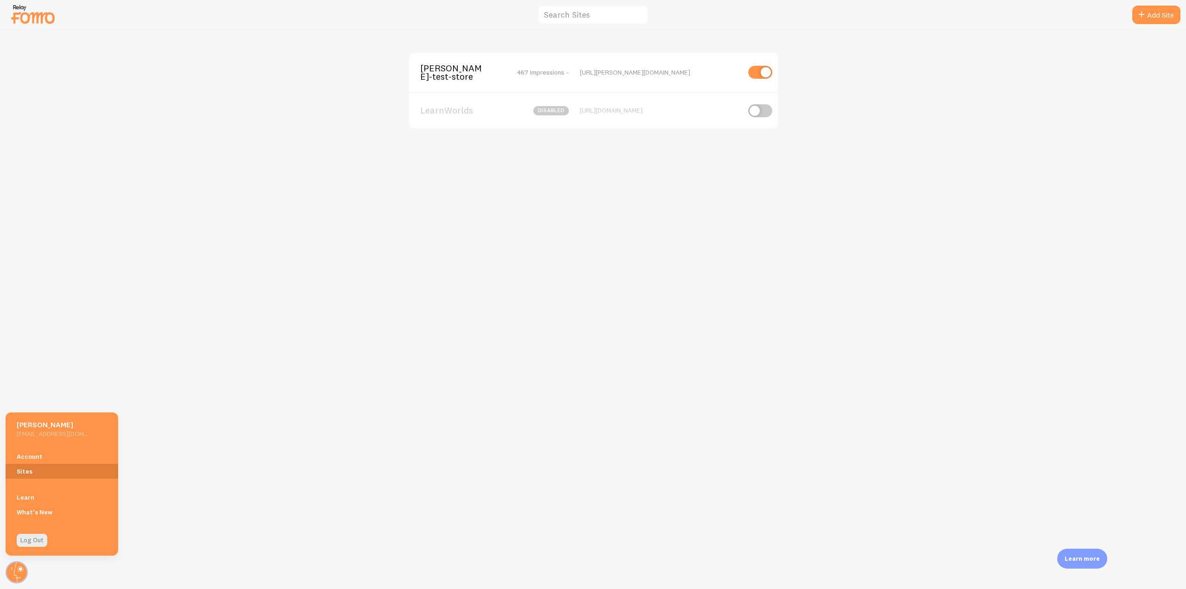
click at [40, 472] on link "Sites" at bounding box center [62, 471] width 113 height 15
click at [770, 75] on input "checkbox" at bounding box center [760, 72] width 24 height 13
checkbox input "false"
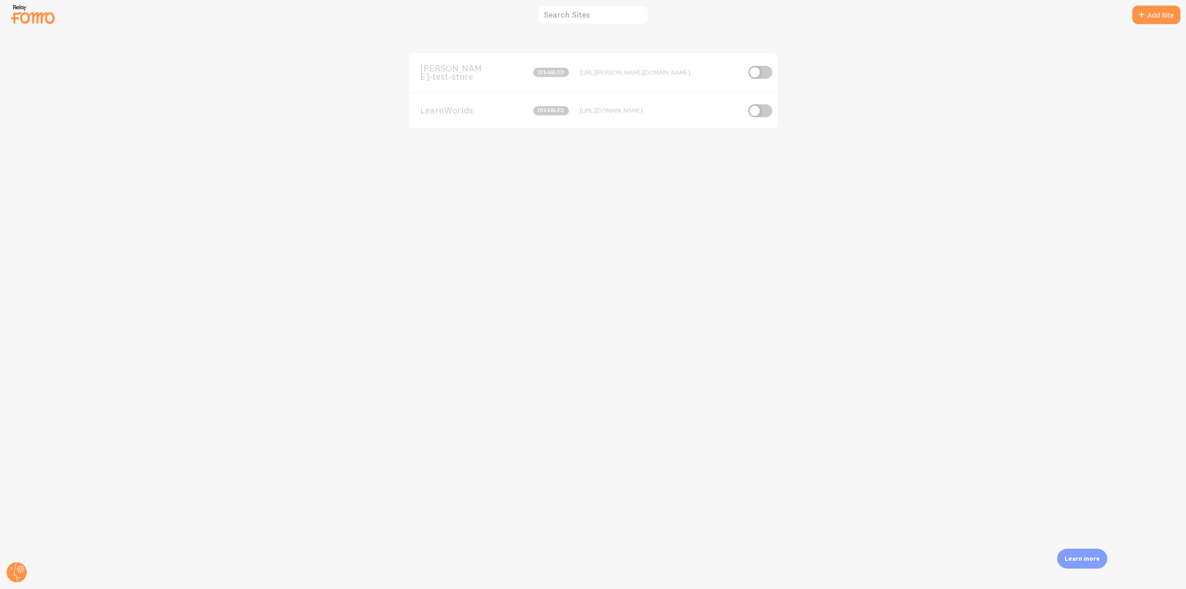
click at [449, 64] on span "elias-fomo-test-store" at bounding box center [457, 72] width 75 height 17
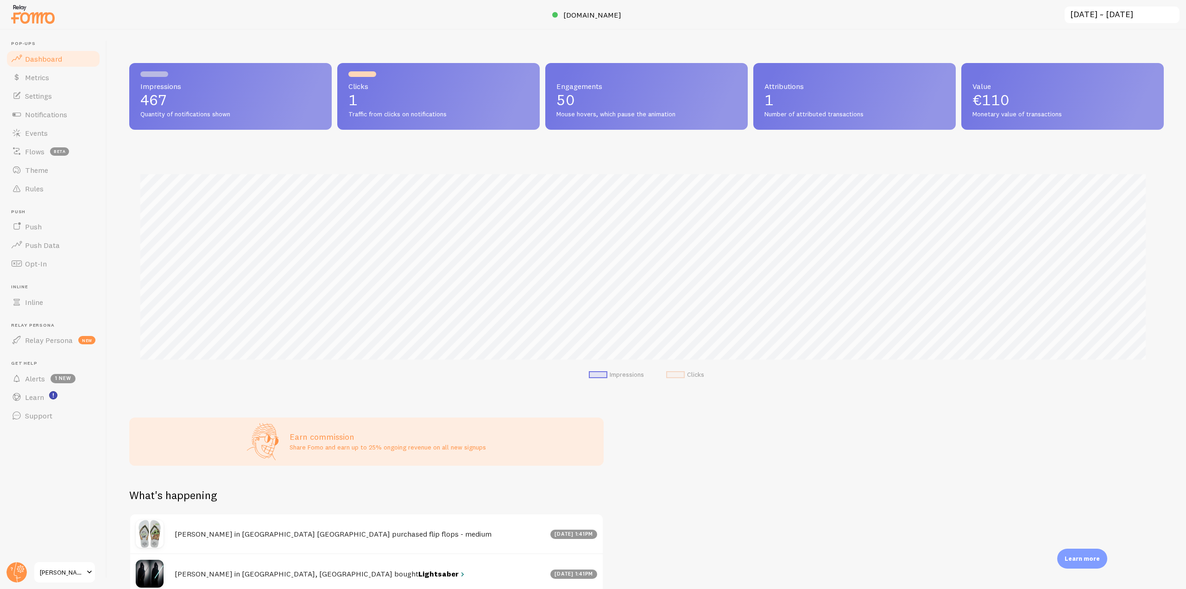
scroll to position [243, 1028]
click at [25, 577] on circle at bounding box center [16, 572] width 20 height 20
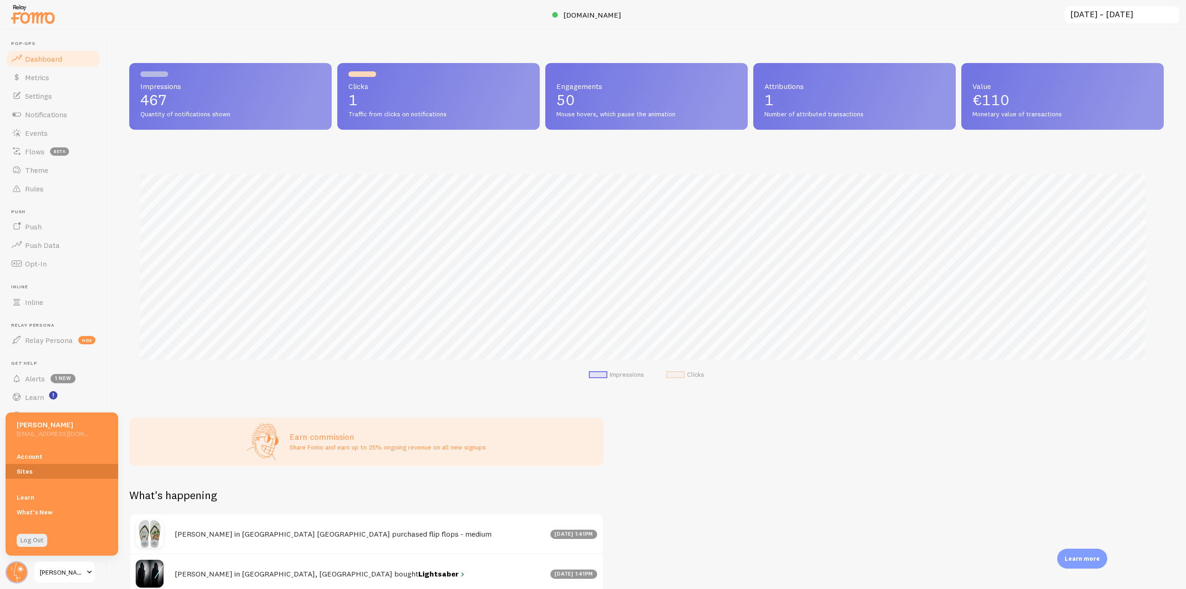
click at [45, 469] on link "Sites" at bounding box center [62, 471] width 113 height 15
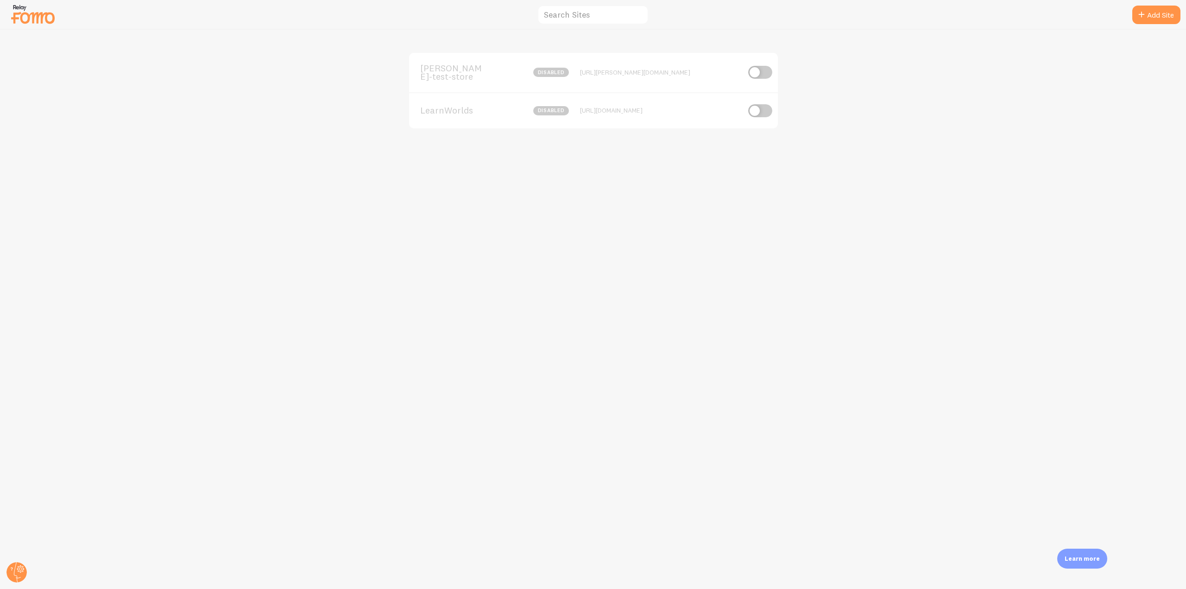
click at [755, 76] on input "checkbox" at bounding box center [760, 72] width 24 height 13
checkbox input "true"
